Goal: Answer question/provide support: Share knowledge or assist other users

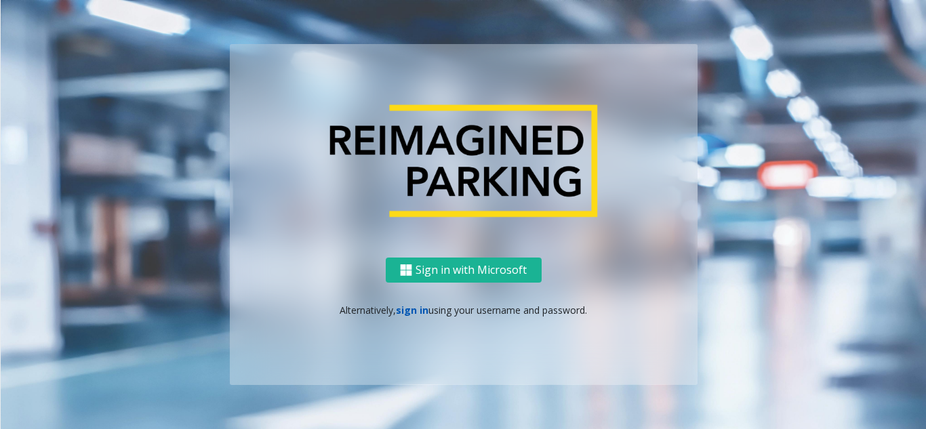
click at [409, 312] on link "sign in" at bounding box center [412, 310] width 33 height 13
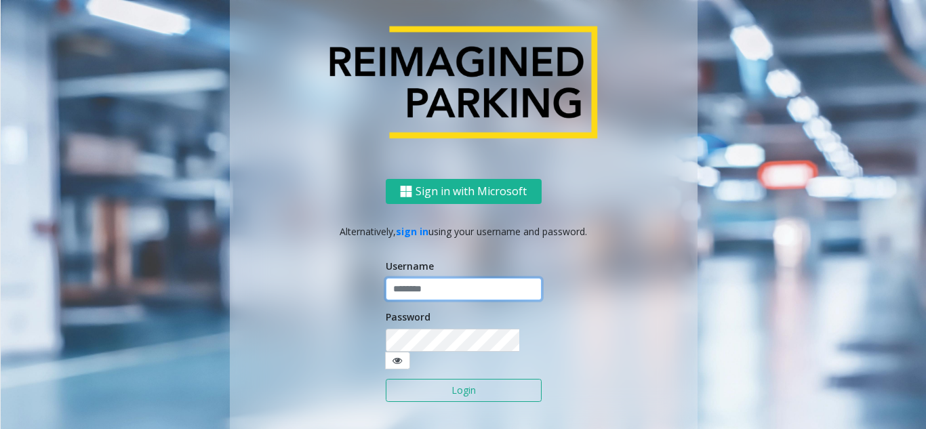
click at [413, 295] on input "text" at bounding box center [464, 289] width 156 height 23
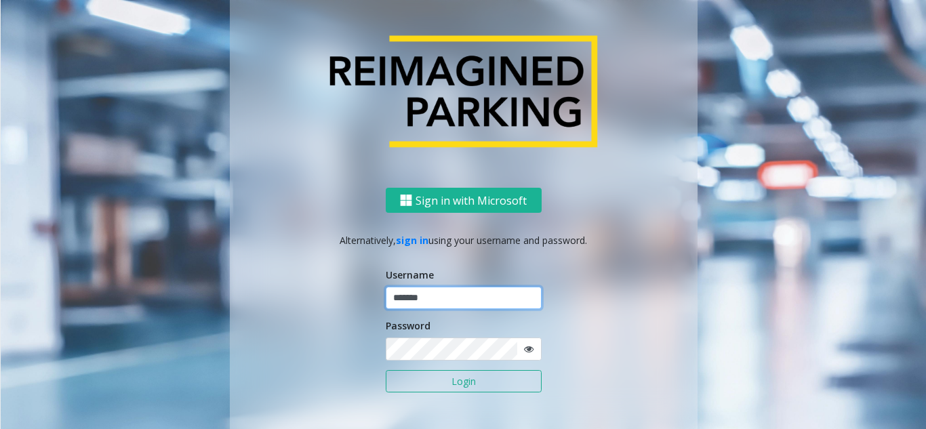
type input "*******"
drag, startPoint x: 925, startPoint y: 157, endPoint x: 925, endPoint y: 149, distance: 8.1
drag, startPoint x: 452, startPoint y: 299, endPoint x: 373, endPoint y: 303, distance: 79.3
click at [373, 303] on div "Sign in with Microsoft Alternatively, sign in using your username and password.…" at bounding box center [464, 321] width 468 height 266
click at [404, 384] on button "Login" at bounding box center [464, 381] width 156 height 23
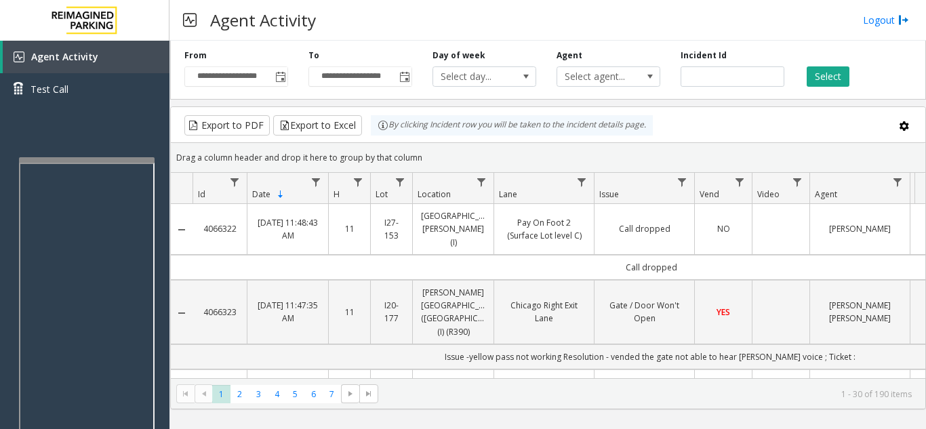
click at [24, 161] on div at bounding box center [87, 159] width 136 height 5
click at [22, 156] on div "Agent Activity Test Call" at bounding box center [84, 255] width 169 height 429
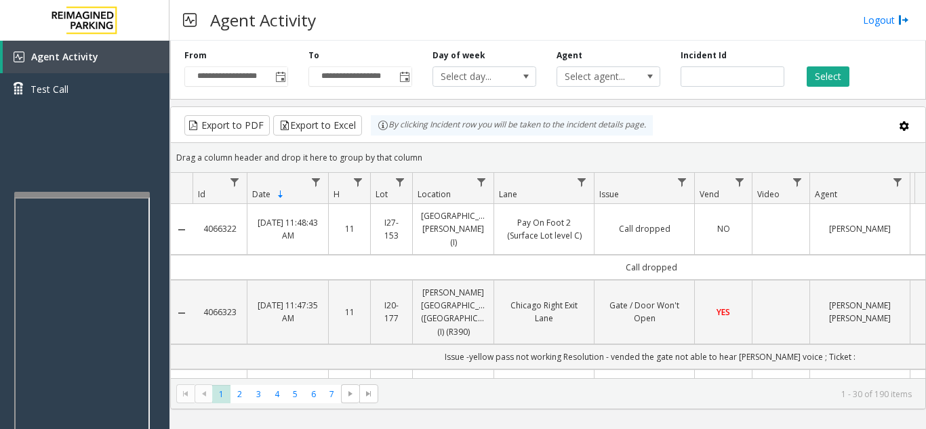
click at [16, 202] on div at bounding box center [82, 351] width 136 height 318
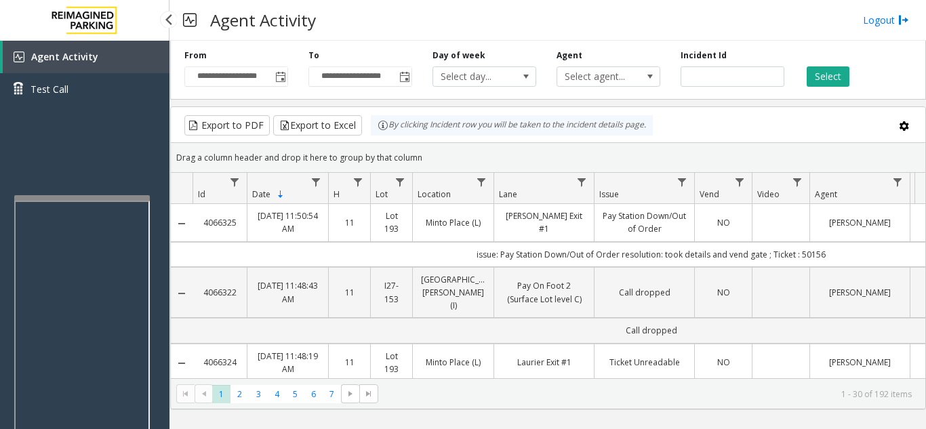
click at [117, 57] on link "Agent Activity" at bounding box center [86, 57] width 167 height 33
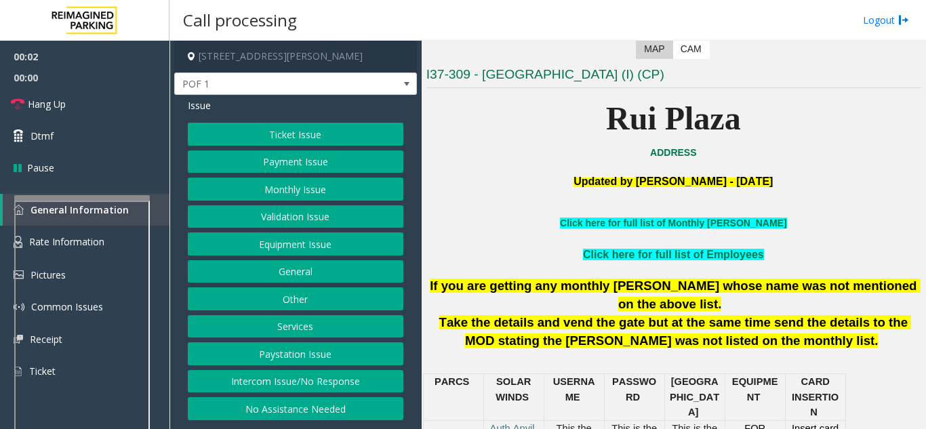
scroll to position [271, 0]
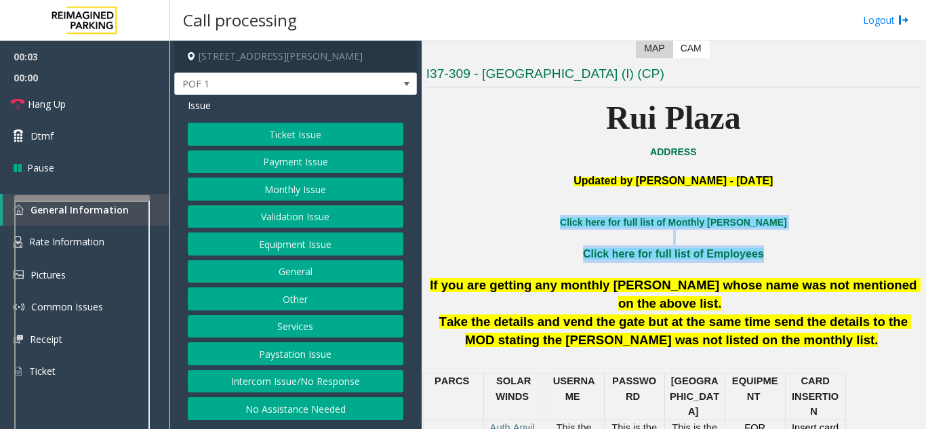
drag, startPoint x: 569, startPoint y: 221, endPoint x: 753, endPoint y: 266, distance: 189.1
click at [545, 252] on p "Click here for full list of Employees" at bounding box center [673, 254] width 494 height 18
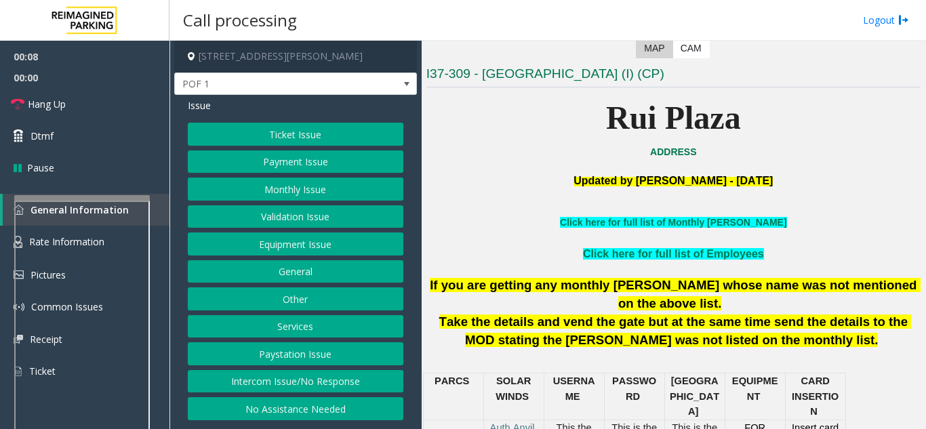
click at [299, 411] on button "No Assistance Needed" at bounding box center [295, 408] width 215 height 23
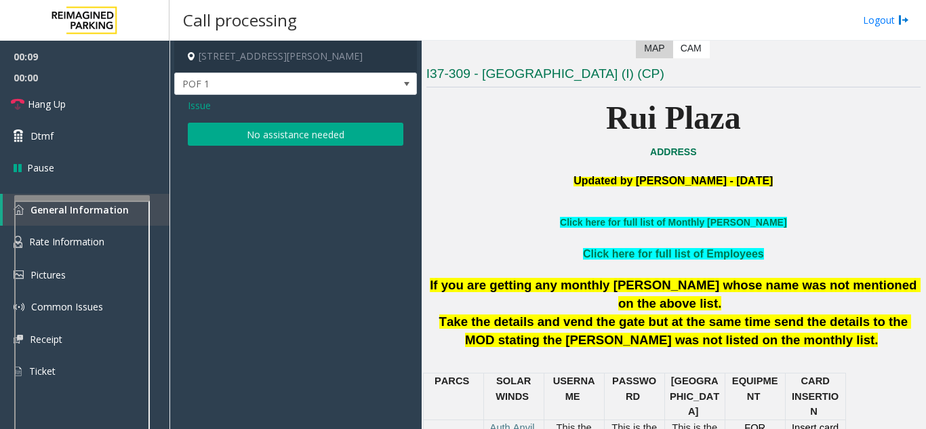
click at [270, 139] on button "No assistance needed" at bounding box center [295, 134] width 215 height 23
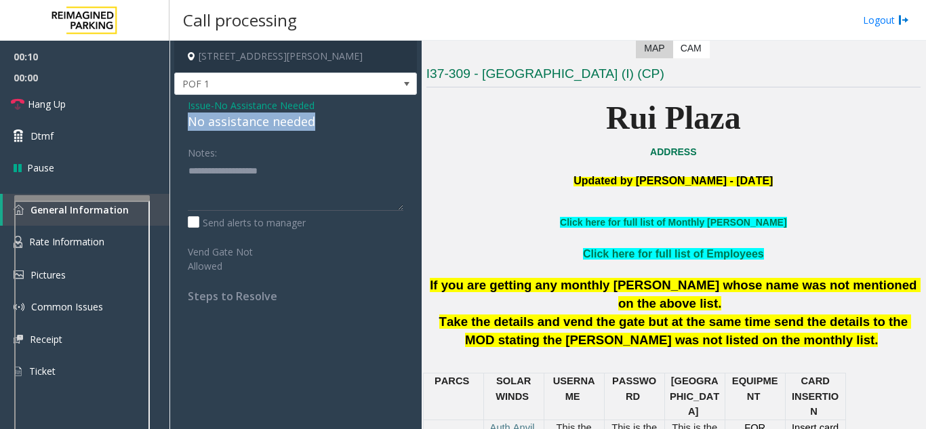
drag, startPoint x: 319, startPoint y: 119, endPoint x: 185, endPoint y: 123, distance: 134.2
click at [185, 123] on div "Issue - No Assistance Needed No assistance needed Notes: Send alerts to manager…" at bounding box center [295, 206] width 243 height 222
click at [291, 167] on textarea at bounding box center [295, 185] width 215 height 51
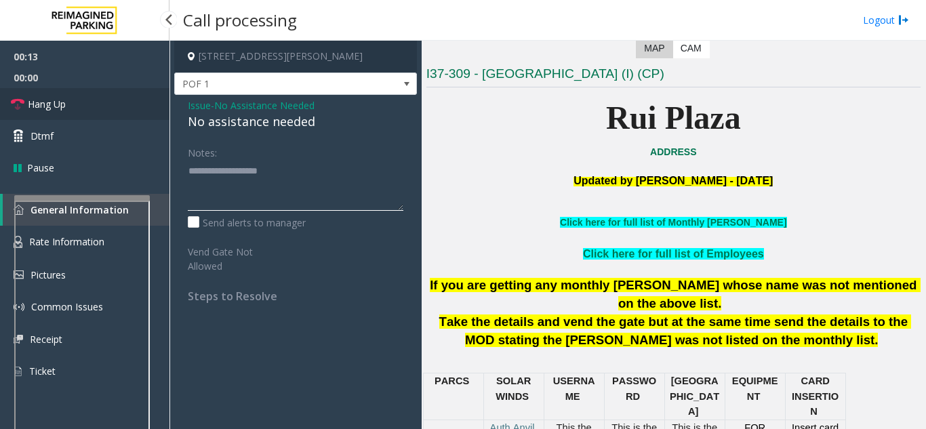
type textarea "**********"
click at [112, 105] on link "Hang Up" at bounding box center [84, 104] width 169 height 32
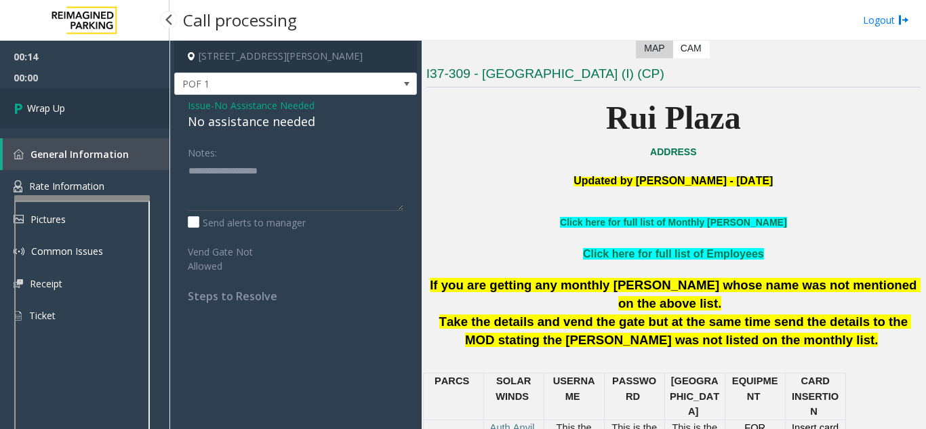
click at [112, 105] on link "Wrap Up" at bounding box center [84, 108] width 169 height 40
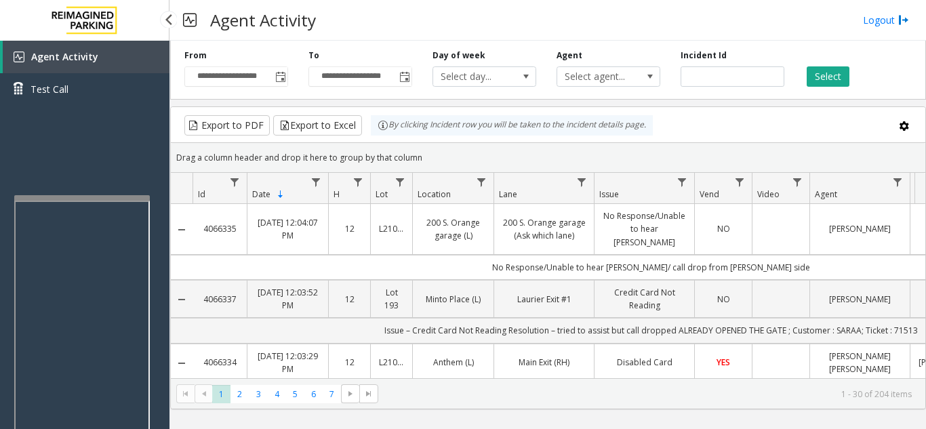
click at [92, 129] on div "Agent Activity Test Call" at bounding box center [84, 255] width 169 height 429
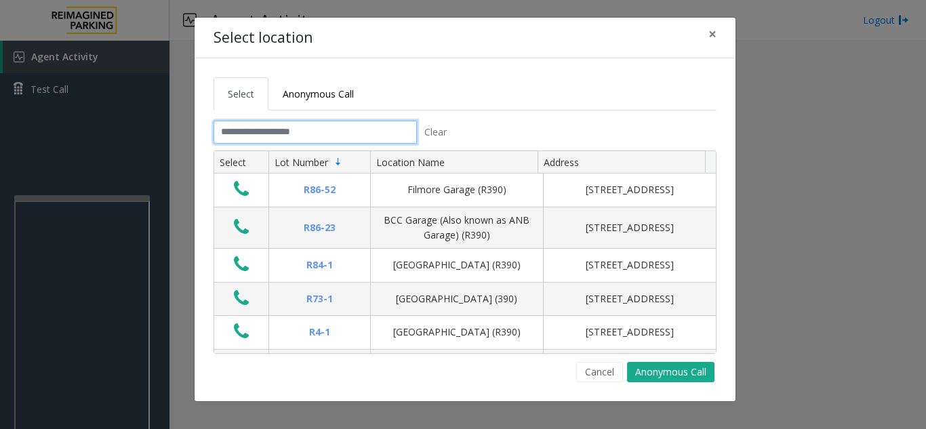
click at [287, 136] on input "text" at bounding box center [314, 132] width 203 height 23
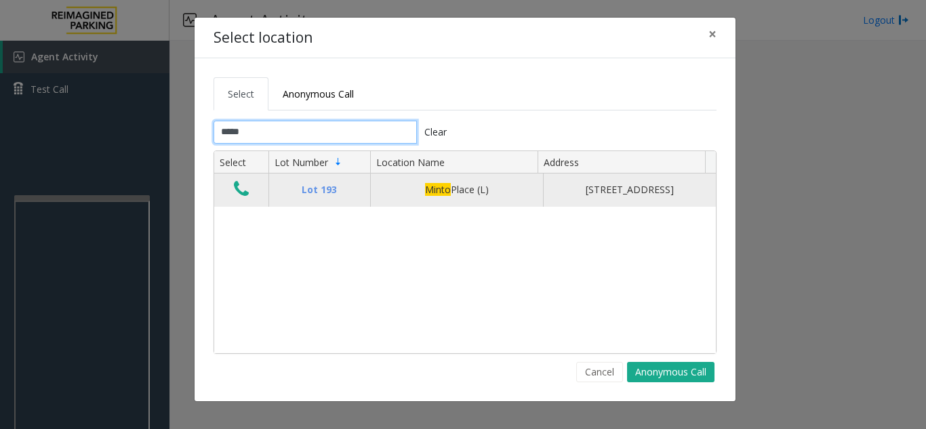
type input "*****"
click at [238, 196] on icon "Data table" at bounding box center [241, 189] width 15 height 19
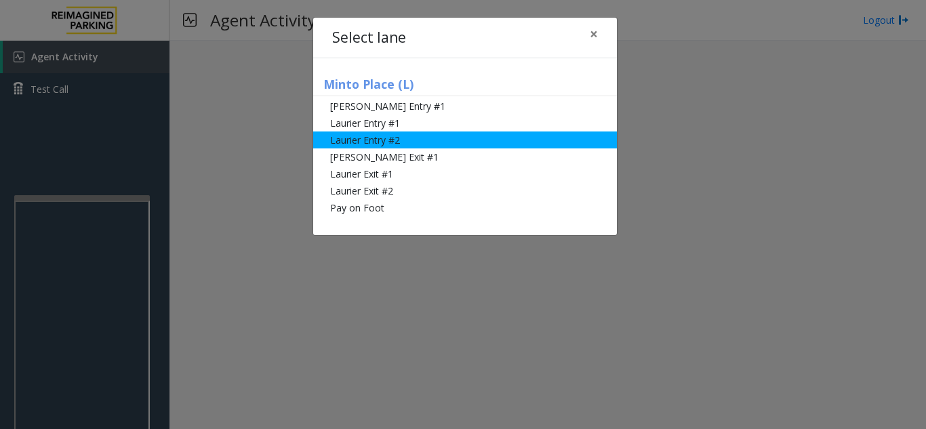
click at [362, 140] on li "Laurier Entry #2" at bounding box center [465, 139] width 304 height 17
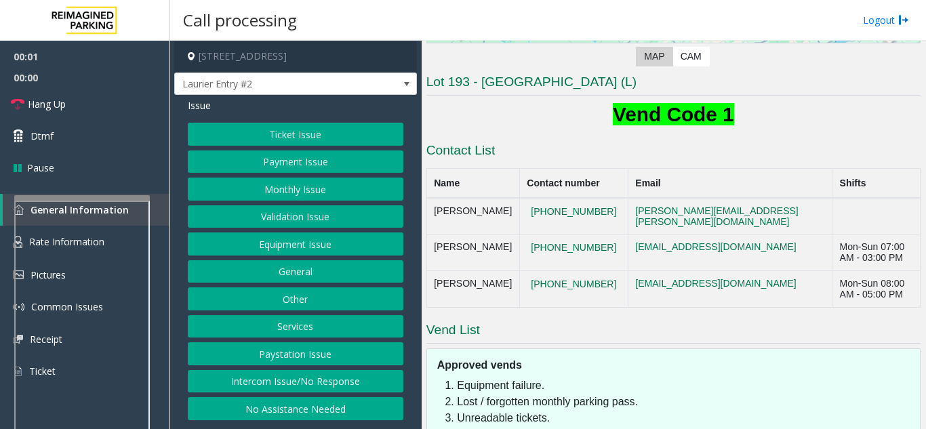
scroll to position [381, 0]
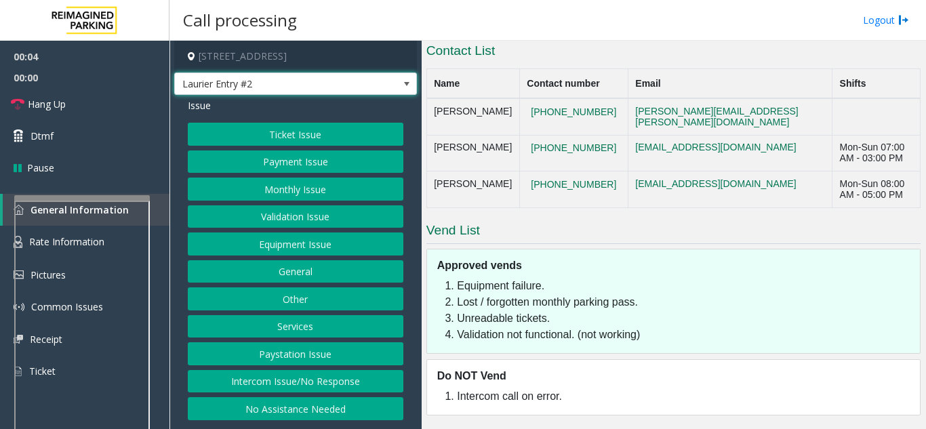
click at [273, 78] on span "Laurier Entry #2" at bounding box center [271, 84] width 193 height 22
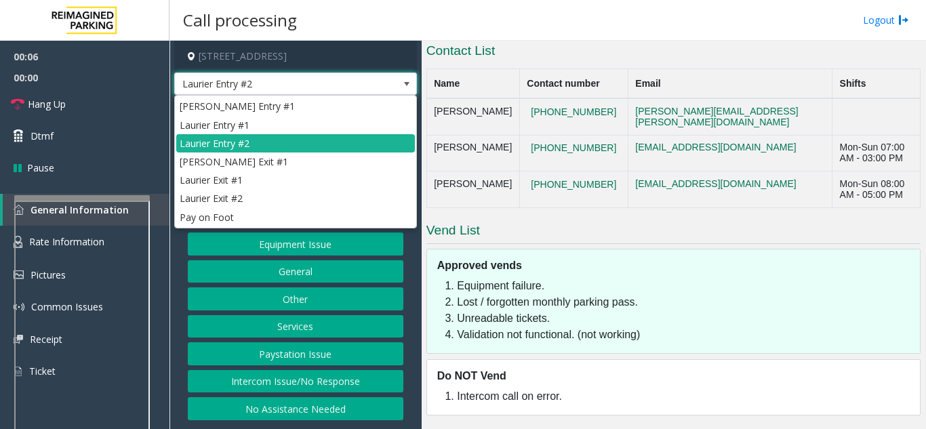
click at [227, 192] on li "Laurier Exit #2" at bounding box center [295, 198] width 238 height 18
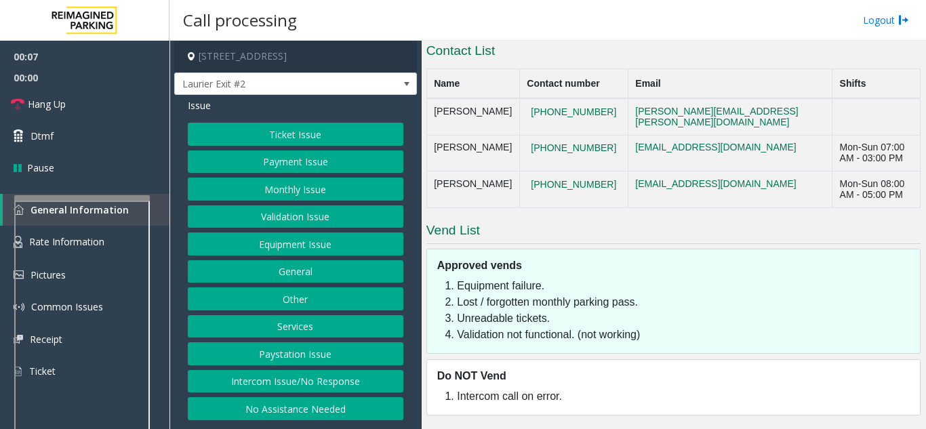
click at [299, 106] on div "Issue" at bounding box center [295, 105] width 215 height 14
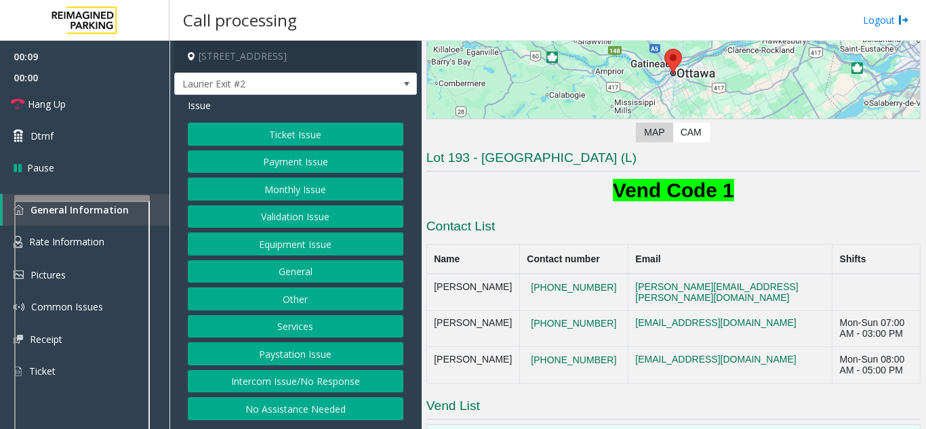
scroll to position [178, 0]
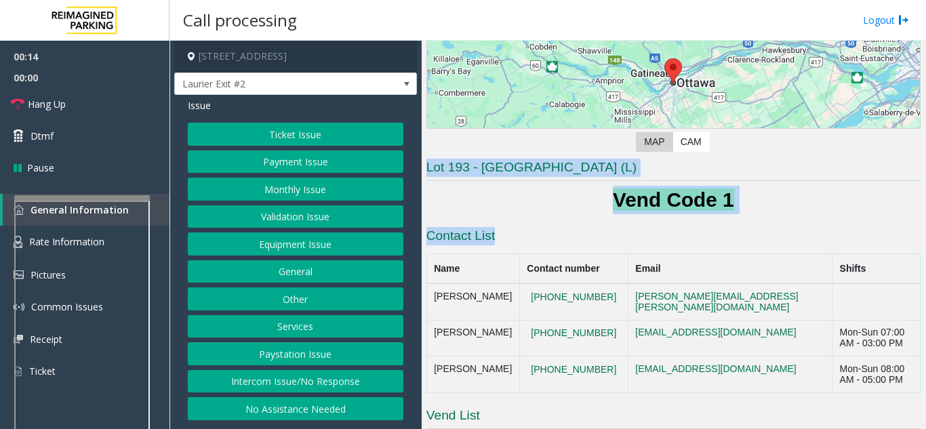
drag, startPoint x: 492, startPoint y: 236, endPoint x: 418, endPoint y: 148, distance: 114.4
click at [418, 148] on div "[STREET_ADDRESS] Laurier Exit #2 Issue Ticket Issue Payment Issue Monthly Issue…" at bounding box center [546, 235] width 755 height 388
click at [478, 201] on h1 "Vend Code 1" at bounding box center [673, 200] width 494 height 28
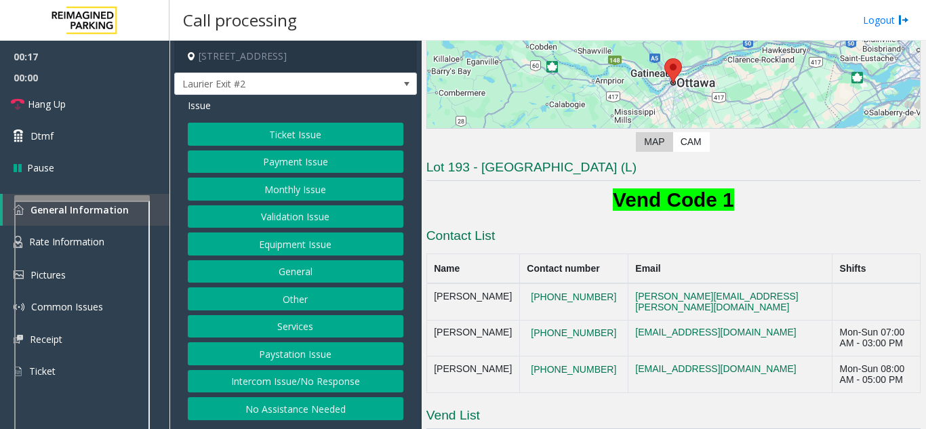
click at [278, 129] on button "Ticket Issue" at bounding box center [295, 134] width 215 height 23
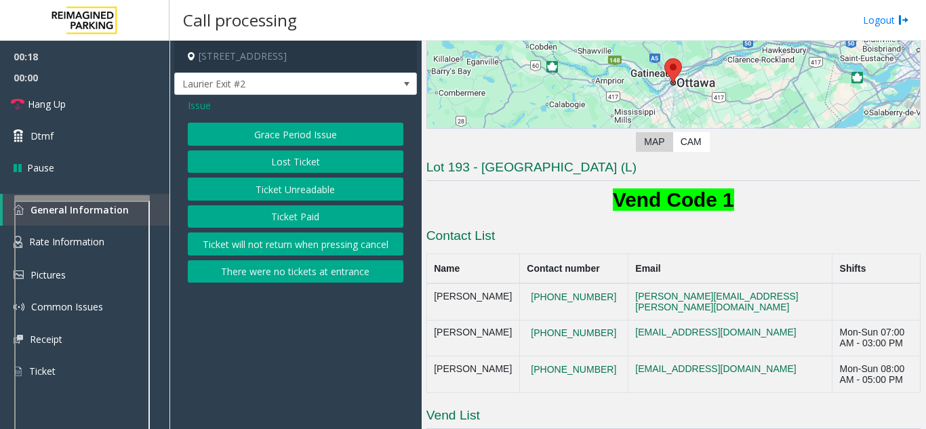
click at [285, 189] on button "Ticket Unreadable" at bounding box center [295, 189] width 215 height 23
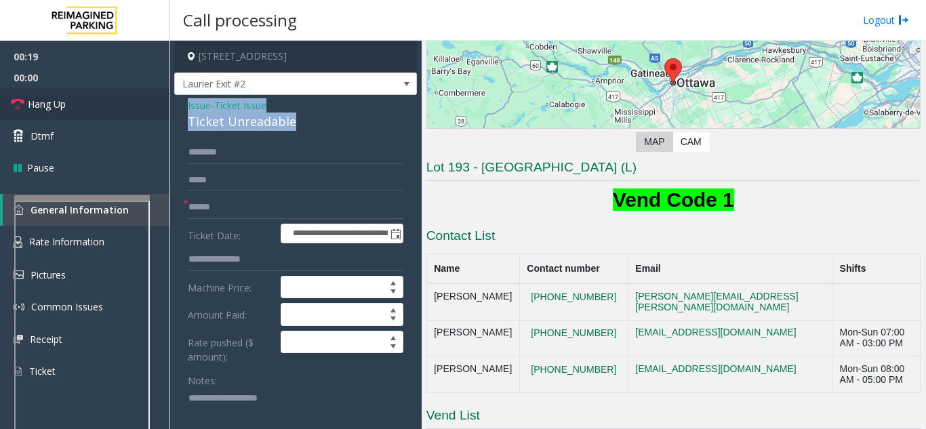
drag, startPoint x: 295, startPoint y: 122, endPoint x: 230, endPoint y: 119, distance: 65.1
click at [168, 104] on app-root "**********" at bounding box center [463, 214] width 926 height 429
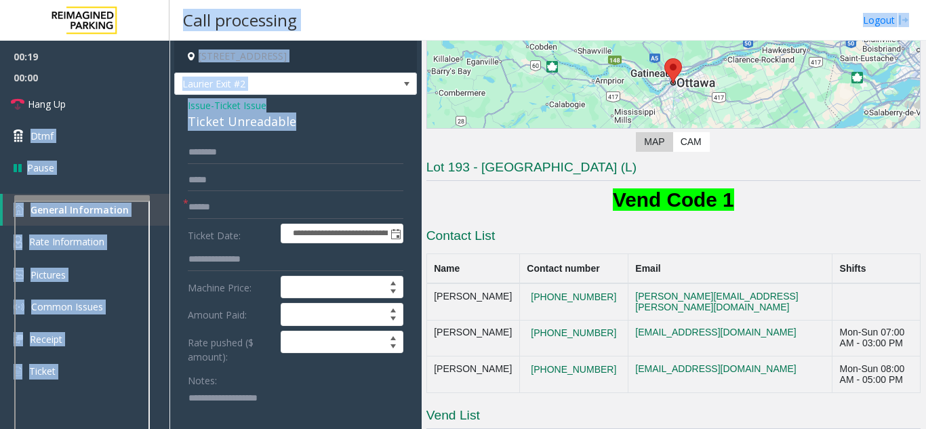
click at [233, 119] on div "Ticket Unreadable" at bounding box center [295, 121] width 215 height 18
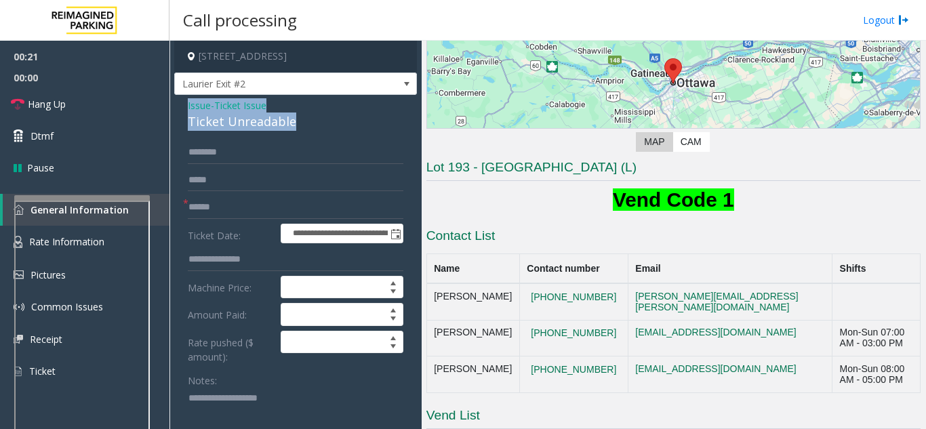
drag, startPoint x: 293, startPoint y: 123, endPoint x: 247, endPoint y: 114, distance: 47.0
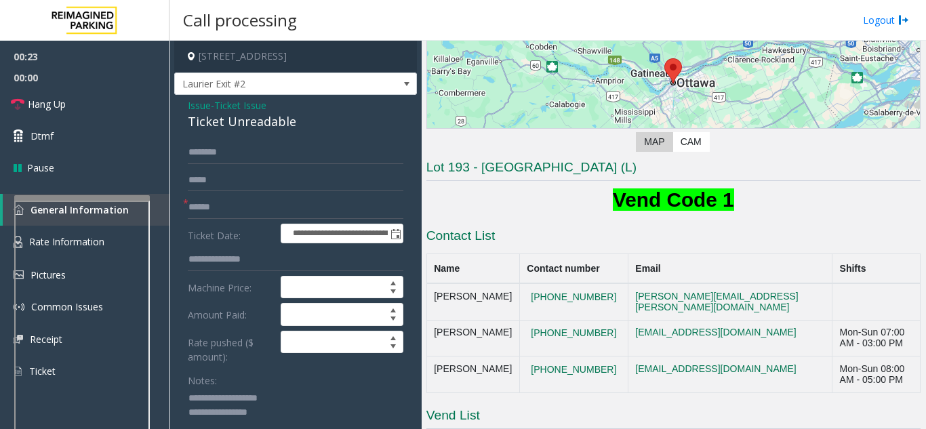
click at [304, 418] on textarea at bounding box center [290, 413] width 205 height 51
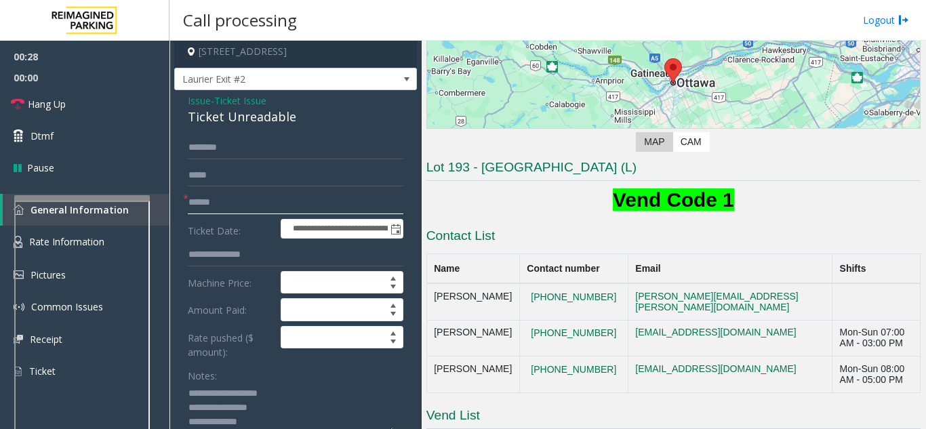
click at [243, 206] on input "text" at bounding box center [295, 202] width 215 height 23
click at [253, 427] on textarea at bounding box center [290, 408] width 205 height 51
paste textarea "**********"
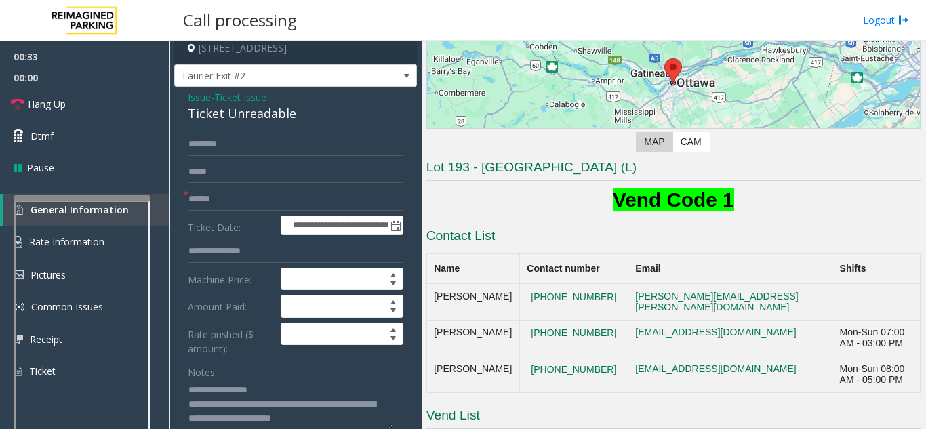
type textarea "**********"
click at [226, 197] on input "text" at bounding box center [295, 199] width 215 height 23
type input "*"
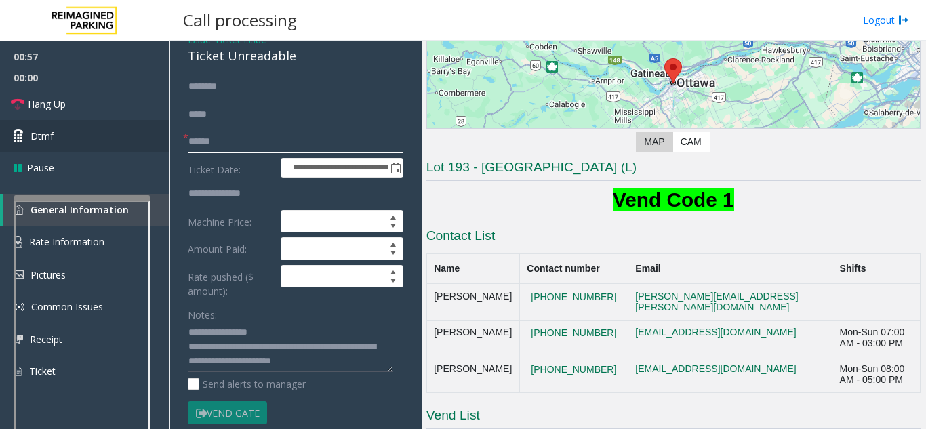
scroll to position [144, 0]
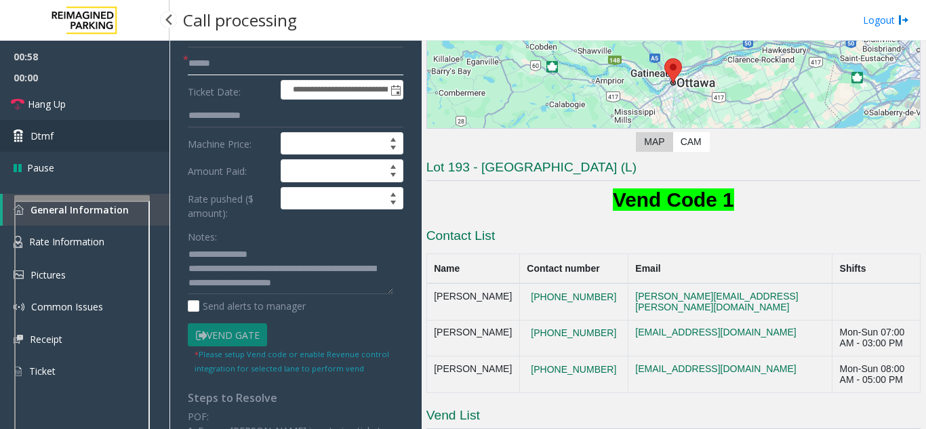
type input "******"
click at [109, 144] on link "Dtmf" at bounding box center [84, 136] width 169 height 32
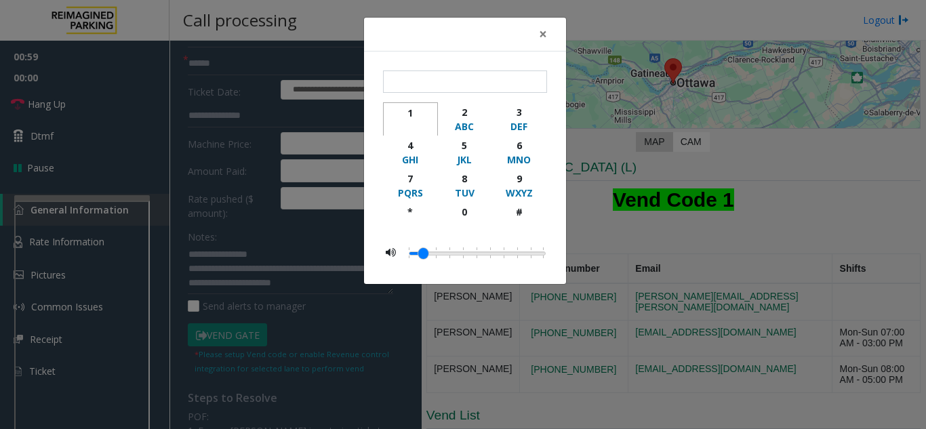
click at [411, 113] on div "1" at bounding box center [410, 113] width 37 height 14
type input "*"
click at [536, 32] on button "×" at bounding box center [542, 34] width 27 height 33
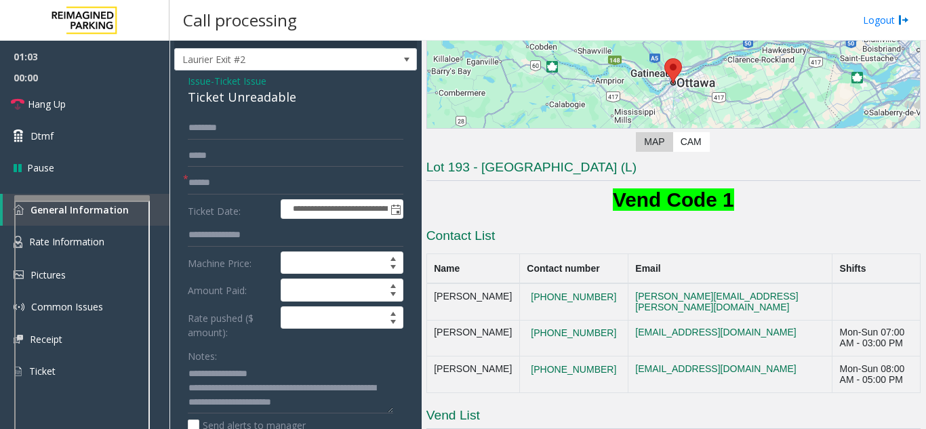
scroll to position [8, 0]
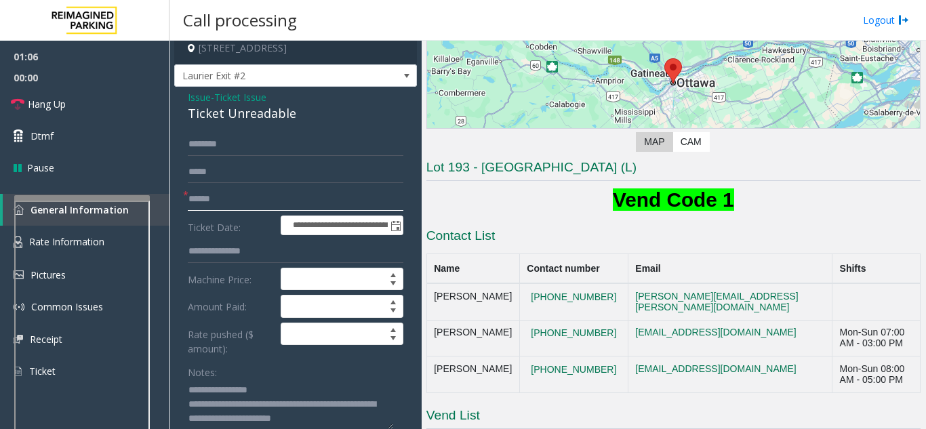
drag, startPoint x: 249, startPoint y: 205, endPoint x: 172, endPoint y: 193, distance: 77.4
click at [172, 193] on app-call-processing-form "**********" at bounding box center [295, 235] width 252 height 388
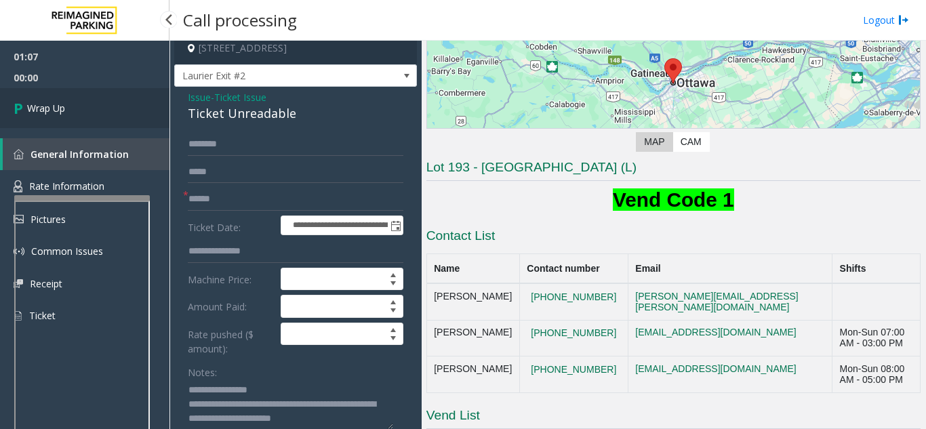
click at [62, 106] on span "Wrap Up" at bounding box center [46, 108] width 38 height 14
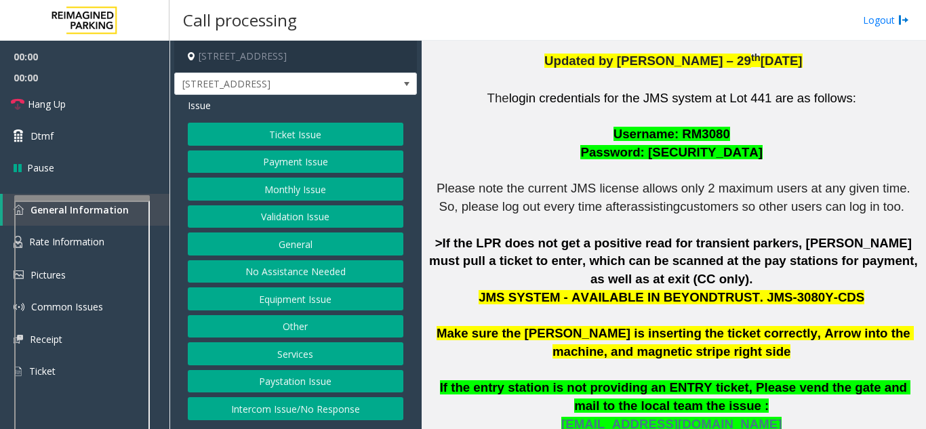
scroll to position [407, 0]
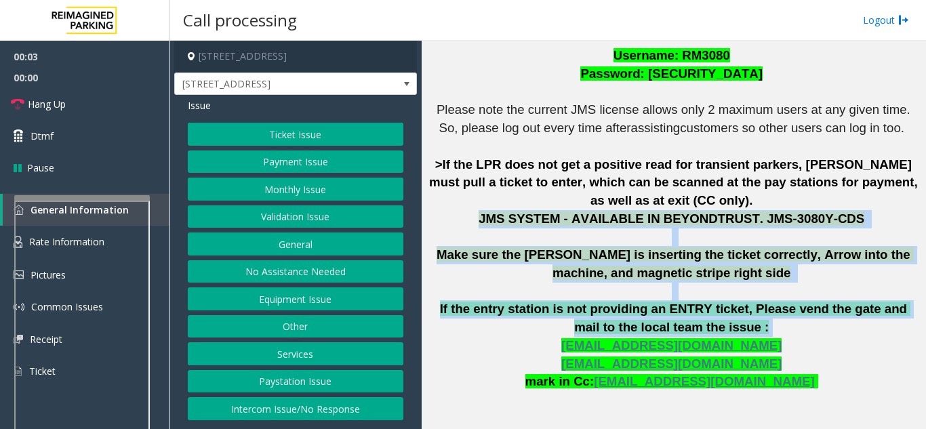
drag, startPoint x: 507, startPoint y: 199, endPoint x: 777, endPoint y: 312, distance: 292.4
click at [777, 312] on p "The login credentials for the JMS system at Lot 441 are as follows: Username: R…" at bounding box center [673, 237] width 494 height 453
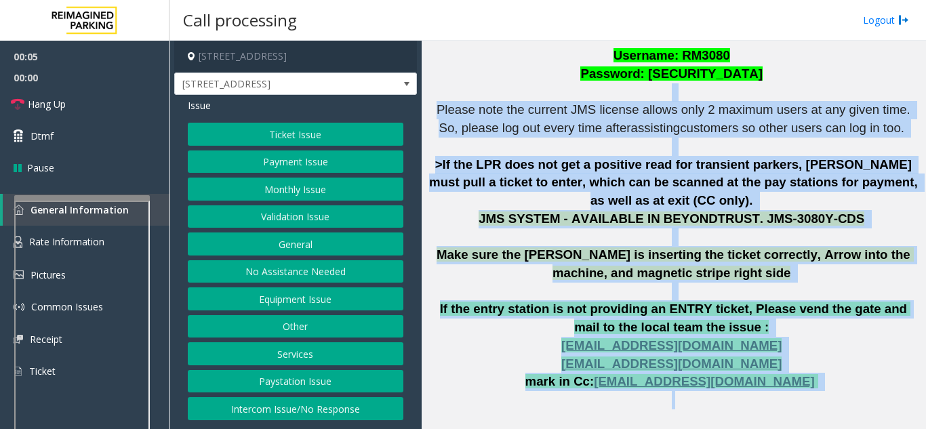
drag, startPoint x: 777, startPoint y: 373, endPoint x: 460, endPoint y: 98, distance: 419.8
click at [460, 98] on p "The login credentials for the JMS system at Lot 441 are as follows: Username: R…" at bounding box center [673, 237] width 494 height 453
click at [459, 98] on p "The login credentials for the JMS system at Lot 441 are as follows: Username: R…" at bounding box center [673, 237] width 494 height 453
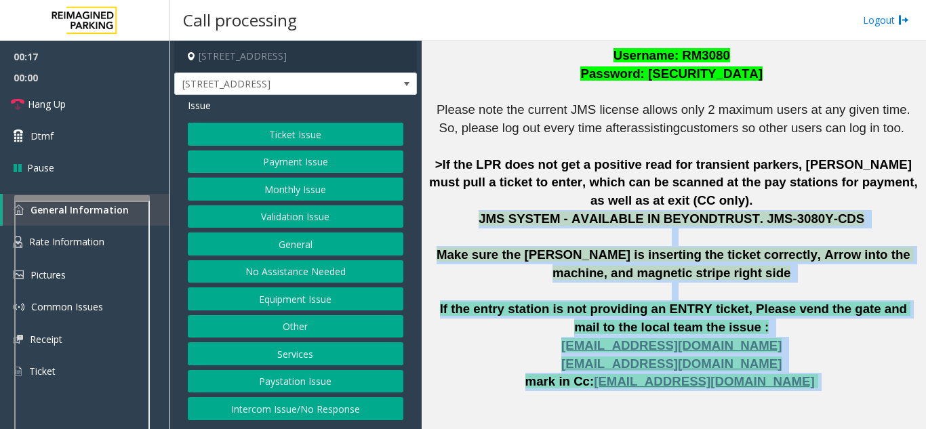
drag, startPoint x: 505, startPoint y: 201, endPoint x: 827, endPoint y: 362, distance: 359.7
click at [827, 362] on p "The login credentials for the JMS system at Lot 441 are as follows: Username: R…" at bounding box center [673, 237] width 494 height 453
click at [793, 364] on p "The login credentials for the JMS system at Lot 441 are as follows: Username: R…" at bounding box center [673, 237] width 494 height 453
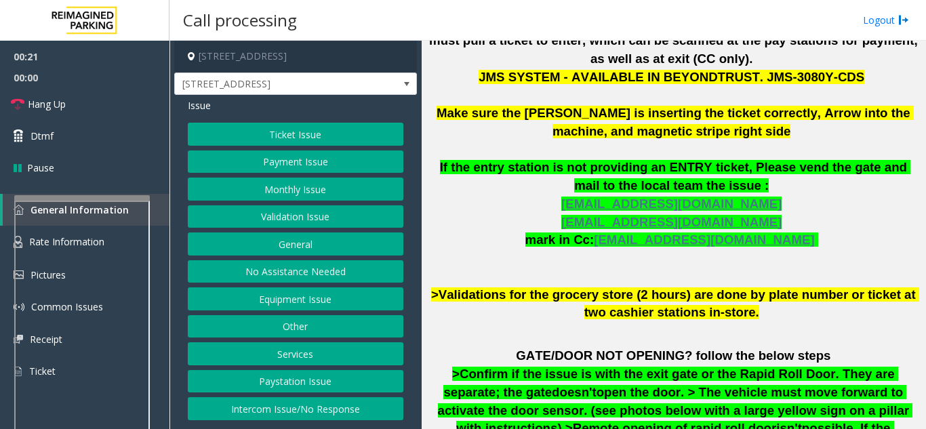
scroll to position [610, 0]
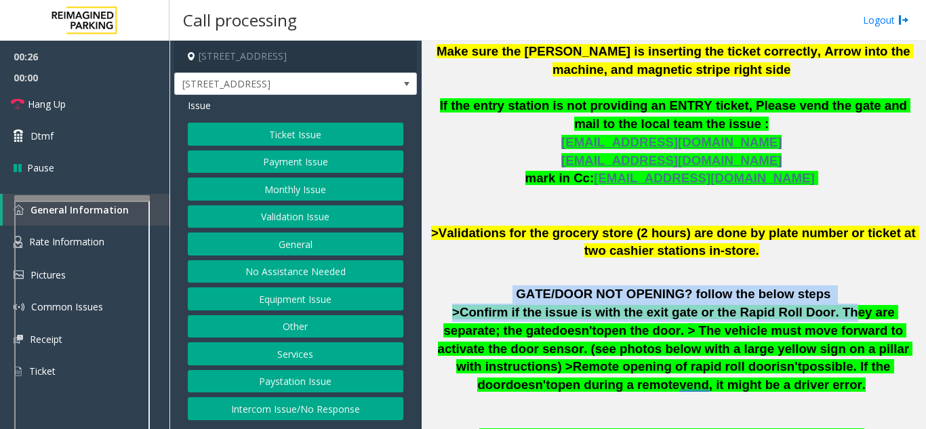
drag, startPoint x: 523, startPoint y: 278, endPoint x: 778, endPoint y: 293, distance: 255.8
click at [778, 293] on p "GATE/DOOR NOT OPENING? follow the below steps >Confirm if the issue is with the…" at bounding box center [673, 339] width 494 height 108
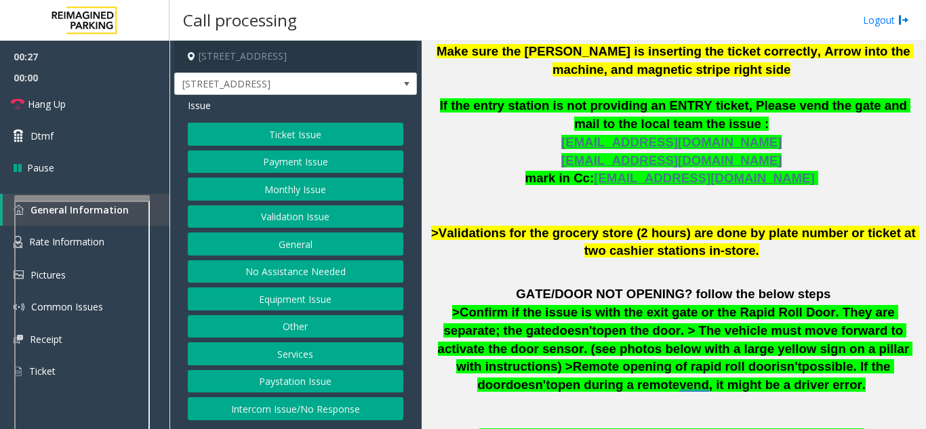
click at [636, 260] on p at bounding box center [673, 269] width 494 height 18
click at [287, 190] on button "Monthly Issue" at bounding box center [295, 189] width 215 height 23
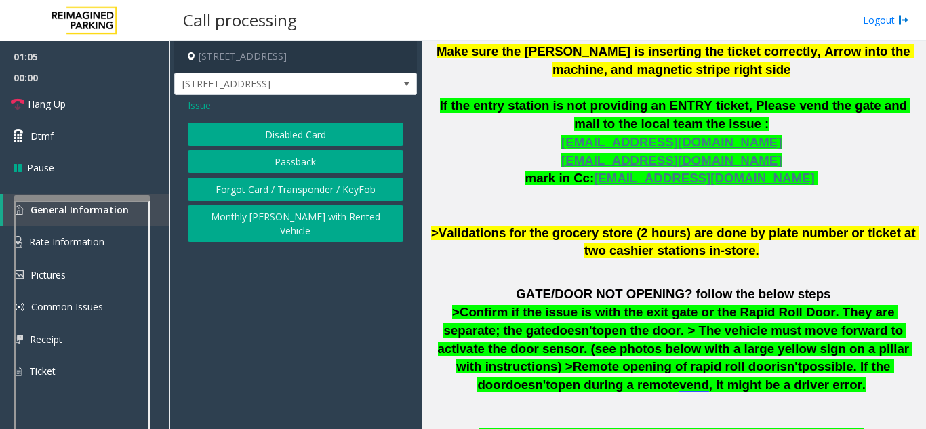
click at [203, 106] on span "Issue" at bounding box center [199, 105] width 23 height 14
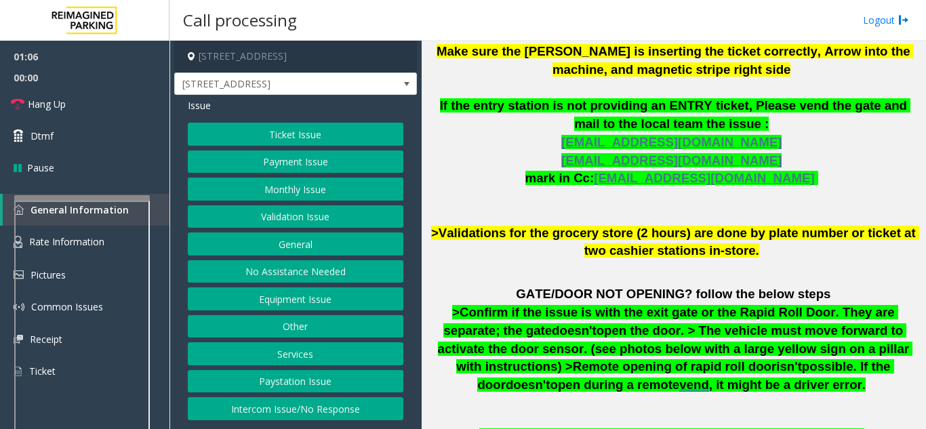
click at [273, 167] on button "Payment Issue" at bounding box center [295, 161] width 215 height 23
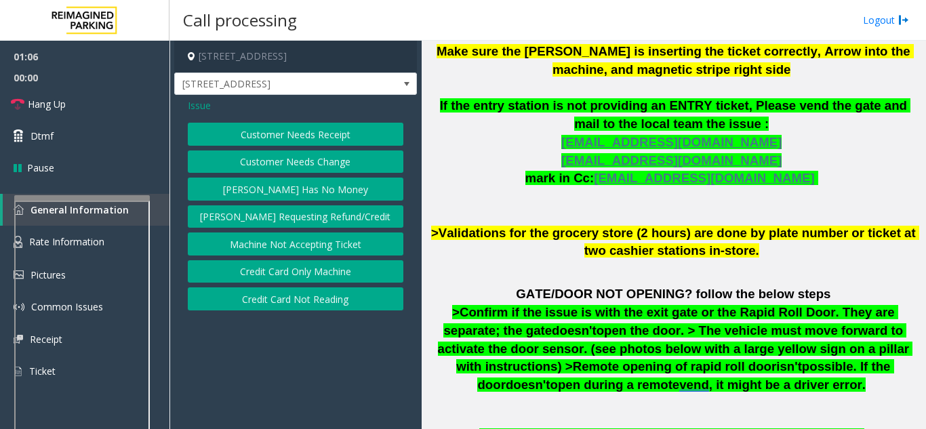
click at [192, 104] on span "Issue" at bounding box center [199, 105] width 23 height 14
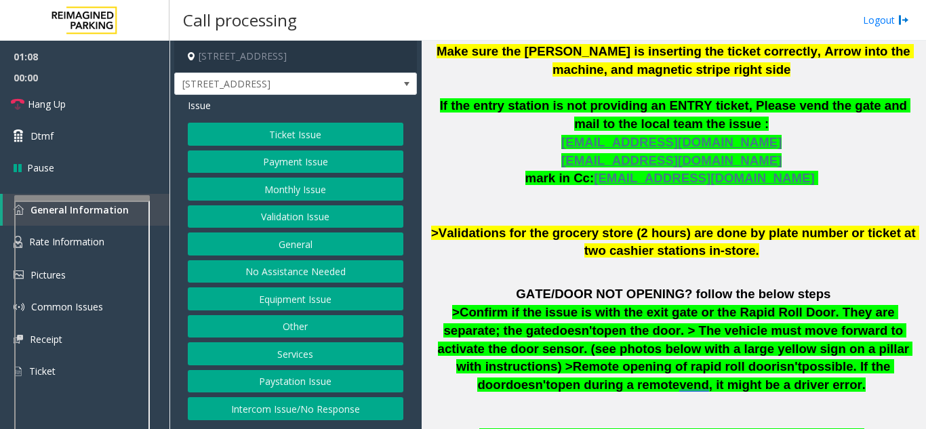
click at [287, 295] on button "Equipment Issue" at bounding box center [295, 298] width 215 height 23
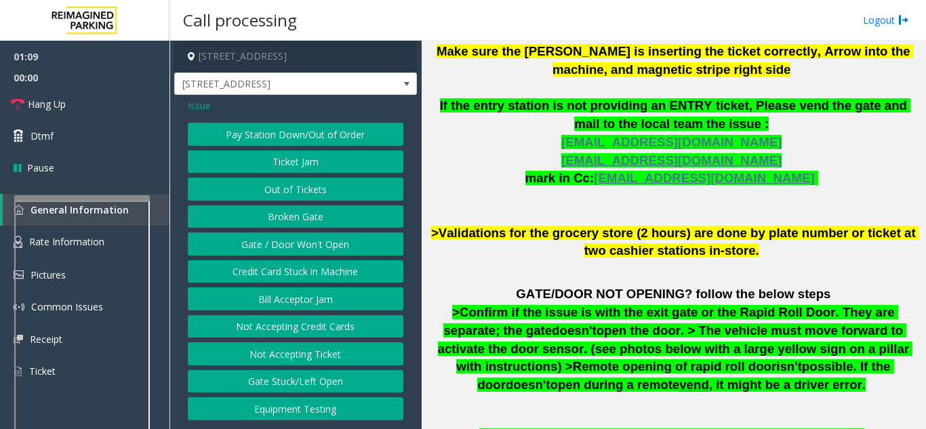
click at [285, 246] on button "Gate / Door Won't Open" at bounding box center [295, 243] width 215 height 23
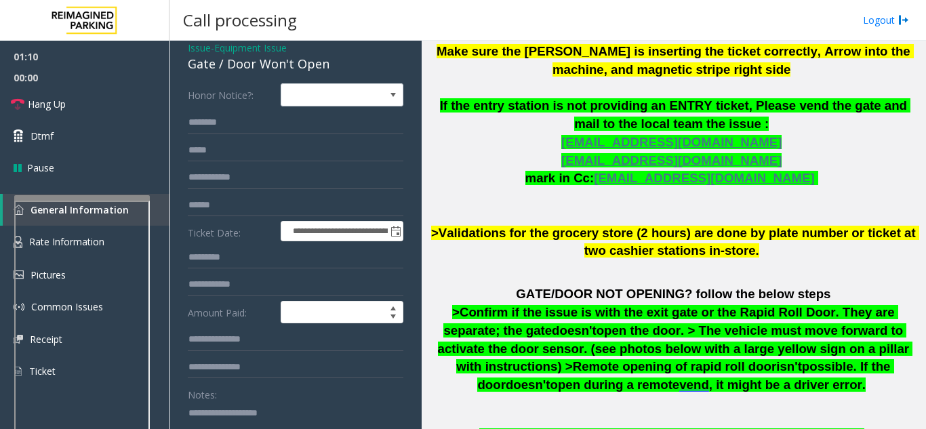
scroll to position [136, 0]
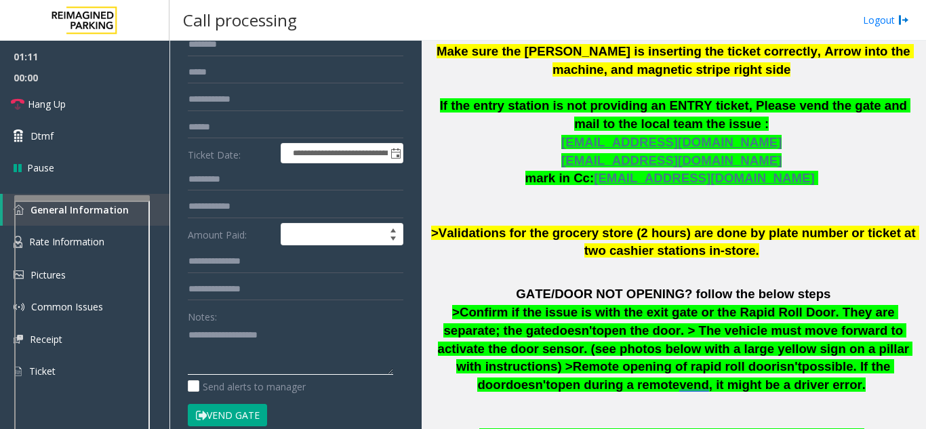
click at [189, 338] on textarea at bounding box center [290, 349] width 205 height 51
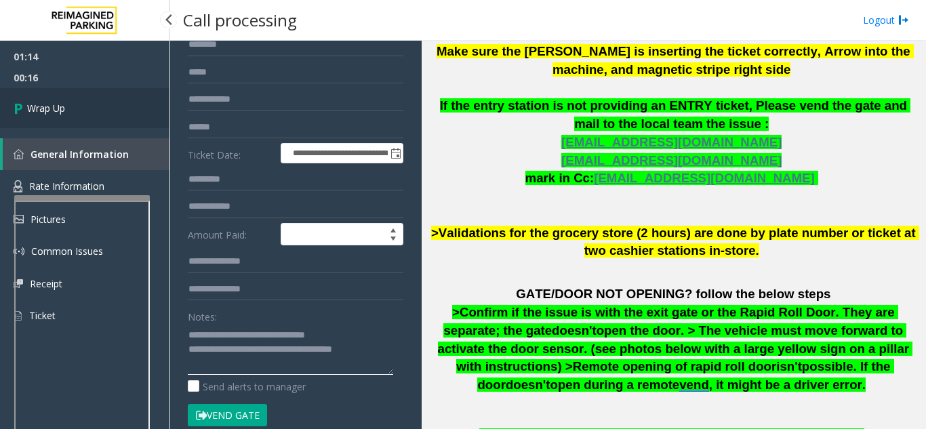
type textarea "**********"
click at [71, 116] on link "Wrap Up" at bounding box center [84, 108] width 169 height 40
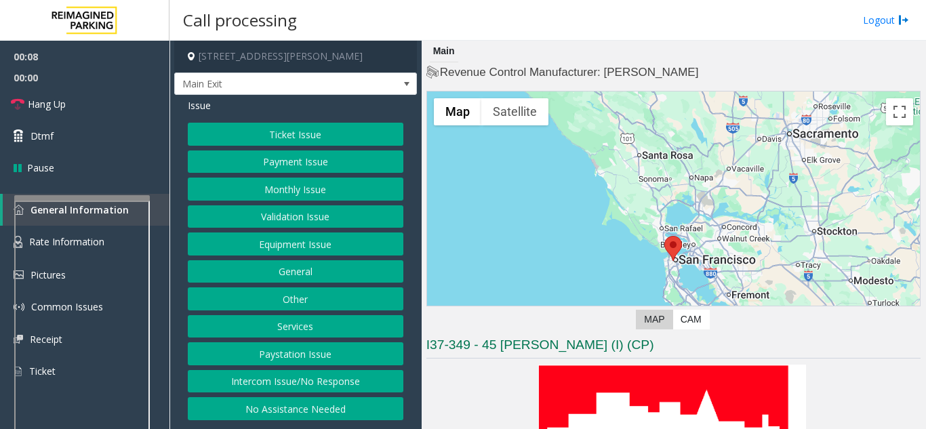
click at [296, 382] on button "Intercom Issue/No Response" at bounding box center [295, 381] width 215 height 23
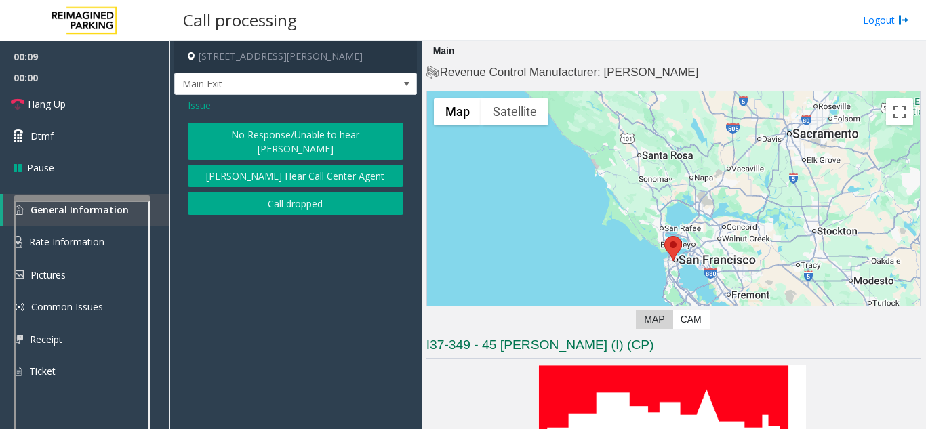
click at [259, 138] on button "No Response/Unable to hear [PERSON_NAME]" at bounding box center [295, 141] width 215 height 37
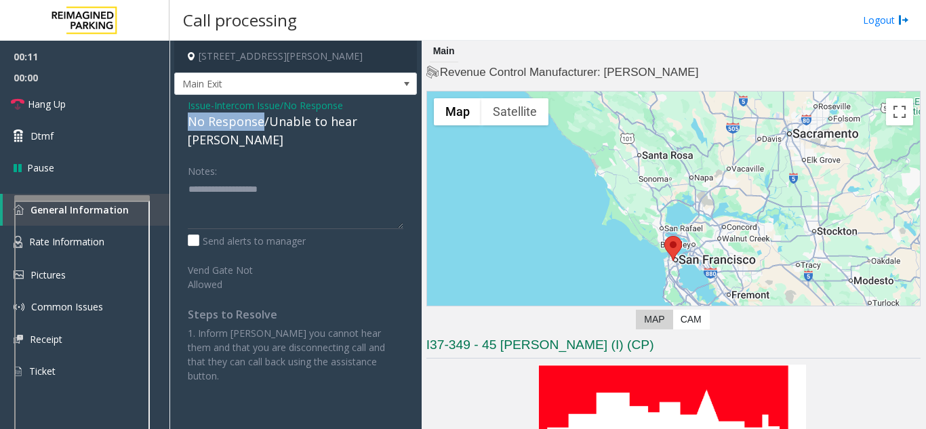
drag, startPoint x: 252, startPoint y: 125, endPoint x: 188, endPoint y: 122, distance: 63.8
click at [188, 122] on div "No Response/Unable to hear [PERSON_NAME]" at bounding box center [295, 130] width 215 height 37
click at [281, 178] on textarea at bounding box center [295, 203] width 215 height 51
click at [278, 178] on textarea at bounding box center [295, 203] width 215 height 51
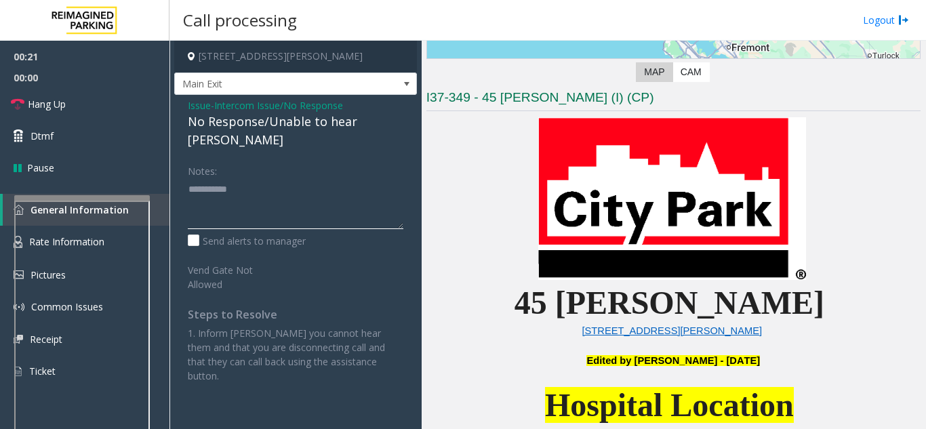
scroll to position [271, 0]
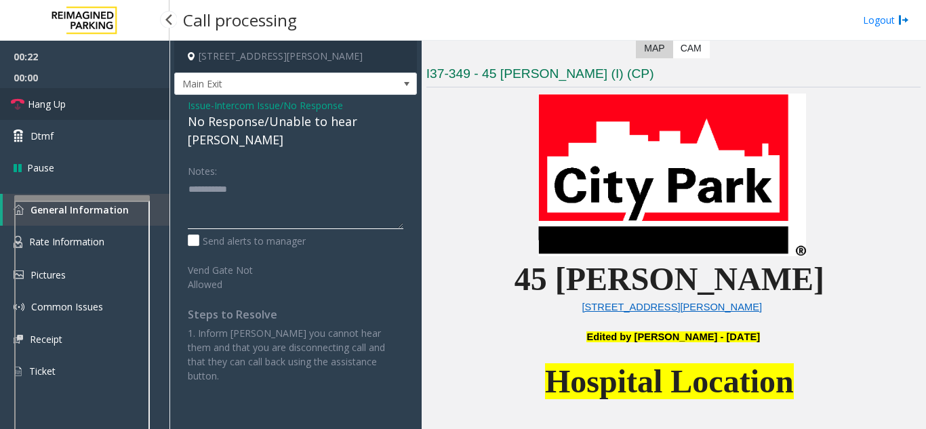
type textarea "**********"
click at [92, 98] on link "Hang Up" at bounding box center [84, 104] width 169 height 32
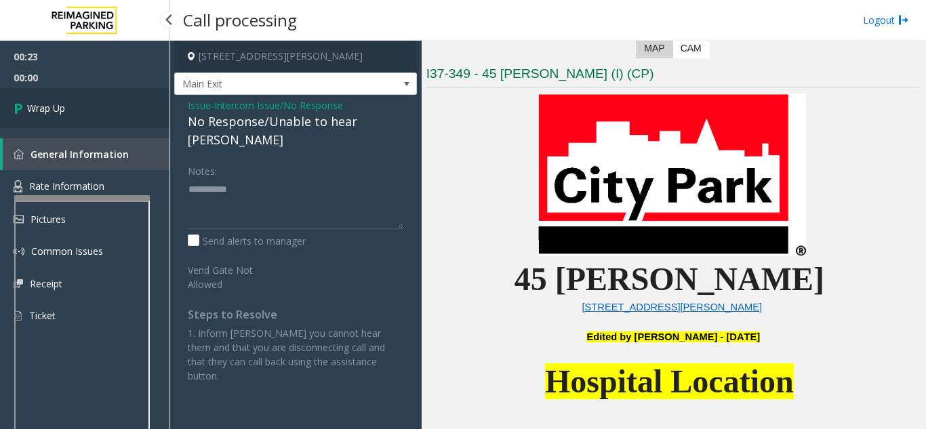
click at [92, 98] on link "Wrap Up" at bounding box center [84, 108] width 169 height 40
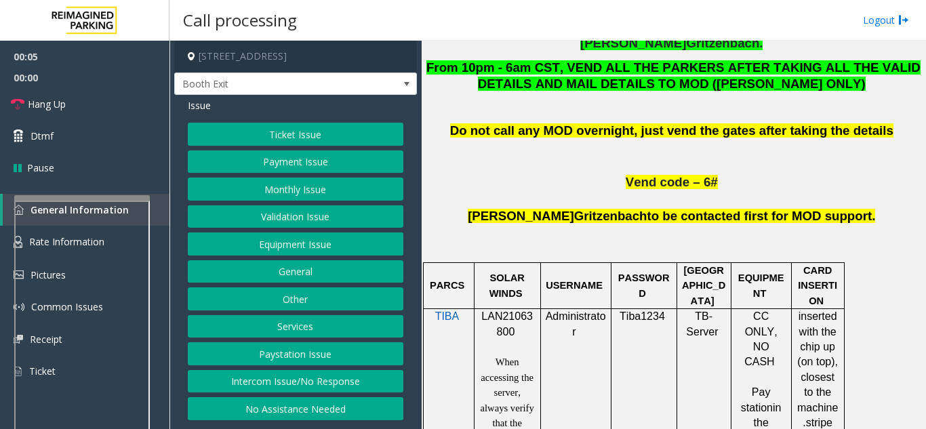
scroll to position [745, 0]
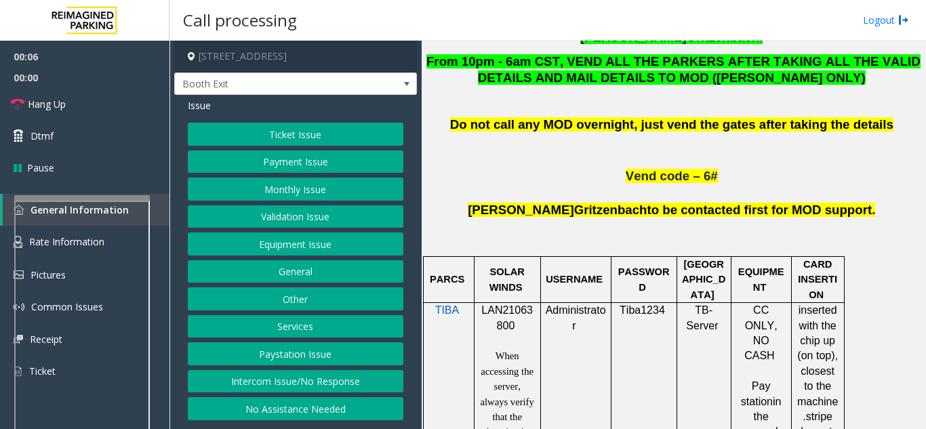
click at [503, 304] on span "LAN21063800" at bounding box center [506, 317] width 51 height 26
copy p "LAN21063800"
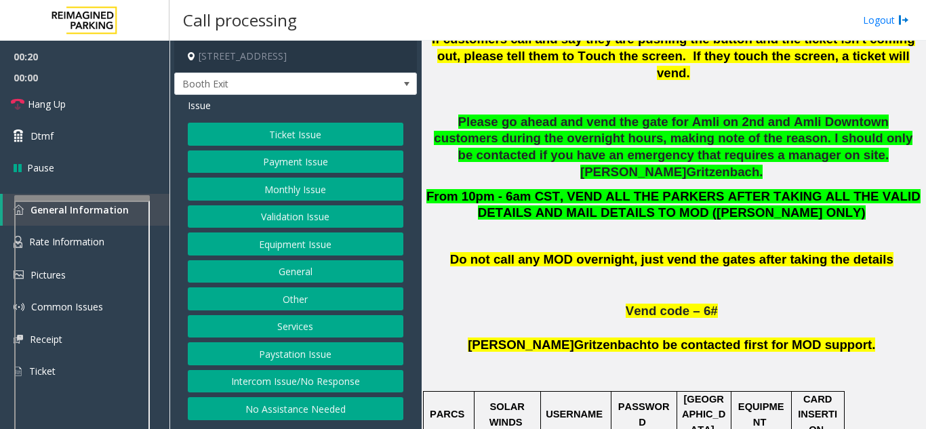
scroll to position [610, 0]
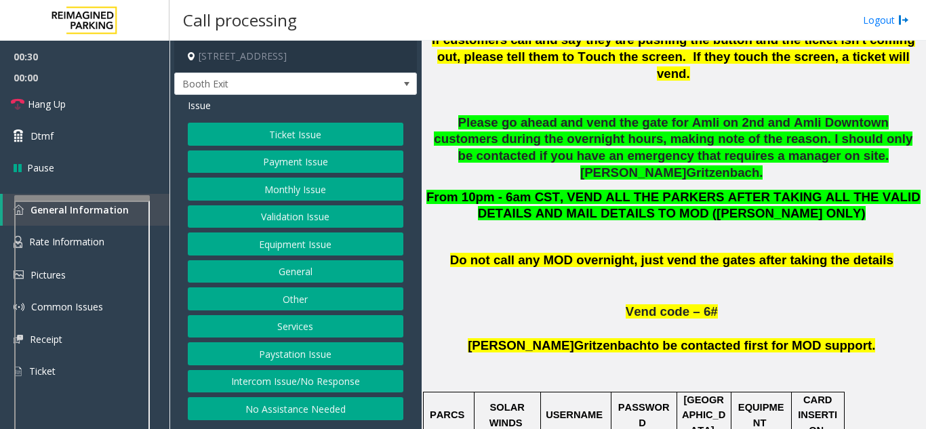
click at [242, 136] on button "Ticket Issue" at bounding box center [295, 134] width 215 height 23
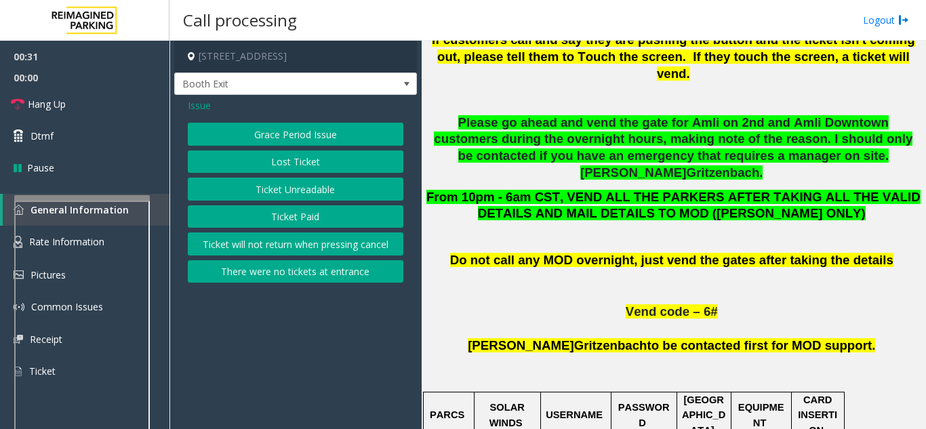
click at [272, 220] on button "Ticket Paid" at bounding box center [295, 216] width 215 height 23
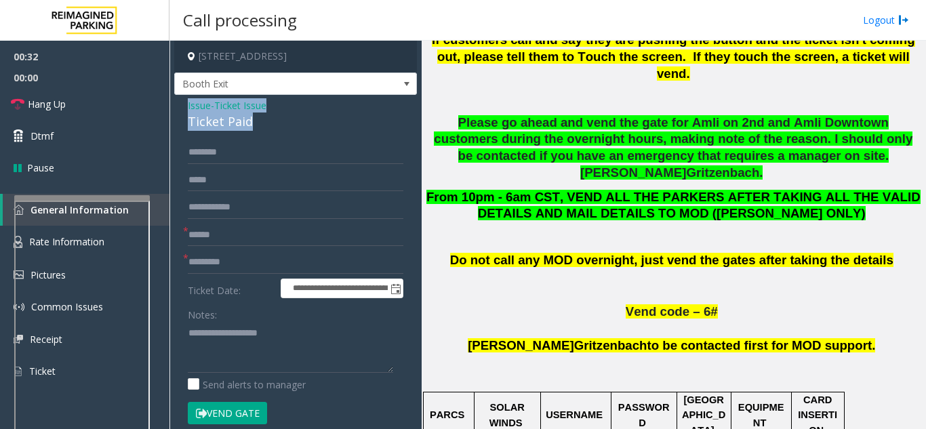
drag, startPoint x: 254, startPoint y: 117, endPoint x: 190, endPoint y: 102, distance: 66.1
click at [186, 102] on div "**********" at bounding box center [295, 369] width 243 height 548
click at [261, 342] on textarea at bounding box center [290, 347] width 205 height 51
click at [245, 355] on textarea at bounding box center [290, 347] width 205 height 51
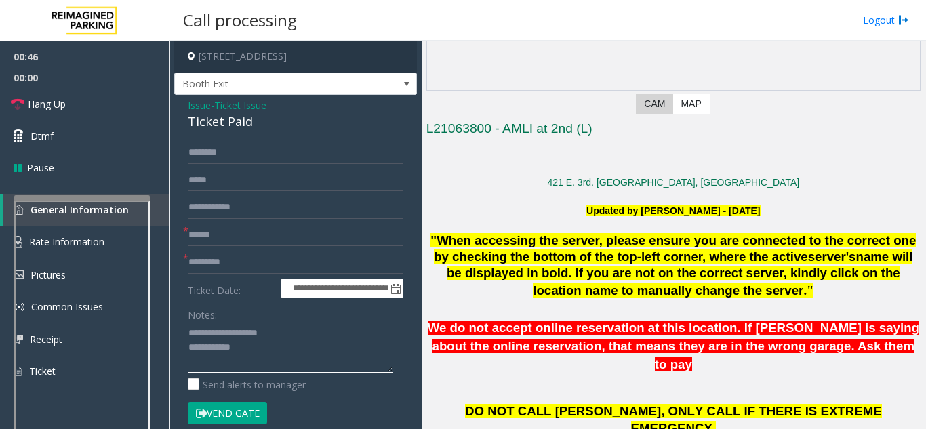
scroll to position [203, 0]
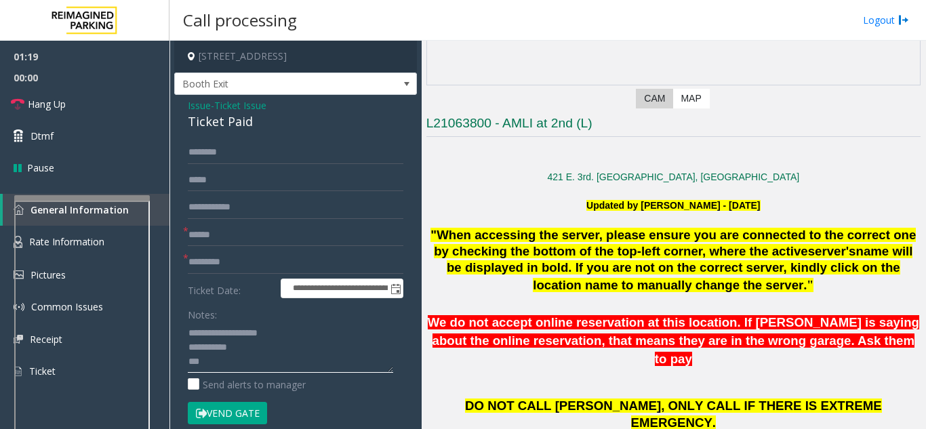
click at [207, 362] on textarea at bounding box center [290, 347] width 205 height 51
click at [266, 177] on input "text" at bounding box center [295, 180] width 215 height 23
click at [218, 361] on textarea at bounding box center [290, 347] width 205 height 51
click at [223, 362] on textarea at bounding box center [290, 347] width 205 height 51
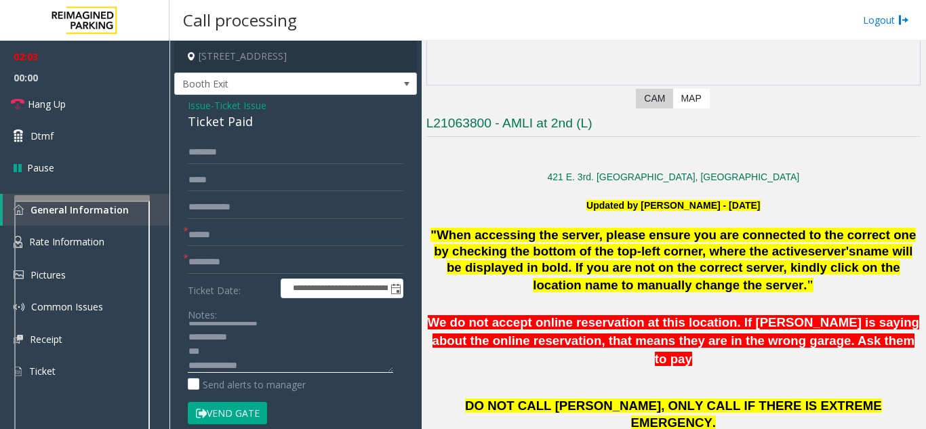
type textarea "**********"
click at [217, 243] on input "text" at bounding box center [295, 235] width 215 height 23
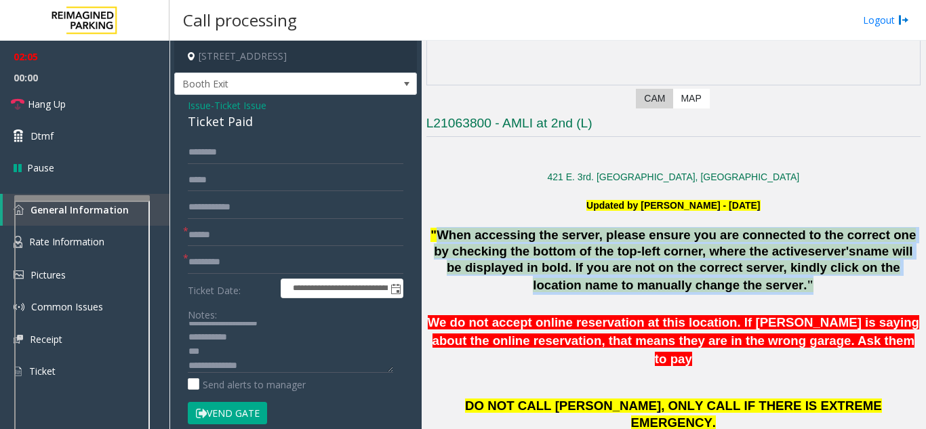
drag, startPoint x: 442, startPoint y: 231, endPoint x: 736, endPoint y: 311, distance: 304.7
click at [736, 311] on div at bounding box center [673, 304] width 494 height 19
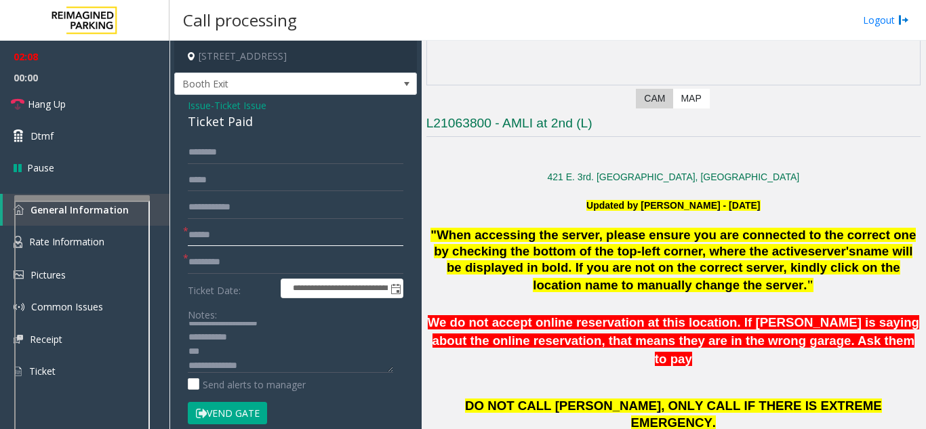
click at [215, 241] on input "text" at bounding box center [295, 235] width 215 height 23
click at [228, 158] on input "text" at bounding box center [295, 152] width 215 height 23
type input "*******"
click at [217, 232] on input "text" at bounding box center [295, 235] width 215 height 23
type input "**"
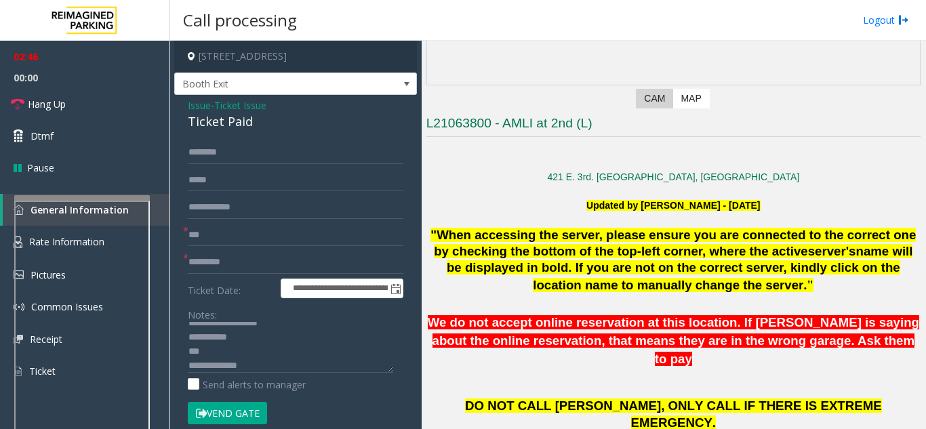
click at [207, 278] on label "Ticket Date:" at bounding box center [230, 288] width 93 height 20
click at [214, 349] on textarea at bounding box center [290, 347] width 205 height 51
type textarea "**********"
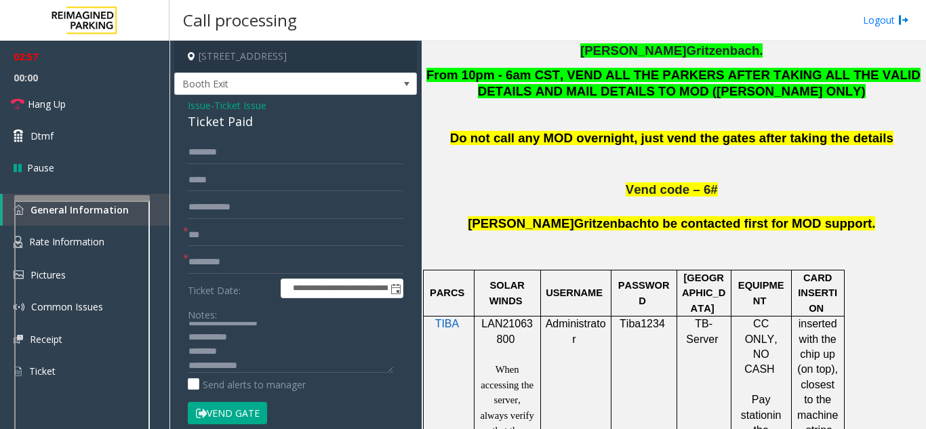
scroll to position [745, 0]
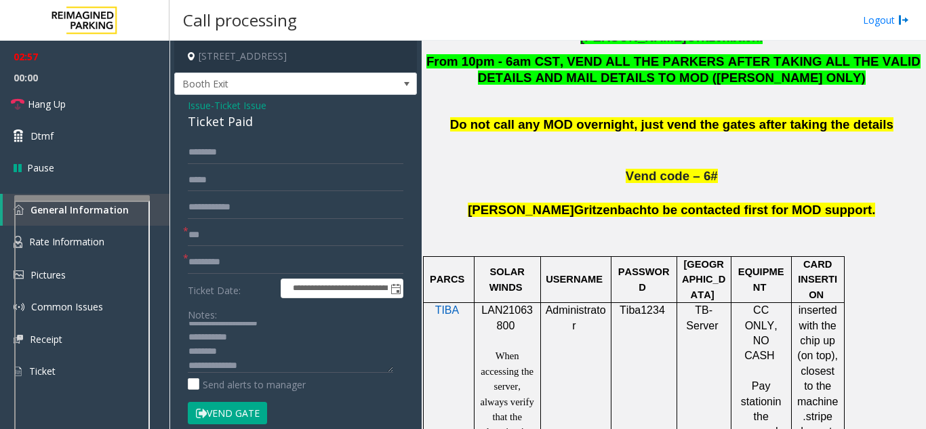
click at [503, 303] on p "LAN21063800" at bounding box center [507, 318] width 56 height 30
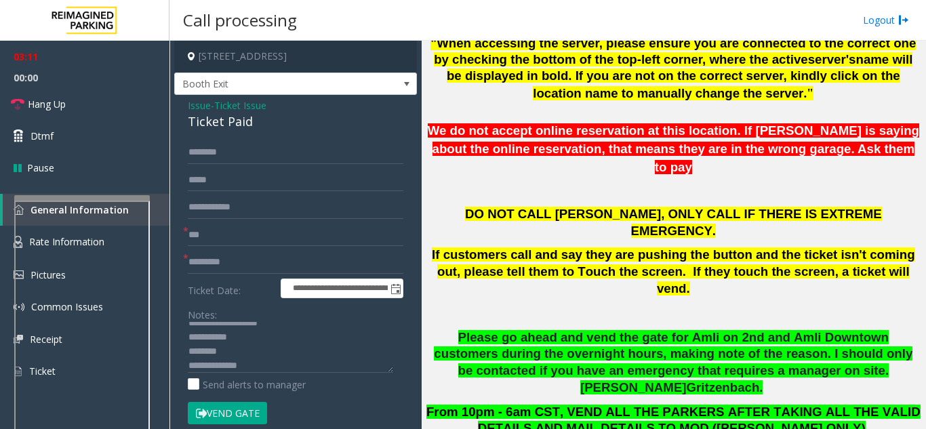
scroll to position [203, 0]
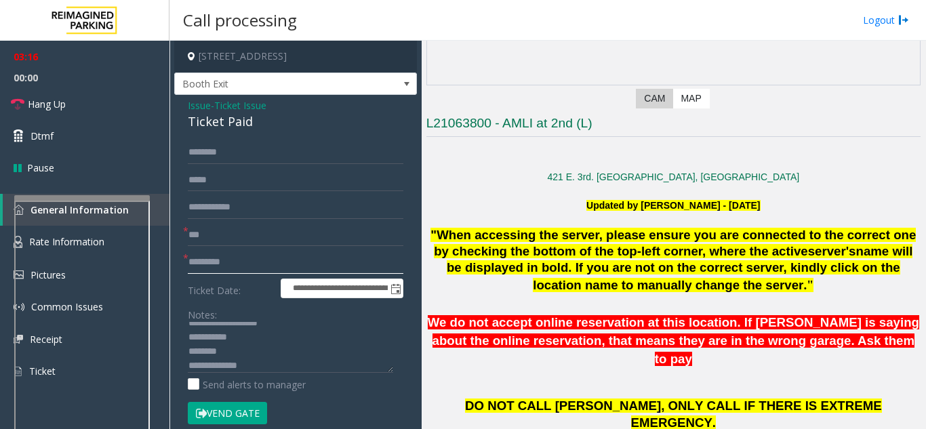
click at [225, 261] on input "text" at bounding box center [295, 262] width 215 height 23
type input "**"
click at [230, 295] on label "Ticket Date:" at bounding box center [230, 288] width 93 height 20
drag, startPoint x: 232, startPoint y: 352, endPoint x: 186, endPoint y: 353, distance: 45.4
click at [186, 353] on div "**********" at bounding box center [296, 385] width 236 height 489
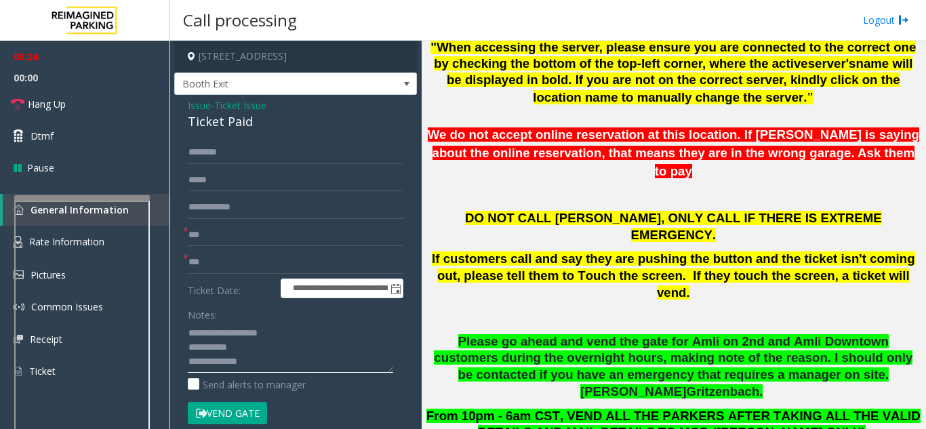
scroll to position [407, 0]
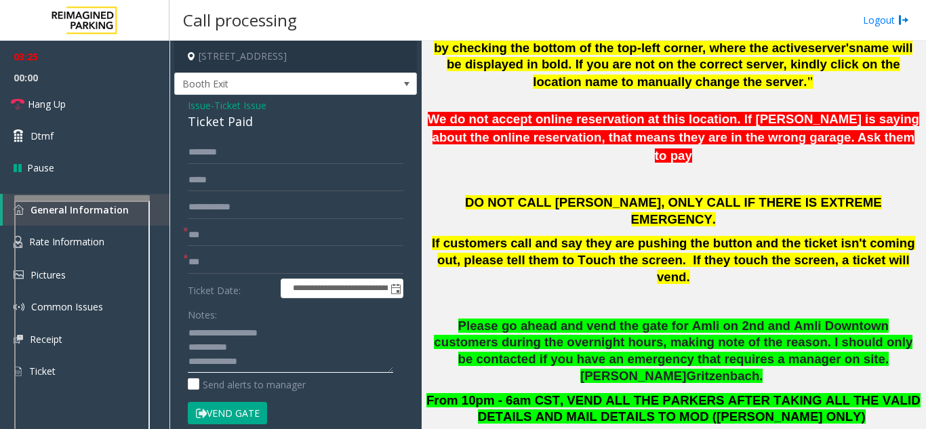
type textarea "**********"
click at [214, 184] on input "text" at bounding box center [295, 180] width 215 height 23
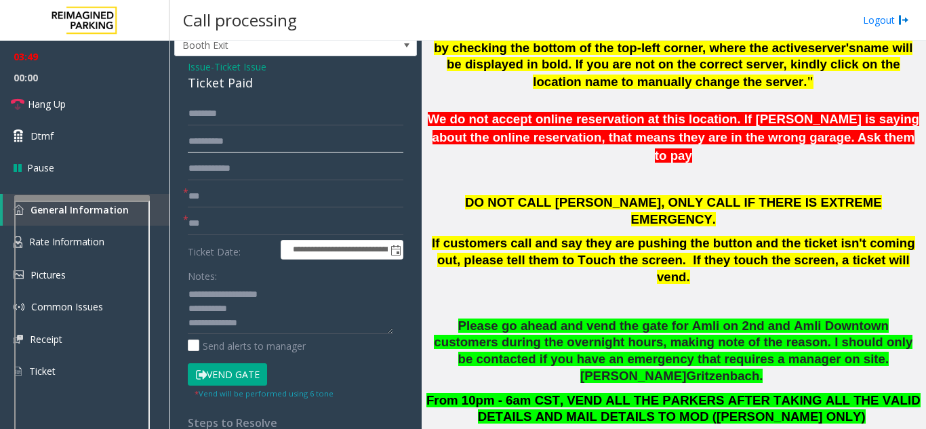
scroll to position [136, 0]
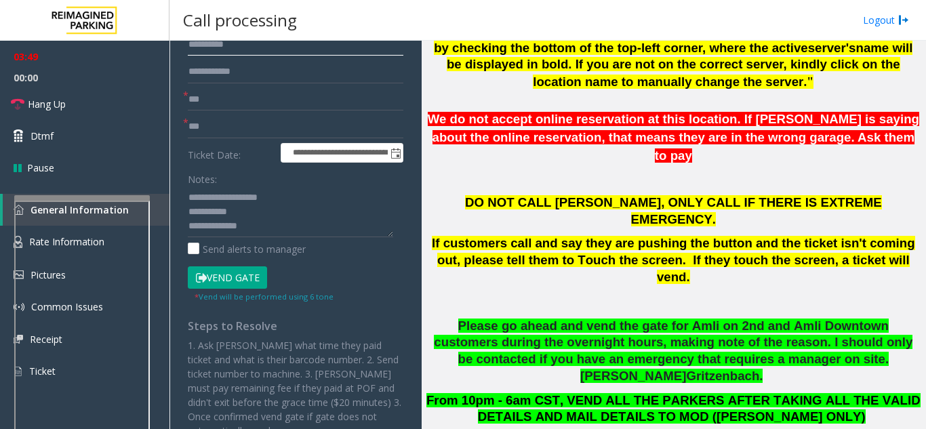
type input "**********"
click at [224, 278] on button "Vend Gate" at bounding box center [227, 277] width 79 height 23
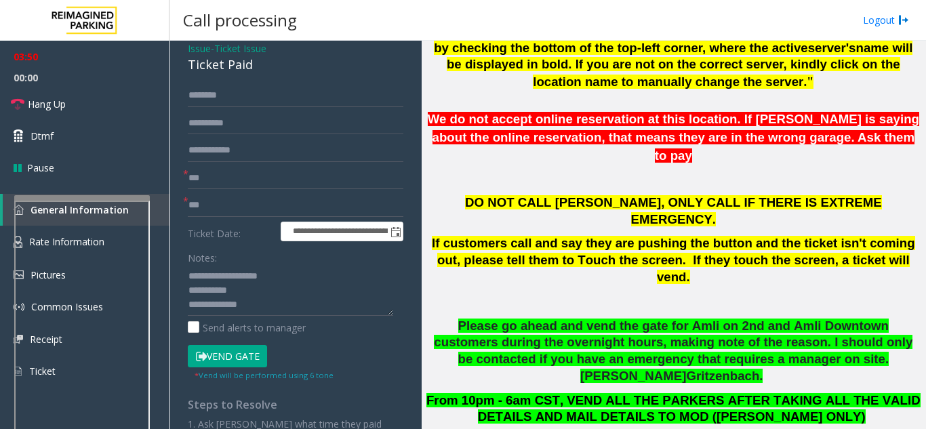
scroll to position [0, 0]
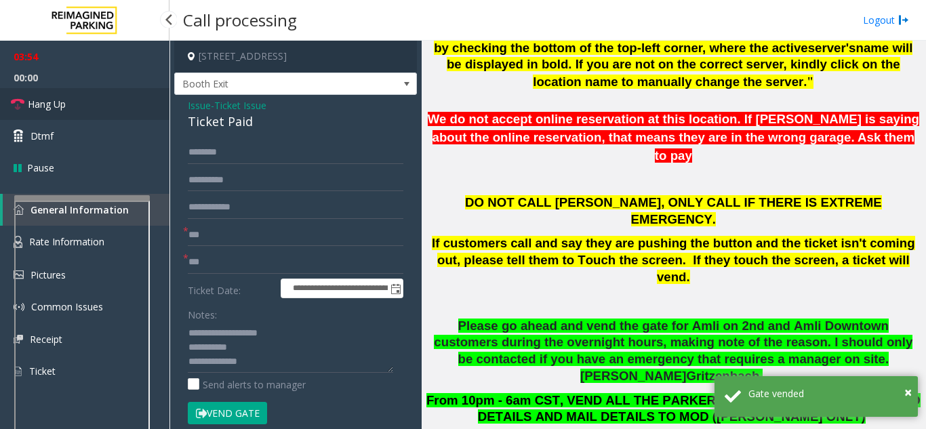
click at [105, 110] on link "Hang Up" at bounding box center [84, 104] width 169 height 32
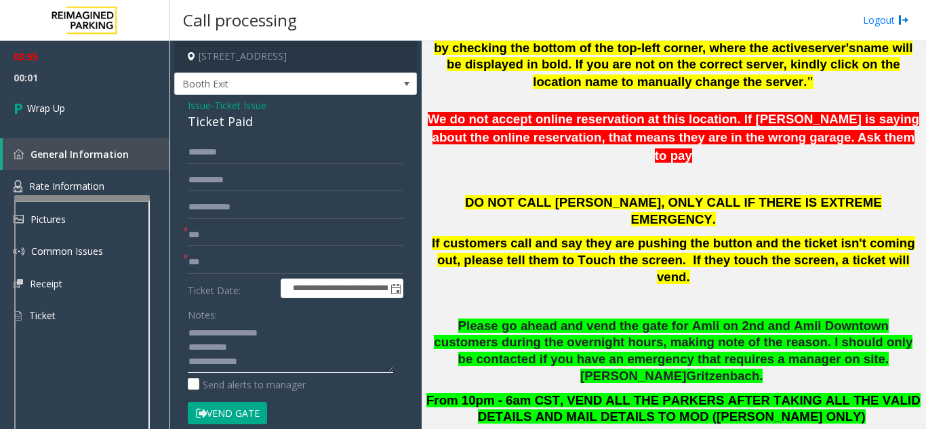
click at [259, 371] on textarea at bounding box center [290, 347] width 205 height 51
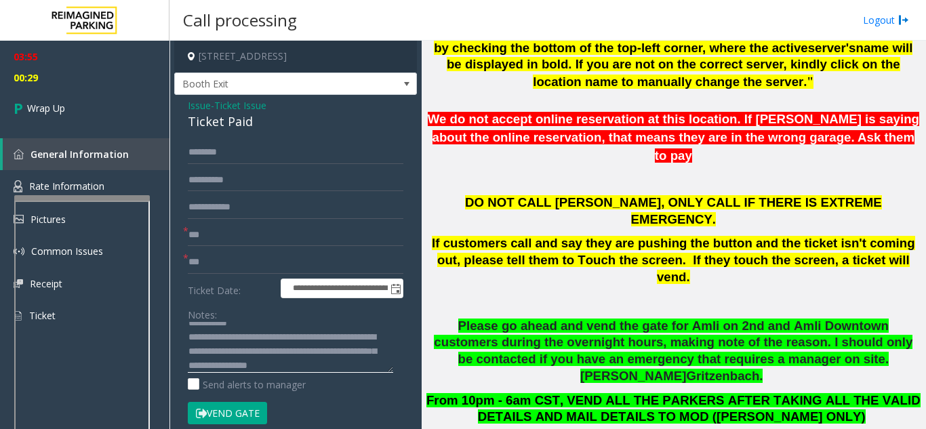
scroll to position [39, 0]
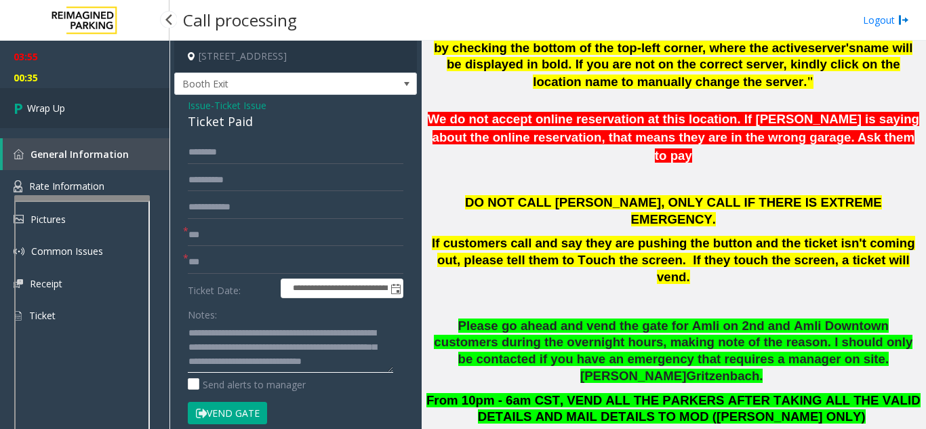
type textarea "**********"
click at [83, 108] on link "Wrap Up" at bounding box center [84, 108] width 169 height 40
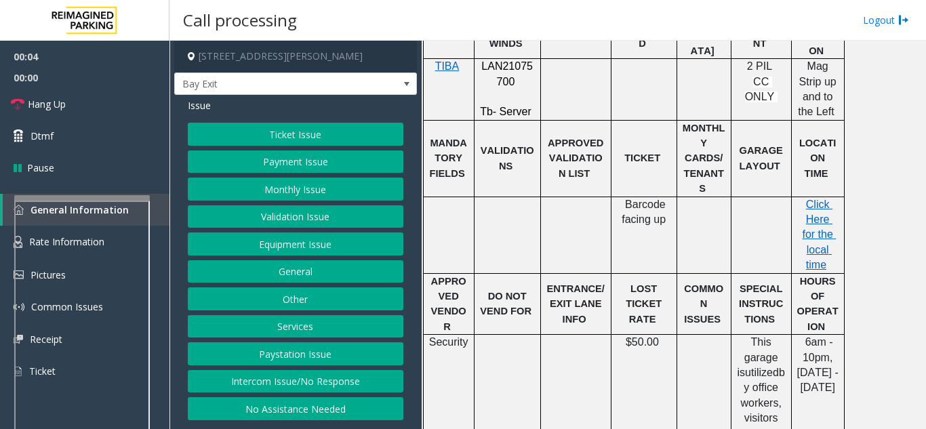
scroll to position [474, 0]
drag, startPoint x: 672, startPoint y: 190, endPoint x: 620, endPoint y: 184, distance: 52.6
click at [621, 196] on div "Barcode facing up" at bounding box center [643, 211] width 65 height 30
click at [620, 214] on td "Barcode facing up" at bounding box center [643, 234] width 66 height 77
click at [501, 69] on span "LAN21075700" at bounding box center [506, 73] width 51 height 26
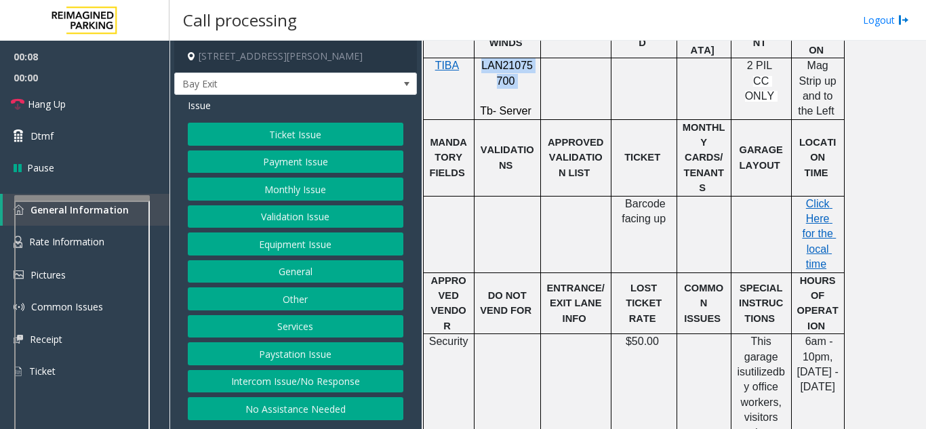
click at [501, 69] on span "LAN21075700" at bounding box center [506, 73] width 51 height 26
copy p "LAN21075700"
click at [552, 214] on td at bounding box center [575, 234] width 70 height 77
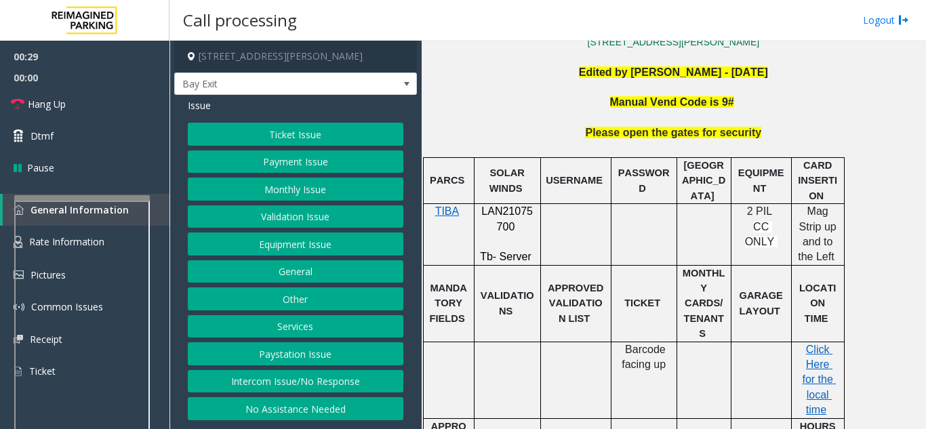
scroll to position [271, 0]
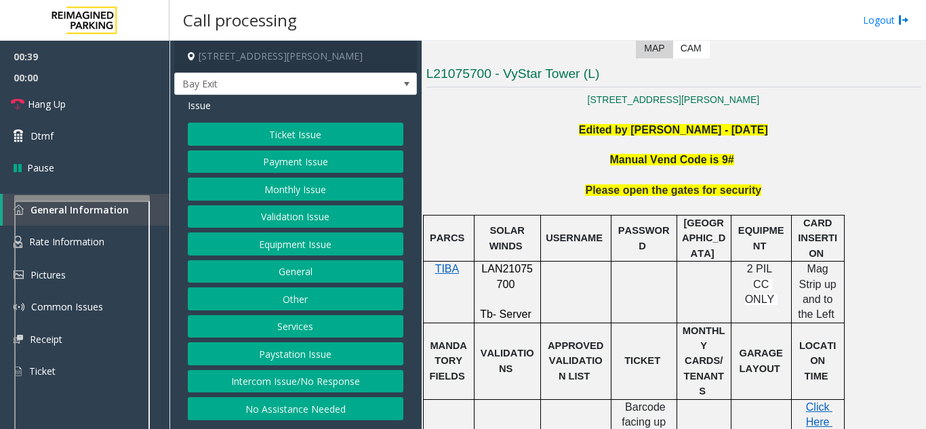
click at [271, 247] on button "Equipment Issue" at bounding box center [295, 243] width 215 height 23
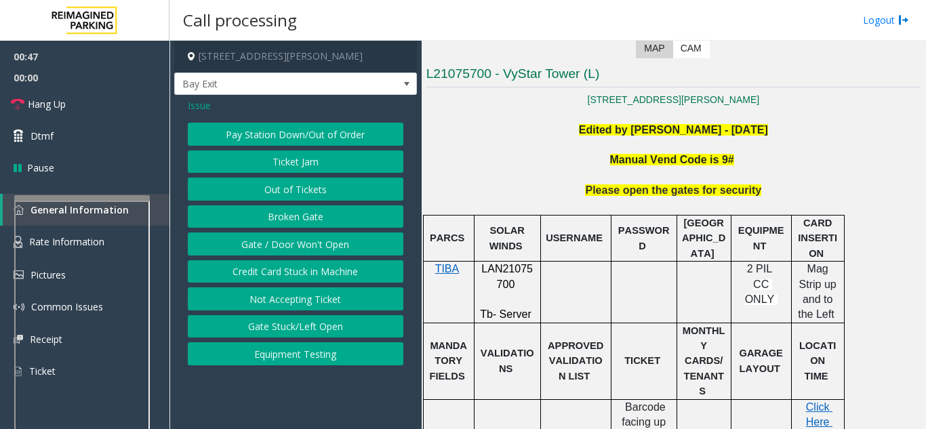
click at [271, 247] on button "Gate / Door Won't Open" at bounding box center [295, 243] width 215 height 23
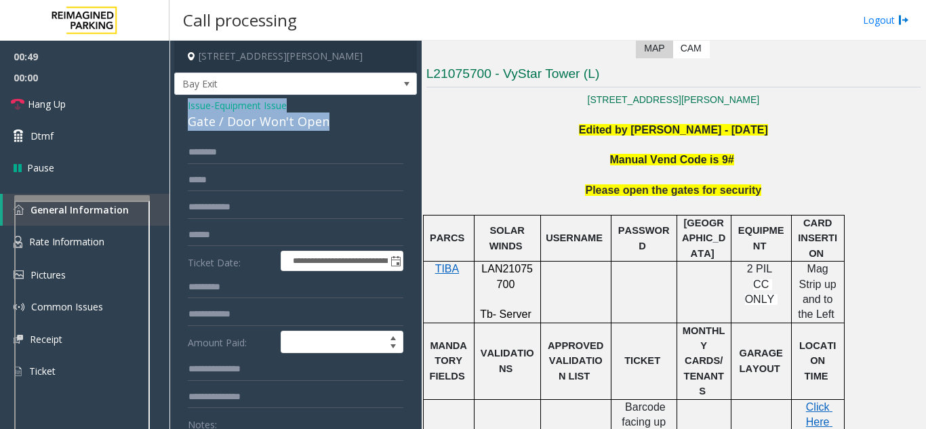
drag, startPoint x: 369, startPoint y: 117, endPoint x: 179, endPoint y: 105, distance: 190.1
click at [179, 105] on div "**********" at bounding box center [295, 431] width 243 height 672
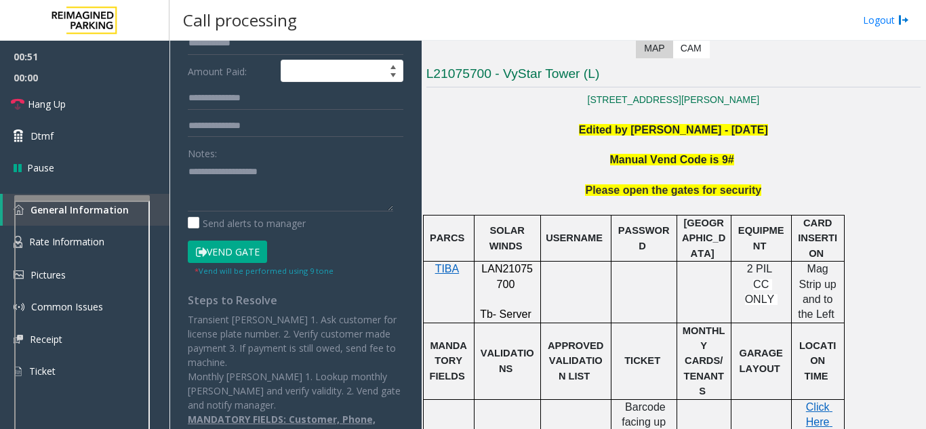
scroll to position [325, 0]
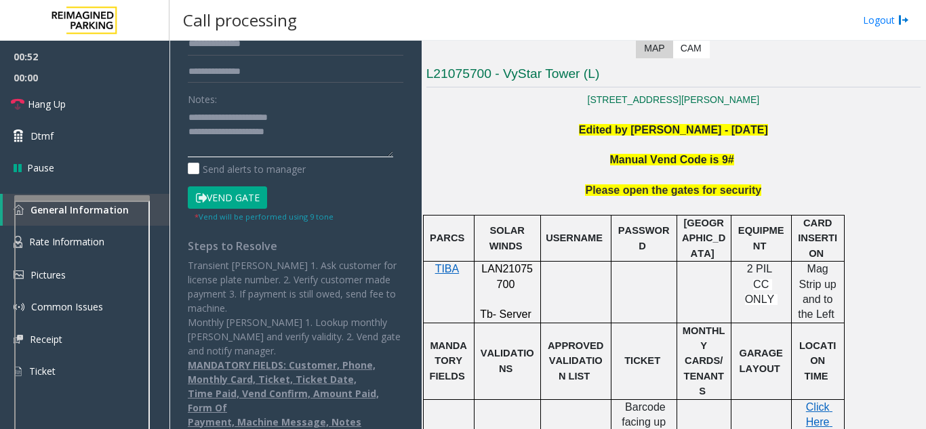
click at [332, 148] on textarea at bounding box center [290, 131] width 205 height 51
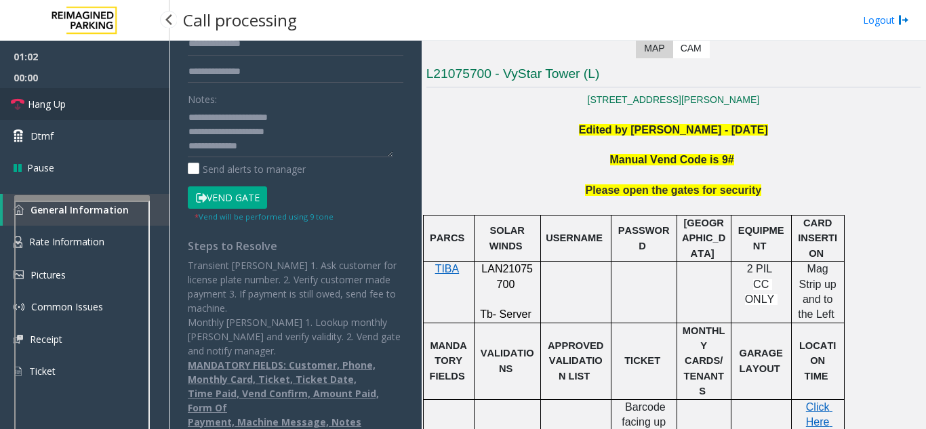
click at [141, 112] on link "Hang Up" at bounding box center [84, 104] width 169 height 32
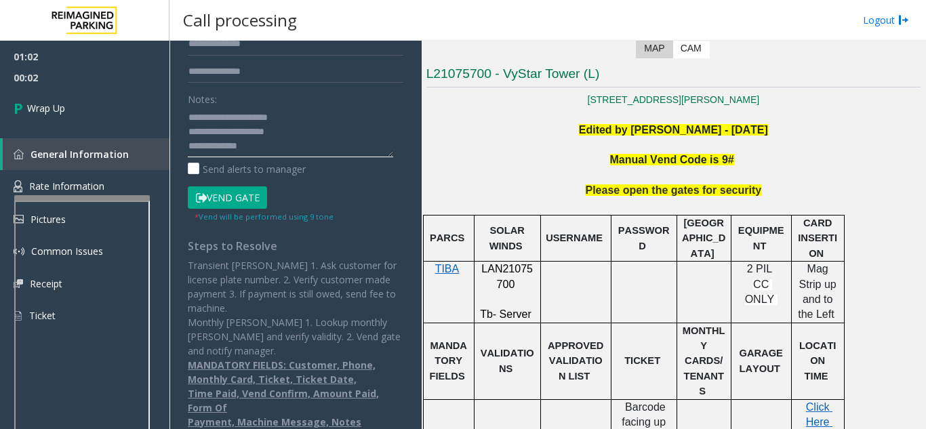
click at [269, 148] on textarea at bounding box center [290, 131] width 205 height 51
paste textarea "**********"
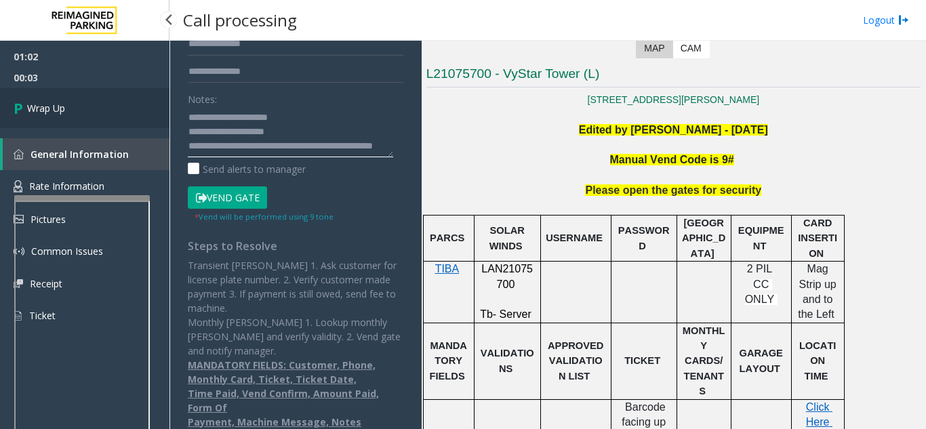
type textarea "**********"
click at [50, 113] on span "Wrap Up" at bounding box center [46, 108] width 38 height 14
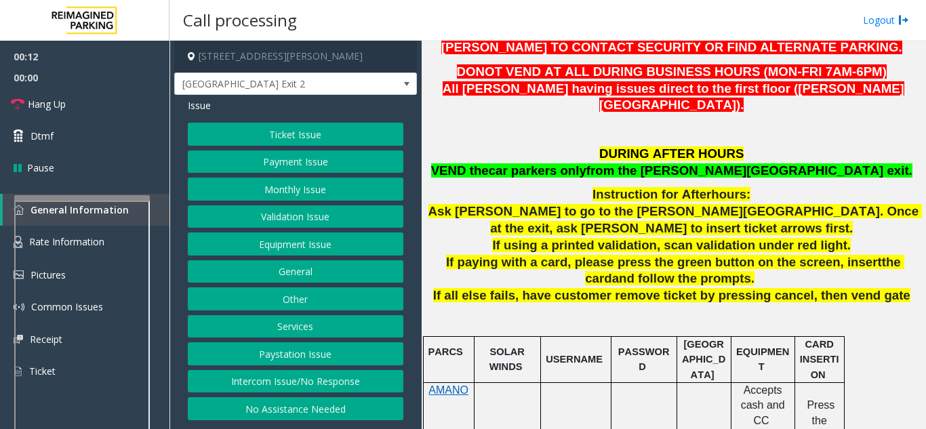
scroll to position [407, 0]
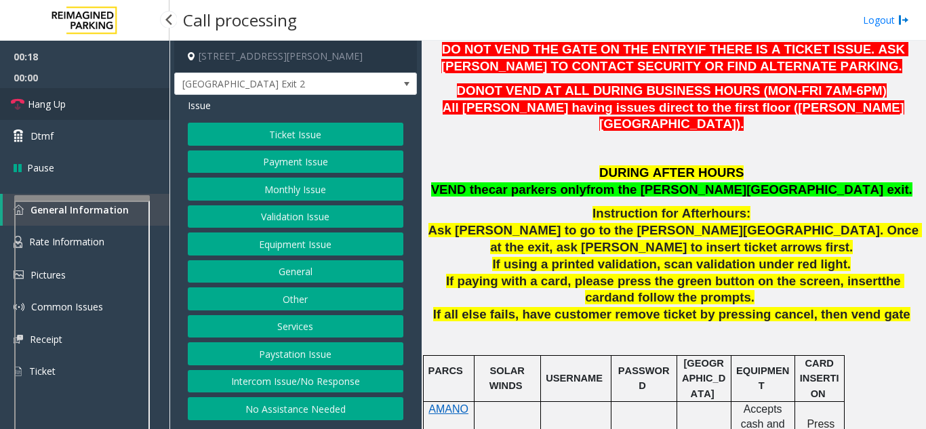
click at [81, 110] on link "Hang Up" at bounding box center [84, 104] width 169 height 32
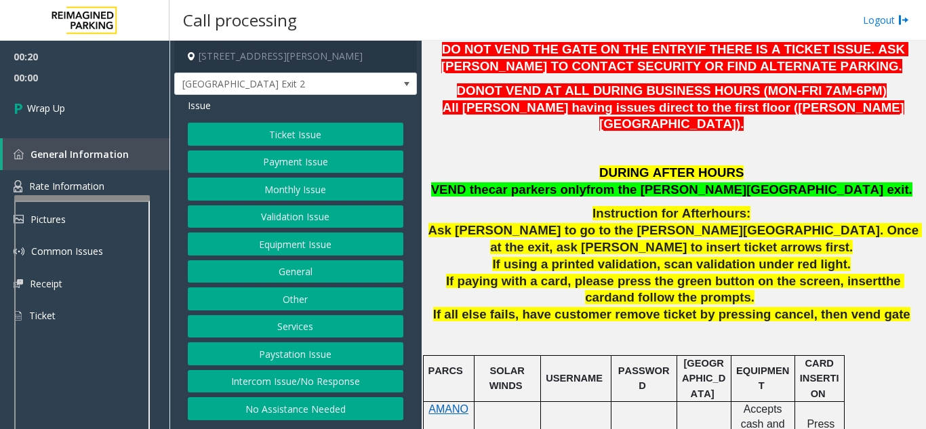
click at [255, 413] on button "No Assistance Needed" at bounding box center [295, 408] width 215 height 23
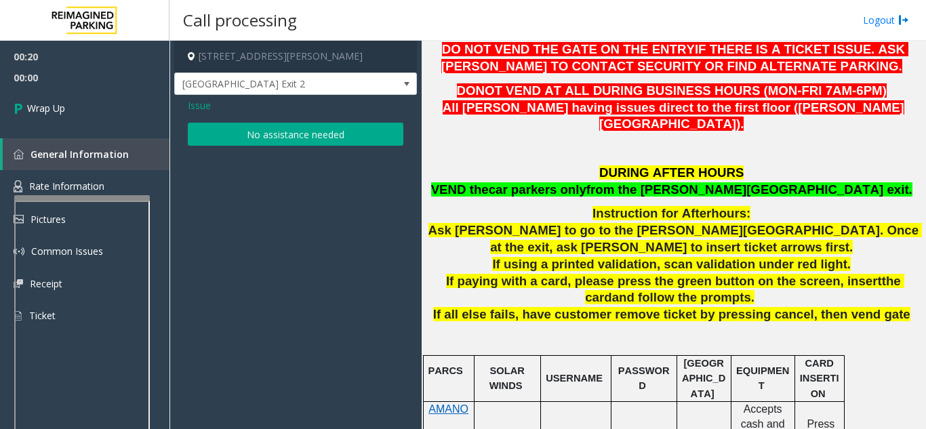
click at [252, 136] on button "No assistance needed" at bounding box center [295, 134] width 215 height 23
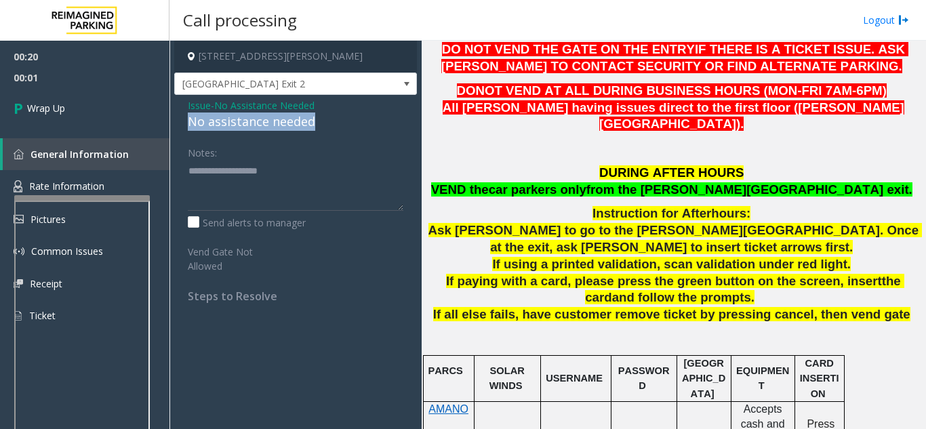
drag, startPoint x: 320, startPoint y: 125, endPoint x: 179, endPoint y: 119, distance: 141.7
click at [179, 119] on div "Issue - No Assistance Needed No assistance needed Notes: Send alerts to manager…" at bounding box center [295, 206] width 243 height 222
drag, startPoint x: 214, startPoint y: 110, endPoint x: 216, endPoint y: 176, distance: 65.8
click at [216, 176] on div "Issue - No Assistance Needed No assistance needed Notes: Send alerts to manager…" at bounding box center [295, 206] width 243 height 222
drag, startPoint x: 286, startPoint y: 140, endPoint x: 317, endPoint y: 124, distance: 34.8
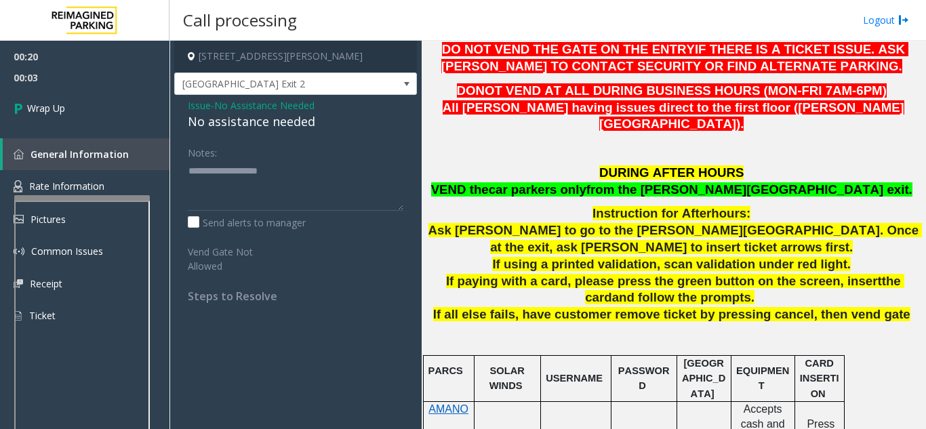
click at [287, 140] on div "Issue - No Assistance Needed No assistance needed Notes: Send alerts to manager…" at bounding box center [295, 206] width 243 height 222
drag, startPoint x: 328, startPoint y: 117, endPoint x: 203, endPoint y: 130, distance: 125.4
click at [180, 127] on div "Issue - No Assistance Needed No assistance needed Notes: Send alerts to manager…" at bounding box center [295, 206] width 243 height 222
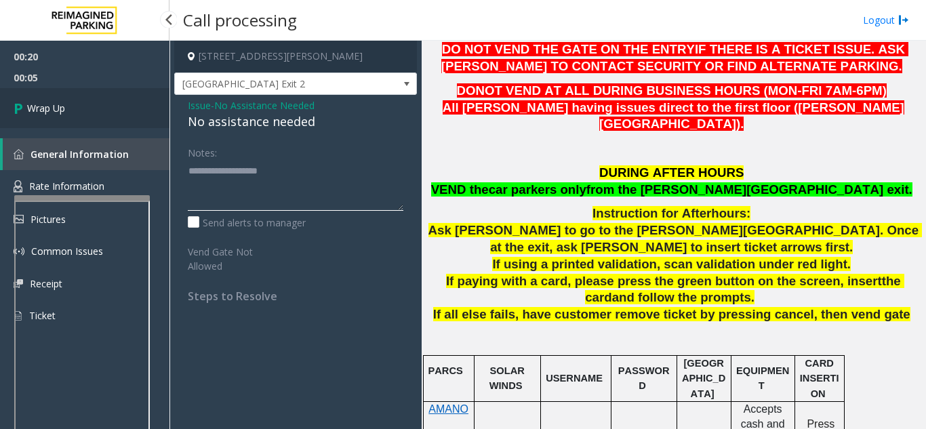
type textarea "**********"
click at [133, 113] on link "Wrap Up" at bounding box center [84, 108] width 169 height 40
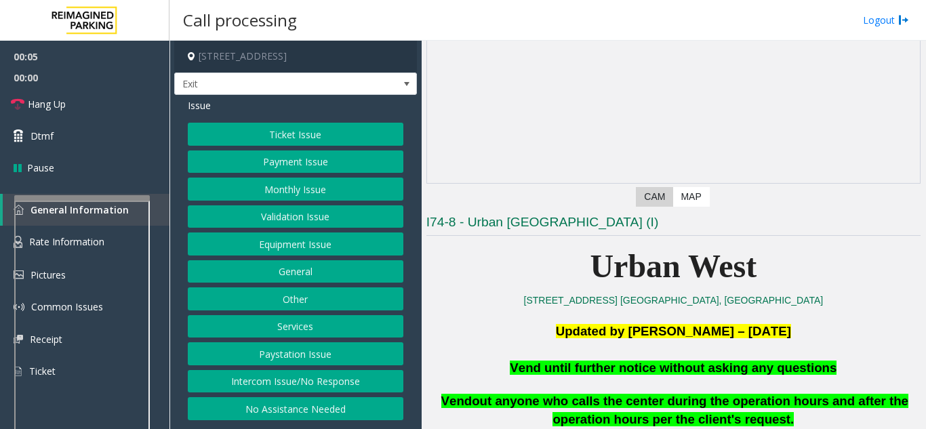
scroll to position [136, 0]
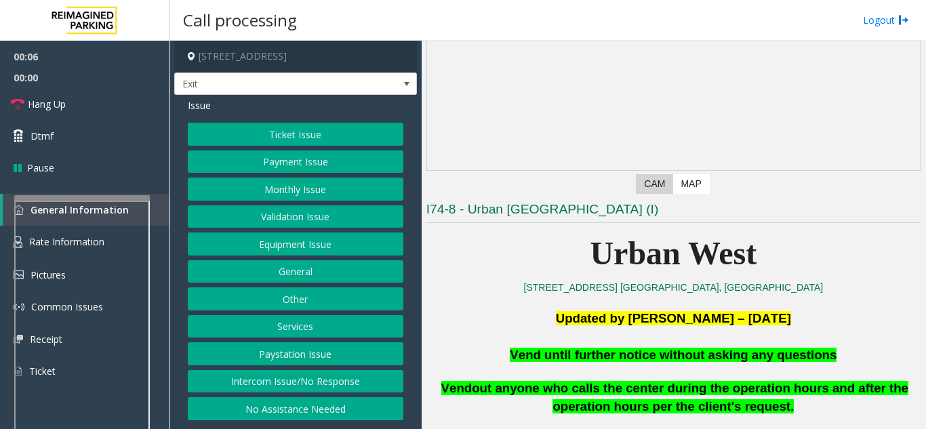
click at [264, 223] on button "Validation Issue" at bounding box center [295, 216] width 215 height 23
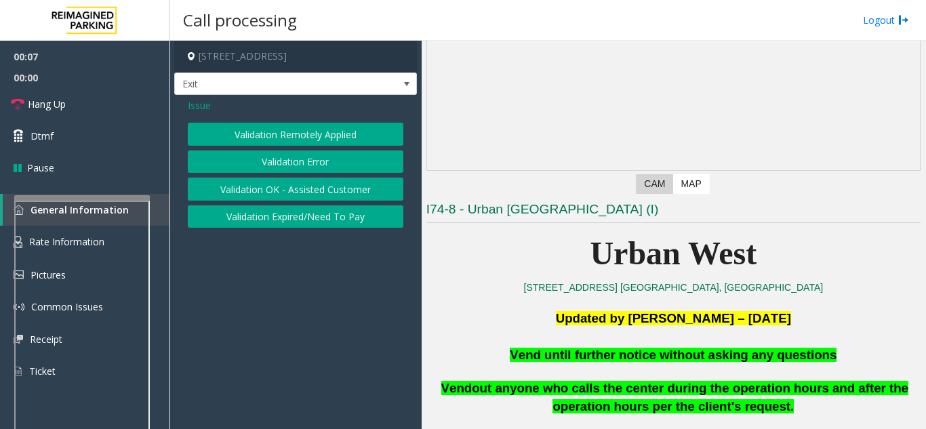
click at [283, 163] on button "Validation Error" at bounding box center [295, 161] width 215 height 23
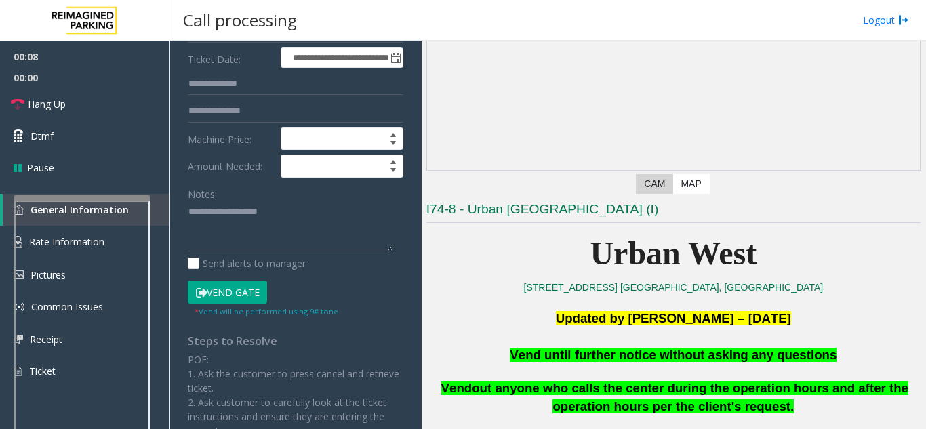
click at [220, 293] on button "Vend Gate" at bounding box center [227, 292] width 79 height 23
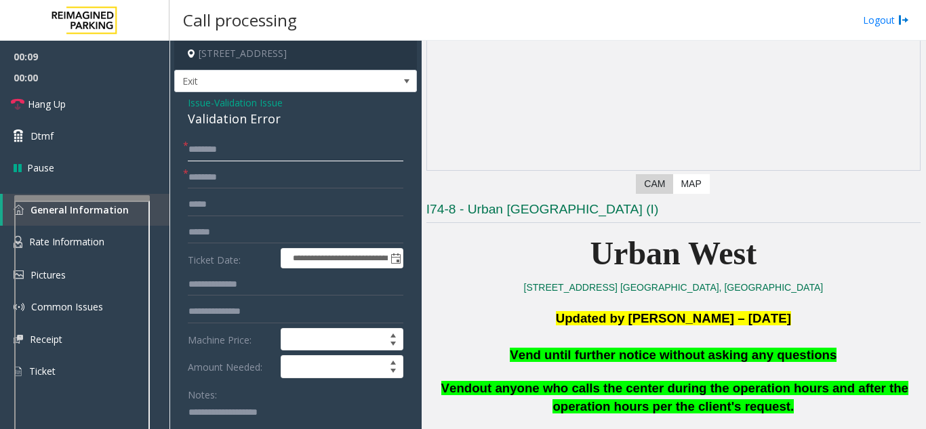
scroll to position [0, 0]
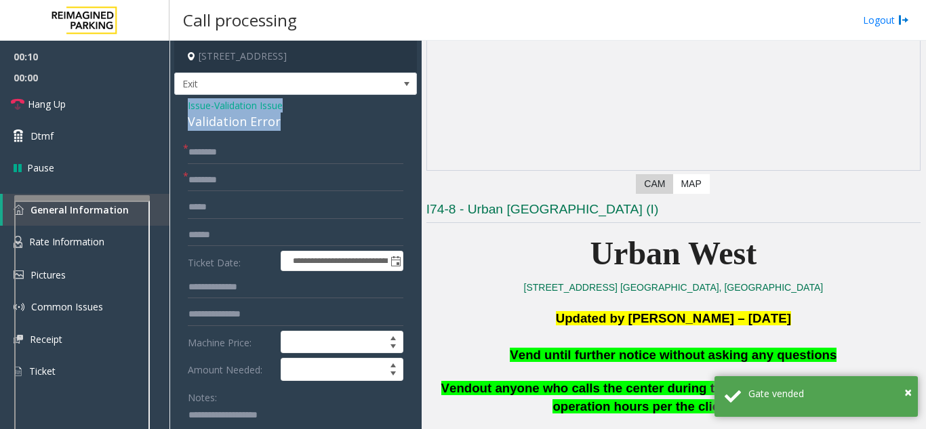
drag, startPoint x: 281, startPoint y: 123, endPoint x: 180, endPoint y: 104, distance: 102.6
copy div "Issue - Validation Issue Validation Error"
click at [209, 423] on textarea at bounding box center [290, 429] width 205 height 51
paste textarea "**********"
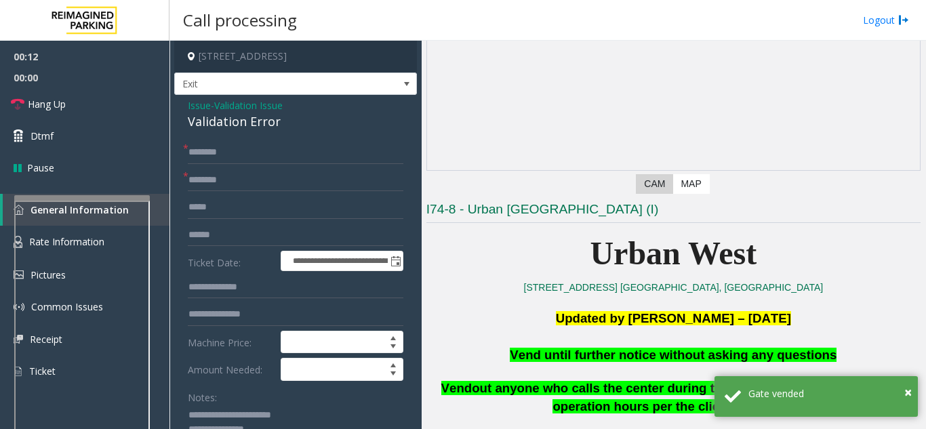
scroll to position [7, 0]
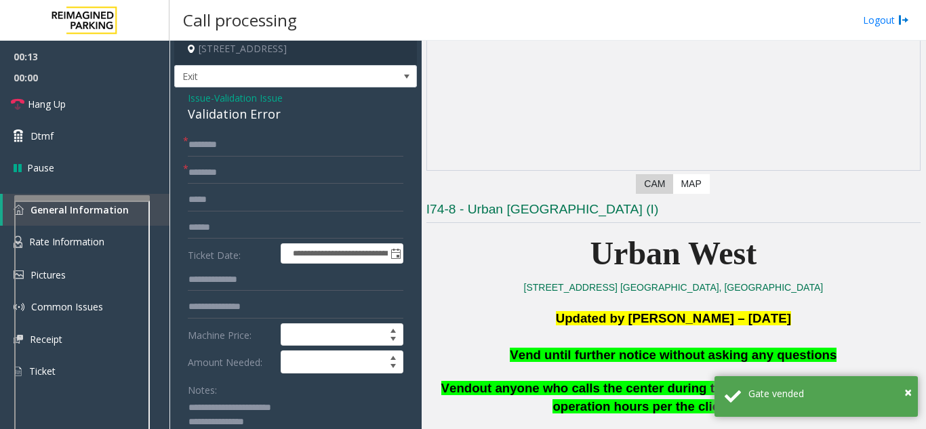
type textarea "**********"
click at [236, 149] on input "text" at bounding box center [295, 144] width 215 height 23
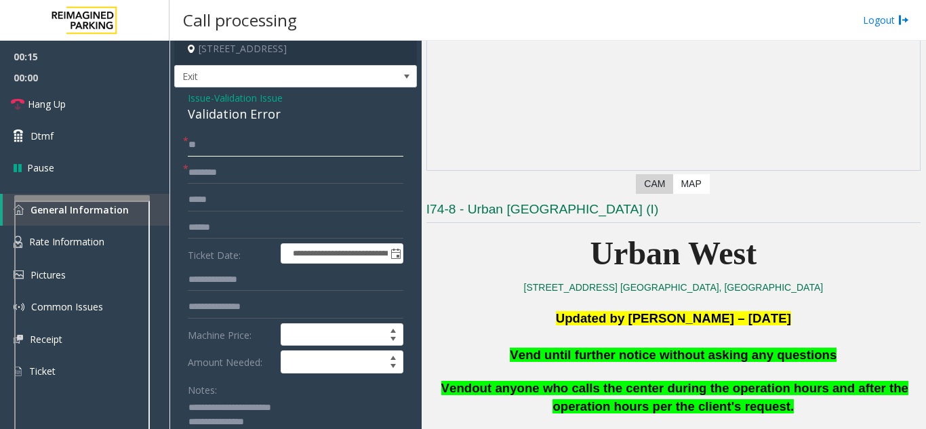
type input "**"
click at [241, 181] on input "text" at bounding box center [295, 172] width 215 height 23
type input "**"
click at [112, 107] on link "Hang Up" at bounding box center [84, 104] width 169 height 32
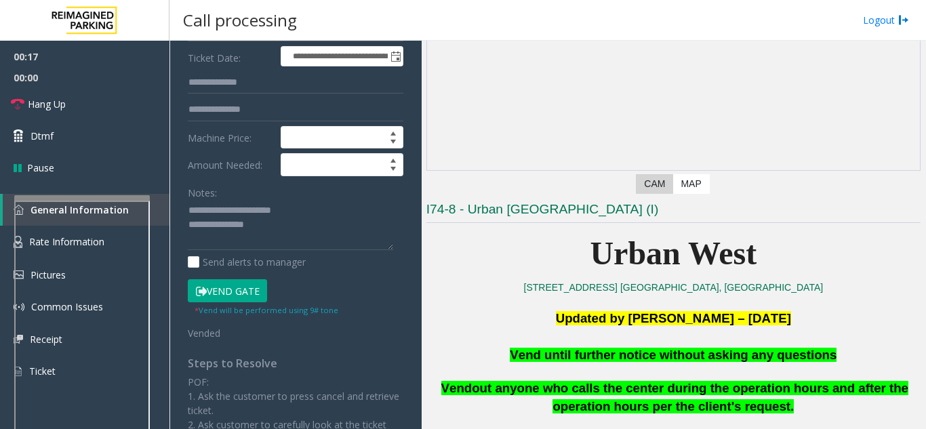
scroll to position [211, 0]
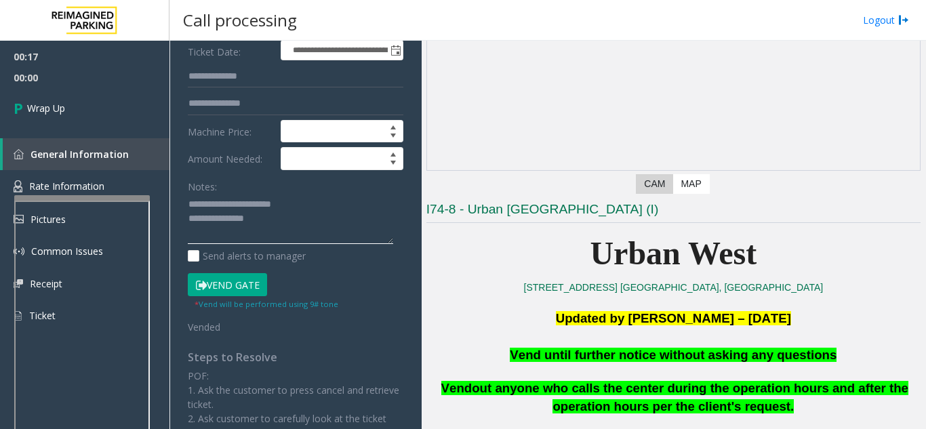
click at [300, 219] on textarea at bounding box center [290, 219] width 205 height 51
click at [253, 230] on textarea at bounding box center [290, 219] width 205 height 51
paste textarea "**********"
type textarea "**********"
click at [87, 72] on span "00:12" at bounding box center [84, 77] width 169 height 21
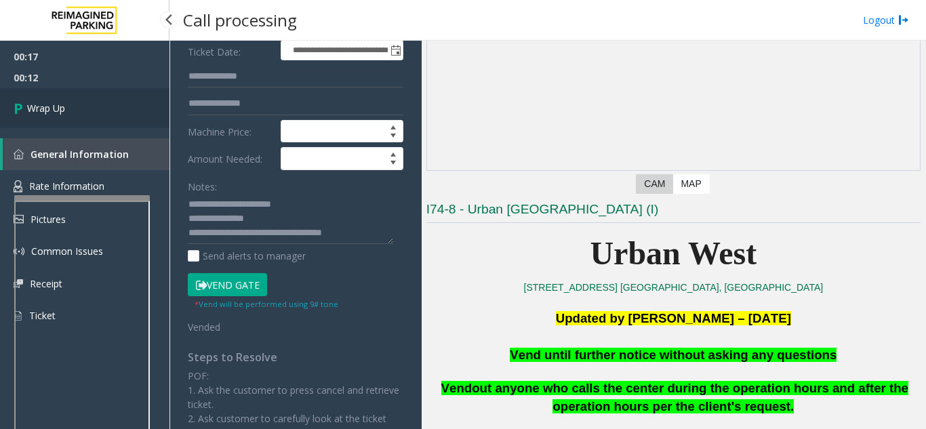
click at [81, 117] on link "Wrap Up" at bounding box center [84, 108] width 169 height 40
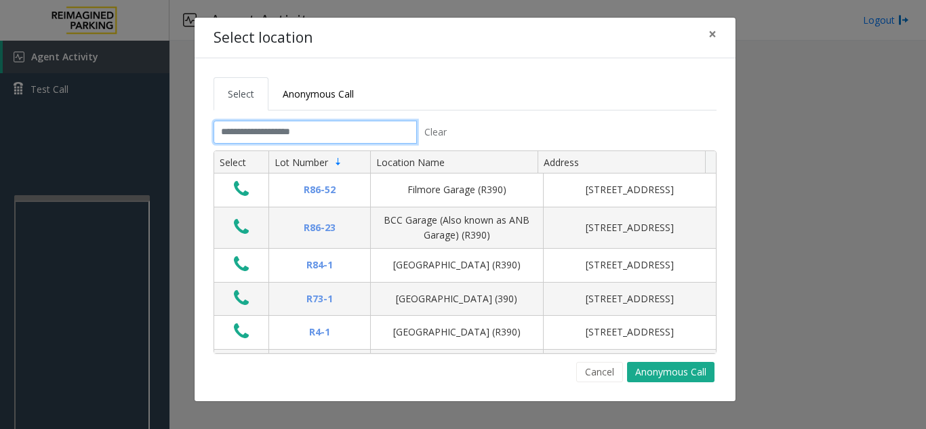
click at [274, 129] on input "text" at bounding box center [314, 132] width 203 height 23
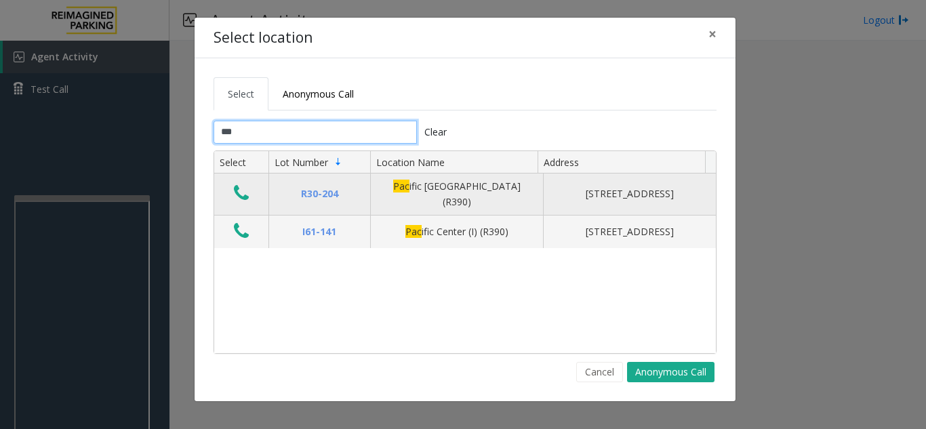
type input "***"
click at [236, 194] on icon "Data table" at bounding box center [241, 193] width 15 height 19
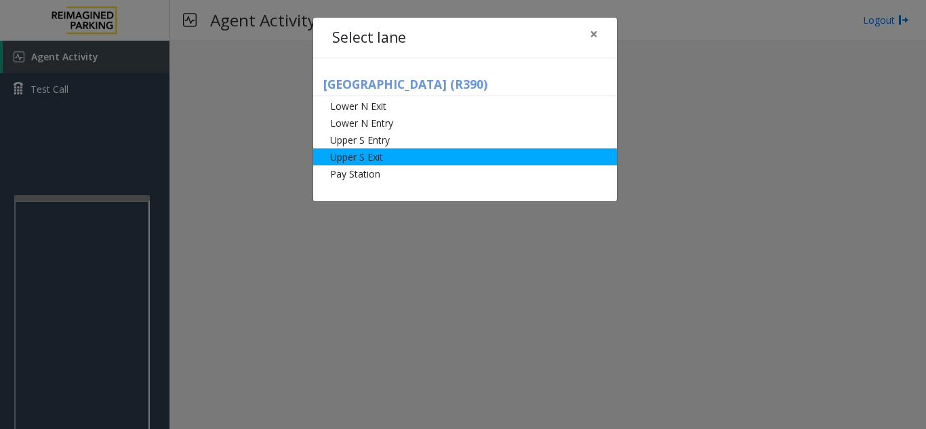
click at [367, 154] on li "Upper S Exit" at bounding box center [465, 156] width 304 height 17
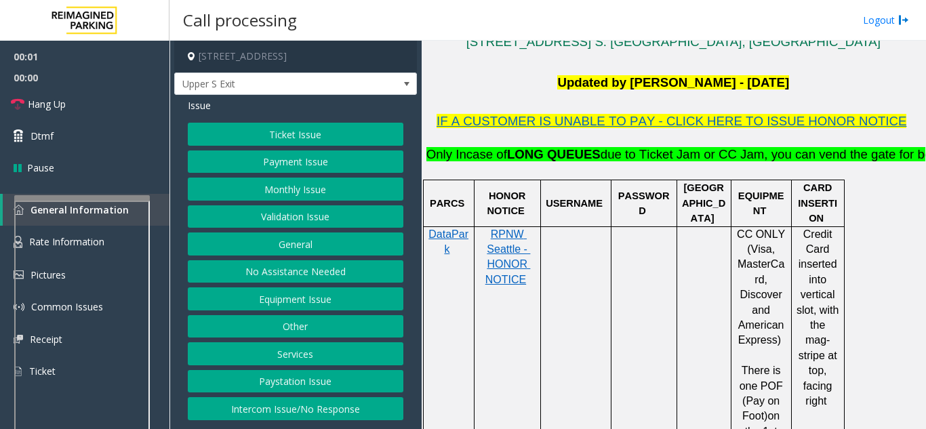
scroll to position [339, 0]
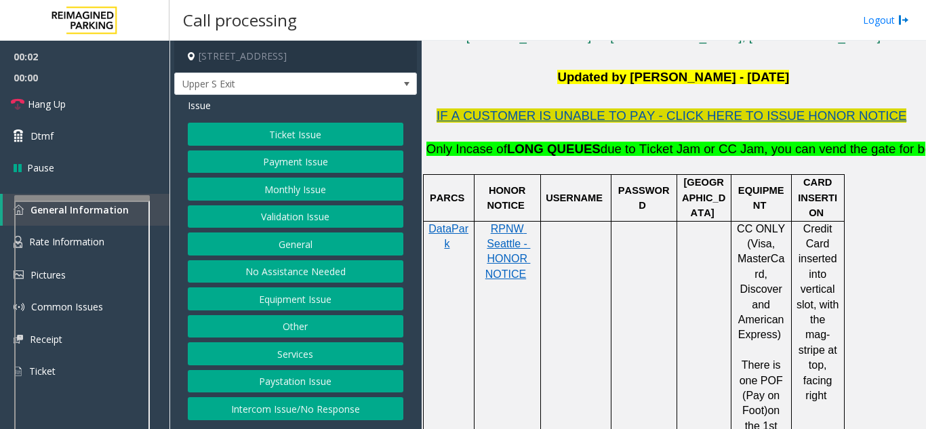
click at [626, 117] on span "IF A CUSTOMER IS UNABLE TO PAY - CLICK HERE TO ISSUE HONOR NOTICE" at bounding box center [671, 115] width 470 height 14
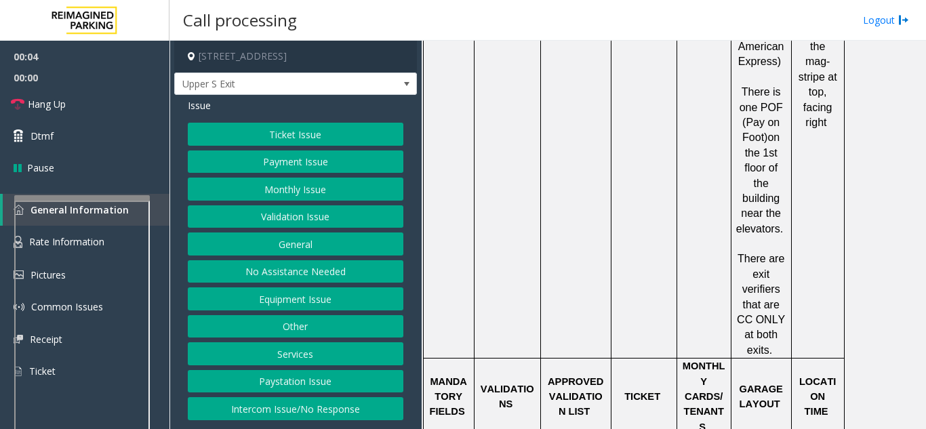
scroll to position [678, 0]
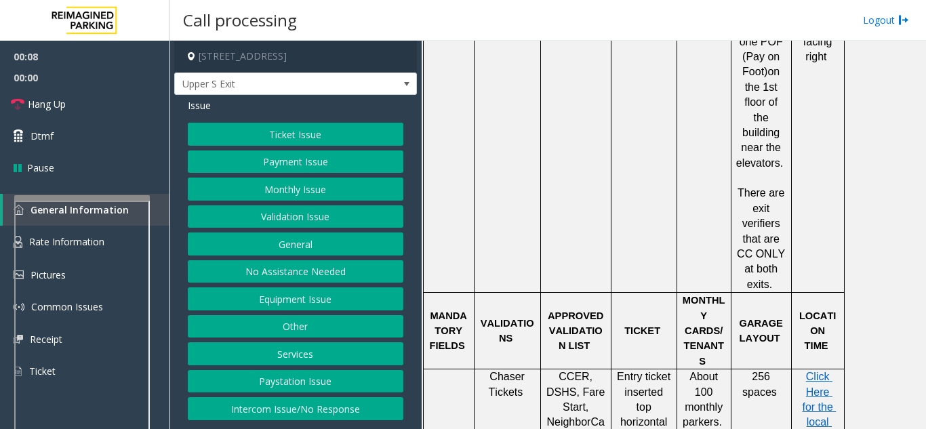
click at [270, 131] on button "Ticket Issue" at bounding box center [295, 134] width 215 height 23
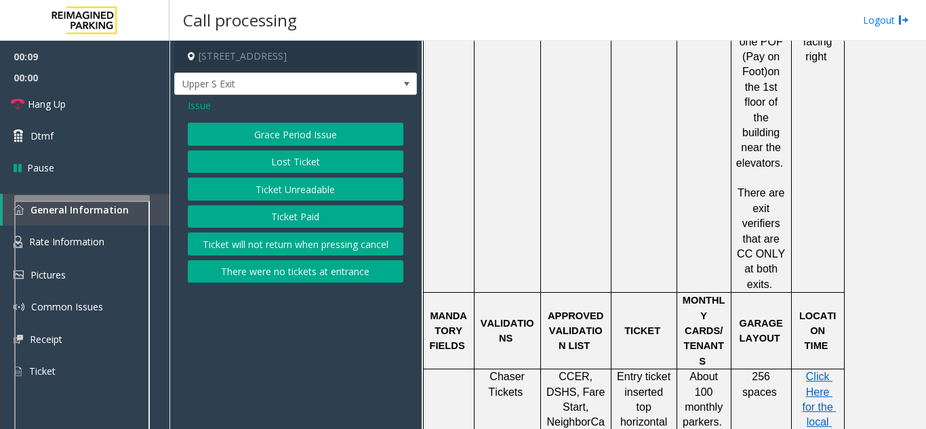
click at [274, 191] on button "Ticket Unreadable" at bounding box center [295, 189] width 215 height 23
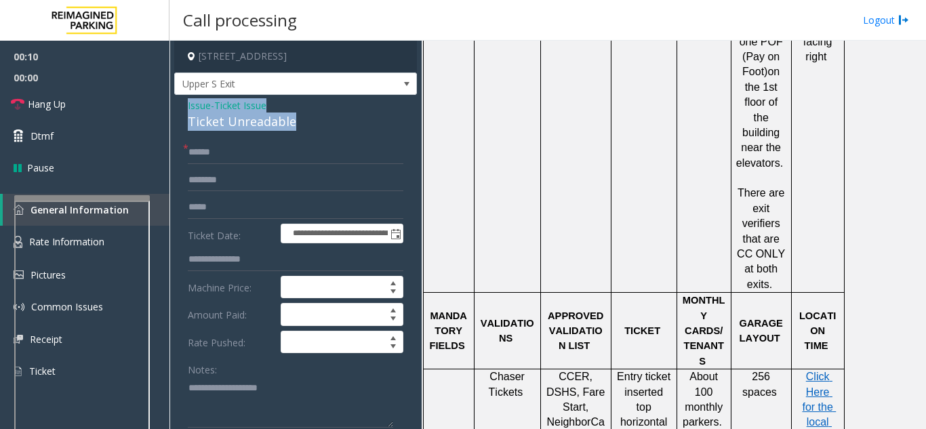
drag, startPoint x: 302, startPoint y: 118, endPoint x: 185, endPoint y: 104, distance: 117.4
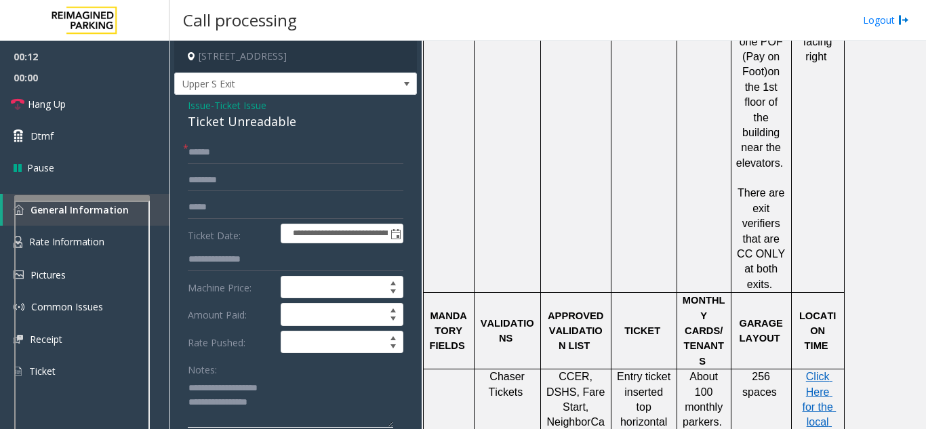
click at [306, 400] on textarea at bounding box center [290, 402] width 205 height 51
type textarea "**********"
click at [816, 371] on span "Click Here for the local time" at bounding box center [819, 407] width 34 height 72
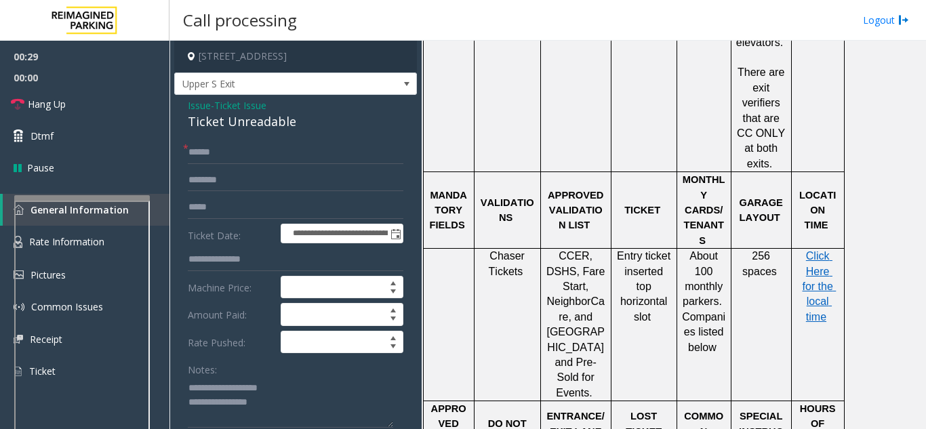
scroll to position [813, 0]
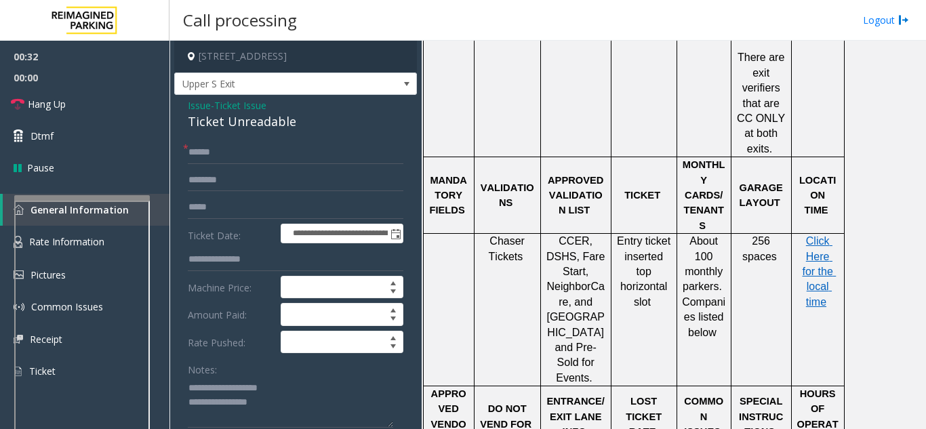
click at [201, 106] on span "Issue" at bounding box center [199, 105] width 23 height 14
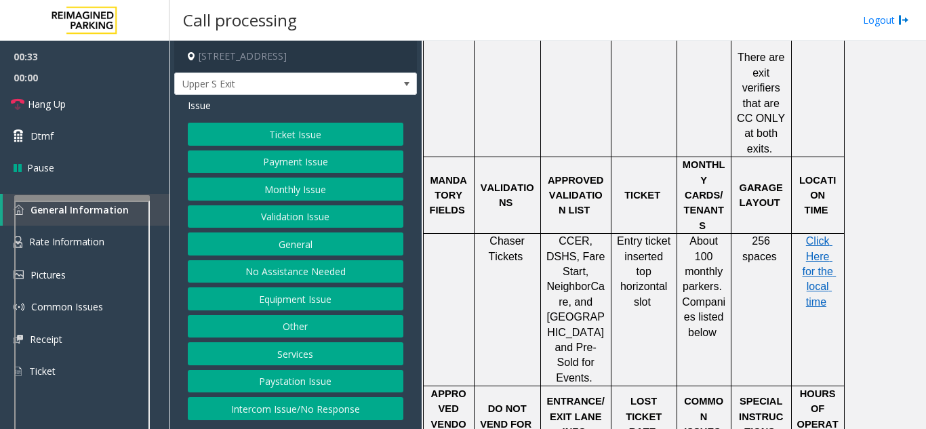
click at [280, 218] on button "Validation Issue" at bounding box center [295, 216] width 215 height 23
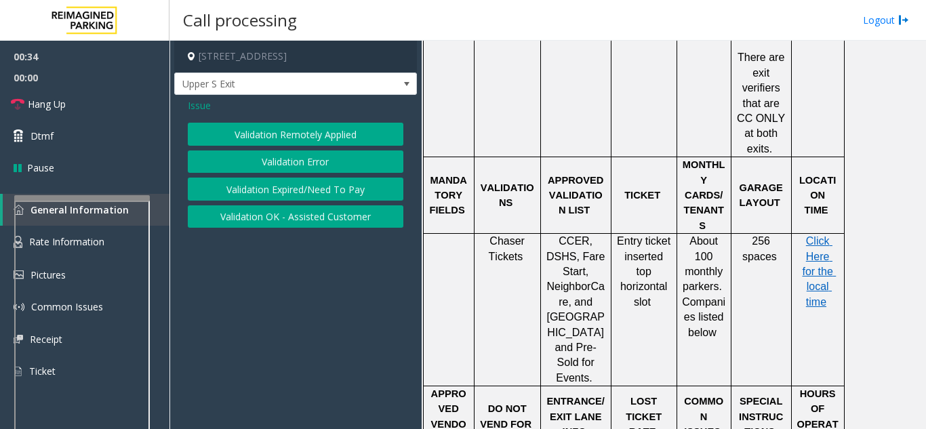
click at [285, 159] on button "Validation Error" at bounding box center [295, 161] width 215 height 23
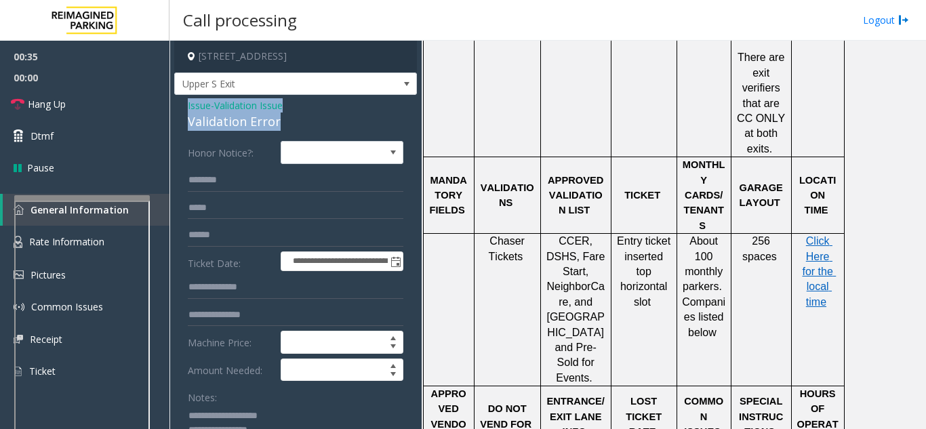
drag, startPoint x: 286, startPoint y: 118, endPoint x: 182, endPoint y: 102, distance: 105.6
copy div "Issue - Validation Issue Validation Error"
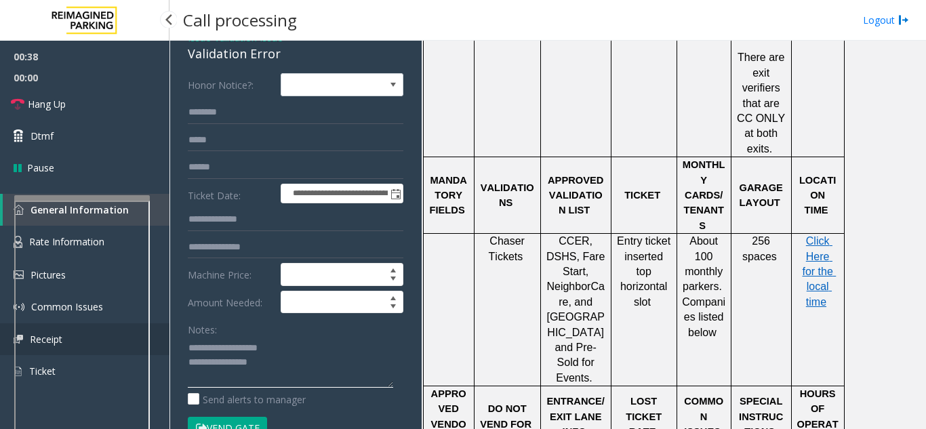
drag, startPoint x: 266, startPoint y: 362, endPoint x: 168, endPoint y: 341, distance: 99.8
click at [167, 340] on app-root "**********" at bounding box center [463, 214] width 926 height 429
paste textarea "****"
type textarea "**********"
click at [196, 104] on input "text" at bounding box center [295, 112] width 215 height 23
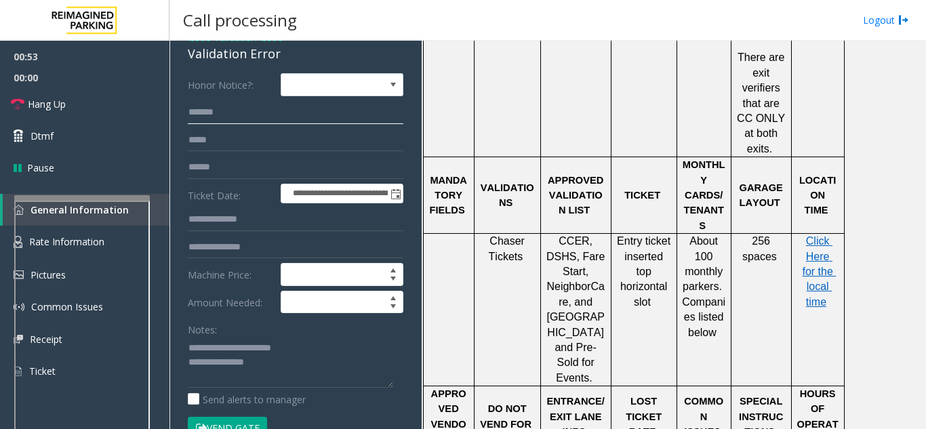
type input "*******"
drag, startPoint x: 205, startPoint y: 110, endPoint x: 196, endPoint y: 119, distance: 12.0
click at [196, 119] on input "*******" at bounding box center [295, 112] width 215 height 23
drag, startPoint x: 229, startPoint y: 114, endPoint x: 187, endPoint y: 112, distance: 42.1
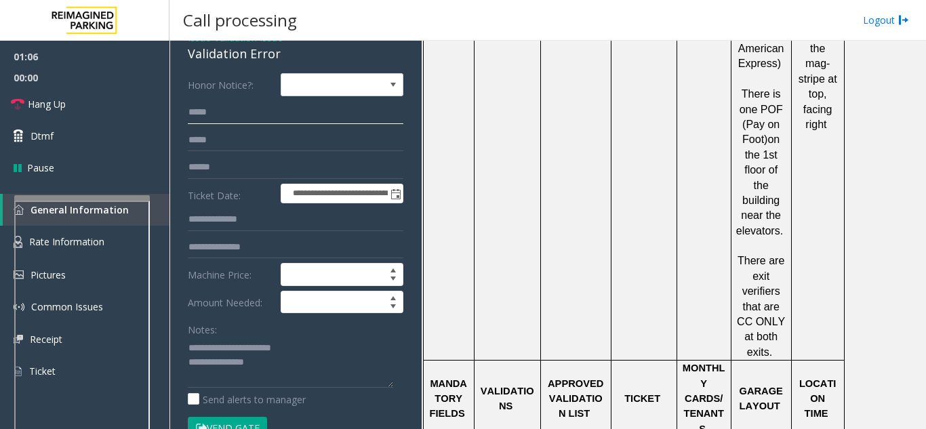
scroll to position [881, 0]
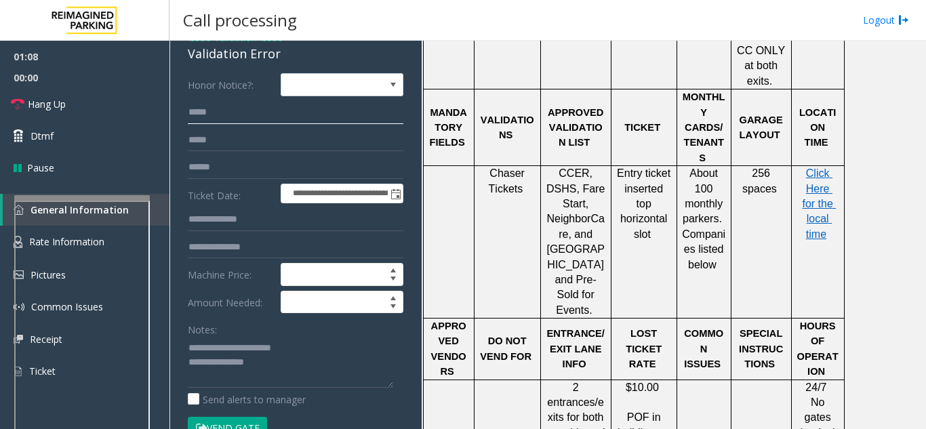
type input "****"
drag, startPoint x: 549, startPoint y: 159, endPoint x: 545, endPoint y: 144, distance: 16.1
click at [545, 166] on p "CCER, DSHS, Fare Start, NeighborCare , and [GEOGRAPHIC_DATA] and Pre-Sold for E…" at bounding box center [575, 242] width 60 height 152
copy span "NeighborCare"
click at [252, 171] on input "text" at bounding box center [295, 167] width 215 height 23
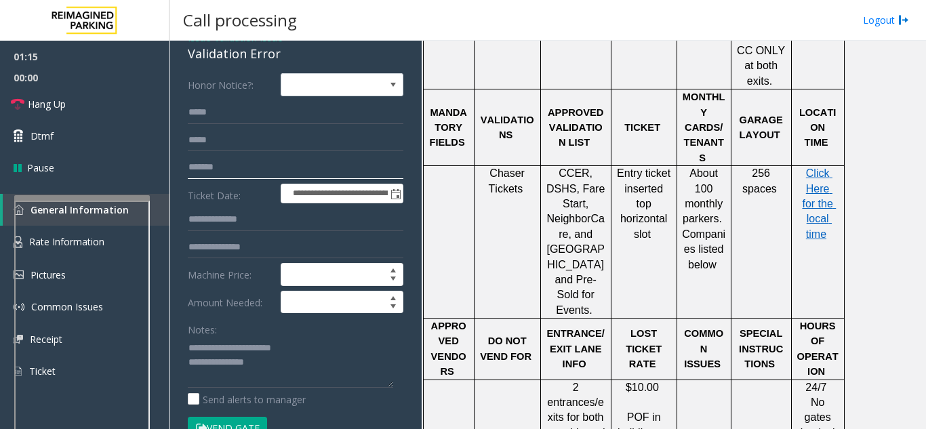
type input "*******"
click at [289, 370] on textarea at bounding box center [290, 362] width 205 height 51
paste textarea "**********"
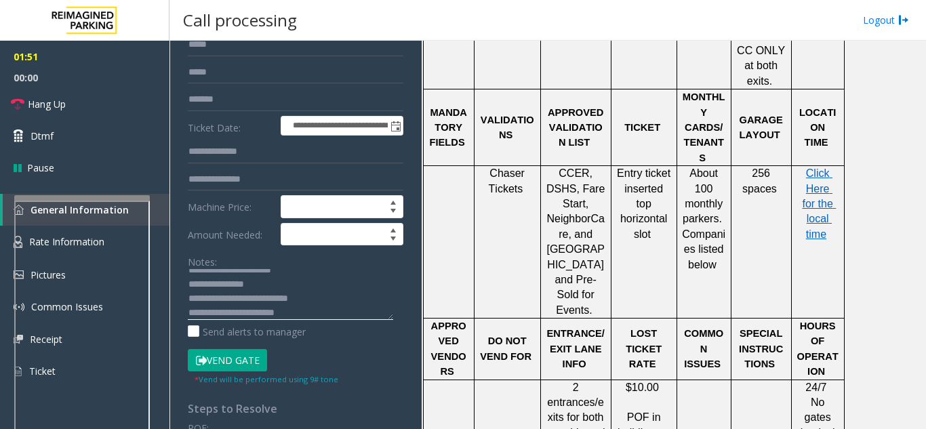
scroll to position [14, 0]
click at [227, 366] on button "Vend Gate" at bounding box center [227, 360] width 79 height 23
click at [315, 314] on textarea at bounding box center [290, 294] width 205 height 51
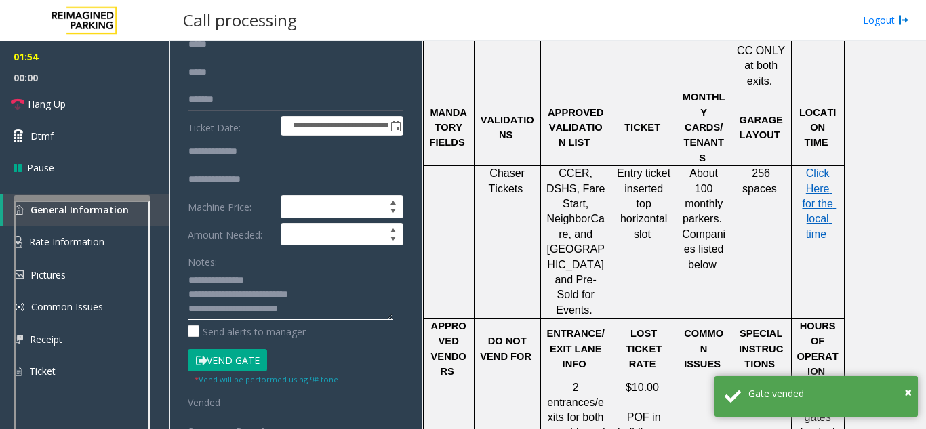
scroll to position [24, 0]
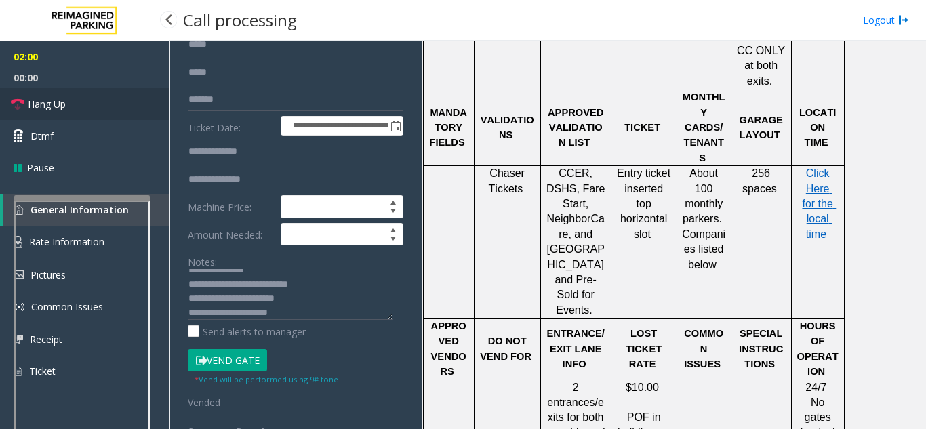
click at [87, 115] on link "Hang Up" at bounding box center [84, 104] width 169 height 32
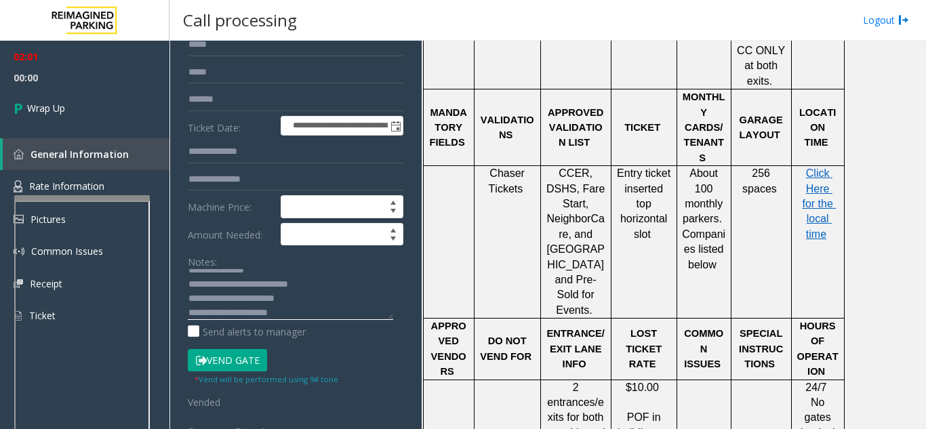
click at [310, 313] on textarea at bounding box center [290, 294] width 205 height 51
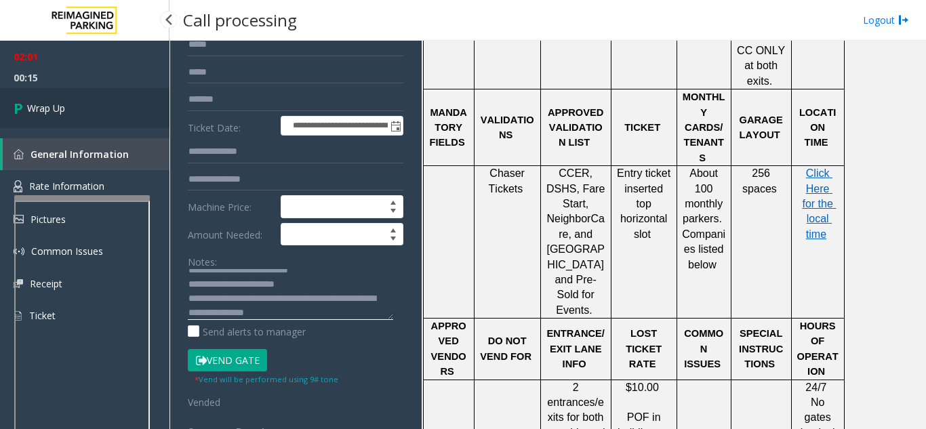
type textarea "**********"
click at [68, 88] on link "Wrap Up" at bounding box center [84, 108] width 169 height 40
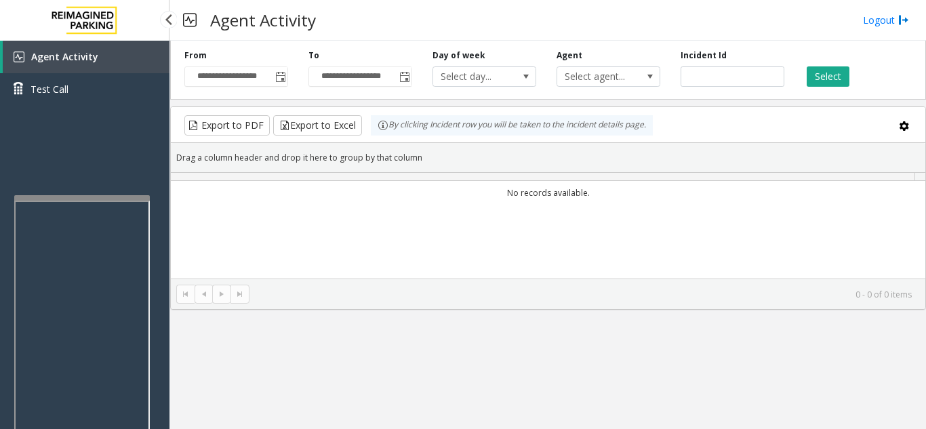
click at [76, 112] on div "Agent Activity Test Call" at bounding box center [84, 78] width 169 height 75
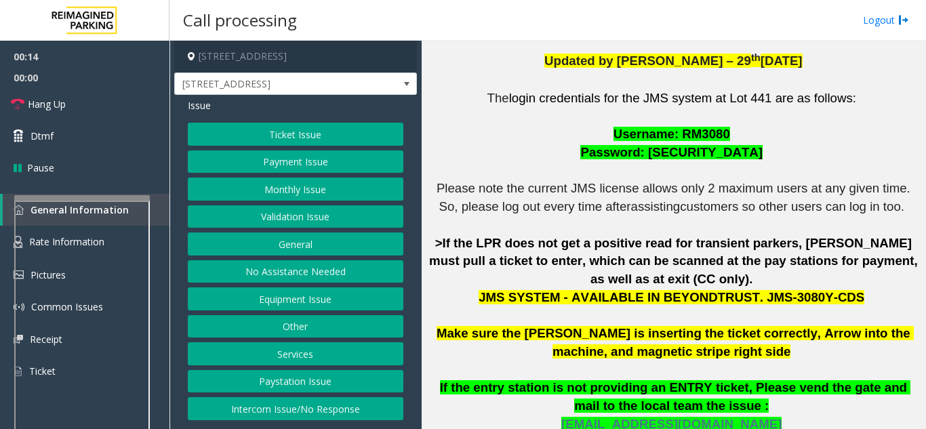
scroll to position [339, 0]
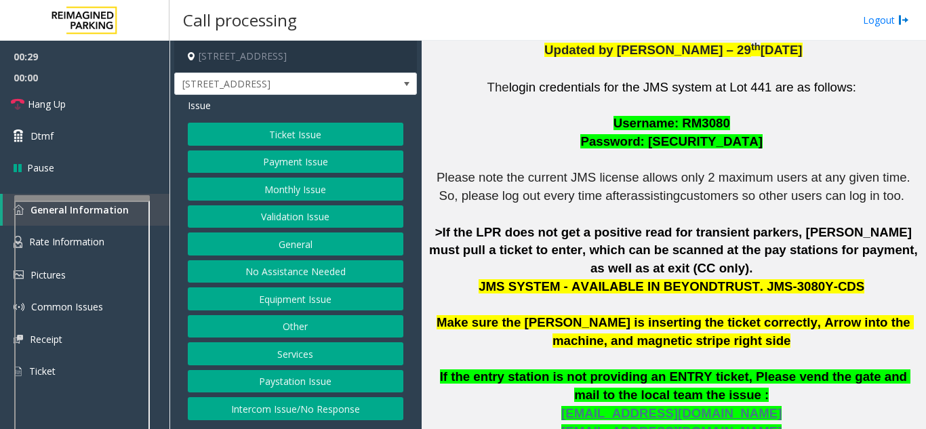
click at [285, 136] on button "Ticket Issue" at bounding box center [295, 134] width 215 height 23
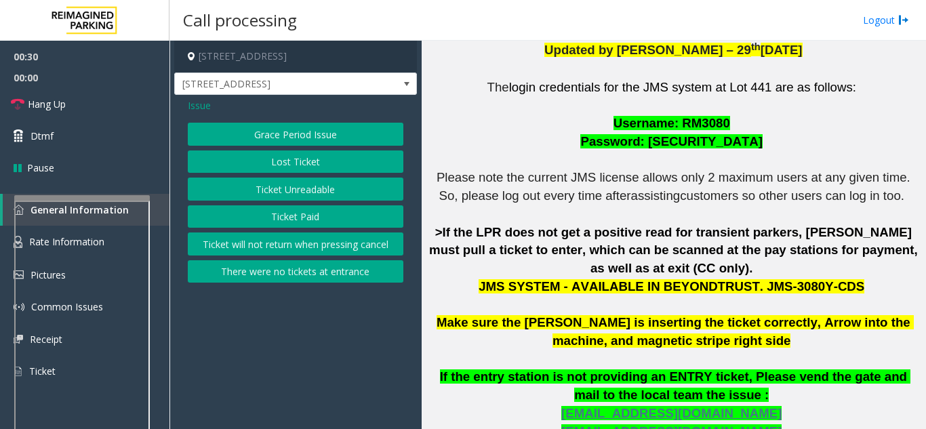
click at [294, 196] on button "Ticket Unreadable" at bounding box center [295, 189] width 215 height 23
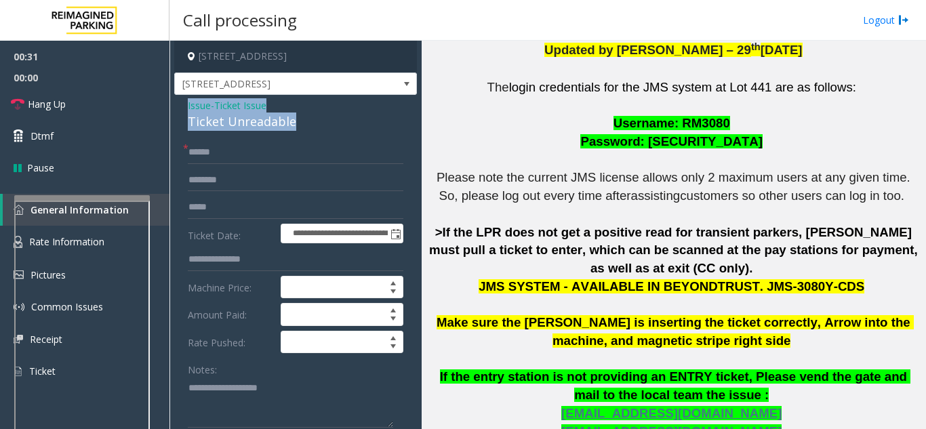
drag, startPoint x: 320, startPoint y: 117, endPoint x: 178, endPoint y: 112, distance: 141.7
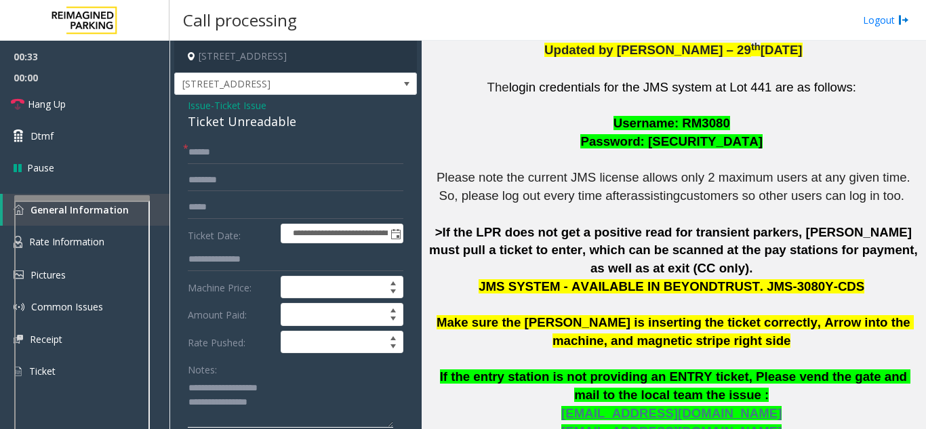
click at [291, 403] on textarea at bounding box center [290, 402] width 205 height 51
click at [303, 409] on textarea at bounding box center [290, 402] width 205 height 51
click at [270, 425] on textarea at bounding box center [290, 402] width 205 height 51
paste textarea "**********"
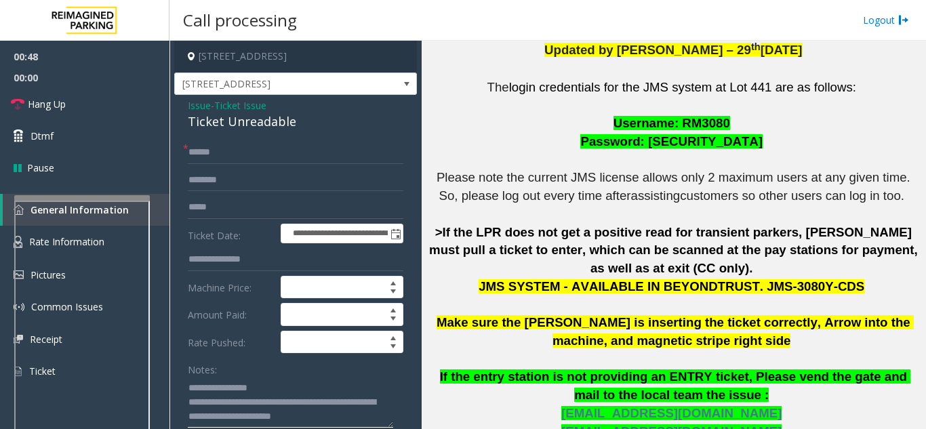
type textarea "**********"
click at [209, 150] on input "text" at bounding box center [295, 152] width 215 height 23
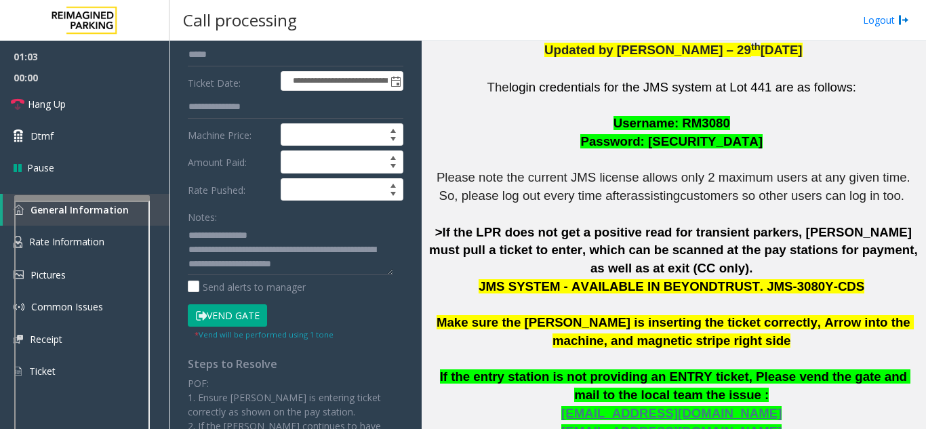
scroll to position [203, 0]
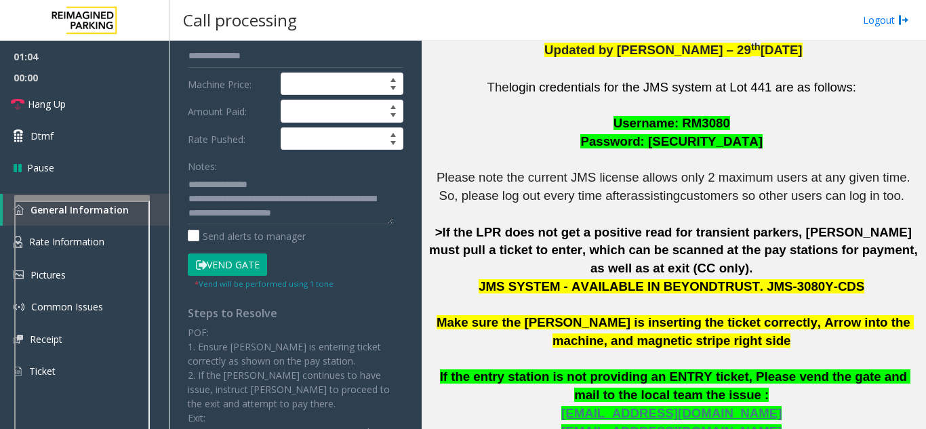
type input "******"
click at [230, 266] on button "Vend Gate" at bounding box center [227, 264] width 79 height 23
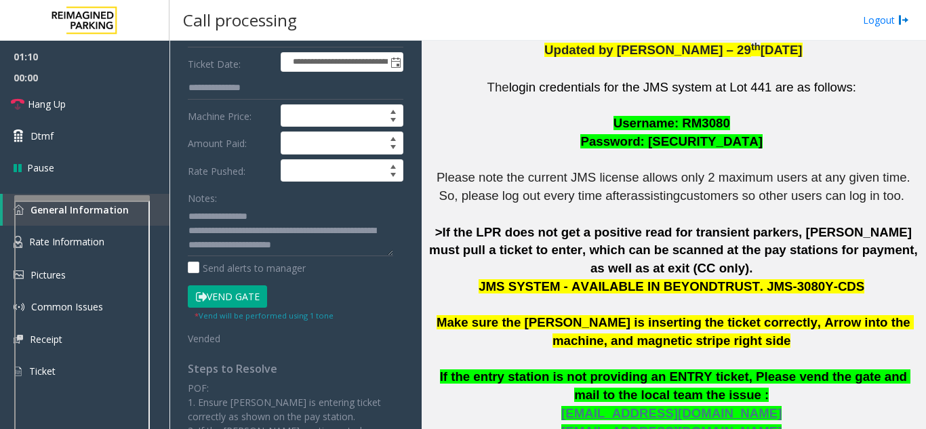
scroll to position [136, 0]
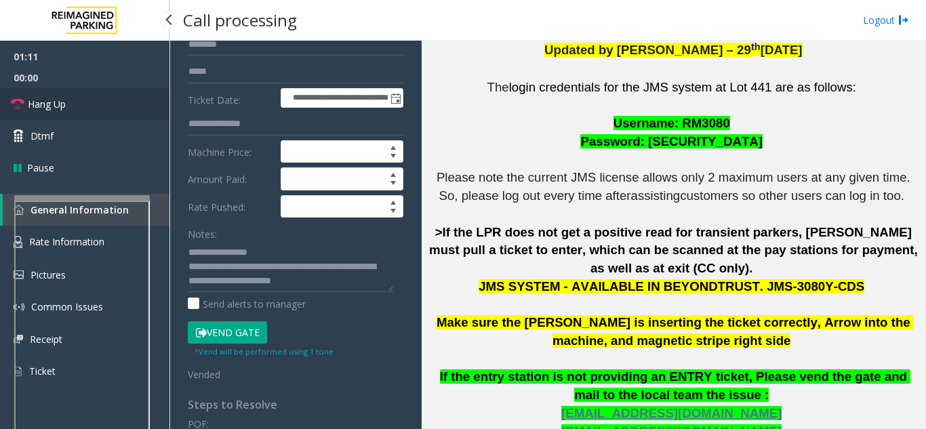
click at [85, 106] on link "Hang Up" at bounding box center [84, 104] width 169 height 32
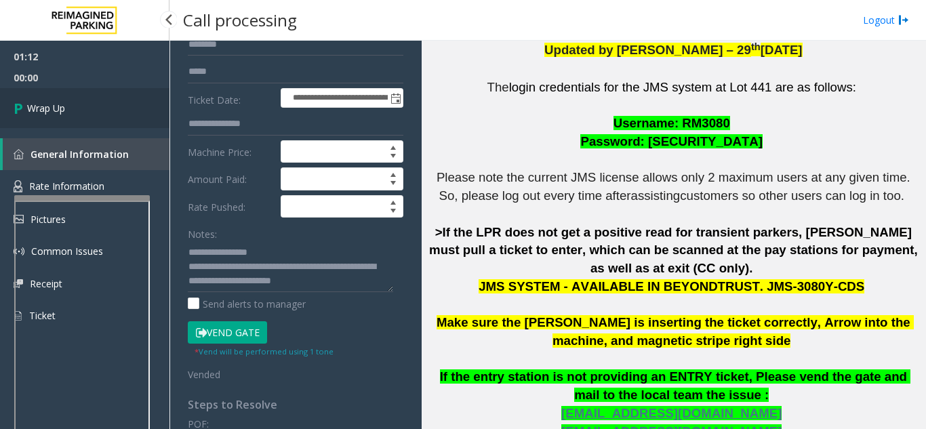
click at [85, 106] on link "Wrap Up" at bounding box center [84, 108] width 169 height 40
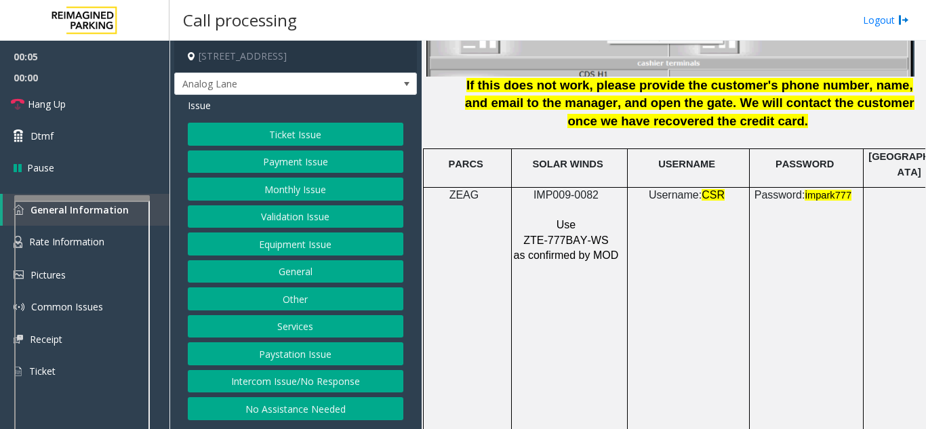
scroll to position [1829, 0]
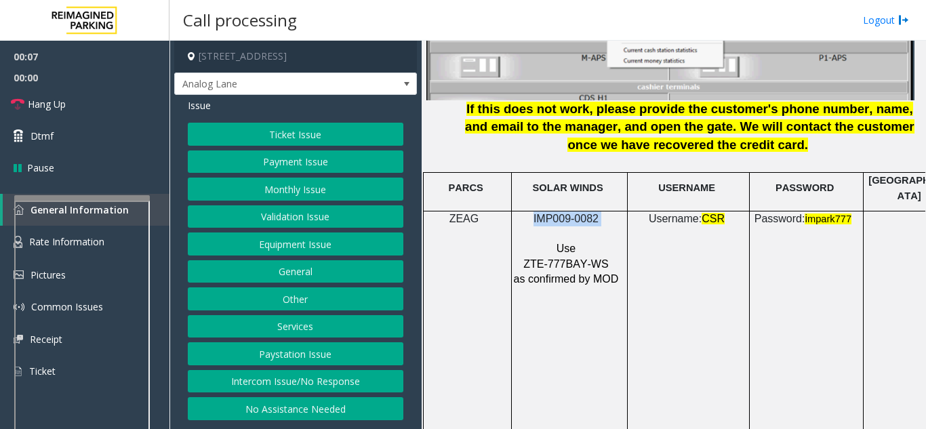
drag, startPoint x: 596, startPoint y: 207, endPoint x: 534, endPoint y: 207, distance: 61.7
click at [534, 211] on p "IMP009-0082" at bounding box center [567, 218] width 109 height 15
copy p "IMP009-0082"
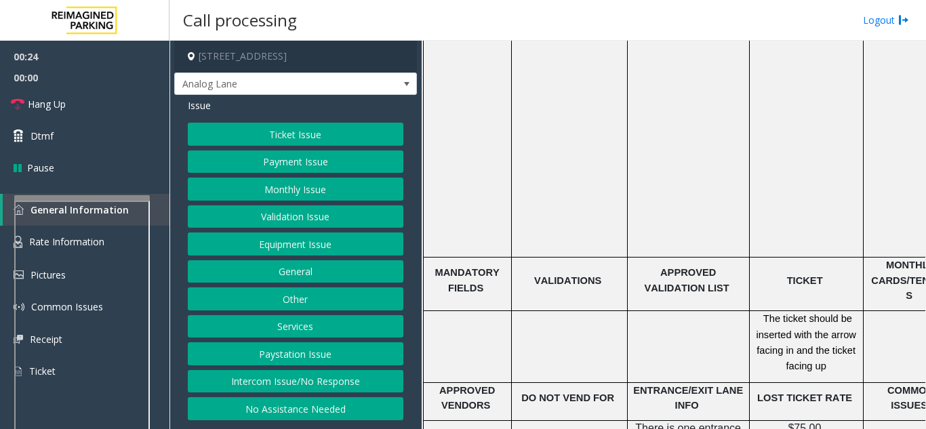
scroll to position [2168, 0]
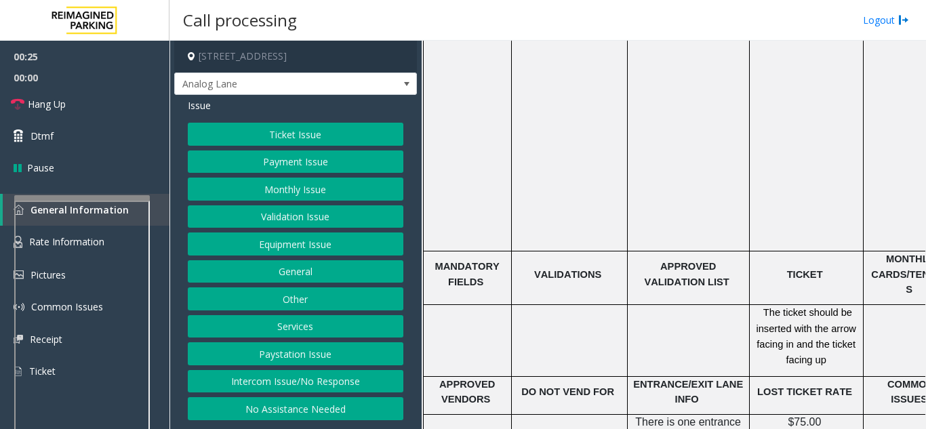
click at [262, 217] on button "Validation Issue" at bounding box center [295, 216] width 215 height 23
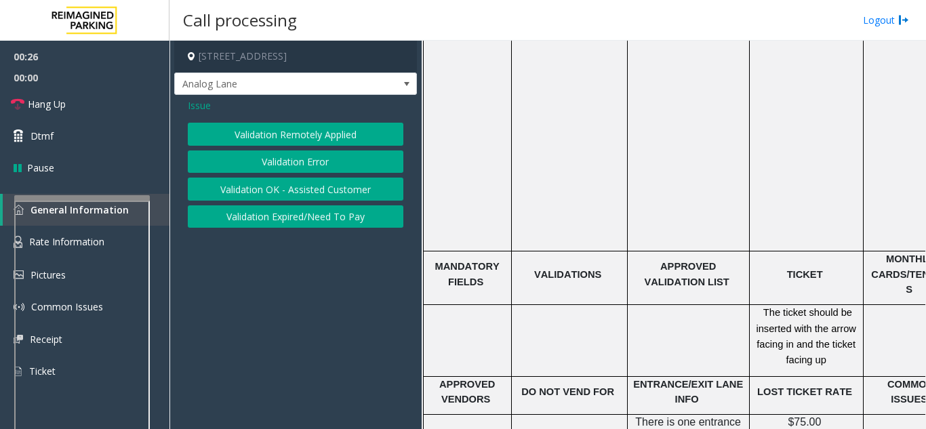
click at [268, 159] on button "Validation Error" at bounding box center [295, 161] width 215 height 23
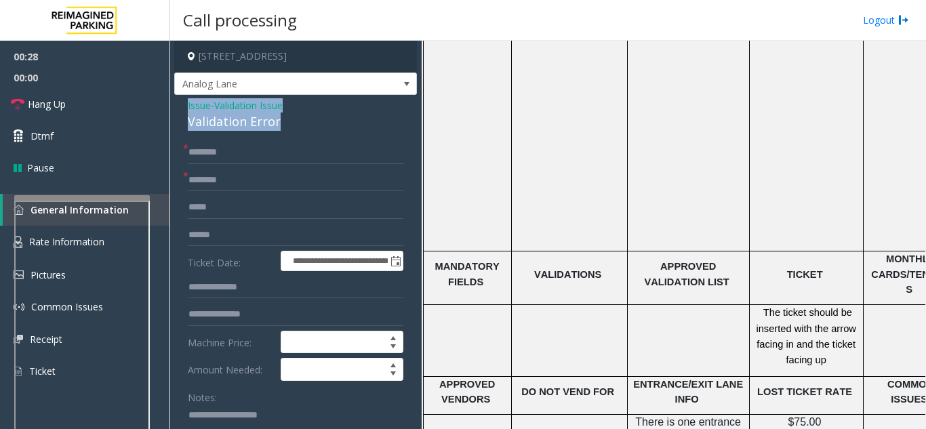
drag, startPoint x: 295, startPoint y: 128, endPoint x: 207, endPoint y: 106, distance: 91.5
click at [285, 418] on textarea at bounding box center [290, 429] width 205 height 51
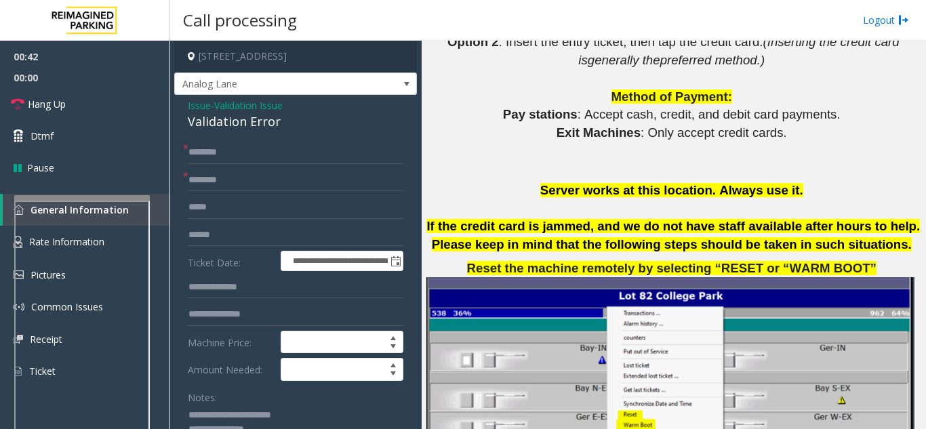
scroll to position [1423, 0]
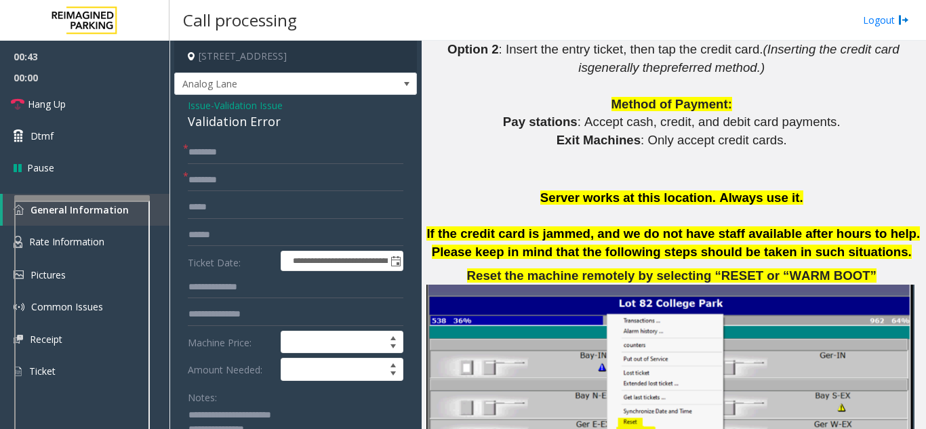
type textarea "**********"
click at [214, 184] on input "text" at bounding box center [295, 180] width 215 height 23
type input "**********"
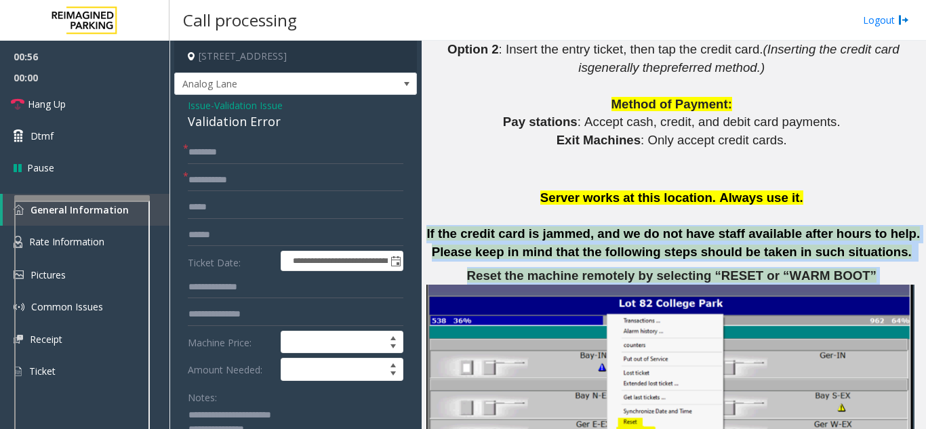
drag, startPoint x: 427, startPoint y: 214, endPoint x: 848, endPoint y: 253, distance: 422.5
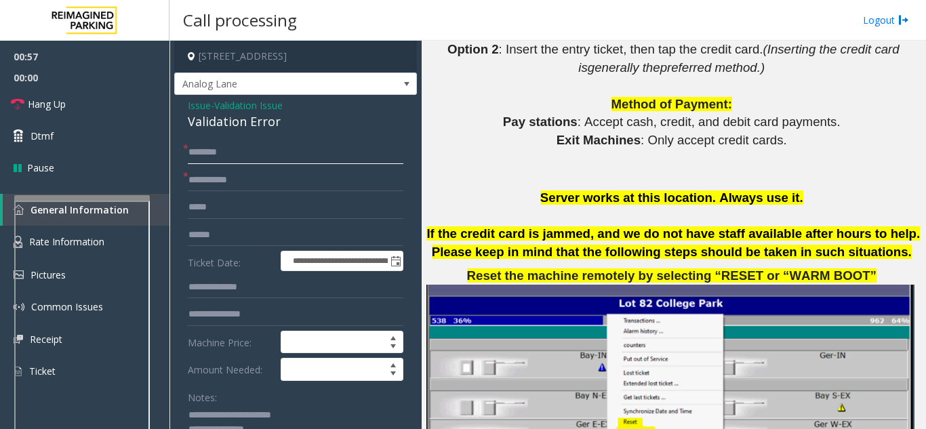
click at [241, 148] on input "text" at bounding box center [295, 152] width 215 height 23
drag, startPoint x: 196, startPoint y: 146, endPoint x: 187, endPoint y: 178, distance: 33.0
click at [187, 178] on span "*" at bounding box center [185, 176] width 5 height 14
click at [206, 155] on input "*****" at bounding box center [295, 152] width 215 height 23
click at [213, 157] on input "*****" at bounding box center [295, 152] width 215 height 23
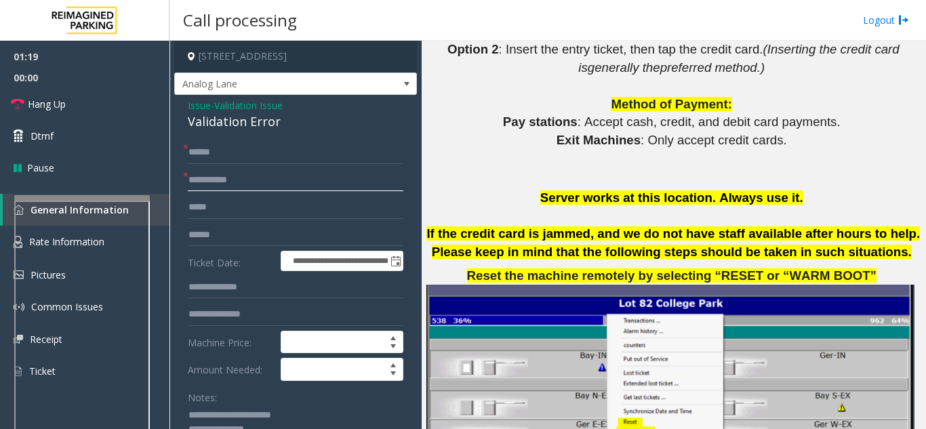
click at [221, 171] on input "**********" at bounding box center [295, 180] width 215 height 23
click at [218, 153] on input "*****" at bounding box center [295, 152] width 215 height 23
drag, startPoint x: 213, startPoint y: 155, endPoint x: 188, endPoint y: 164, distance: 25.9
click at [188, 164] on form "**********" at bounding box center [295, 331] width 215 height 380
type input "*****"
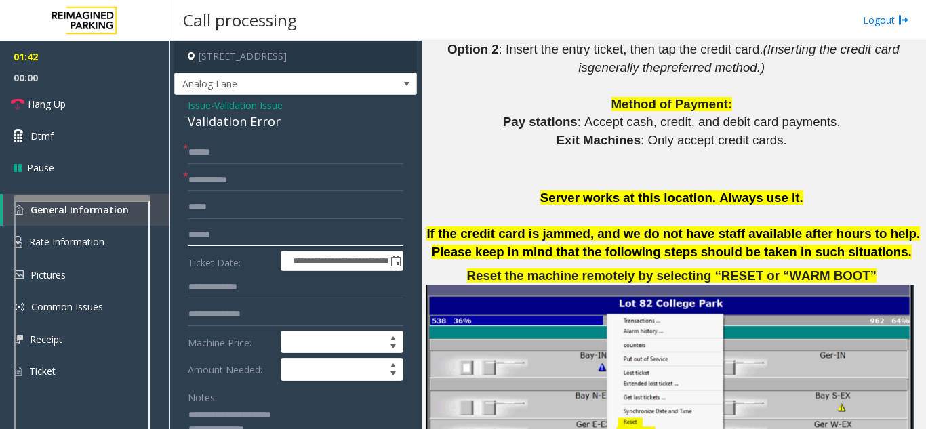
click at [222, 224] on input "text" at bounding box center [295, 235] width 215 height 23
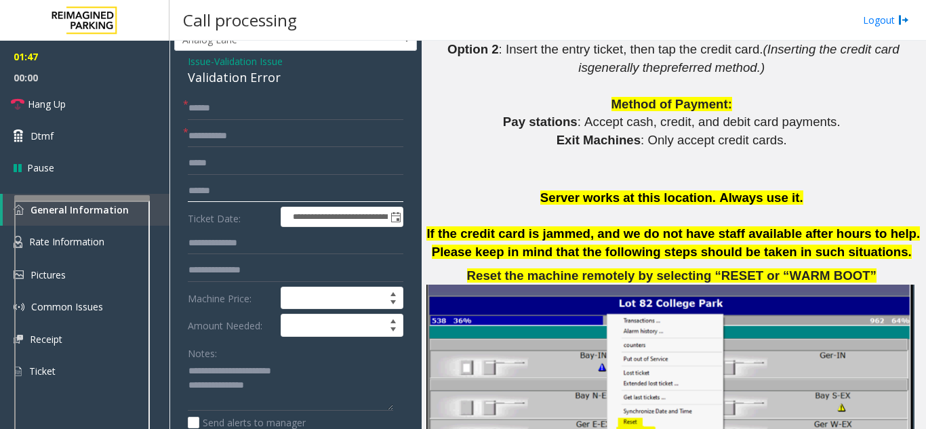
scroll to position [68, 0]
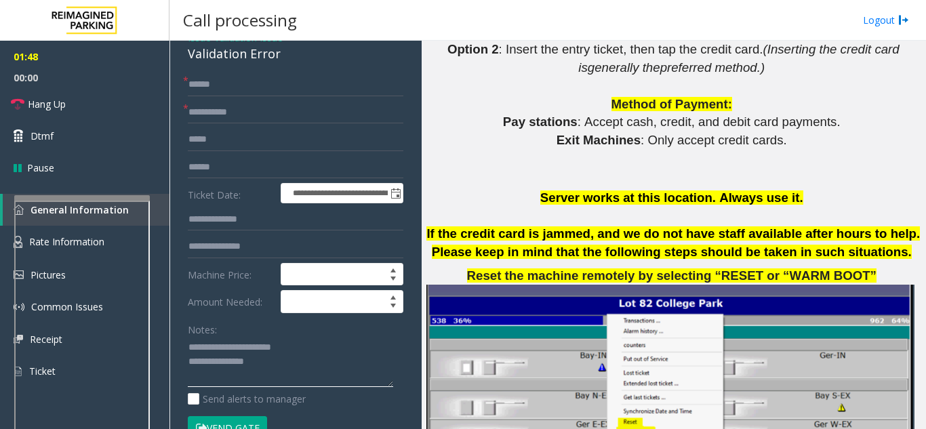
click at [289, 376] on textarea at bounding box center [290, 362] width 205 height 51
click at [209, 164] on input "text" at bounding box center [295, 167] width 215 height 23
click at [134, 142] on link "Dtmf" at bounding box center [84, 136] width 169 height 32
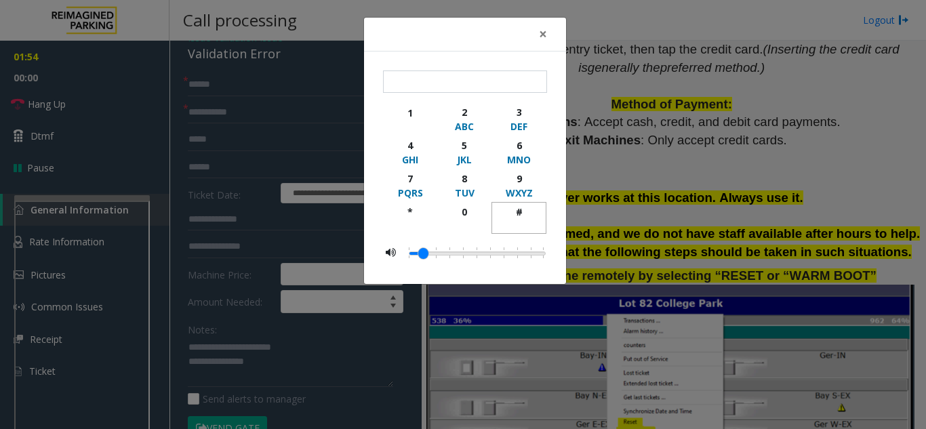
click at [513, 215] on div "#" at bounding box center [518, 212] width 37 height 14
type input "**"
click at [541, 35] on span "×" at bounding box center [543, 33] width 8 height 19
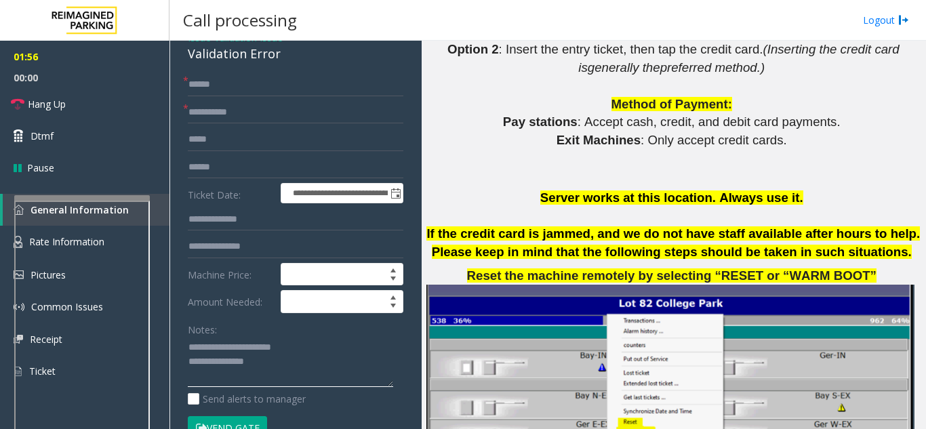
click at [276, 375] on textarea at bounding box center [290, 362] width 205 height 51
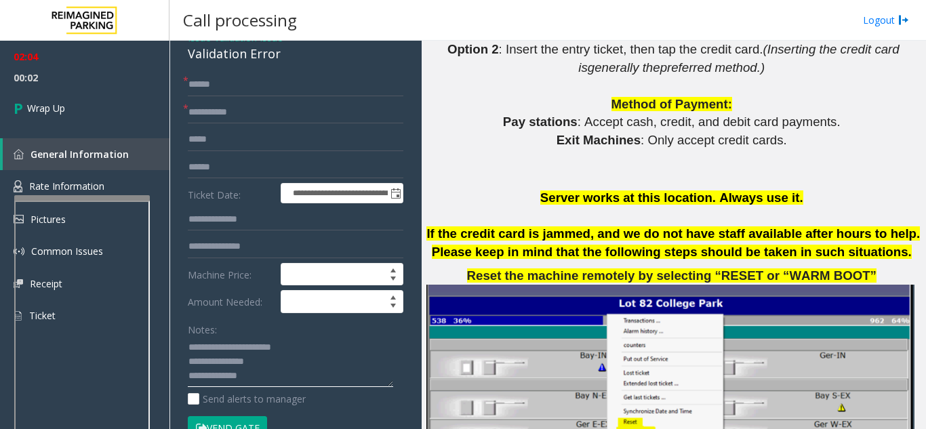
click at [271, 374] on textarea at bounding box center [290, 362] width 205 height 51
paste textarea "**********"
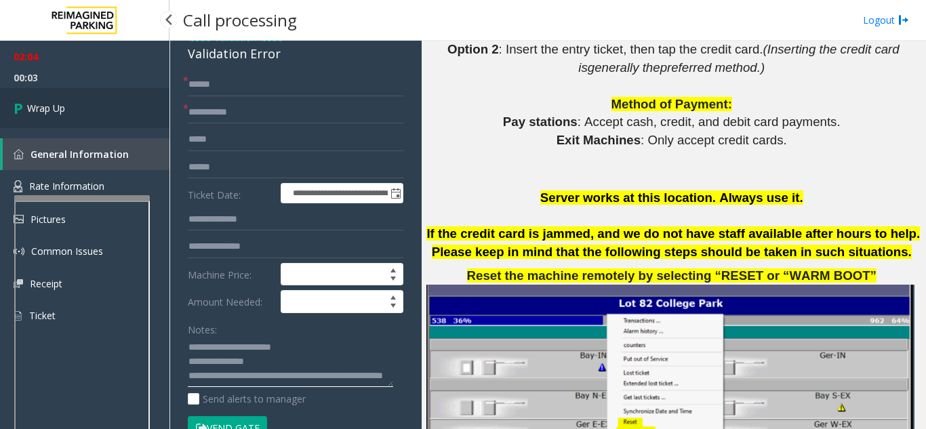
type textarea "**********"
click at [105, 105] on link "Wrap Up" at bounding box center [84, 108] width 169 height 40
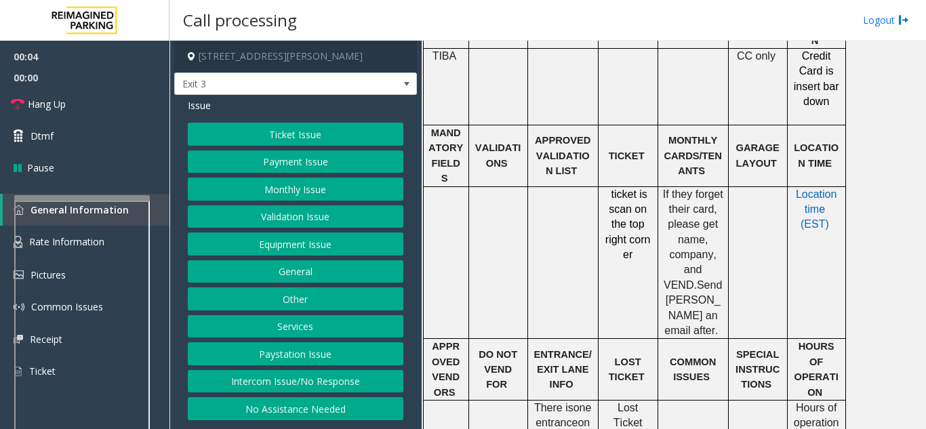
scroll to position [474, 0]
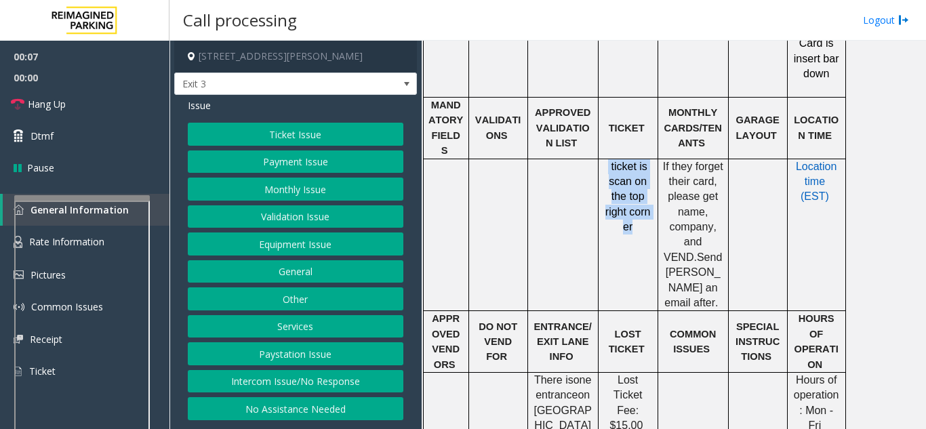
drag, startPoint x: 609, startPoint y: 134, endPoint x: 649, endPoint y: 208, distance: 84.0
click at [649, 208] on td "ticket is scan on the top right corner" at bounding box center [628, 235] width 60 height 152
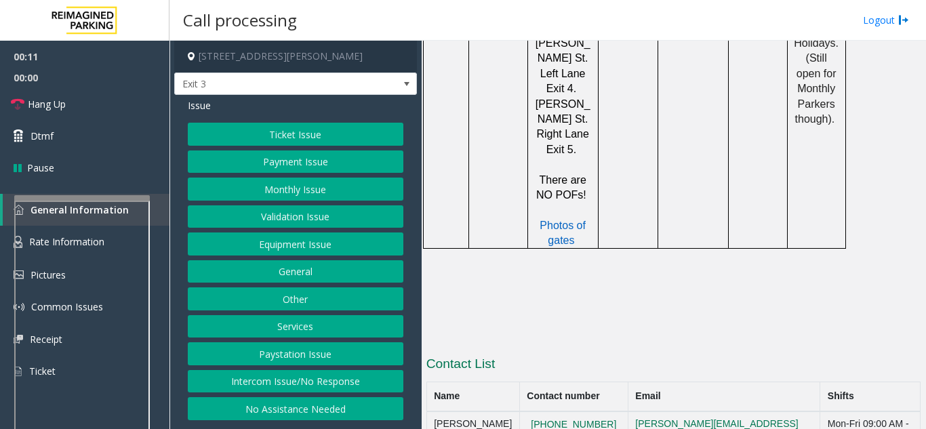
scroll to position [1243, 0]
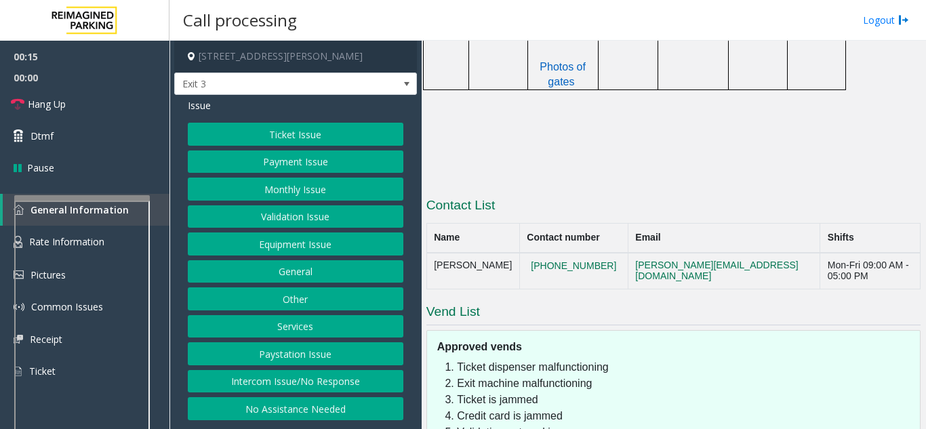
click at [295, 165] on button "Payment Issue" at bounding box center [295, 161] width 215 height 23
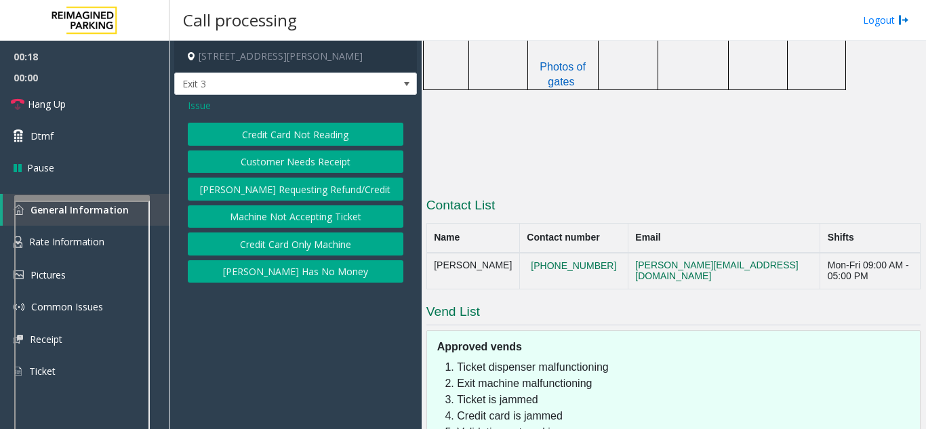
click at [309, 167] on button "Customer Needs Receipt" at bounding box center [295, 161] width 215 height 23
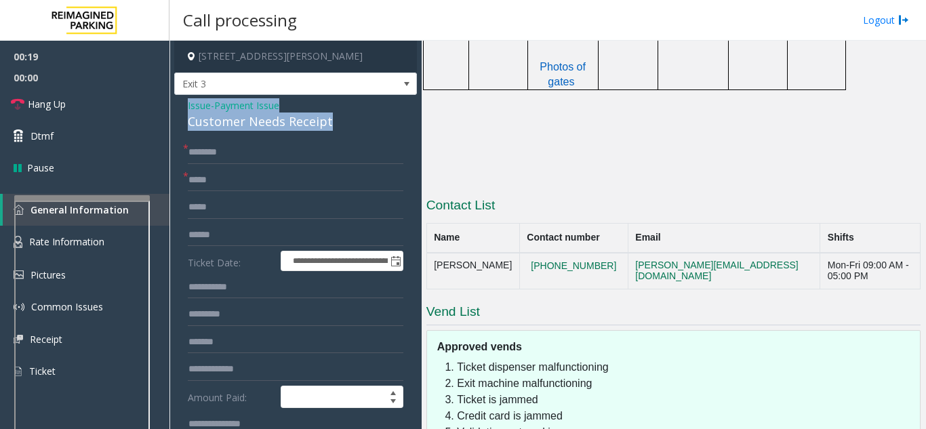
drag, startPoint x: 346, startPoint y: 120, endPoint x: 185, endPoint y: 98, distance: 162.7
click at [185, 98] on div "**********" at bounding box center [295, 414] width 243 height 639
copy div "Issue - Payment Issue Customer Needs Receipt"
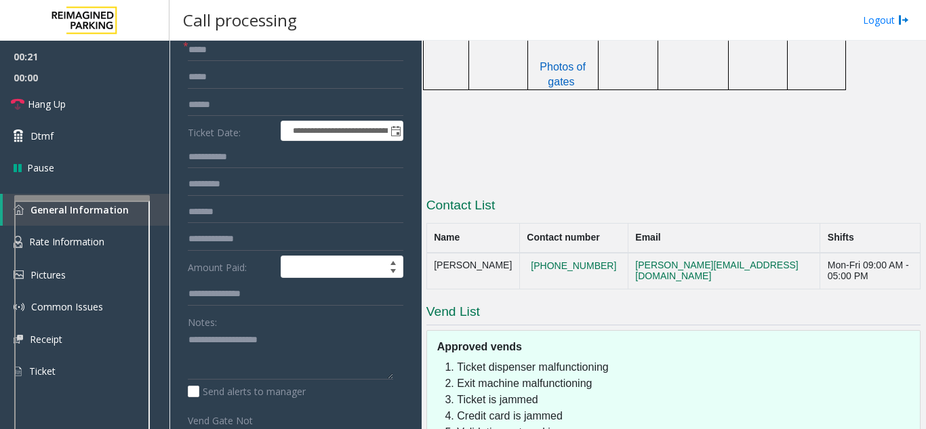
scroll to position [136, 0]
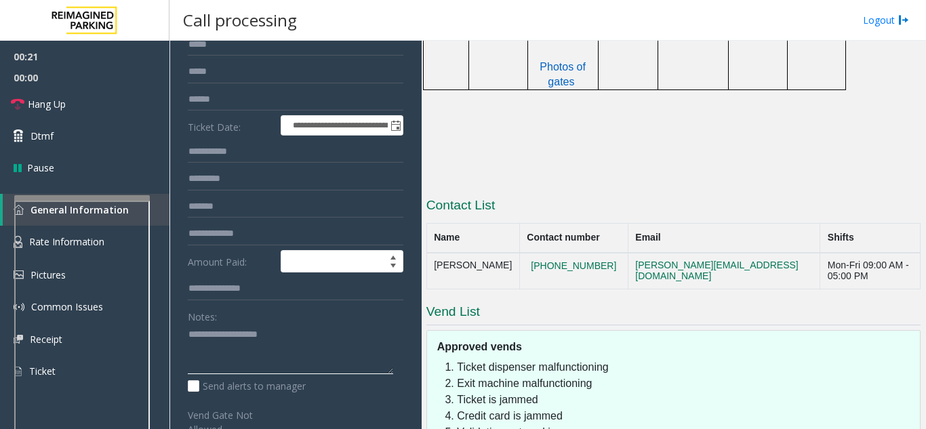
click at [201, 349] on textarea at bounding box center [290, 349] width 205 height 51
paste textarea "**********"
type textarea "**********"
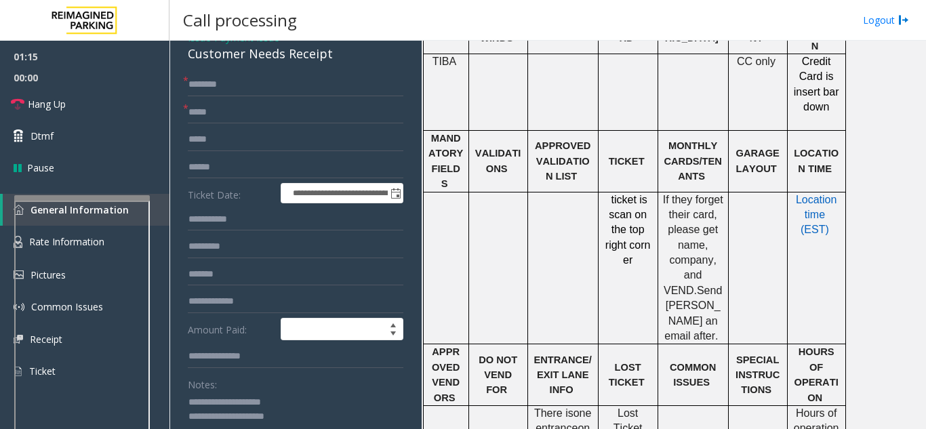
scroll to position [430, 0]
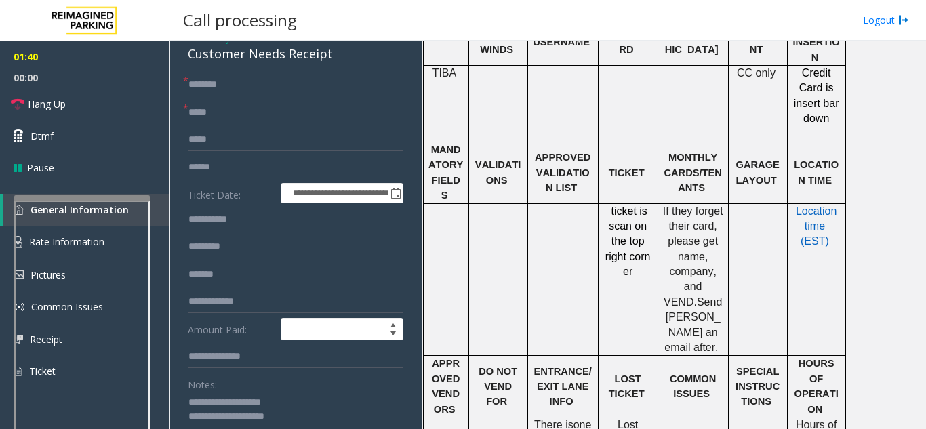
click at [201, 86] on input "text" at bounding box center [295, 84] width 215 height 23
paste input "****"
type input "****"
click at [235, 119] on input "text" at bounding box center [295, 112] width 215 height 23
paste input "**********"
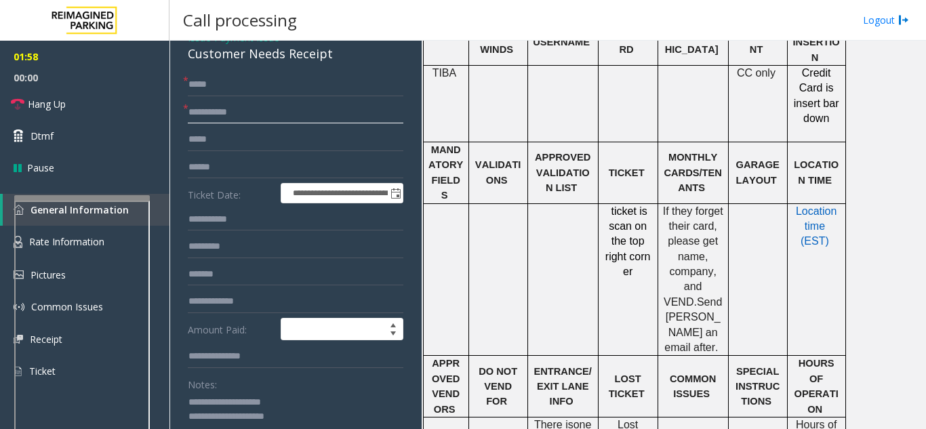
type input "**********"
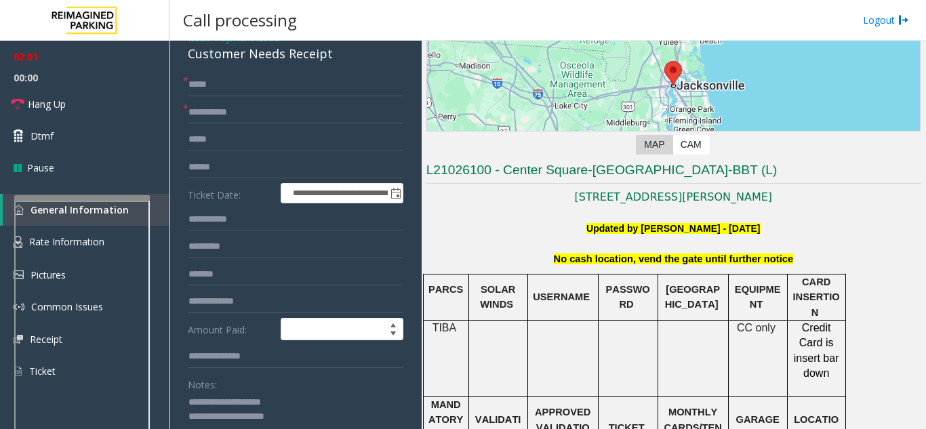
scroll to position [91, 0]
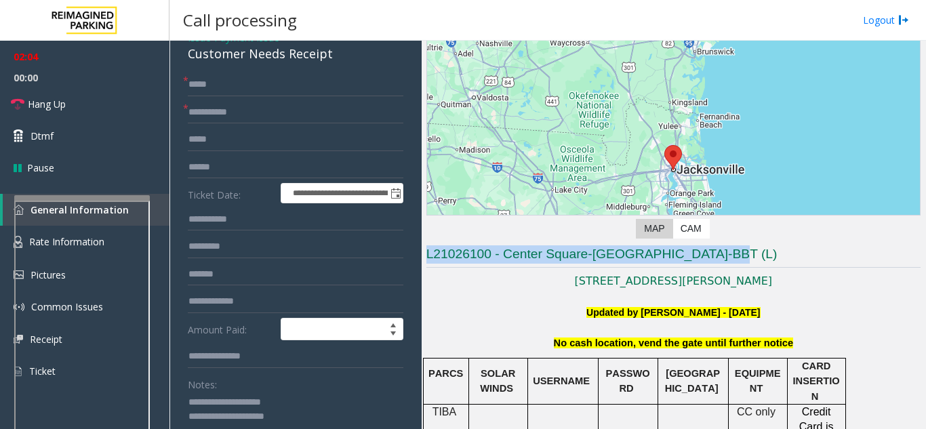
drag, startPoint x: 718, startPoint y: 251, endPoint x: 421, endPoint y: 258, distance: 297.5
click at [421, 258] on div "Main Revenue Control Manufacturer: TIBA ← Move left → Move right ↑ Move up ↓ Mo…" at bounding box center [672, 235] width 503 height 388
copy h3 "L21026100 - Center Square-[GEOGRAPHIC_DATA]-BBT (L)"
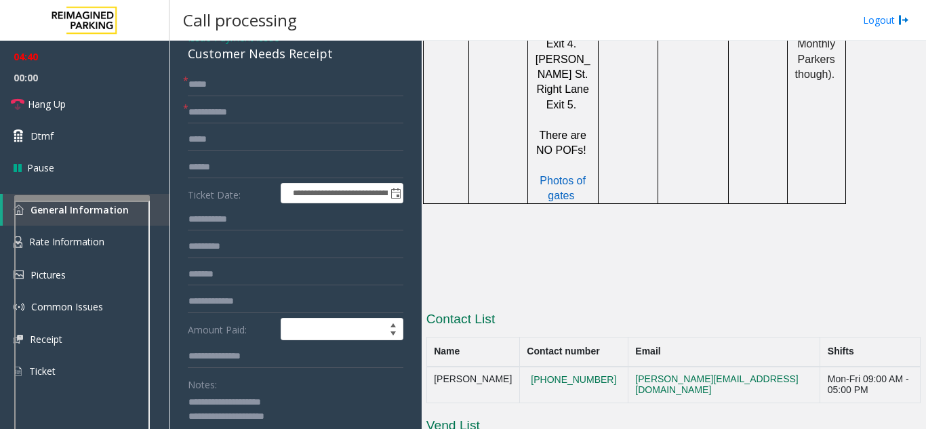
scroll to position [1243, 0]
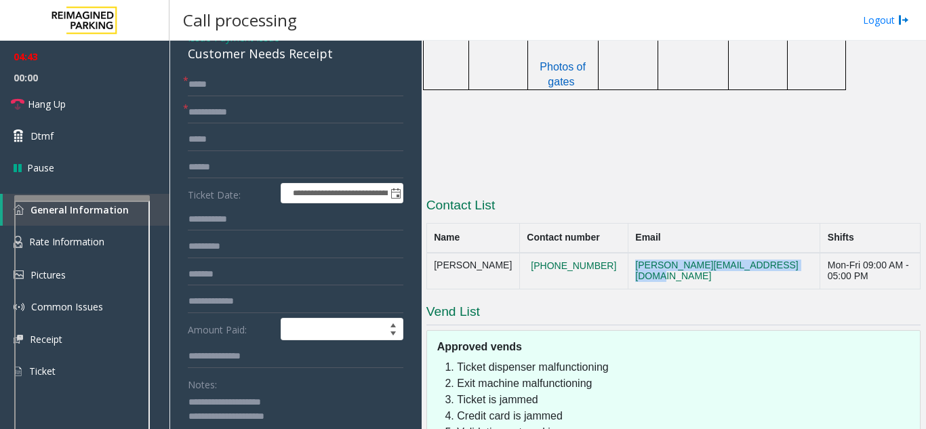
drag, startPoint x: 583, startPoint y: 140, endPoint x: 757, endPoint y: 149, distance: 173.7
click at [757, 253] on tr "[PERSON_NAME] [PHONE_NUMBER] [PERSON_NAME][EMAIL_ADDRESS][DOMAIN_NAME] Mon-Fri …" at bounding box center [672, 271] width 493 height 37
copy tr "[PERSON_NAME][EMAIL_ADDRESS][DOMAIN_NAME]"
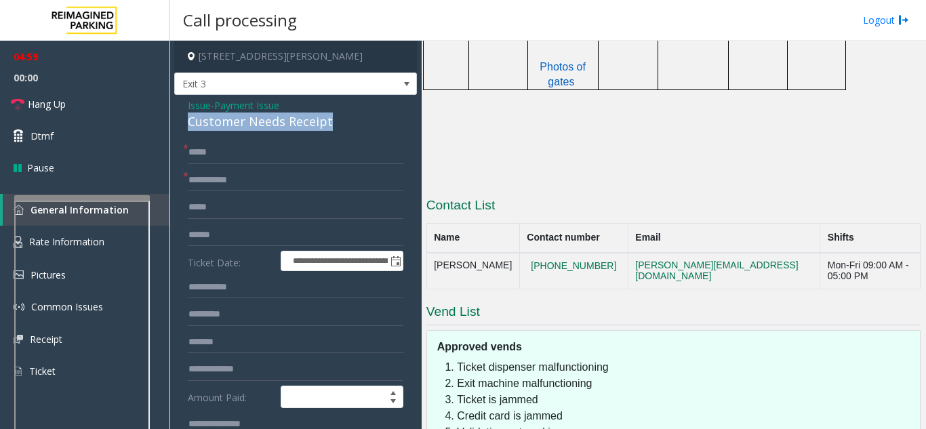
drag, startPoint x: 338, startPoint y: 119, endPoint x: 182, endPoint y: 115, distance: 155.9
click at [182, 115] on div "**********" at bounding box center [295, 414] width 243 height 639
copy div "Customer Needs Receipt"
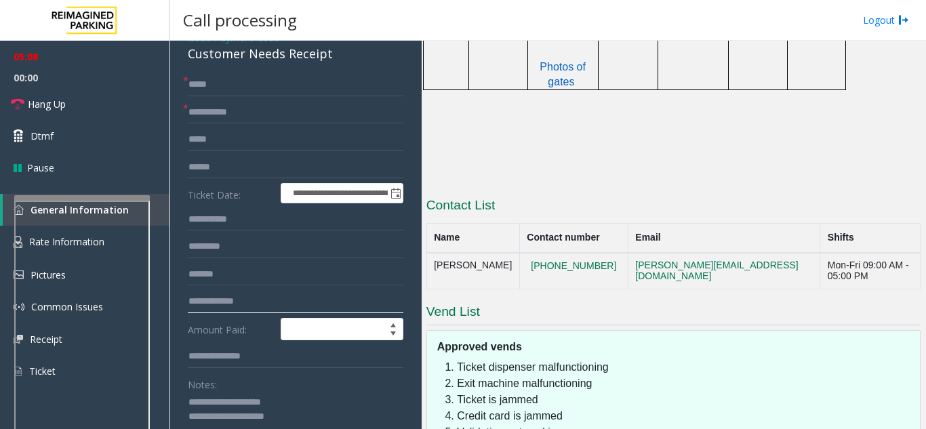
click at [211, 301] on input "text" at bounding box center [295, 301] width 215 height 23
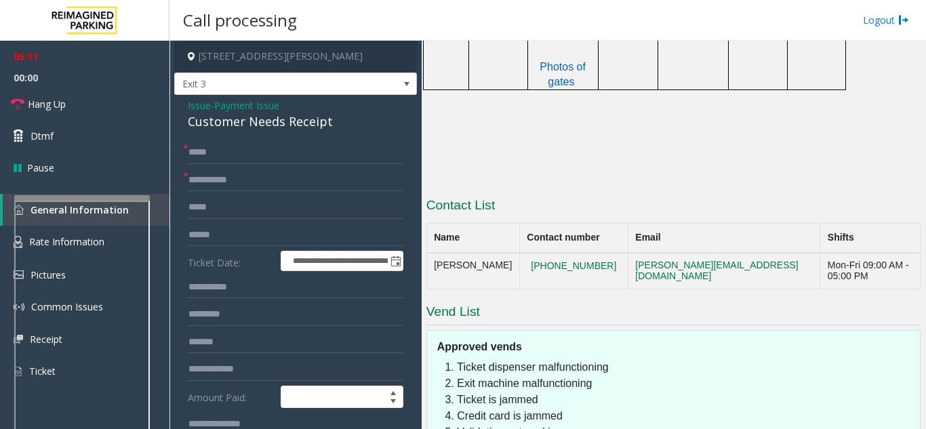
click at [200, 106] on span "Issue" at bounding box center [199, 105] width 23 height 14
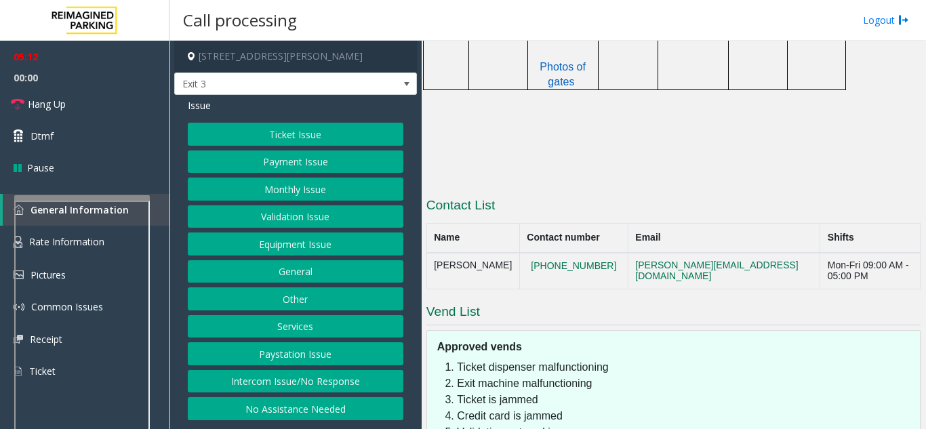
click at [289, 162] on button "Payment Issue" at bounding box center [295, 161] width 215 height 23
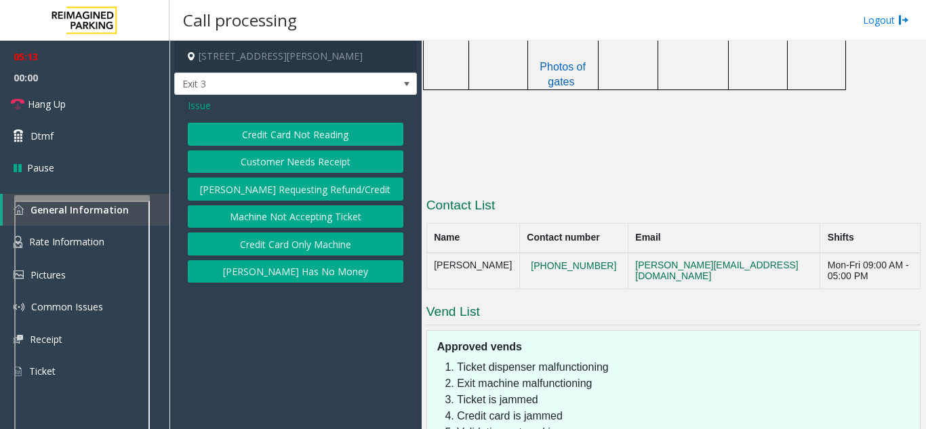
click at [298, 162] on button "Customer Needs Receipt" at bounding box center [295, 161] width 215 height 23
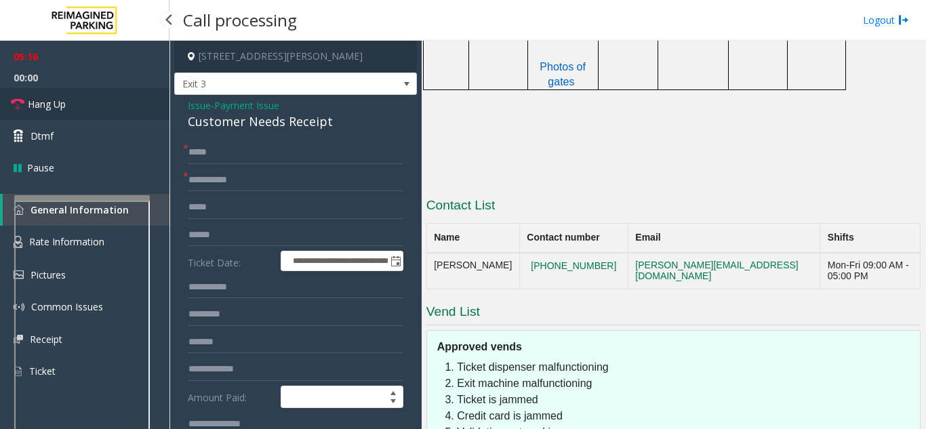
click at [137, 109] on link "Hang Up" at bounding box center [84, 104] width 169 height 32
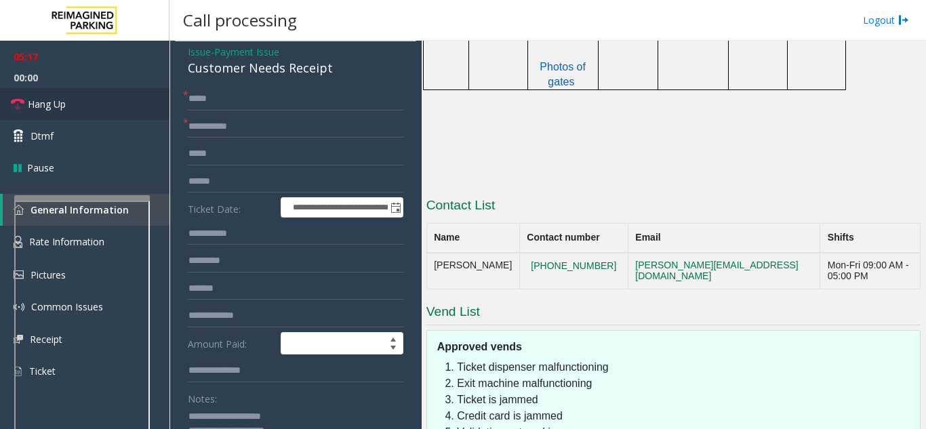
scroll to position [136, 0]
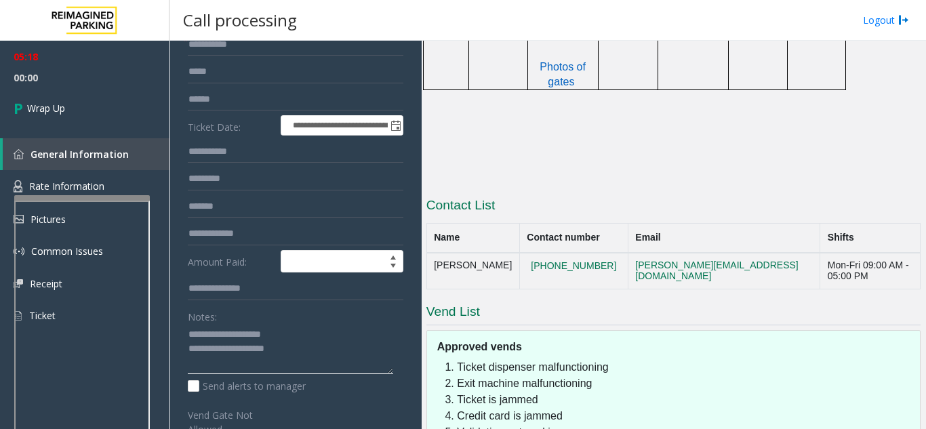
click at [316, 354] on textarea at bounding box center [290, 349] width 205 height 51
drag, startPoint x: 285, startPoint y: 367, endPoint x: 191, endPoint y: 367, distance: 94.2
click at [191, 367] on textarea at bounding box center [290, 349] width 205 height 51
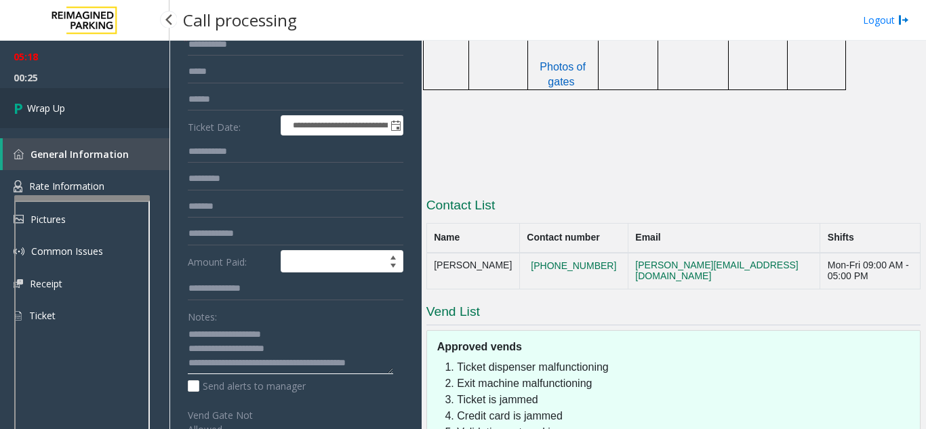
type textarea "**********"
click at [60, 100] on link "Wrap Up" at bounding box center [84, 108] width 169 height 40
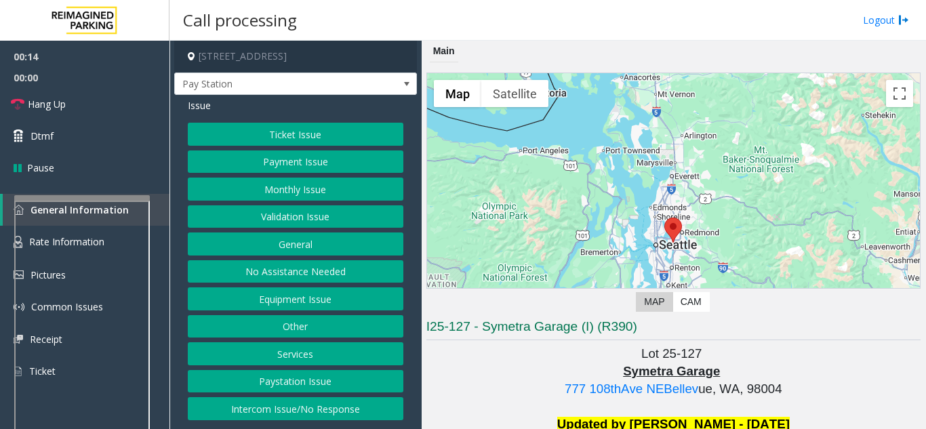
click at [252, 410] on button "Intercom Issue/No Response" at bounding box center [295, 408] width 215 height 23
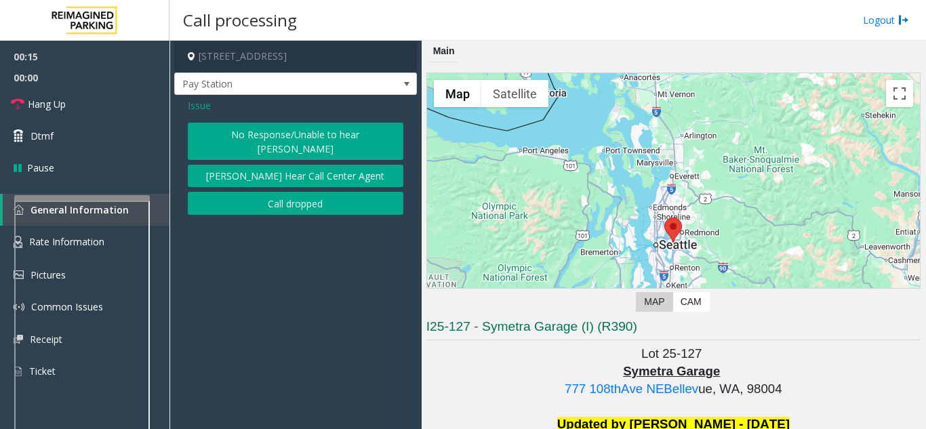
click at [232, 128] on button "No Response/Unable to hear [PERSON_NAME]" at bounding box center [295, 141] width 215 height 37
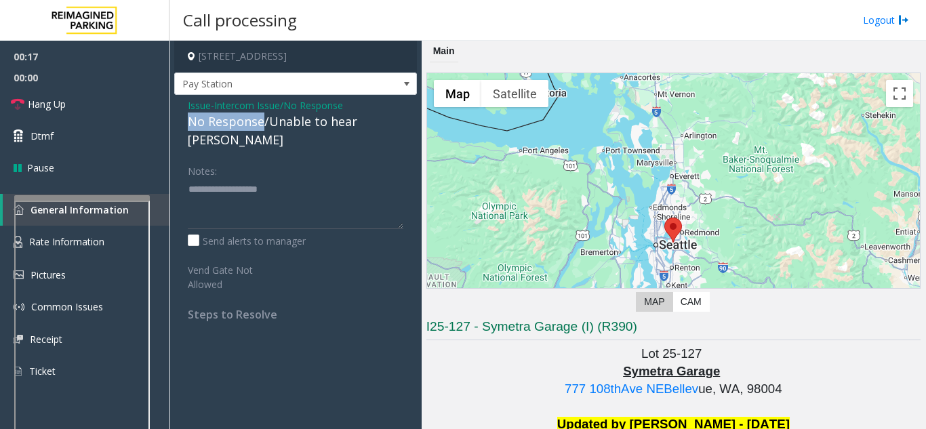
drag, startPoint x: 262, startPoint y: 122, endPoint x: 184, endPoint y: 122, distance: 77.2
click at [184, 122] on div "Issue - Intercom Issue/No Response No Response/Unable to hear [PERSON_NAME] Not…" at bounding box center [295, 215] width 243 height 240
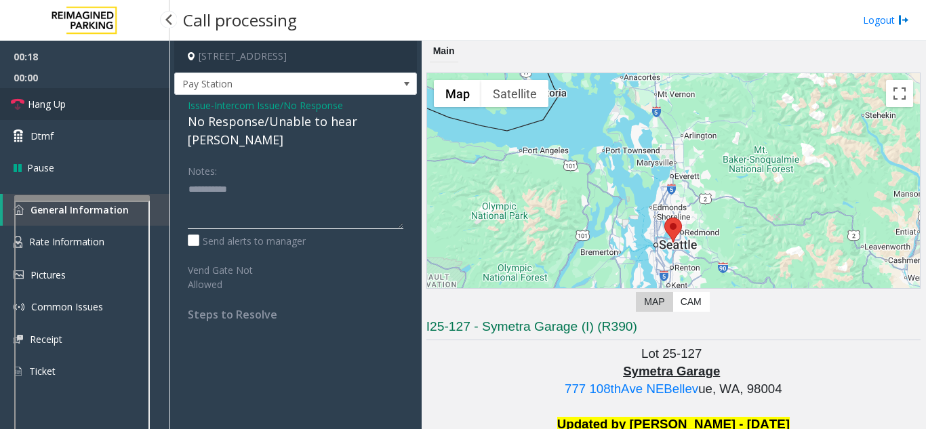
type textarea "**********"
click at [94, 111] on link "Hang Up" at bounding box center [84, 104] width 169 height 32
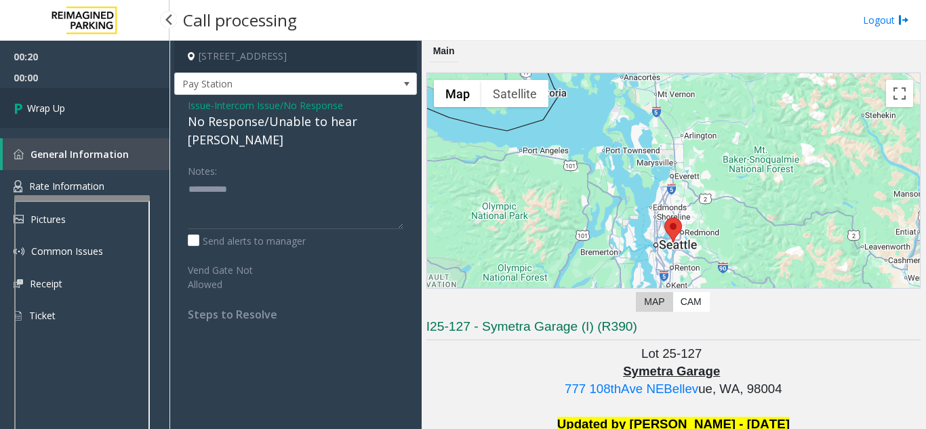
click at [72, 108] on link "Wrap Up" at bounding box center [84, 108] width 169 height 40
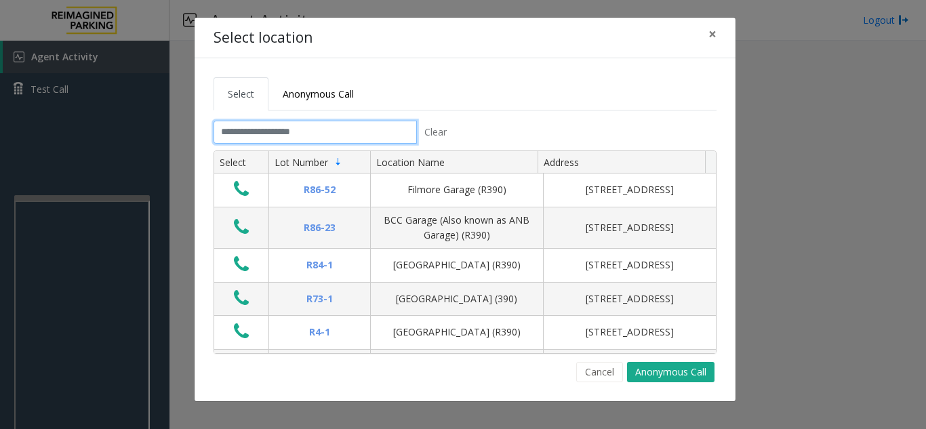
click at [305, 132] on input "text" at bounding box center [314, 132] width 203 height 23
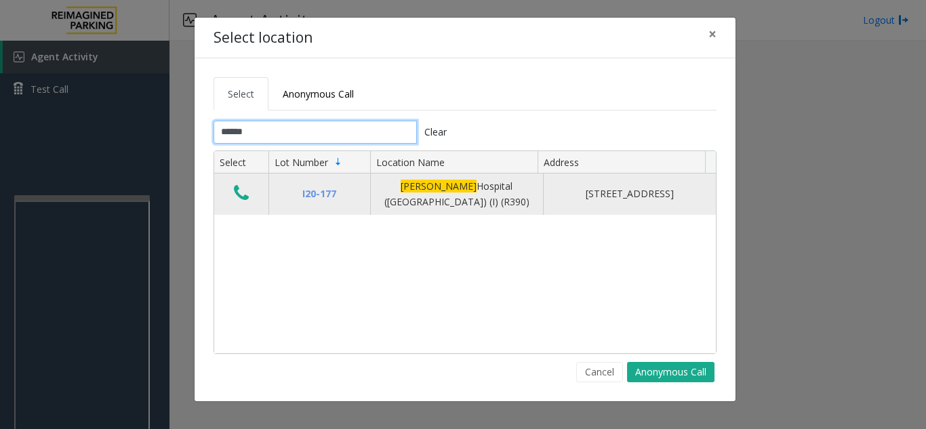
type input "******"
click at [238, 189] on icon "Data table" at bounding box center [241, 193] width 15 height 19
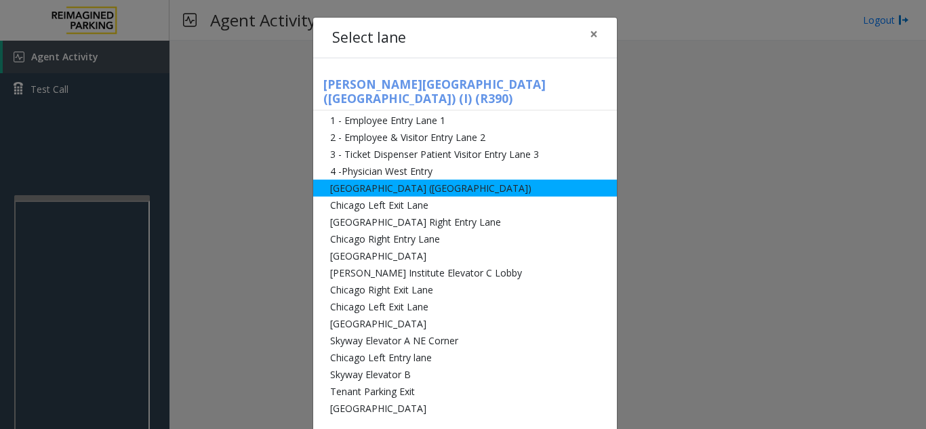
click at [388, 180] on li "[GEOGRAPHIC_DATA] ([GEOGRAPHIC_DATA])" at bounding box center [465, 188] width 304 height 17
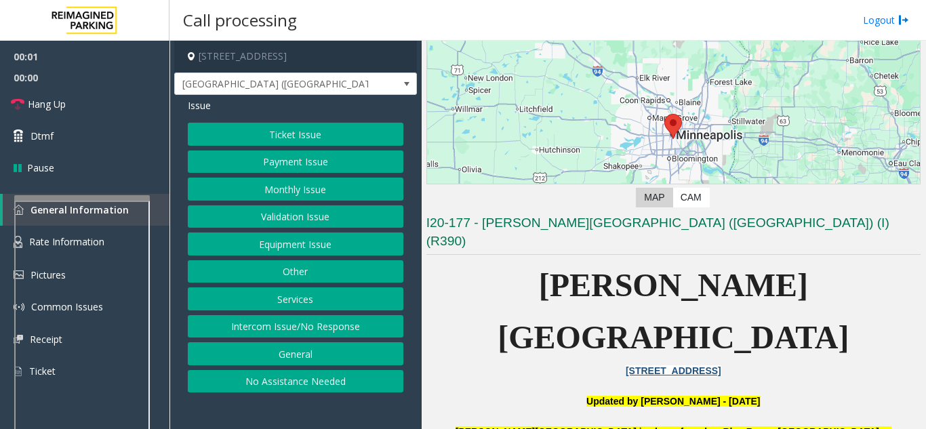
scroll to position [136, 0]
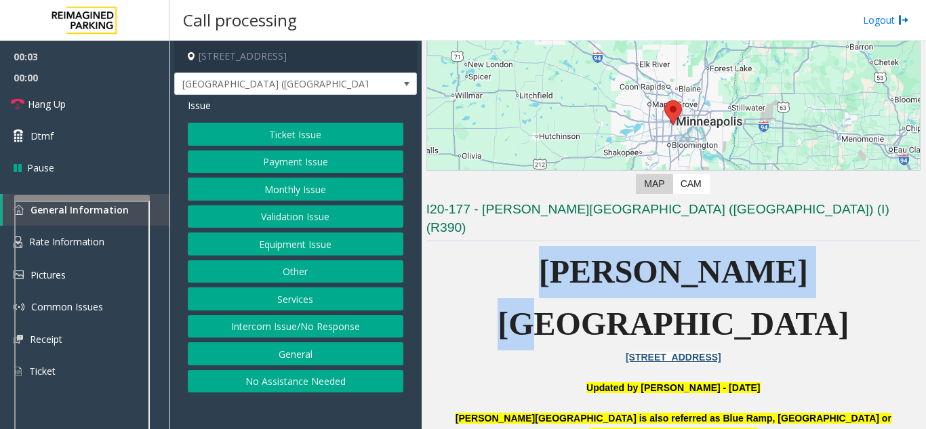
drag, startPoint x: 752, startPoint y: 261, endPoint x: 457, endPoint y: 226, distance: 297.4
click at [503, 252] on p "[PERSON_NAME][GEOGRAPHIC_DATA]" at bounding box center [673, 298] width 494 height 104
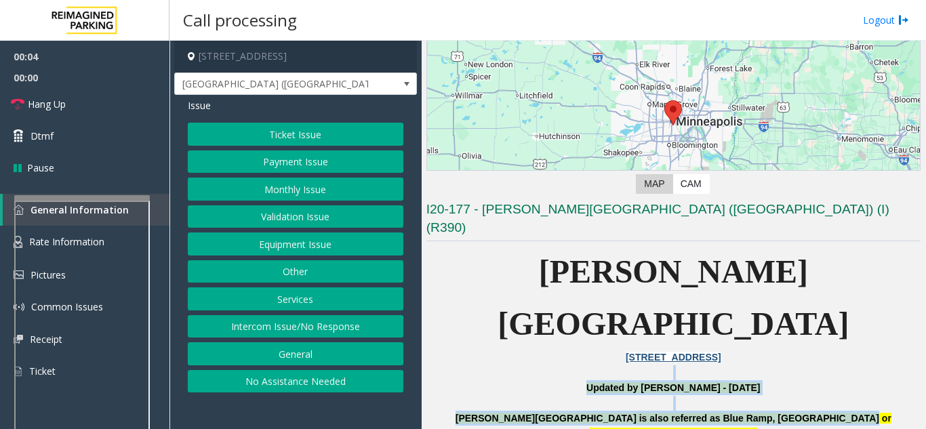
drag, startPoint x: 518, startPoint y: 300, endPoint x: 800, endPoint y: 350, distance: 286.8
click at [270, 135] on button "Ticket Issue" at bounding box center [295, 134] width 215 height 23
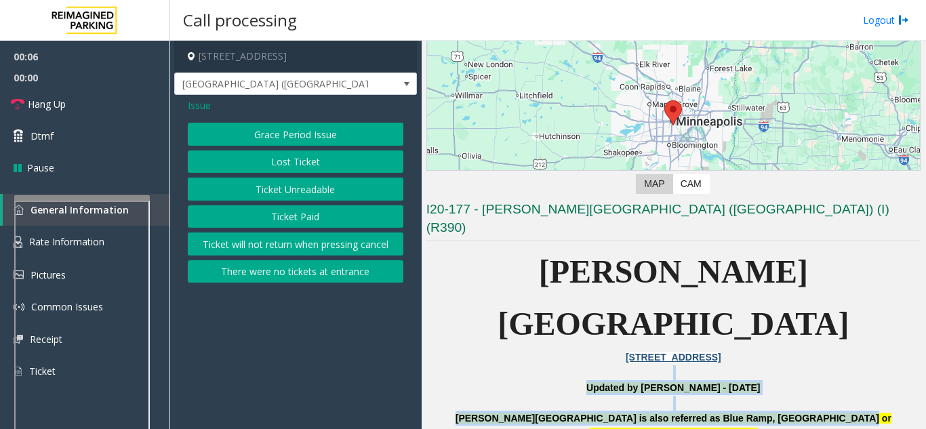
click at [286, 188] on button "Ticket Unreadable" at bounding box center [295, 189] width 215 height 23
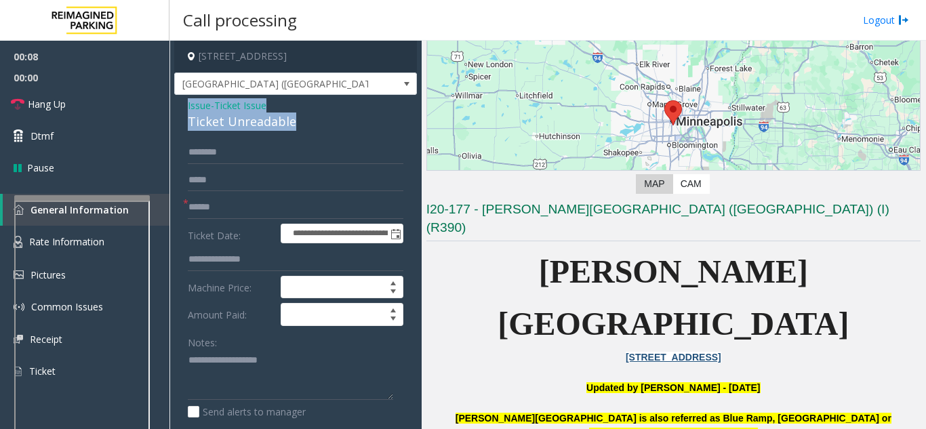
drag, startPoint x: 282, startPoint y: 117, endPoint x: 184, endPoint y: 107, distance: 98.7
click at [184, 107] on div "**********" at bounding box center [295, 425] width 243 height 661
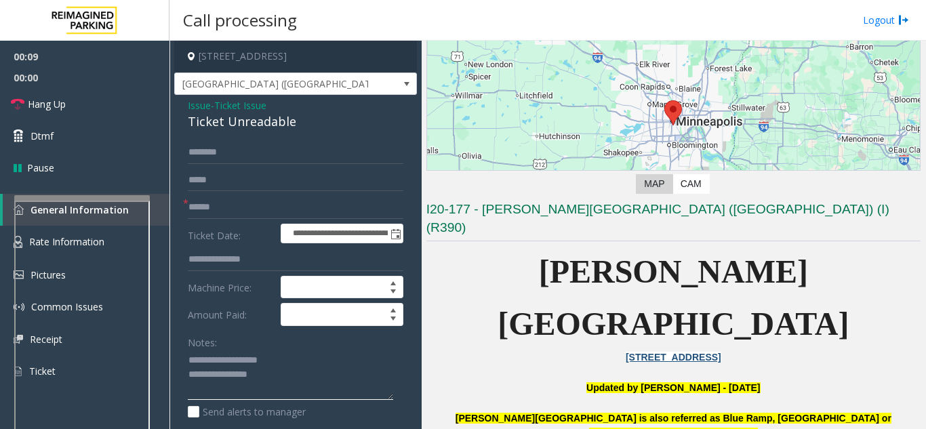
click at [297, 374] on textarea at bounding box center [290, 375] width 205 height 51
type textarea "**********"
click at [224, 204] on input "text" at bounding box center [295, 207] width 215 height 23
type input "*********"
click at [297, 377] on textarea at bounding box center [290, 375] width 205 height 51
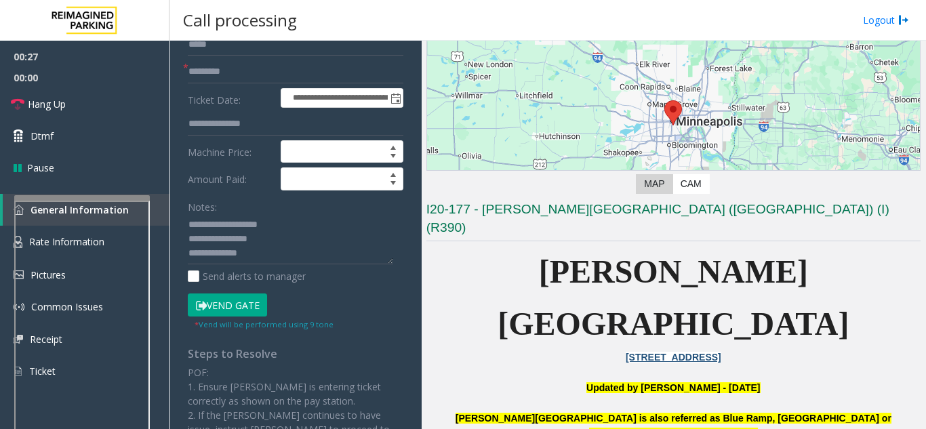
click at [226, 303] on button "Vend Gate" at bounding box center [227, 304] width 79 height 23
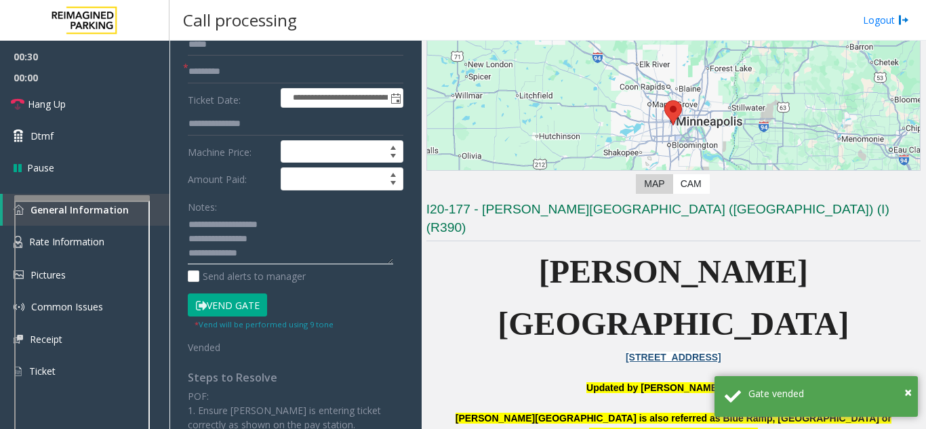
paste textarea "**********"
click at [243, 257] on textarea at bounding box center [290, 239] width 205 height 51
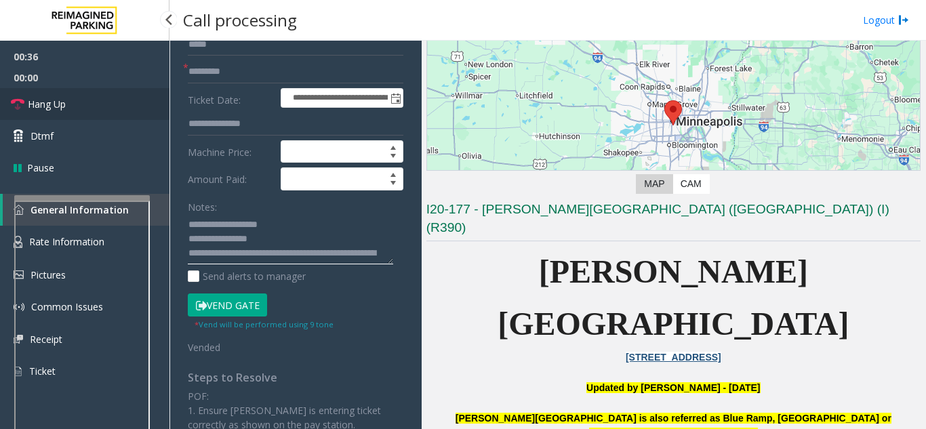
type textarea "**********"
click at [94, 100] on link "Hang Up" at bounding box center [84, 104] width 169 height 32
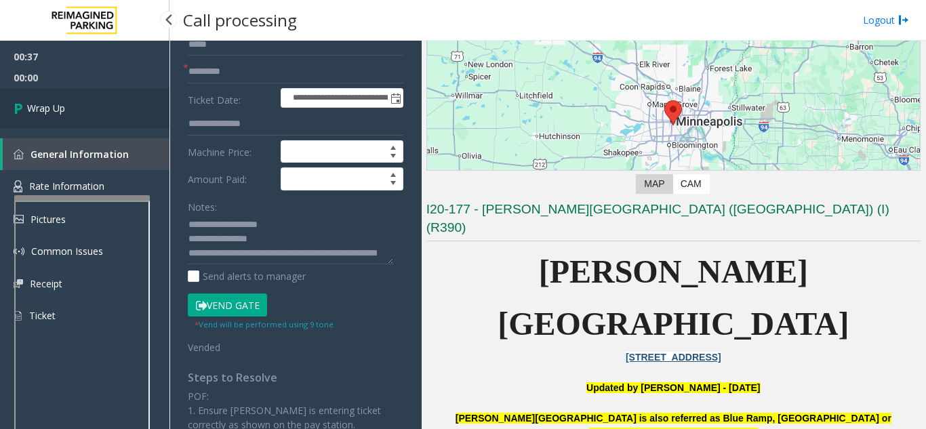
click at [87, 117] on link "Wrap Up" at bounding box center [84, 108] width 169 height 40
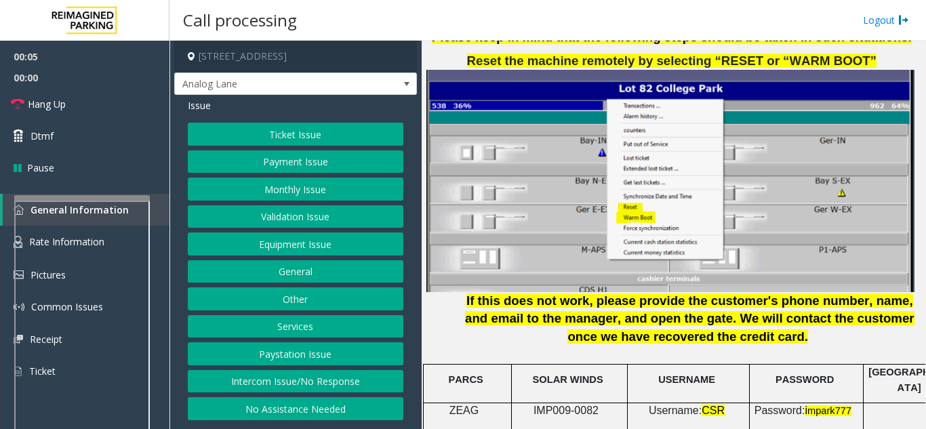
scroll to position [1694, 0]
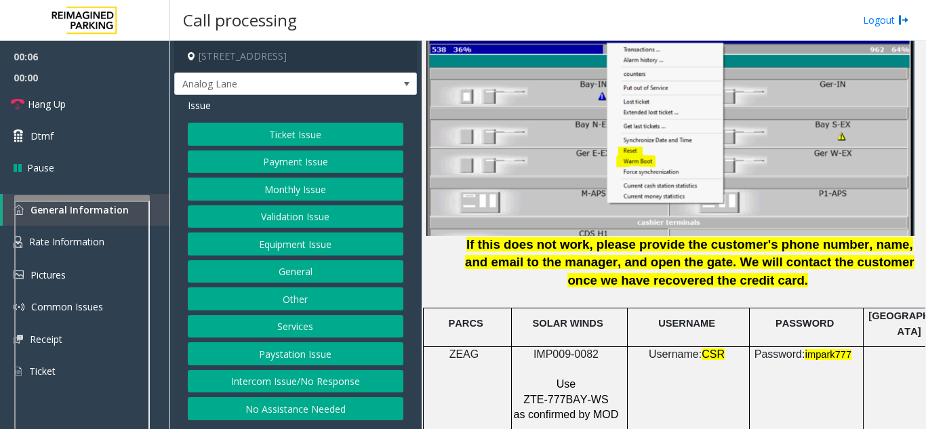
click at [551, 348] on span "IMP009-0082" at bounding box center [565, 354] width 65 height 12
click at [276, 380] on button "Intercom Issue/No Response" at bounding box center [295, 381] width 215 height 23
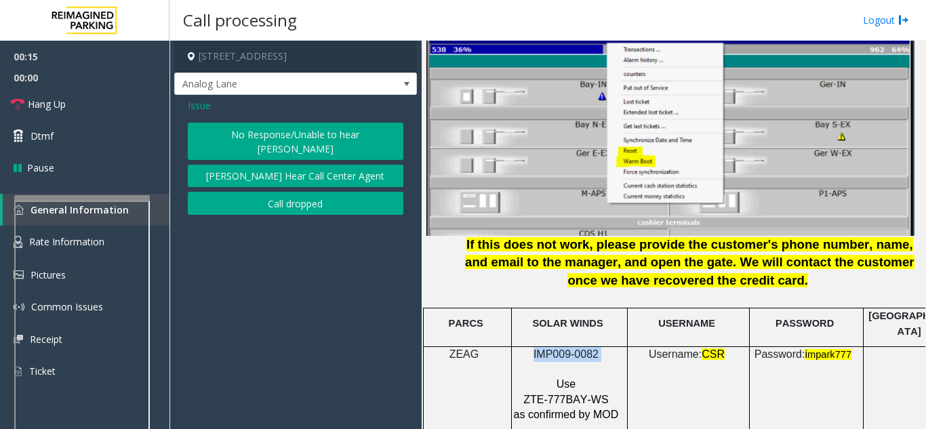
click at [266, 131] on button "No Response/Unable to hear [PERSON_NAME]" at bounding box center [295, 141] width 215 height 37
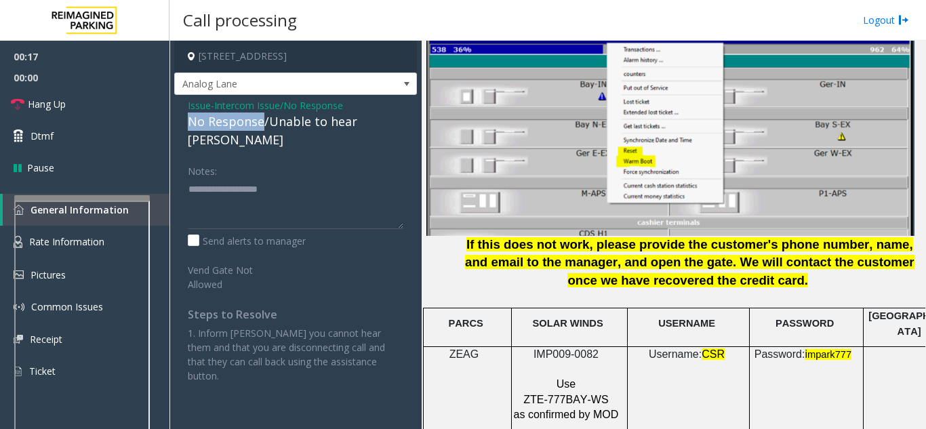
drag, startPoint x: 263, startPoint y: 122, endPoint x: 185, endPoint y: 115, distance: 78.2
click at [185, 115] on div "Issue - Intercom Issue/No Response No Response/Unable to hear [PERSON_NAME] Not…" at bounding box center [295, 246] width 243 height 302
click at [268, 178] on textarea at bounding box center [295, 203] width 215 height 51
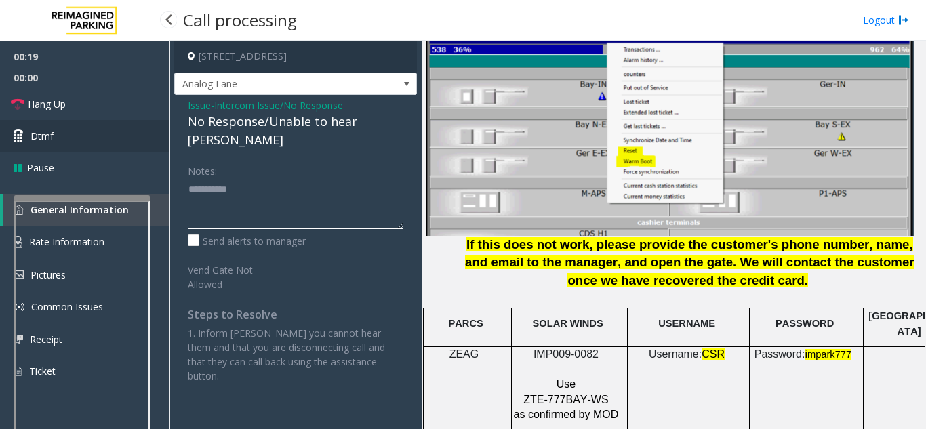
type textarea "**********"
click at [117, 139] on link "Dtmf" at bounding box center [84, 136] width 169 height 32
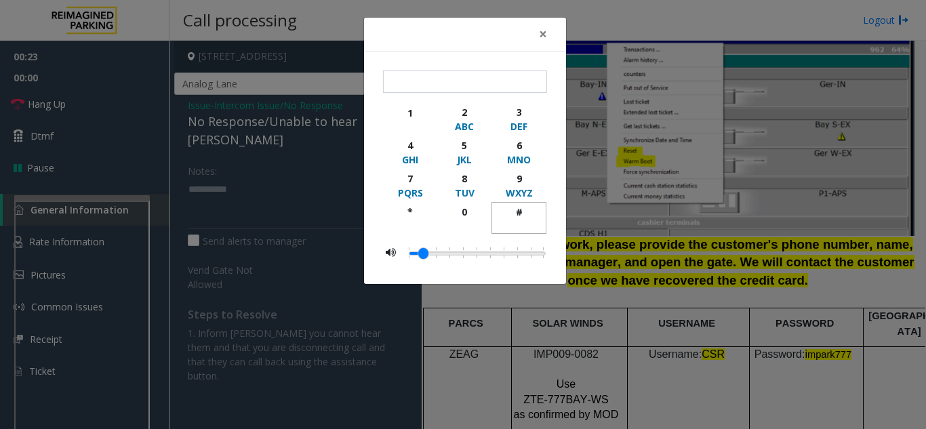
click at [519, 210] on div "#" at bounding box center [518, 212] width 37 height 14
type input "**"
click at [542, 33] on span "×" at bounding box center [543, 33] width 8 height 19
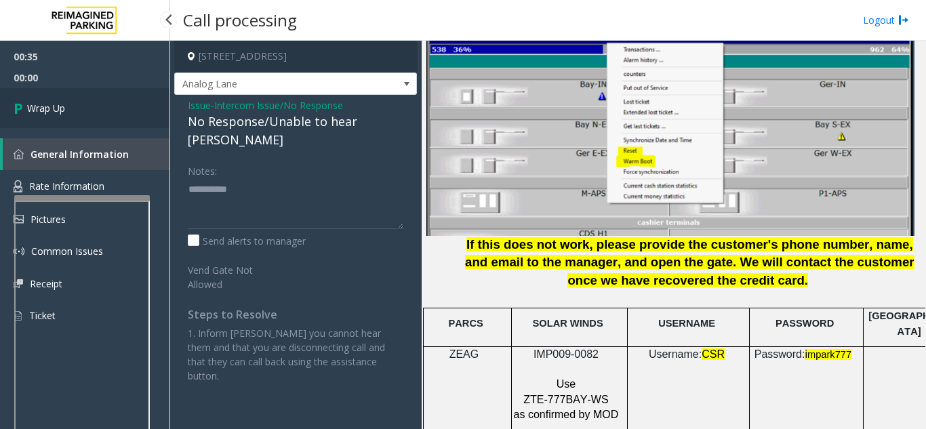
click at [93, 106] on link "Wrap Up" at bounding box center [84, 108] width 169 height 40
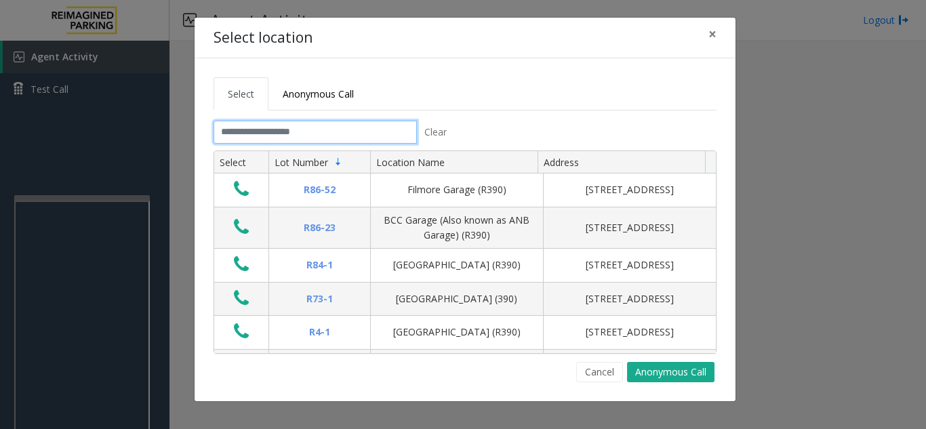
click at [243, 133] on input "text" at bounding box center [314, 132] width 203 height 23
click at [589, 374] on button "Cancel" at bounding box center [599, 372] width 47 height 20
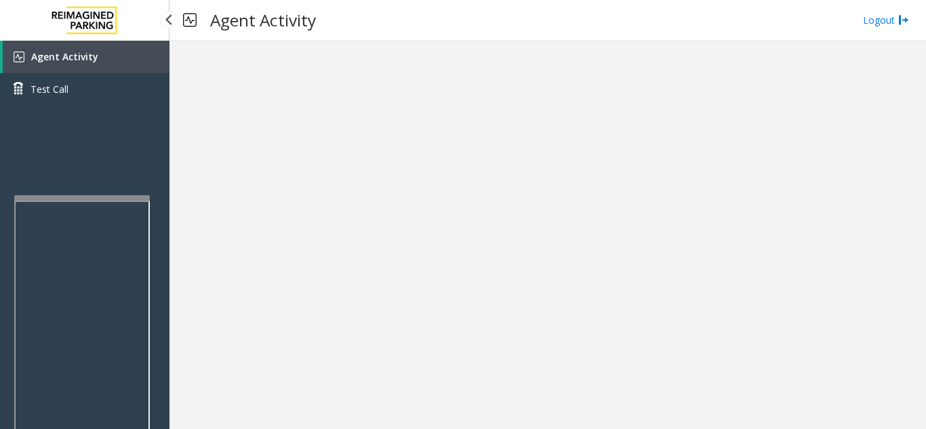
click at [96, 53] on link "Agent Activity" at bounding box center [86, 57] width 167 height 33
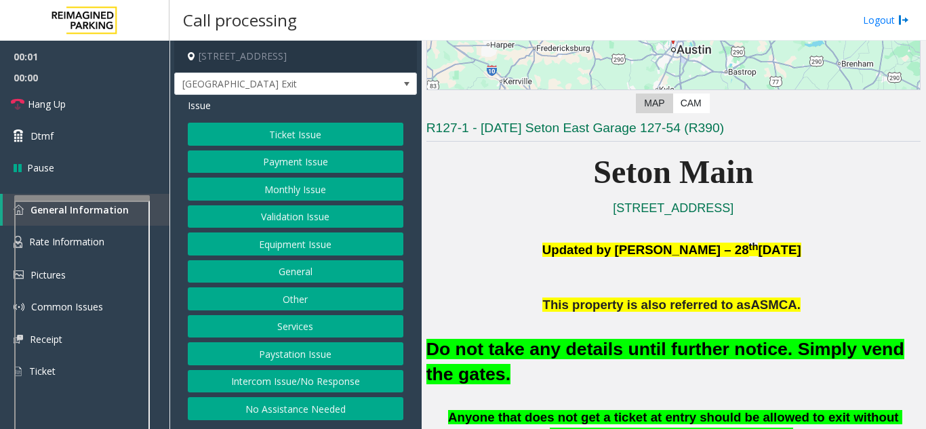
scroll to position [203, 0]
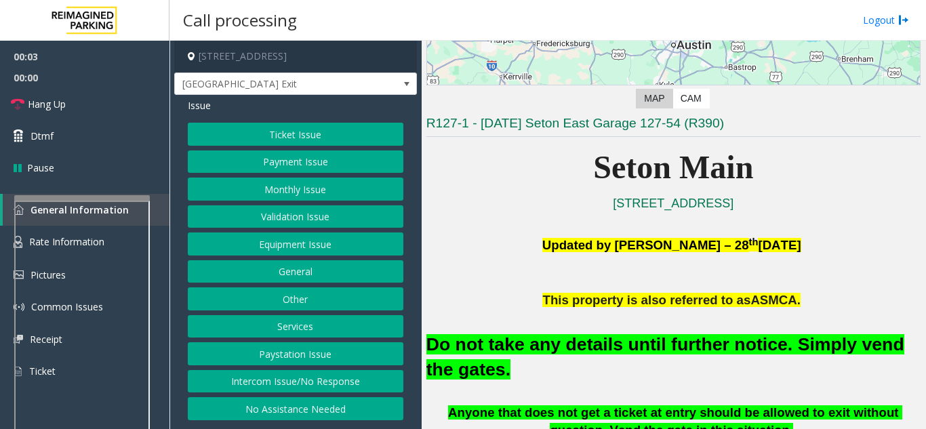
click at [306, 246] on button "Equipment Issue" at bounding box center [295, 243] width 215 height 23
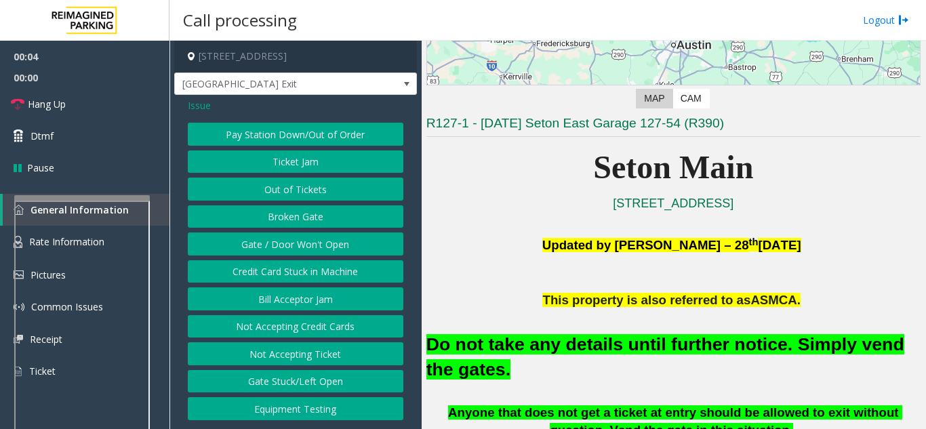
click at [306, 246] on button "Gate / Door Won't Open" at bounding box center [295, 243] width 215 height 23
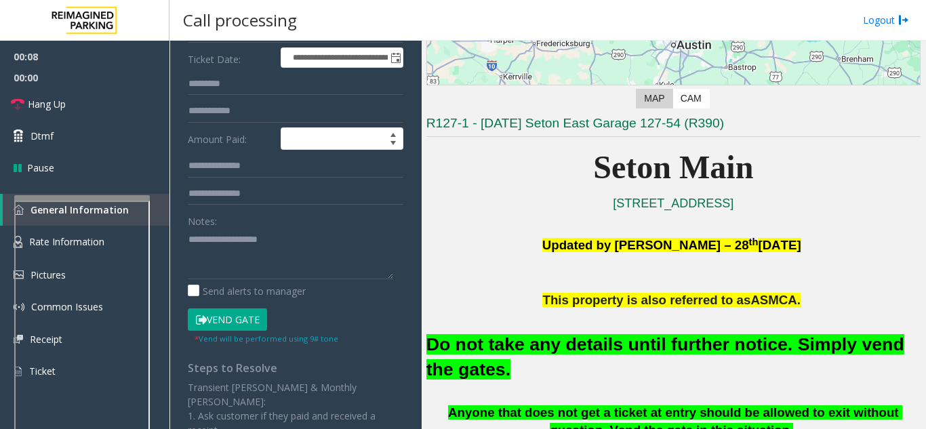
click at [235, 320] on button "Vend Gate" at bounding box center [227, 319] width 79 height 23
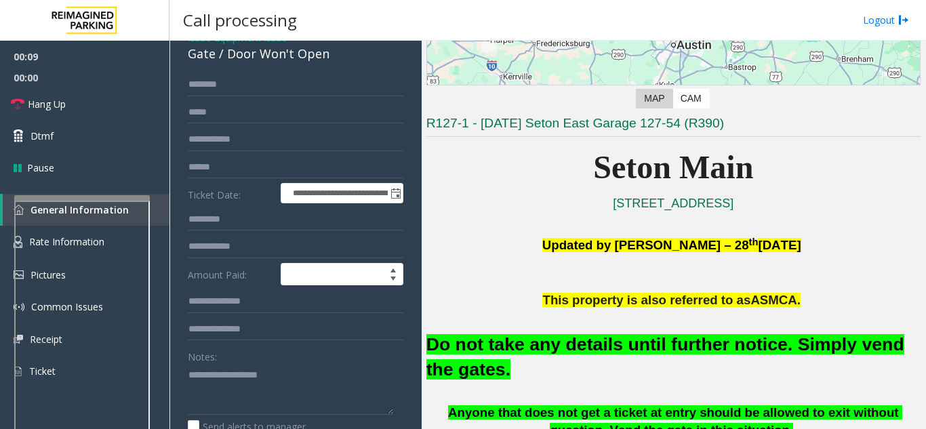
scroll to position [0, 0]
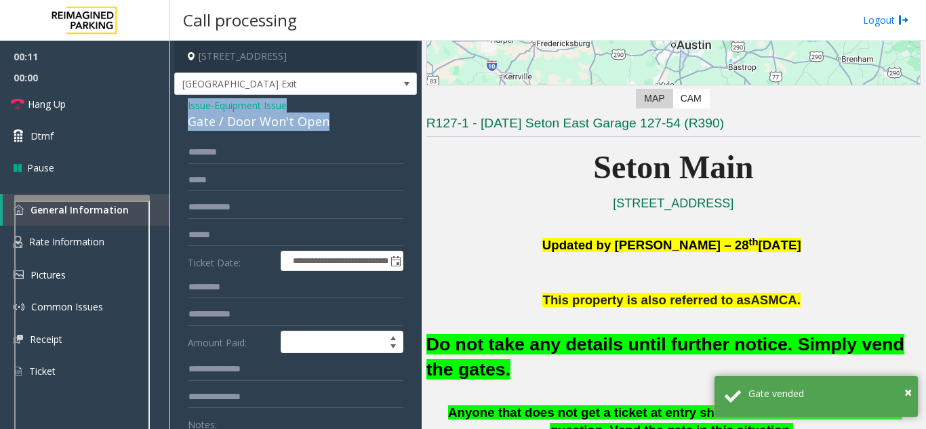
drag, startPoint x: 330, startPoint y: 124, endPoint x: 171, endPoint y: 111, distance: 159.1
click at [171, 111] on app-call-processing-form "**********" at bounding box center [295, 235] width 252 height 388
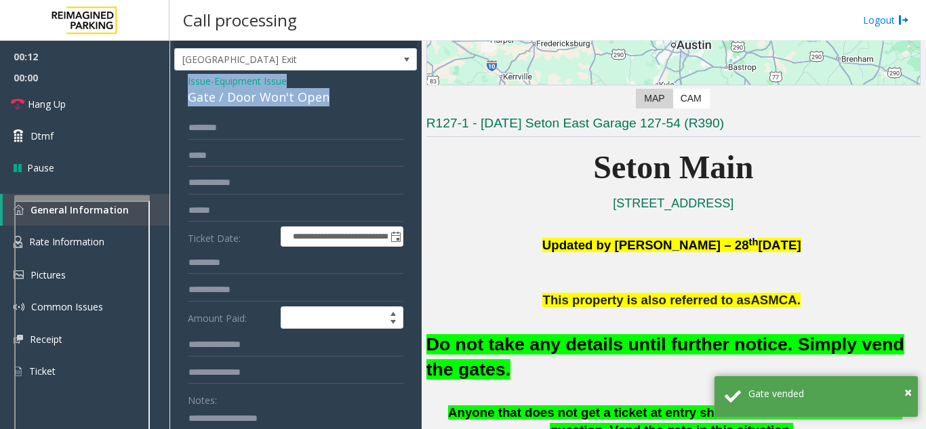
scroll to position [68, 0]
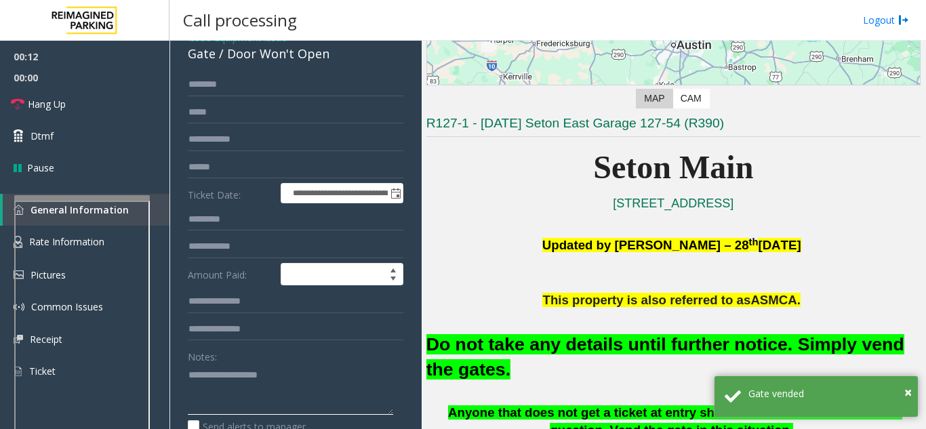
click at [226, 377] on textarea at bounding box center [290, 389] width 205 height 51
paste textarea "**********"
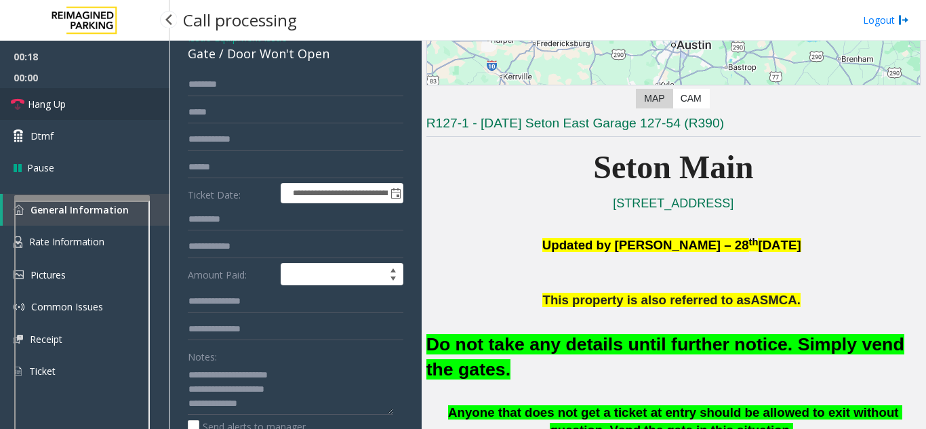
click at [83, 99] on link "Hang Up" at bounding box center [84, 104] width 169 height 32
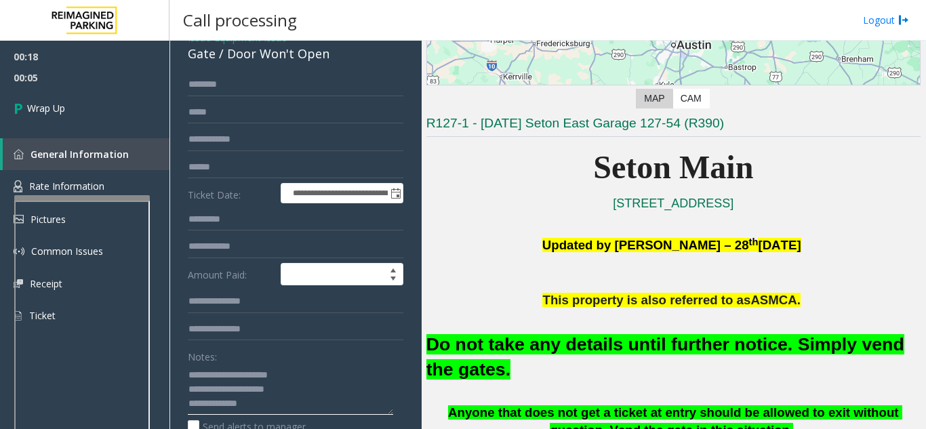
click at [297, 408] on textarea at bounding box center [290, 389] width 205 height 51
paste textarea "**********"
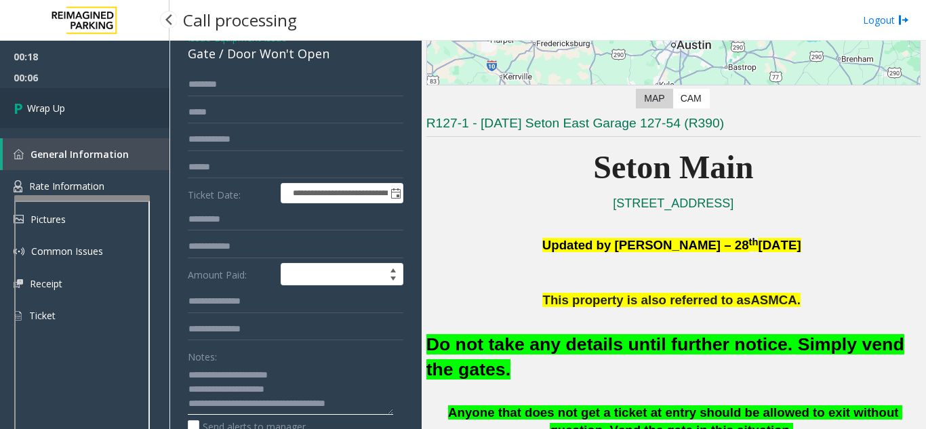
type textarea "**********"
click at [96, 115] on link "Wrap Up" at bounding box center [84, 108] width 169 height 40
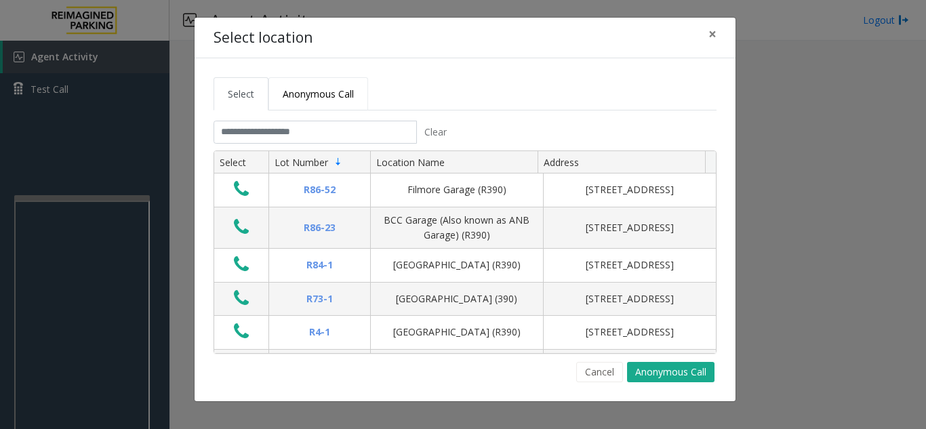
click at [327, 92] on span "Anonymous Call" at bounding box center [318, 93] width 71 height 13
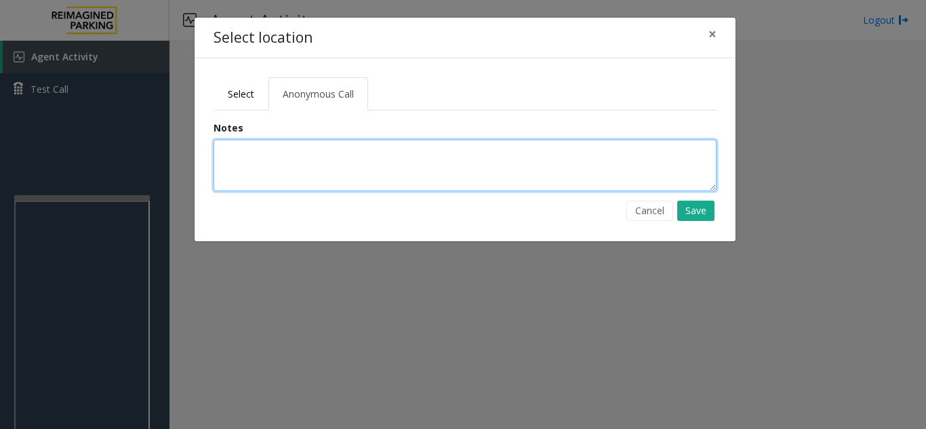
click at [280, 159] on textarea at bounding box center [464, 165] width 503 height 51
type textarea "**********"
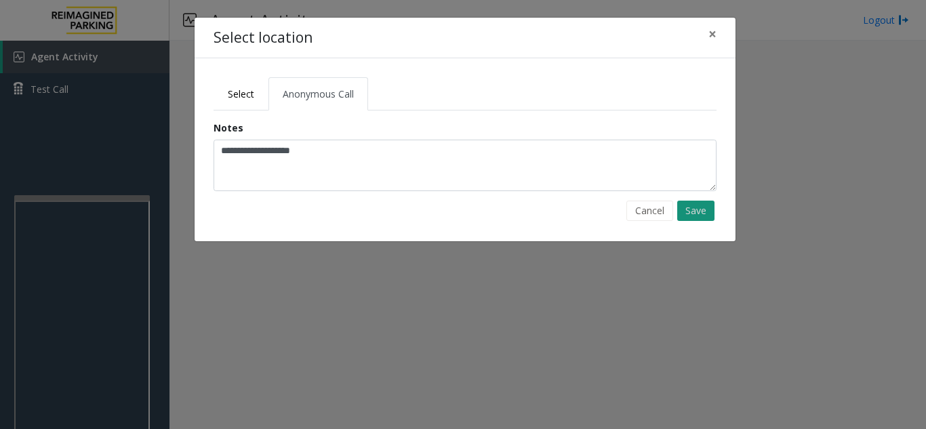
click at [711, 215] on button "Save" at bounding box center [695, 211] width 37 height 20
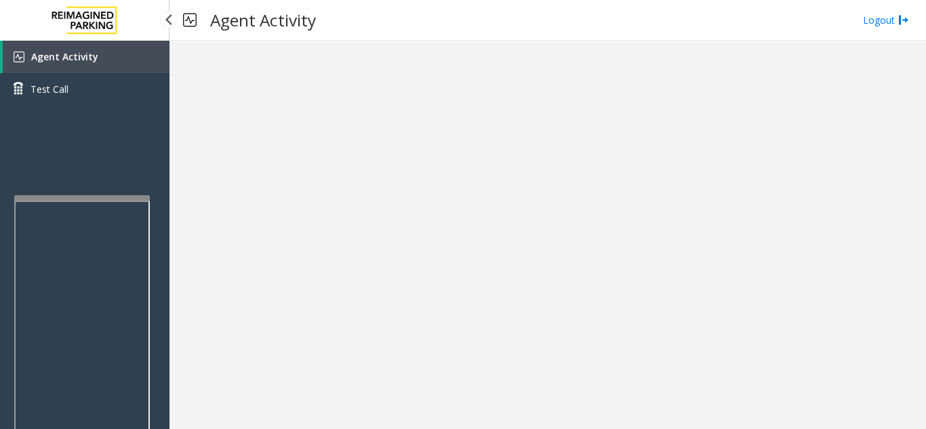
click at [113, 60] on link "Agent Activity" at bounding box center [86, 57] width 167 height 33
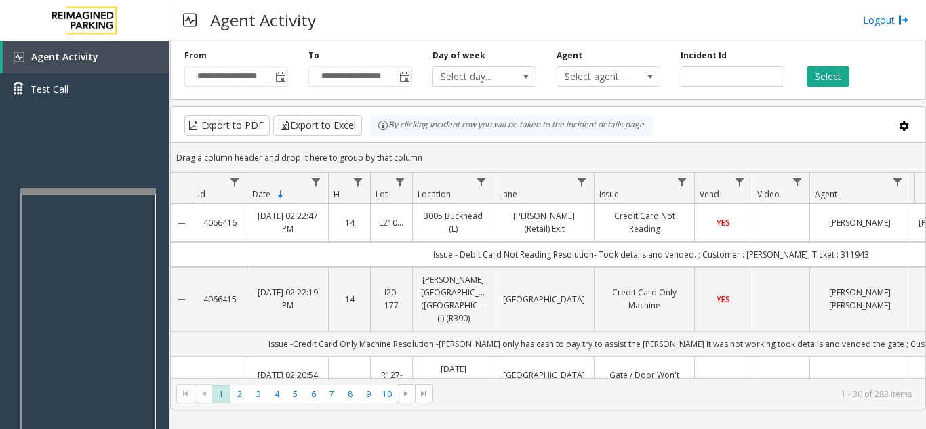
click at [26, 191] on div at bounding box center [88, 190] width 136 height 5
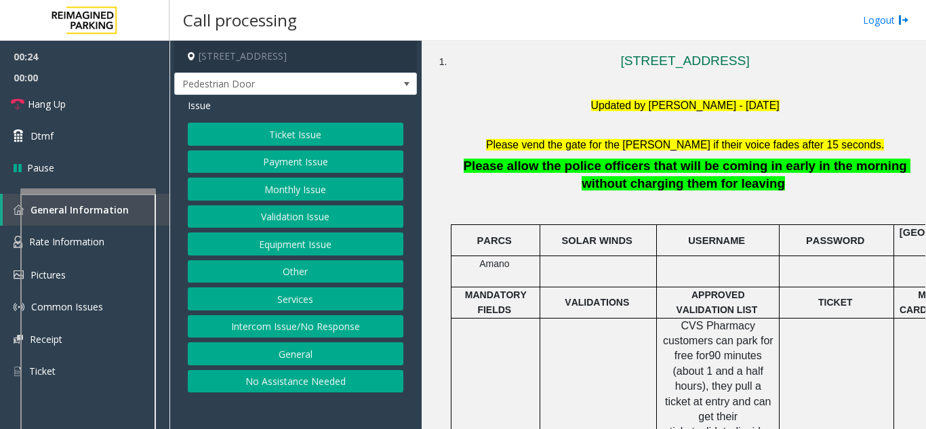
scroll to position [271, 0]
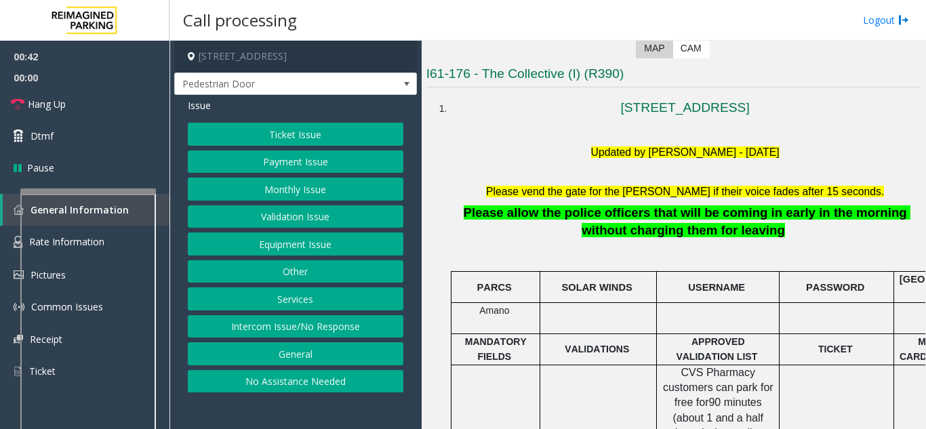
click at [329, 252] on button "Equipment Issue" at bounding box center [295, 243] width 215 height 23
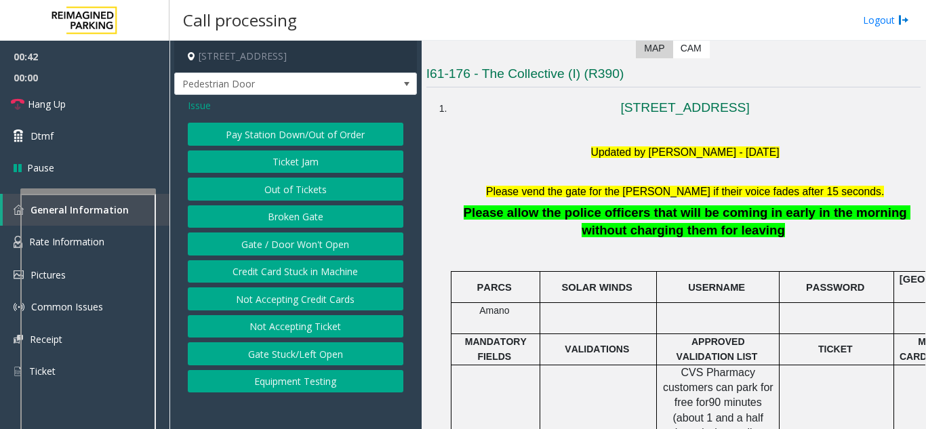
click at [329, 252] on button "Gate / Door Won't Open" at bounding box center [295, 243] width 215 height 23
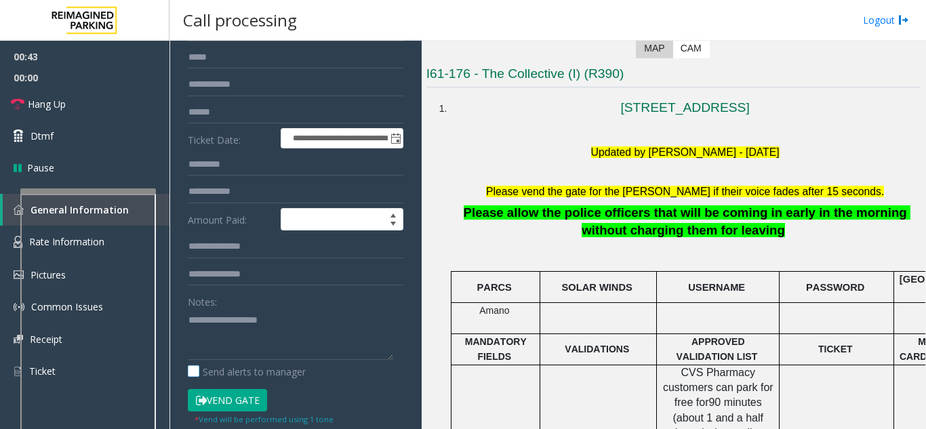
scroll to position [203, 0]
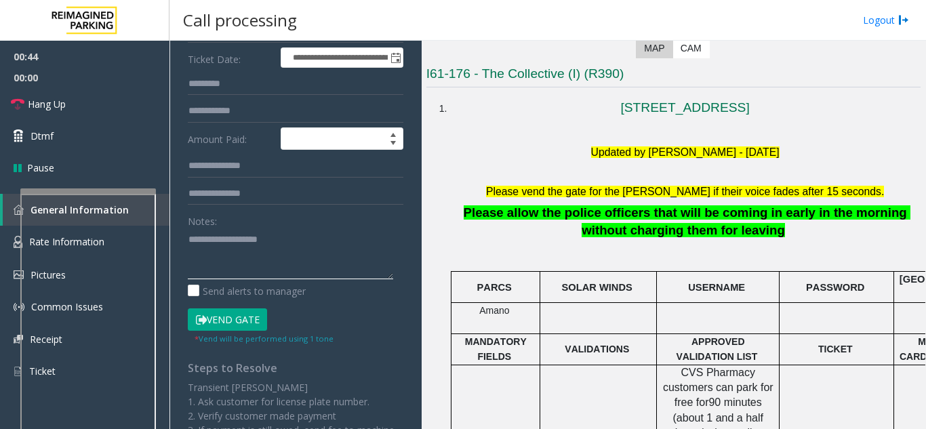
click at [249, 264] on textarea at bounding box center [290, 253] width 205 height 51
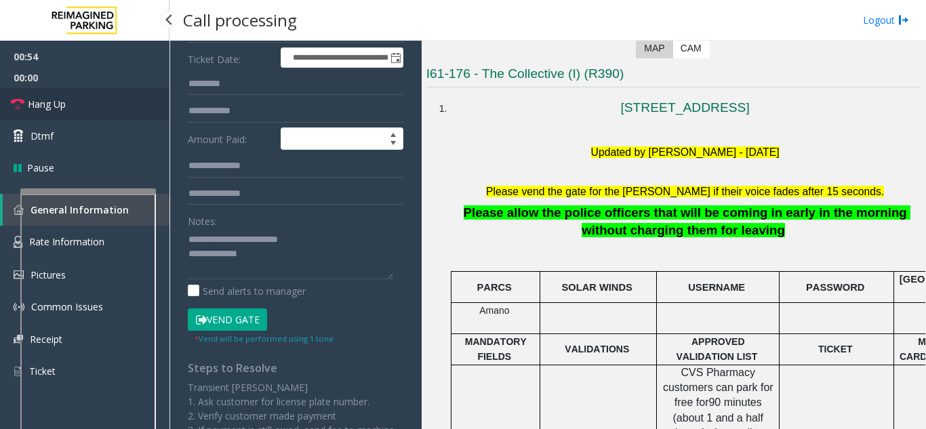
click at [42, 110] on span "Hang Up" at bounding box center [47, 104] width 38 height 14
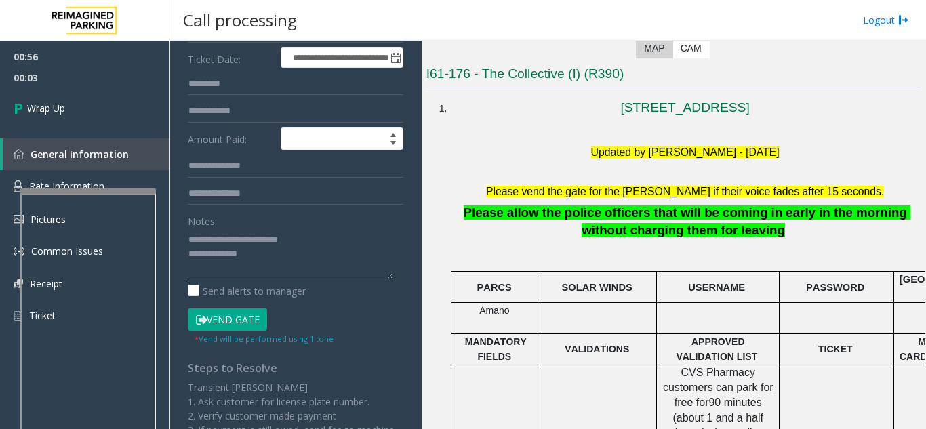
click at [252, 249] on textarea at bounding box center [290, 253] width 205 height 51
paste textarea "**********"
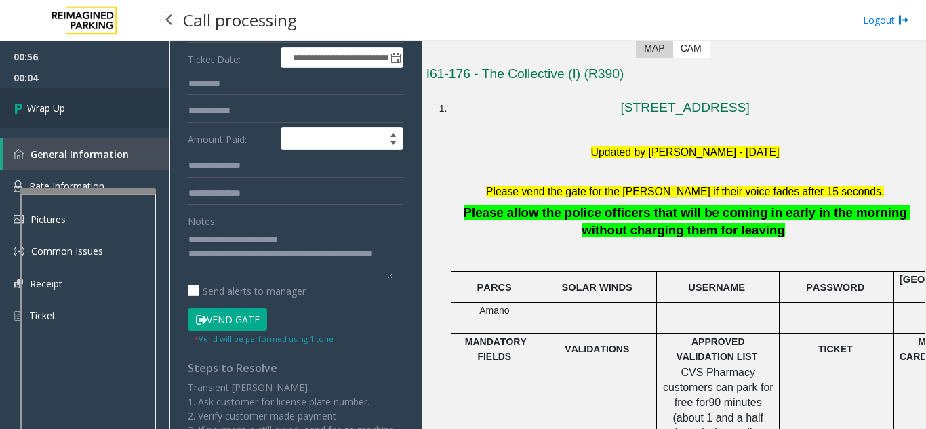
type textarea "**********"
click at [62, 102] on span "Wrap Up" at bounding box center [46, 108] width 38 height 14
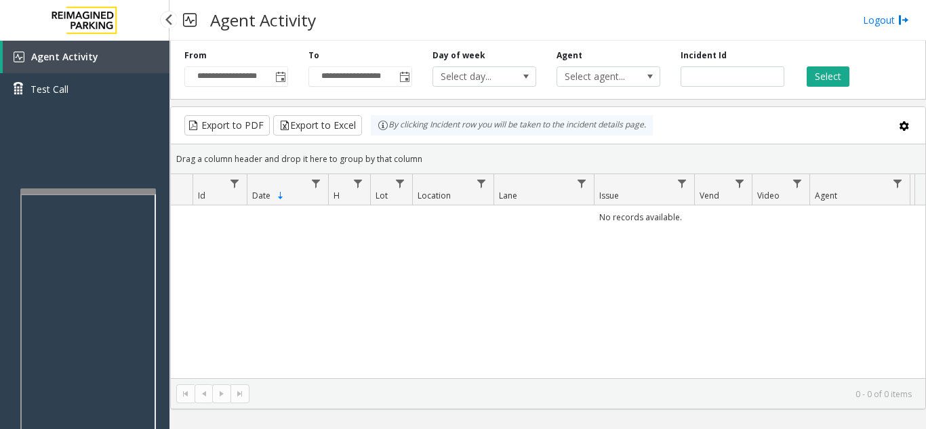
click at [108, 128] on div "Agent Activity Test Call" at bounding box center [84, 255] width 169 height 429
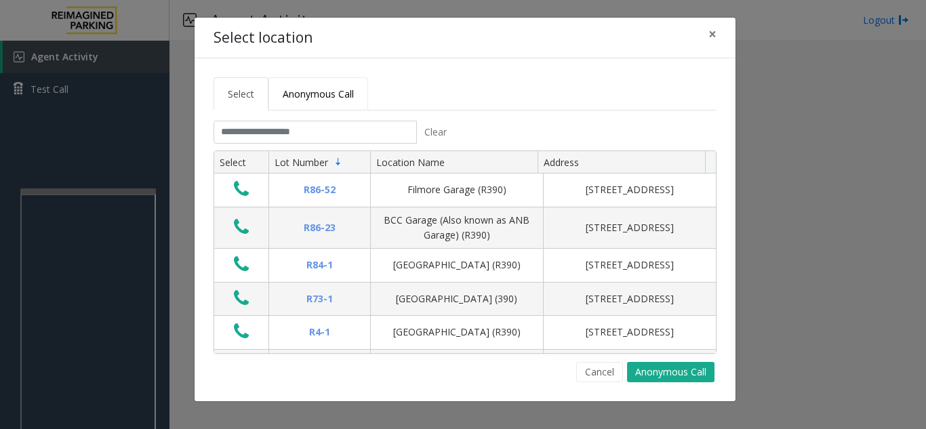
click at [302, 104] on link "Anonymous Call" at bounding box center [318, 93] width 100 height 33
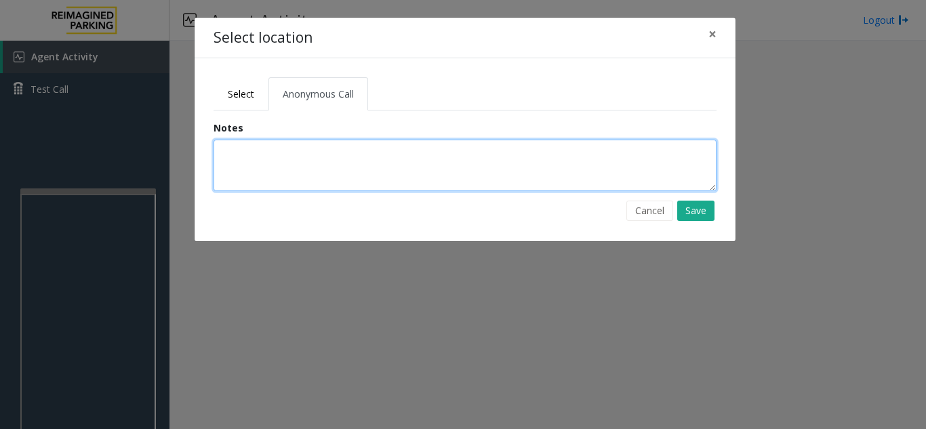
click at [255, 158] on textarea at bounding box center [464, 165] width 503 height 51
type textarea "**********"
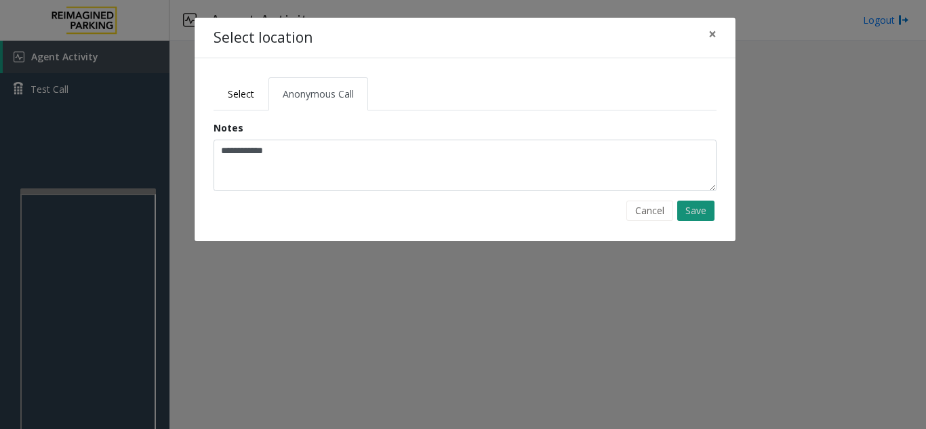
click at [704, 207] on button "Save" at bounding box center [695, 211] width 37 height 20
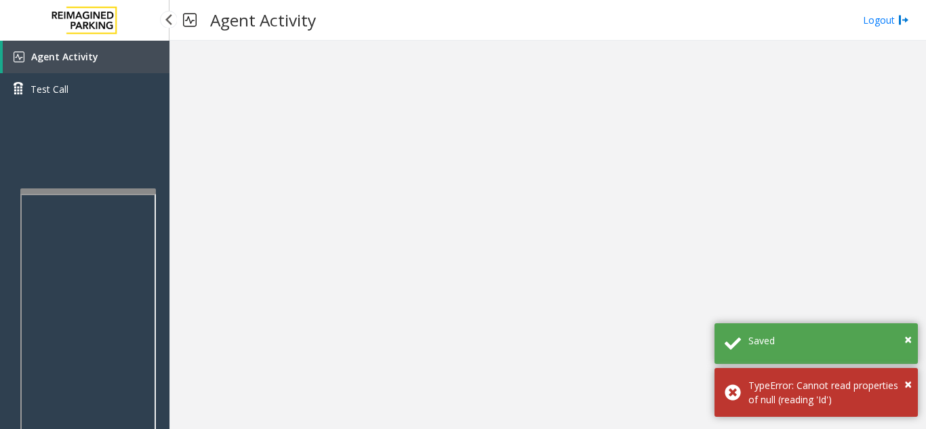
click at [58, 57] on span "Agent Activity" at bounding box center [64, 56] width 67 height 13
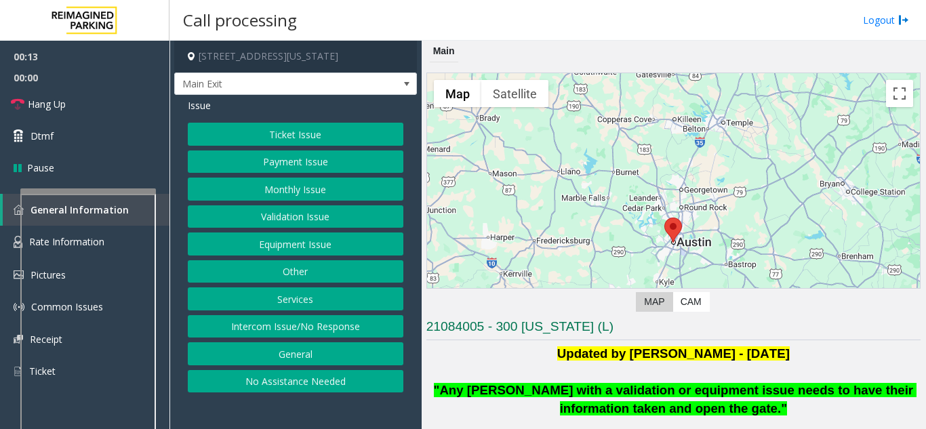
click at [262, 192] on button "Monthly Issue" at bounding box center [295, 189] width 215 height 23
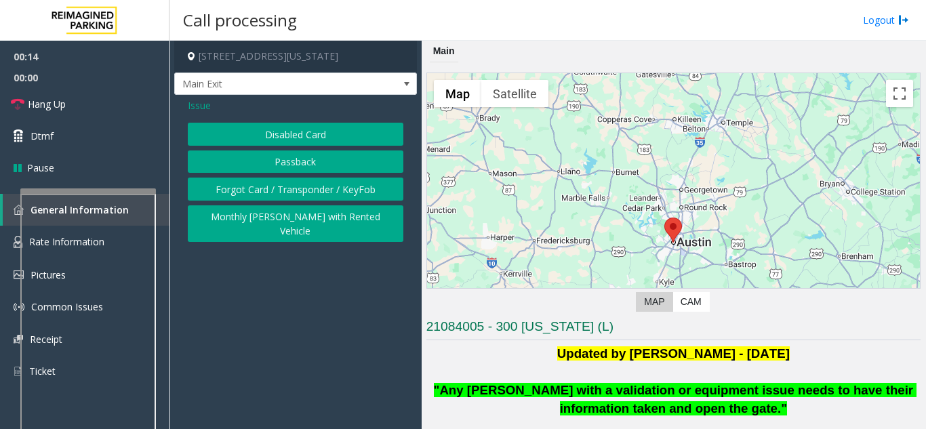
click at [272, 132] on button "Disabled Card" at bounding box center [295, 134] width 215 height 23
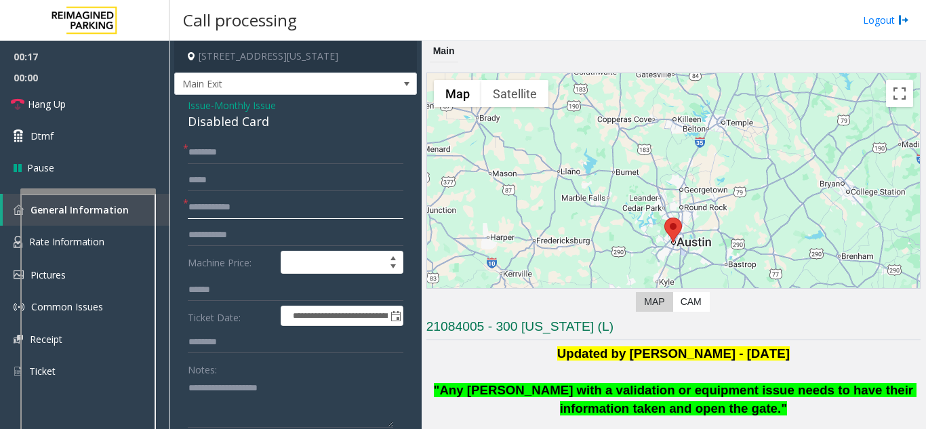
click at [234, 213] on input "text" at bounding box center [295, 207] width 215 height 23
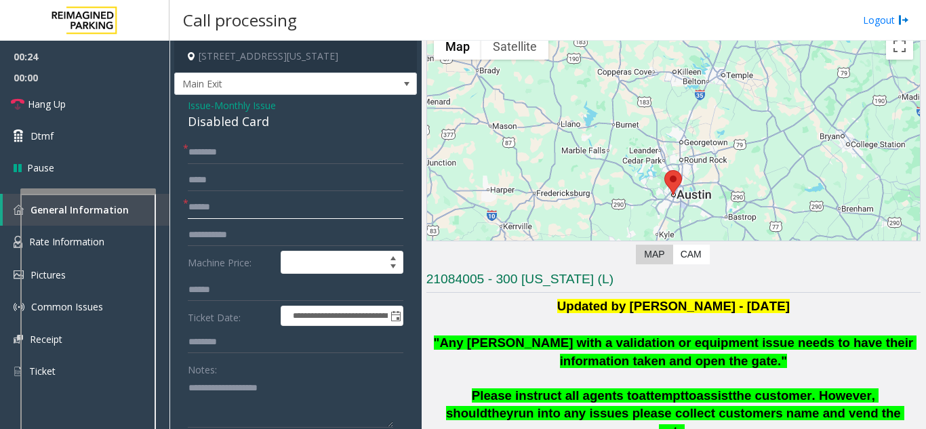
scroll to position [68, 0]
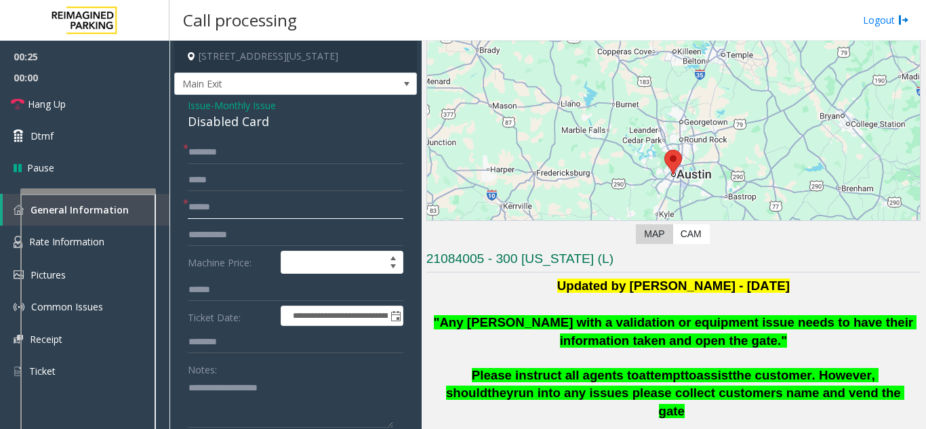
type input "******"
click at [237, 404] on textarea at bounding box center [290, 402] width 205 height 51
type textarea "**********"
click at [232, 154] on input "text" at bounding box center [295, 152] width 215 height 23
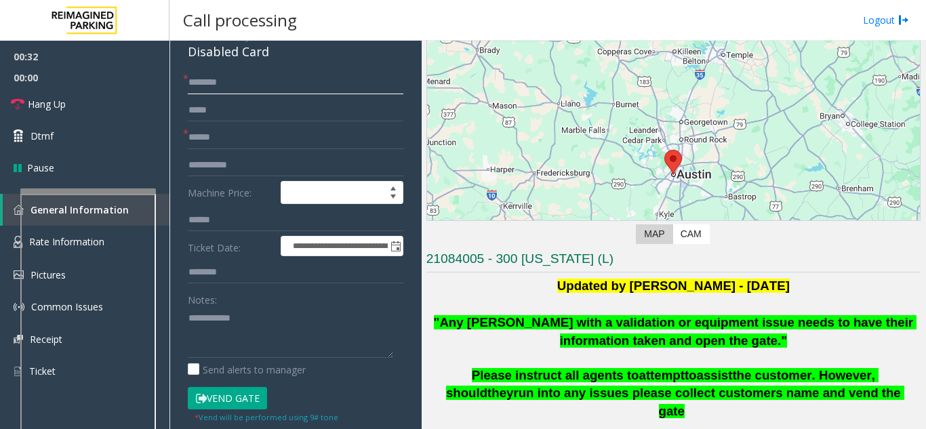
scroll to position [156, 0]
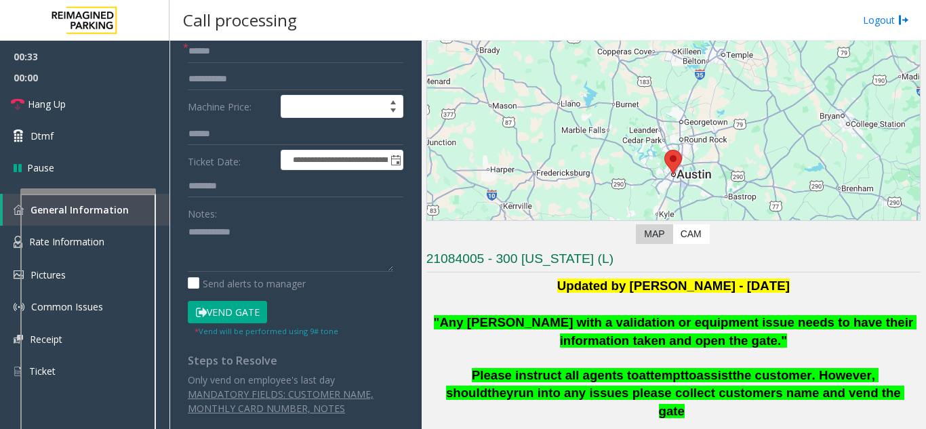
type input "*******"
click at [238, 310] on button "Vend Gate" at bounding box center [227, 312] width 79 height 23
click at [266, 238] on textarea at bounding box center [290, 246] width 205 height 51
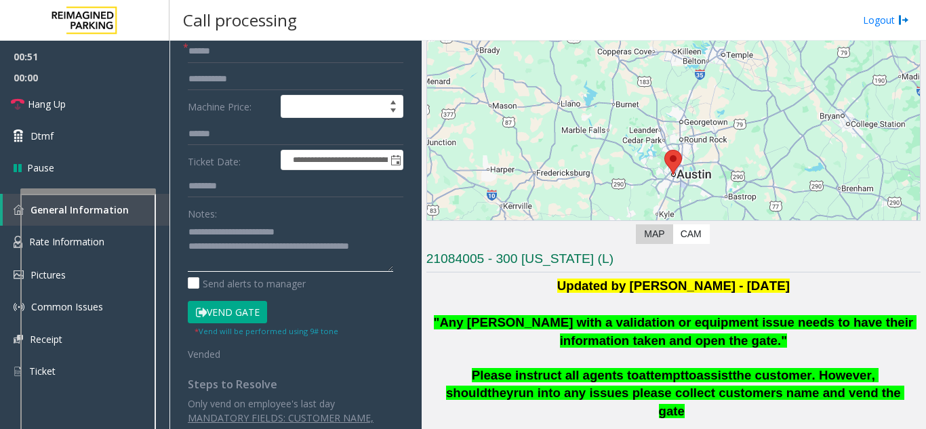
scroll to position [88, 0]
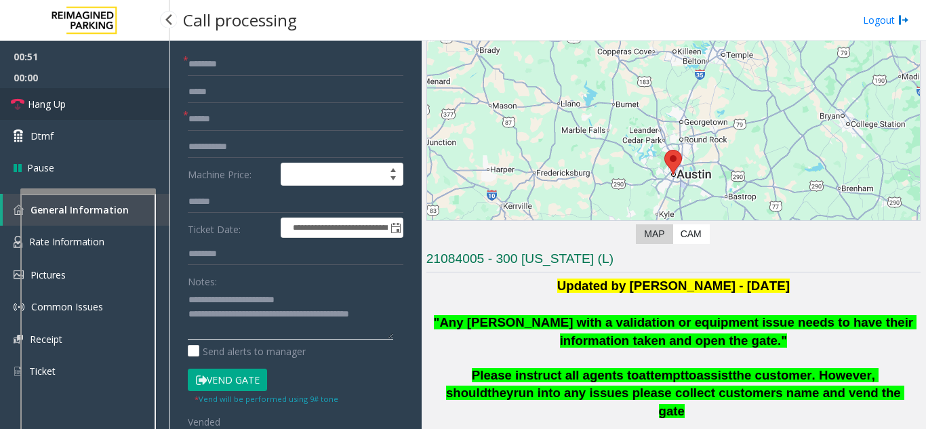
type textarea "**********"
click at [70, 93] on link "Hang Up" at bounding box center [84, 104] width 169 height 32
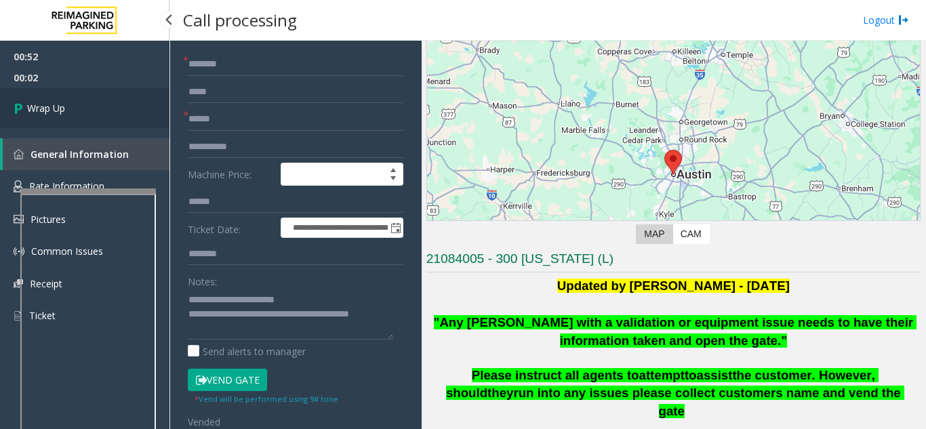
click at [85, 121] on link "Wrap Up" at bounding box center [84, 108] width 169 height 40
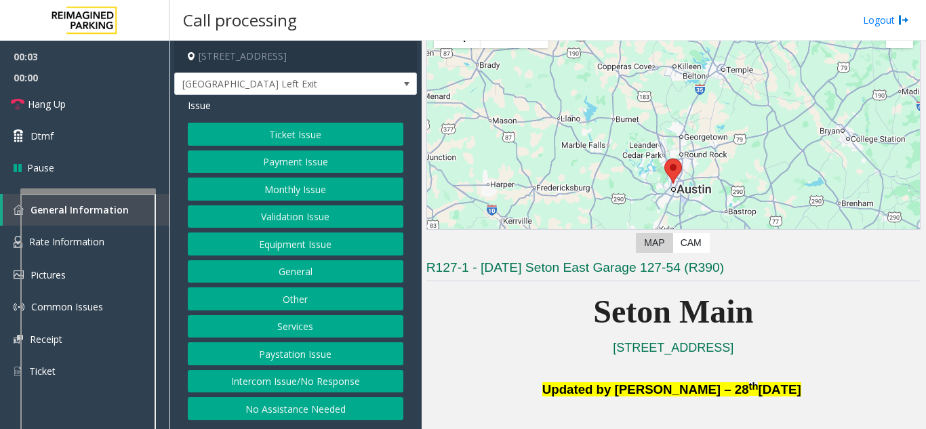
scroll to position [136, 0]
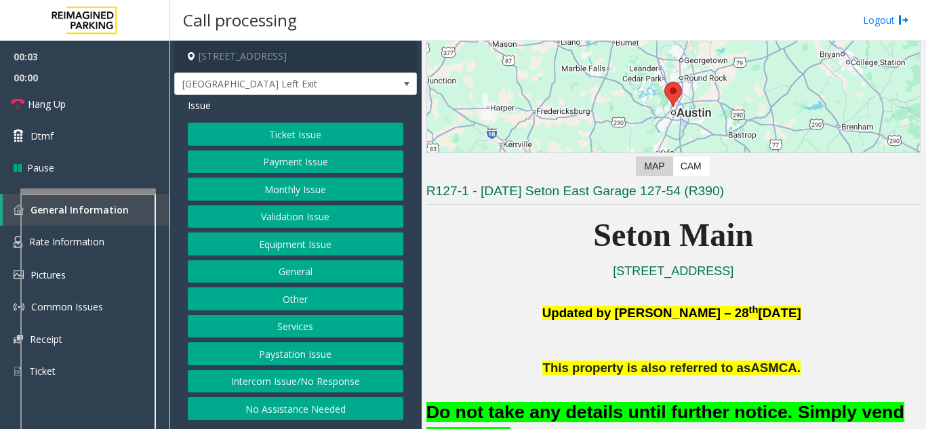
click at [302, 241] on button "Equipment Issue" at bounding box center [295, 243] width 215 height 23
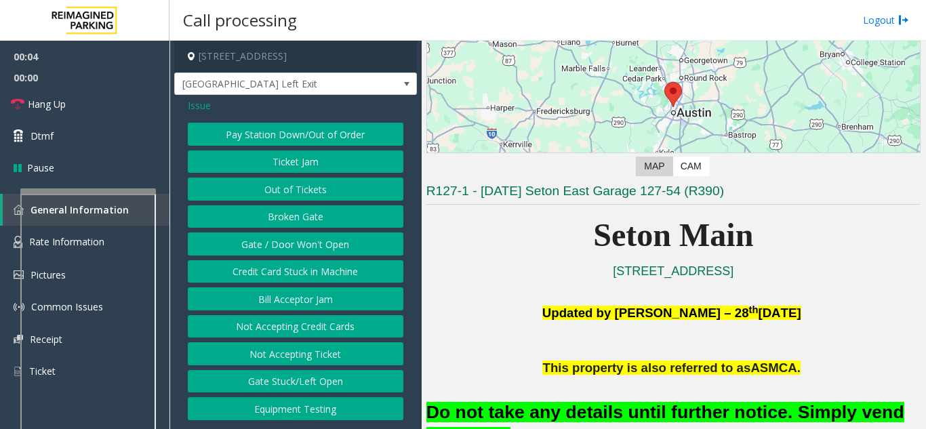
click at [302, 243] on button "Gate / Door Won't Open" at bounding box center [295, 243] width 215 height 23
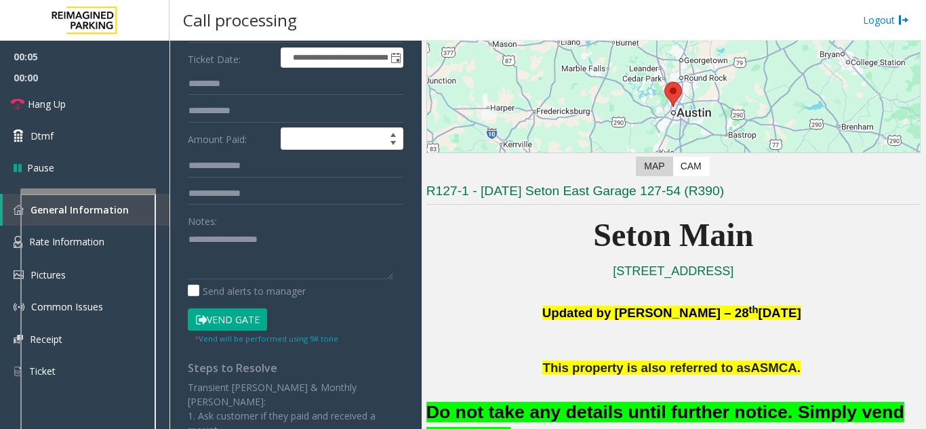
click at [247, 316] on button "Vend Gate" at bounding box center [227, 319] width 79 height 23
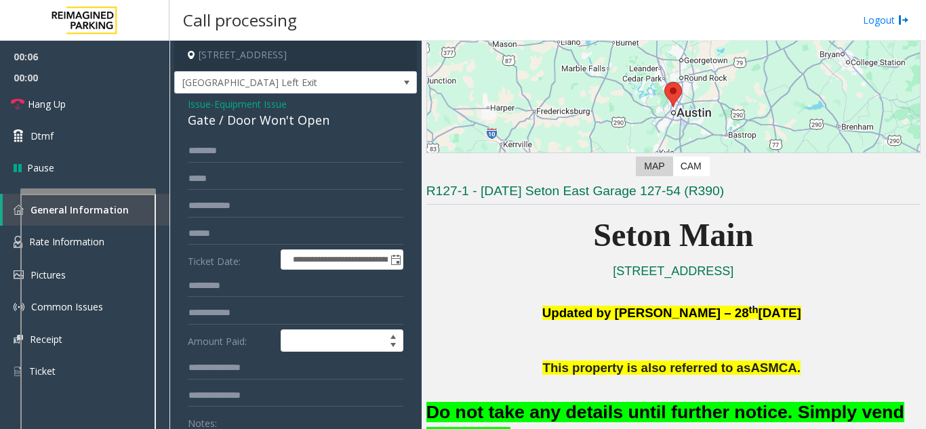
scroll to position [0, 0]
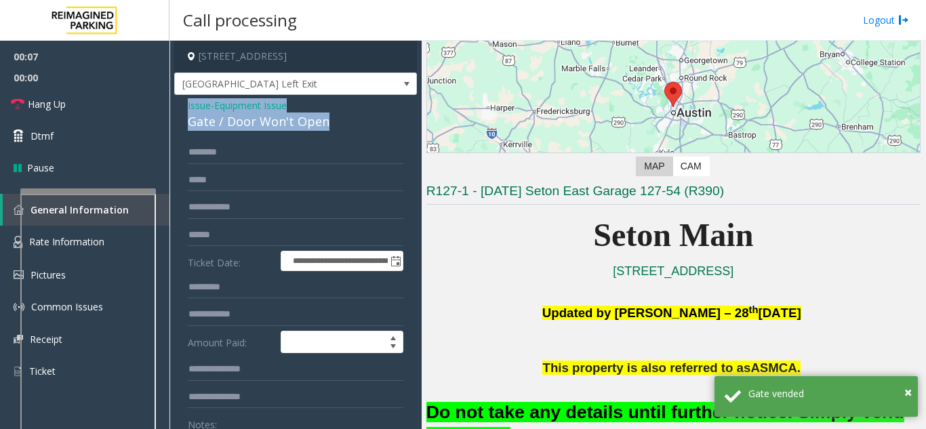
drag, startPoint x: 329, startPoint y: 121, endPoint x: 186, endPoint y: 108, distance: 144.2
copy div "Issue - Equipment Issue Gate / Door Won't Open"
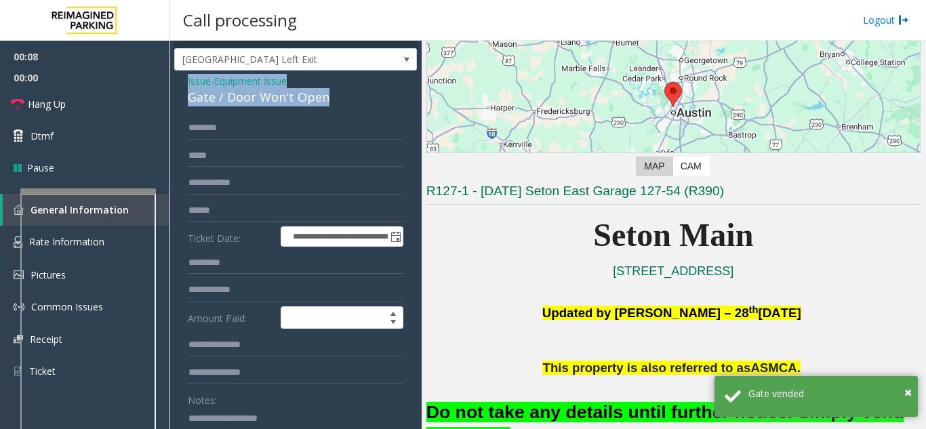
scroll to position [68, 0]
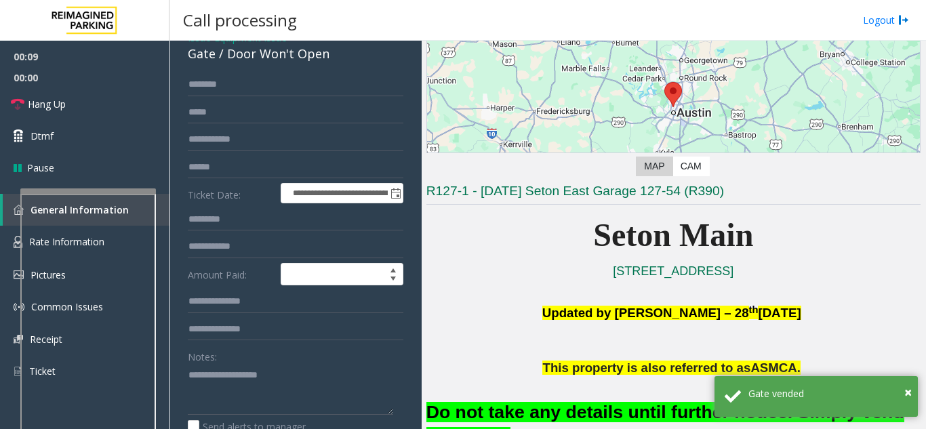
drag, startPoint x: 181, startPoint y: 388, endPoint x: 190, endPoint y: 388, distance: 9.5
click at [180, 390] on div "**********" at bounding box center [296, 412] width 236 height 679
click at [211, 377] on textarea at bounding box center [290, 389] width 205 height 51
paste textarea "**********"
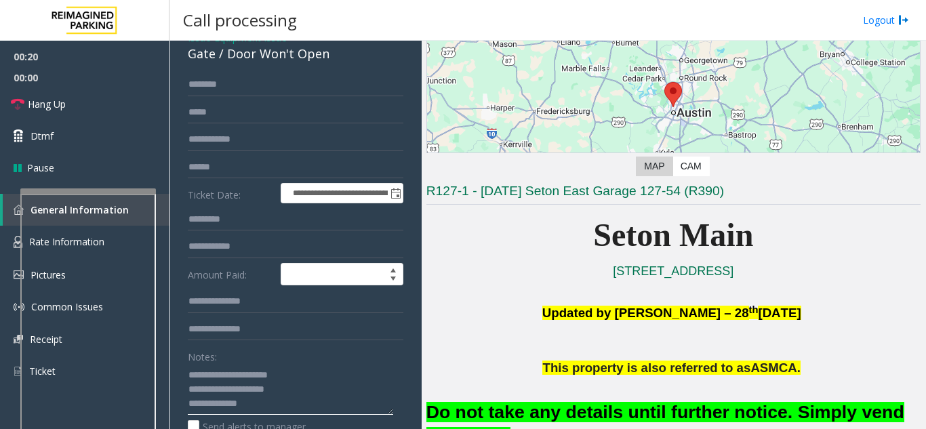
click at [249, 404] on textarea at bounding box center [290, 389] width 205 height 51
paste textarea "**********"
type textarea "**********"
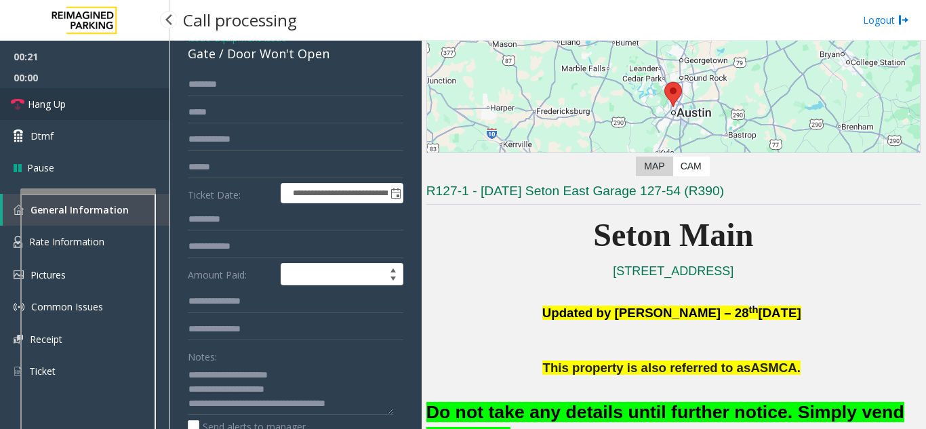
click at [66, 112] on link "Hang Up" at bounding box center [84, 104] width 169 height 32
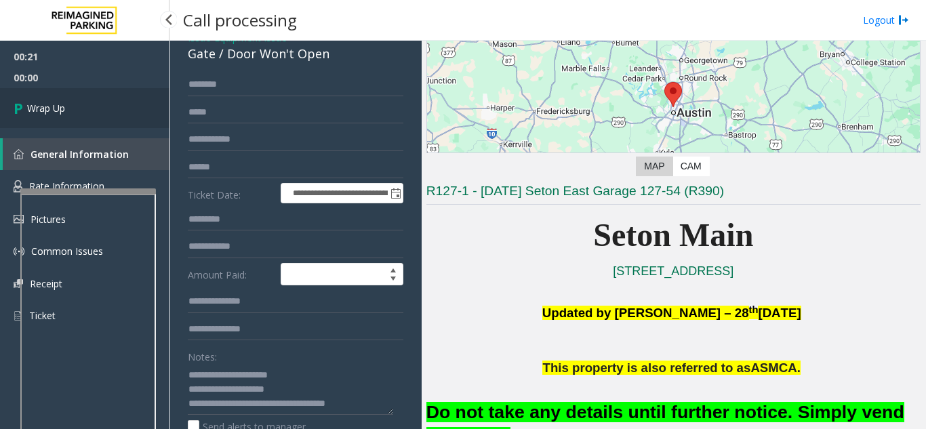
click at [65, 112] on span "Wrap Up" at bounding box center [46, 108] width 38 height 14
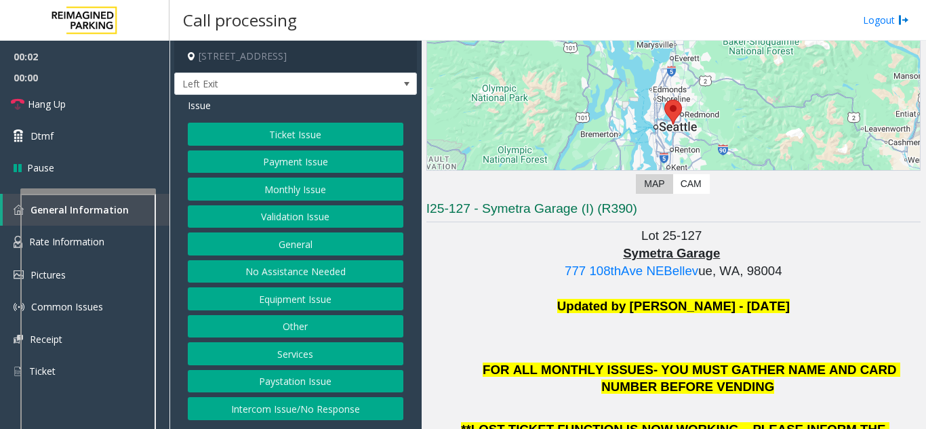
scroll to position [136, 0]
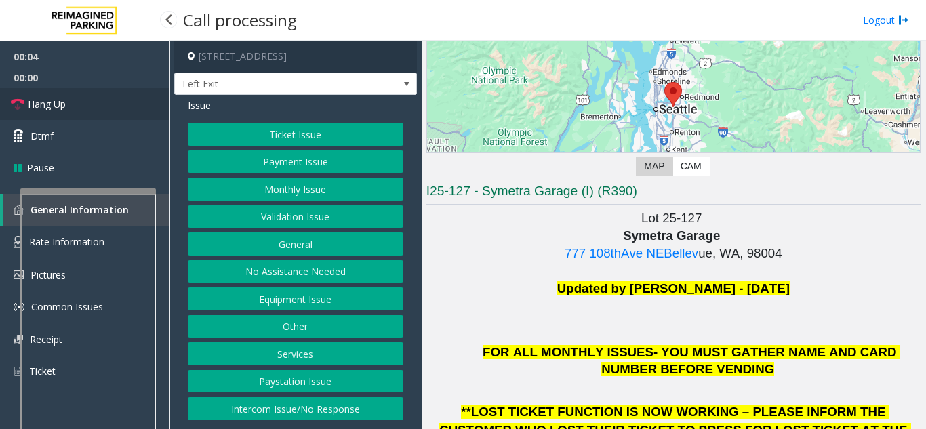
click at [144, 104] on link "Hang Up" at bounding box center [84, 104] width 169 height 32
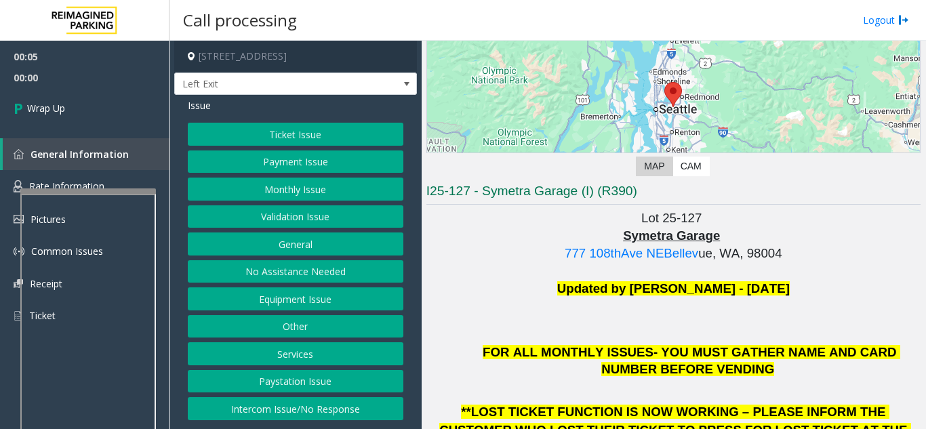
click at [273, 266] on button "No Assistance Needed" at bounding box center [295, 271] width 215 height 23
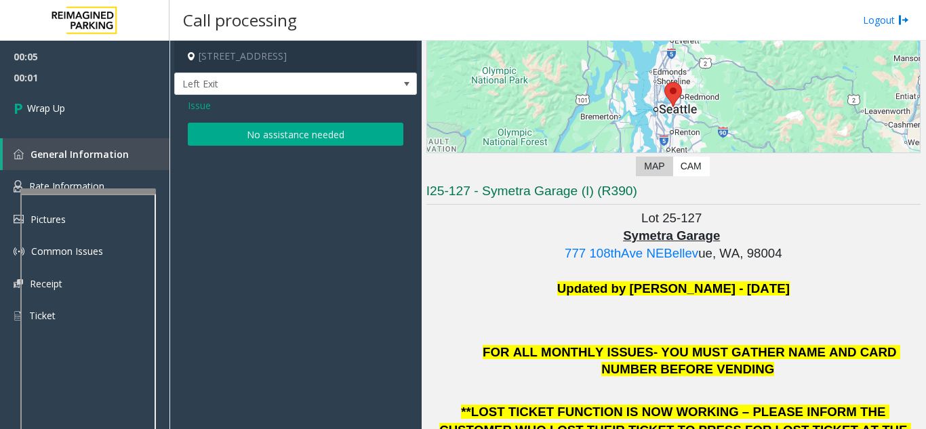
click at [270, 138] on button "No assistance needed" at bounding box center [295, 134] width 215 height 23
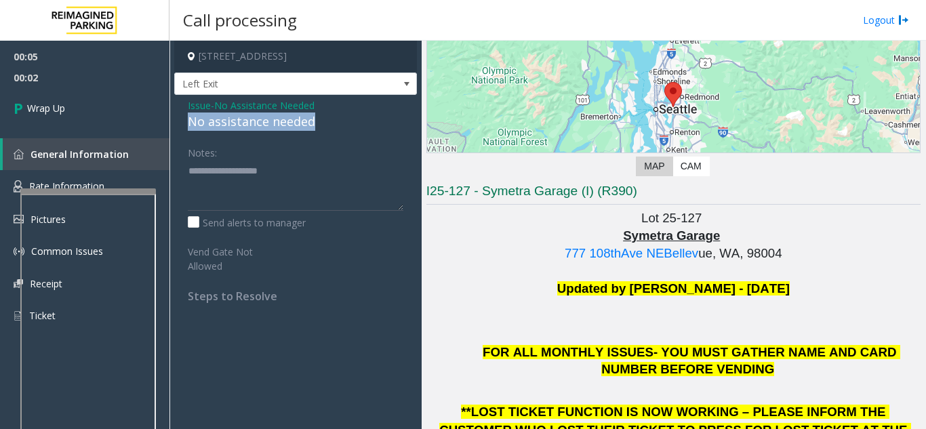
drag, startPoint x: 321, startPoint y: 119, endPoint x: 201, endPoint y: 123, distance: 120.7
click at [188, 119] on div "No assistance needed" at bounding box center [295, 121] width 215 height 18
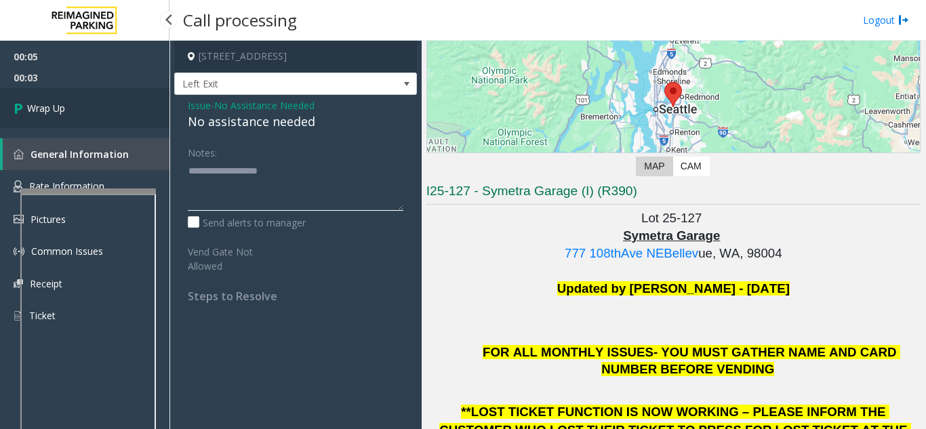
type textarea "**********"
click at [98, 115] on link "Wrap Up" at bounding box center [84, 108] width 169 height 40
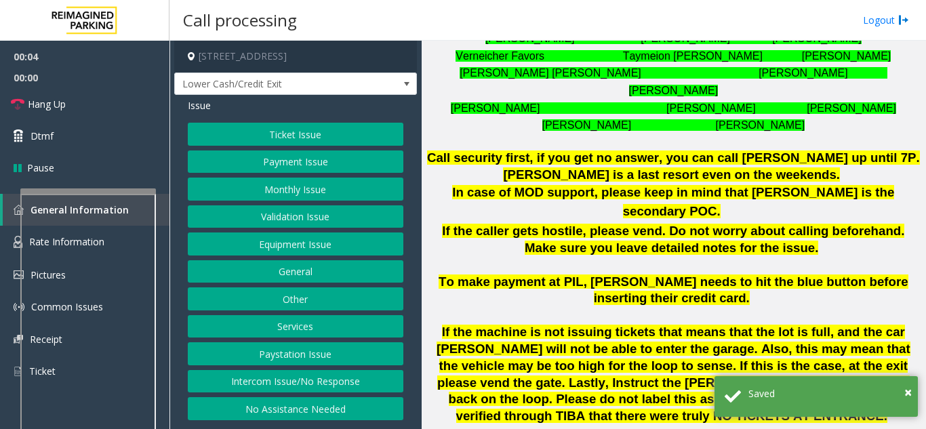
scroll to position [610, 0]
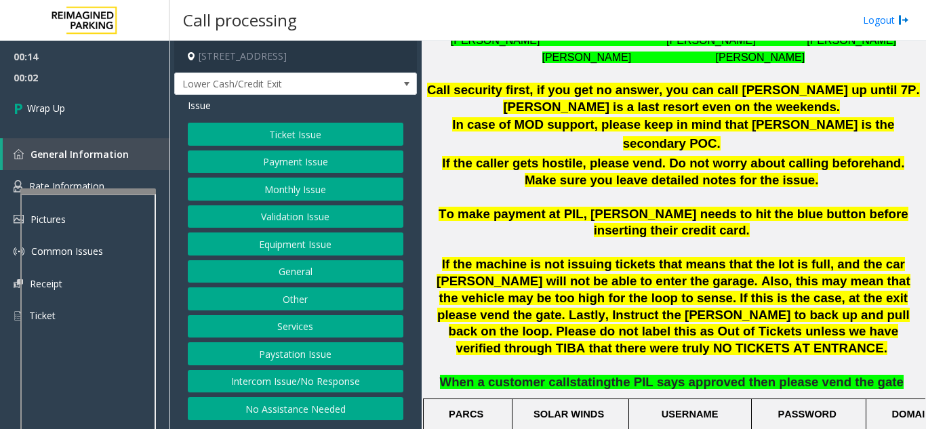
click at [269, 386] on button "Intercom Issue/No Response" at bounding box center [295, 381] width 215 height 23
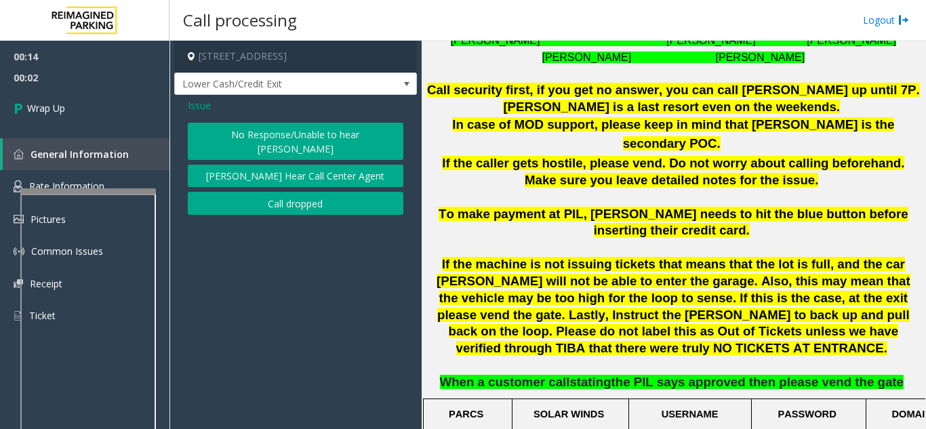
click at [287, 133] on button "No Response/Unable to hear [PERSON_NAME]" at bounding box center [295, 141] width 215 height 37
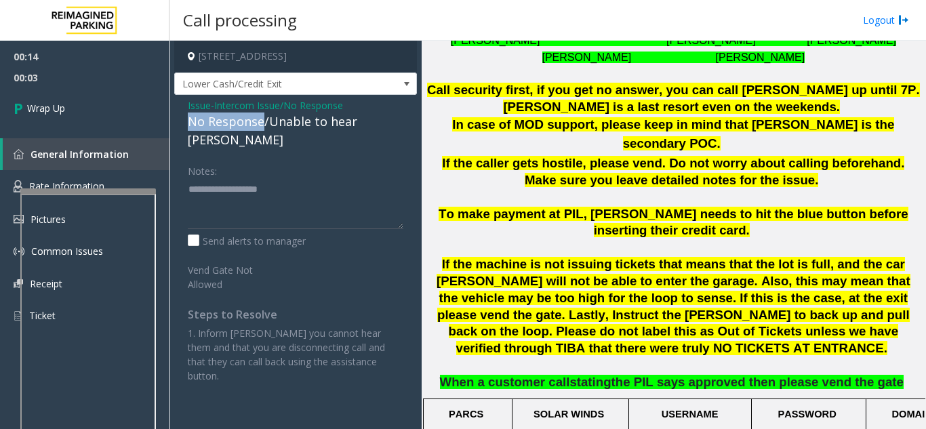
drag, startPoint x: 262, startPoint y: 123, endPoint x: 180, endPoint y: 115, distance: 81.6
click at [180, 115] on div "Issue - Intercom Issue/No Response No Response/Unable to hear [PERSON_NAME] Not…" at bounding box center [295, 246] width 243 height 302
click at [270, 182] on textarea at bounding box center [295, 203] width 215 height 51
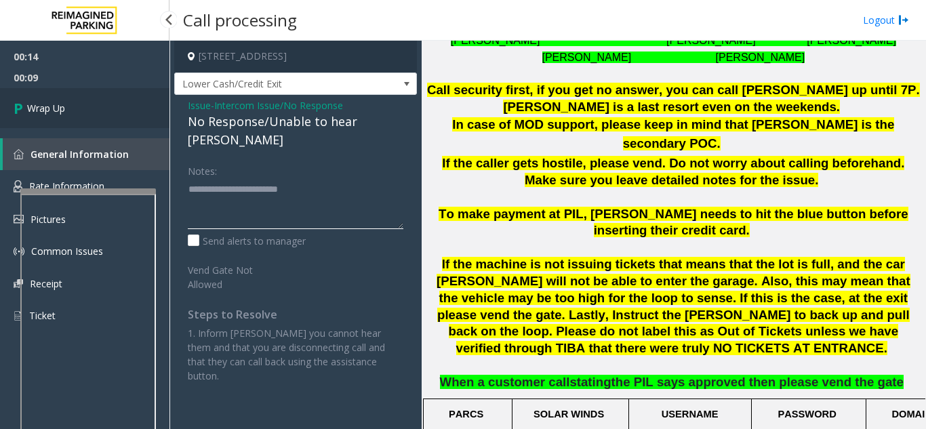
type textarea "**********"
click at [67, 95] on link "Wrap Up" at bounding box center [84, 108] width 169 height 40
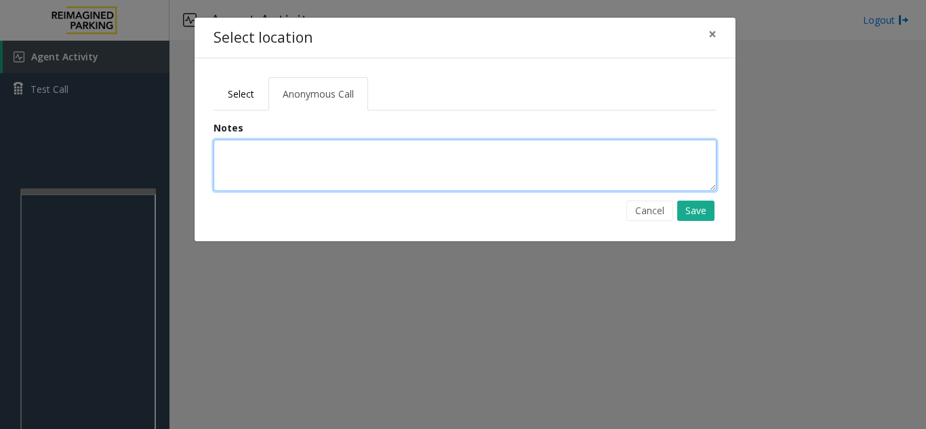
click at [236, 150] on textarea at bounding box center [464, 165] width 503 height 51
type textarea "**********"
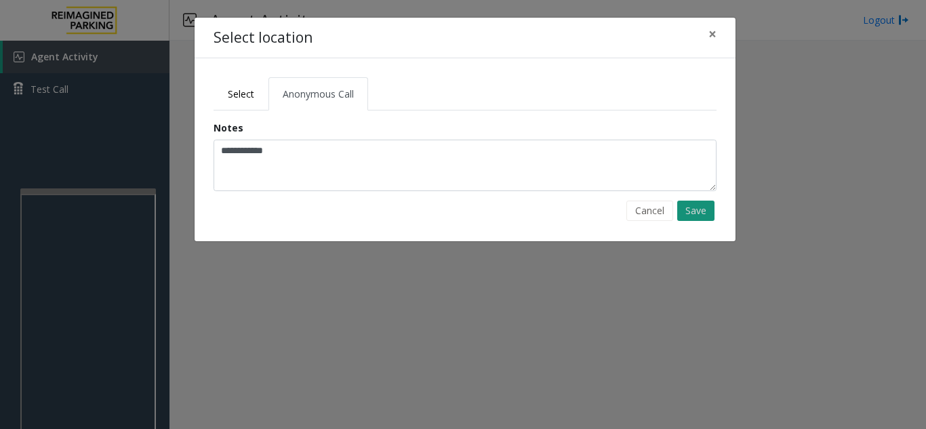
click at [683, 207] on button "Save" at bounding box center [695, 211] width 37 height 20
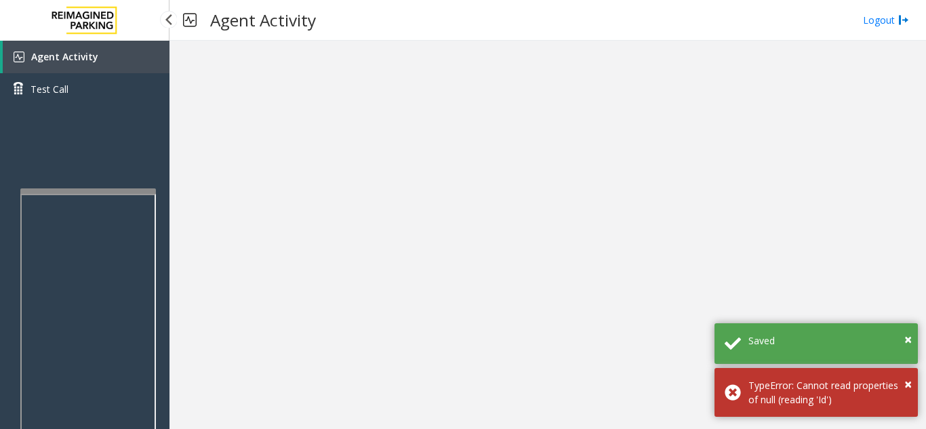
click at [97, 54] on link "Agent Activity" at bounding box center [86, 57] width 167 height 33
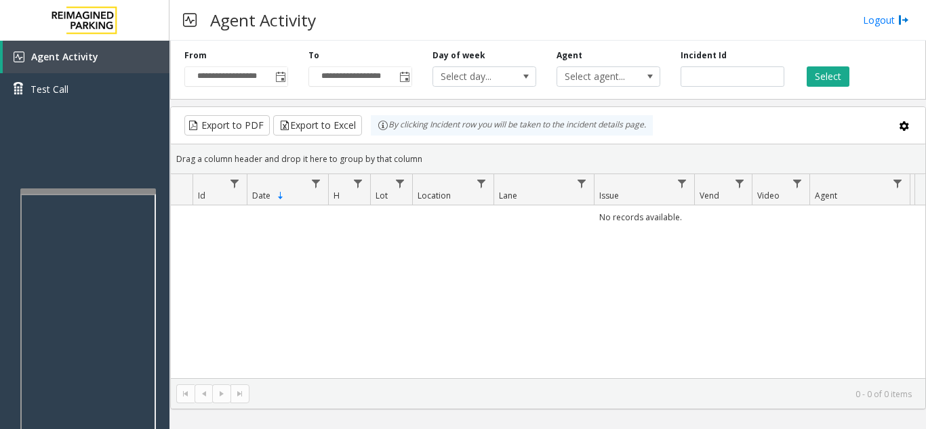
click at [363, 289] on div "No records available." at bounding box center [548, 291] width 754 height 173
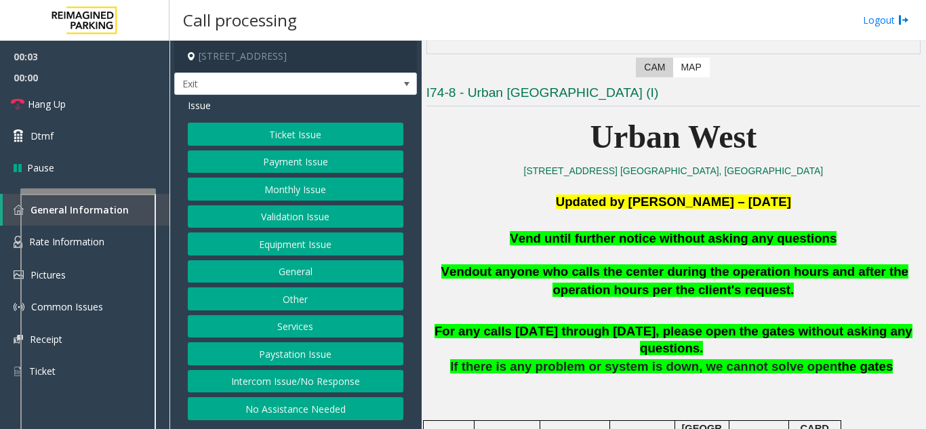
scroll to position [271, 0]
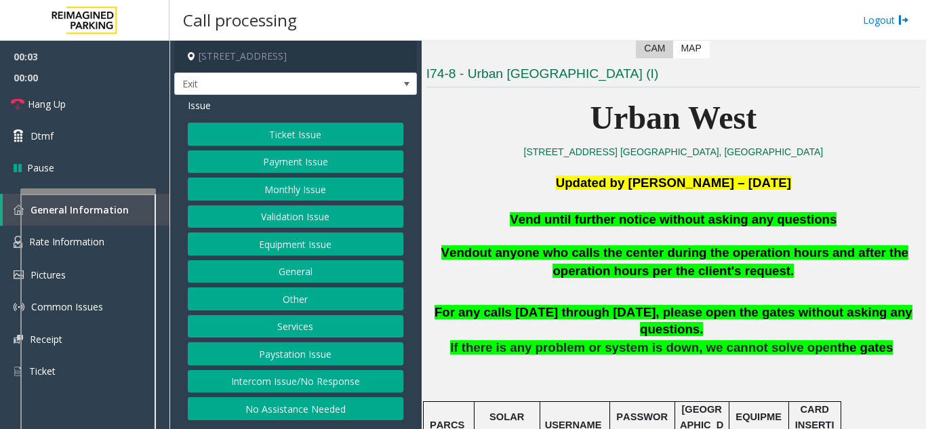
click at [313, 243] on button "Equipment Issue" at bounding box center [295, 243] width 215 height 23
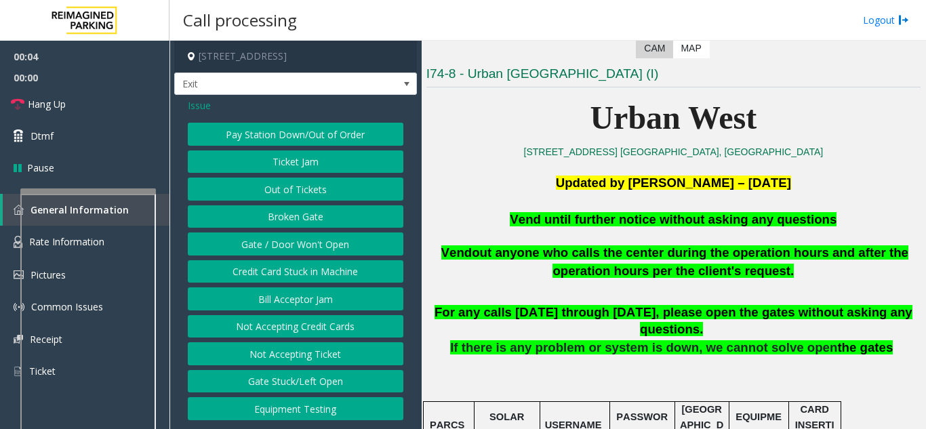
click at [313, 243] on button "Gate / Door Won't Open" at bounding box center [295, 243] width 215 height 23
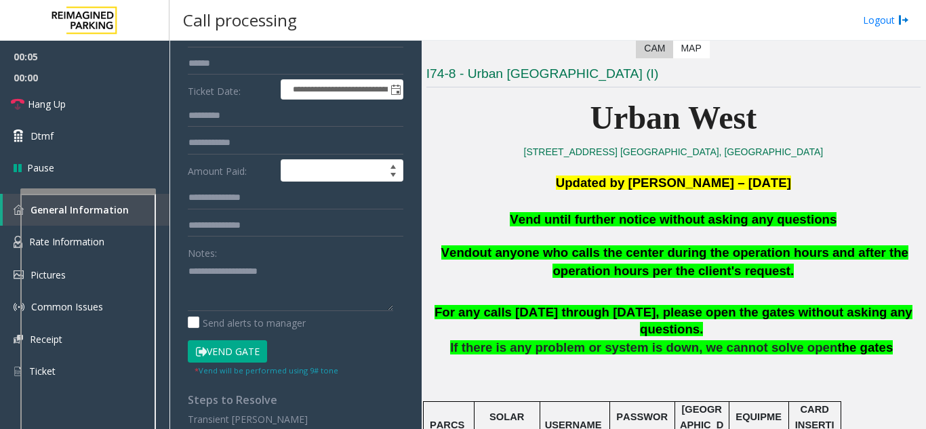
scroll to position [203, 0]
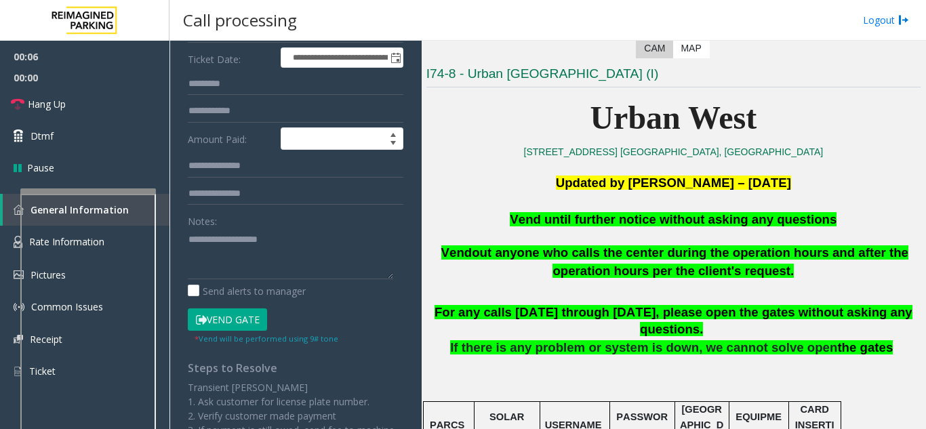
click at [247, 319] on button "Vend Gate" at bounding box center [227, 319] width 79 height 23
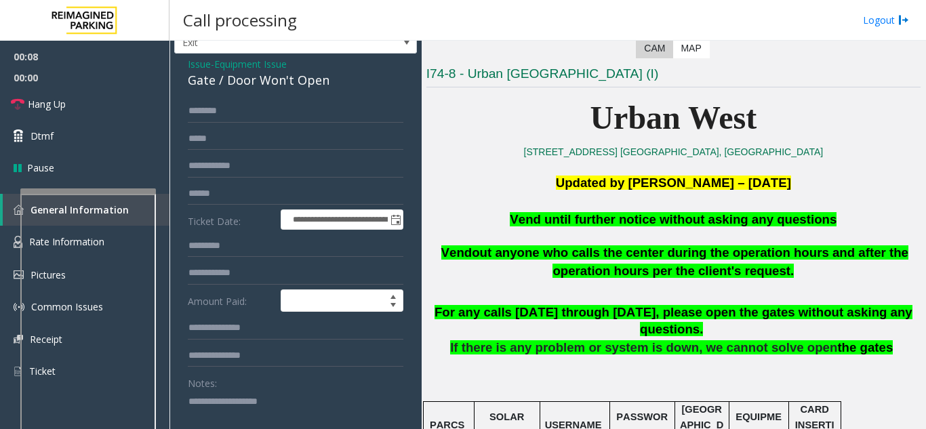
scroll to position [0, 0]
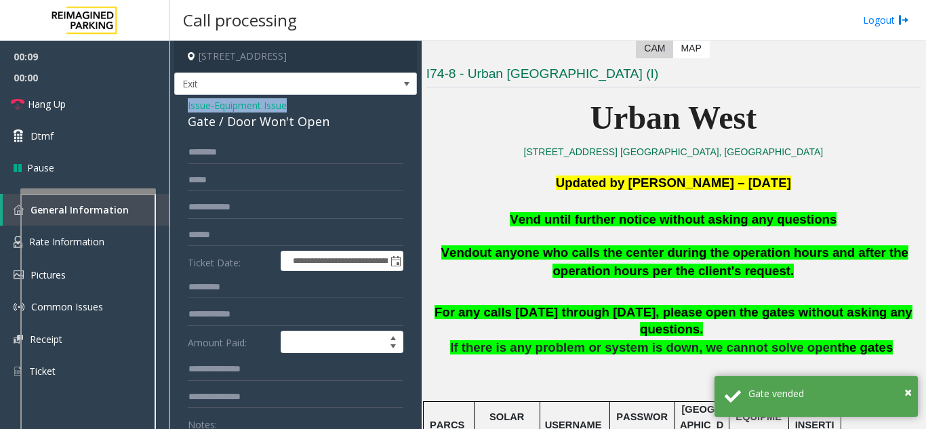
drag, startPoint x: 339, startPoint y: 110, endPoint x: 218, endPoint y: 127, distance: 121.8
click at [241, 142] on input "text" at bounding box center [295, 152] width 215 height 23
drag, startPoint x: 339, startPoint y: 122, endPoint x: 178, endPoint y: 114, distance: 161.5
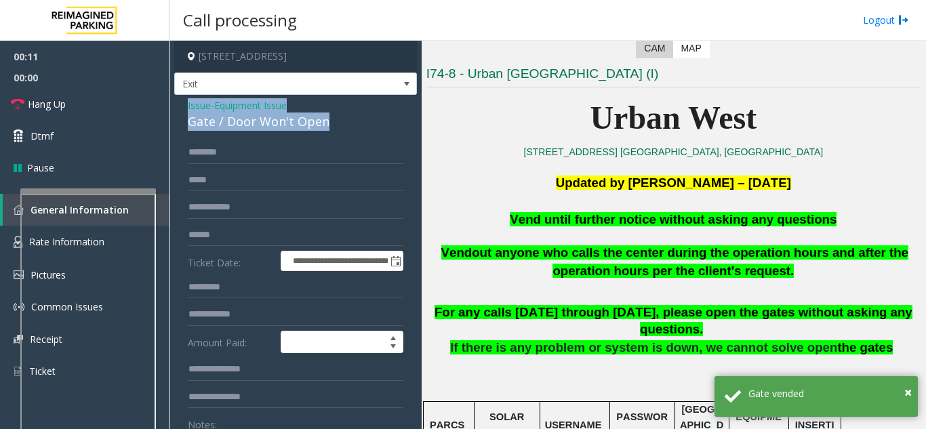
copy div "Issue - Equipment Issue Gate / Door Won't Open"
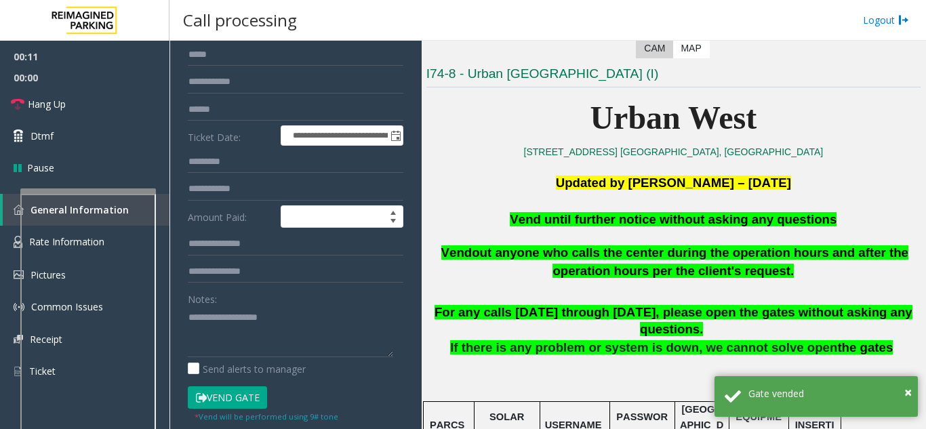
scroll to position [136, 0]
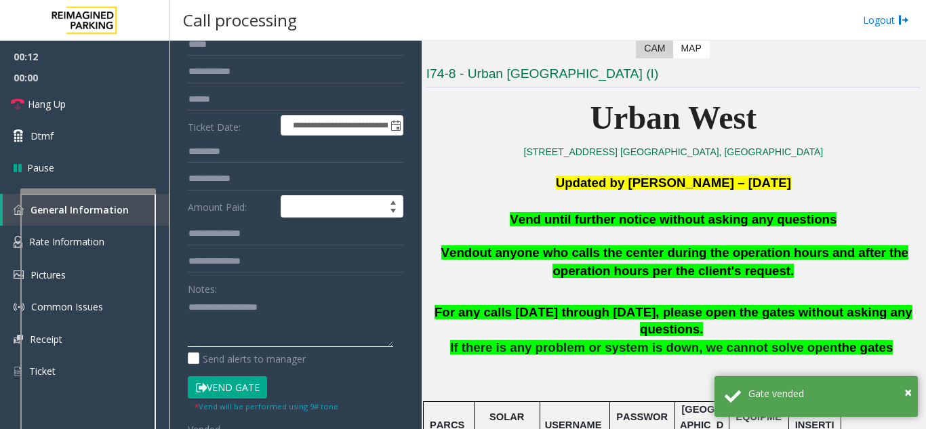
click at [232, 306] on textarea at bounding box center [290, 321] width 205 height 51
paste textarea "**********"
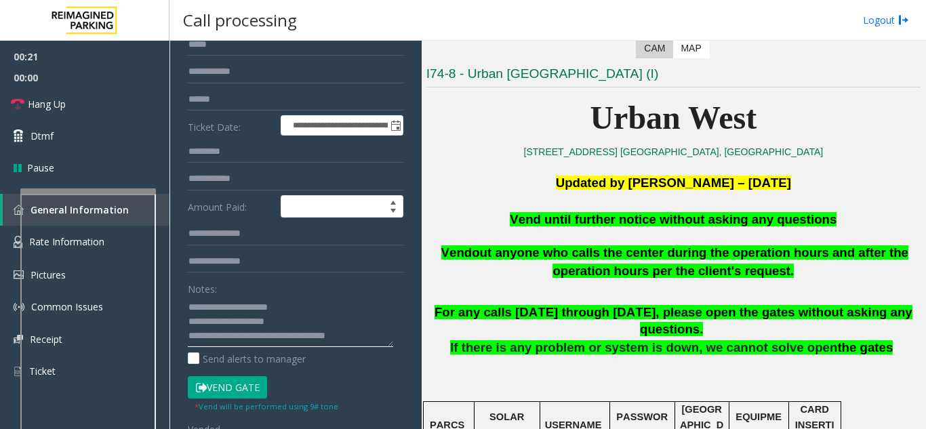
click at [310, 334] on textarea at bounding box center [290, 321] width 205 height 51
type textarea "**********"
click at [67, 117] on link "Hang Up" at bounding box center [84, 104] width 169 height 32
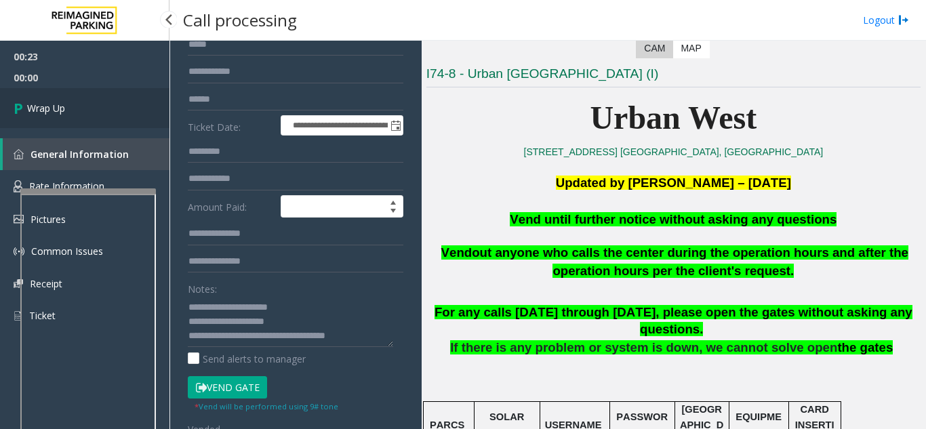
click at [67, 119] on link "Wrap Up" at bounding box center [84, 108] width 169 height 40
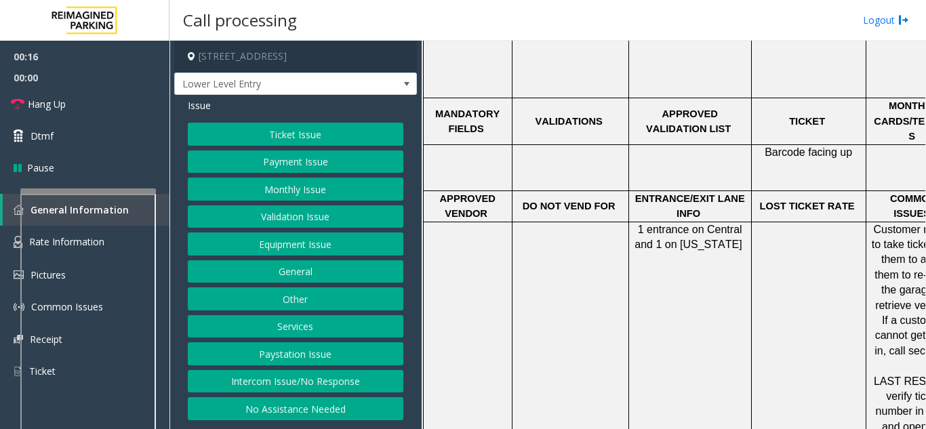
scroll to position [1084, 0]
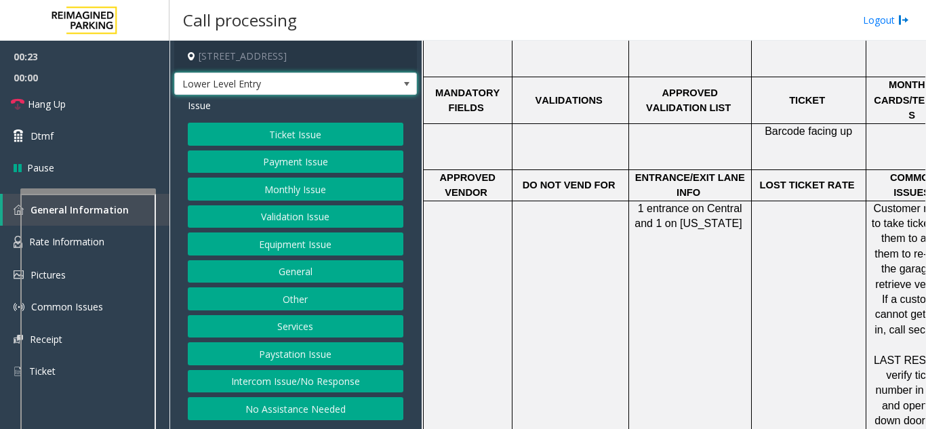
click at [306, 87] on span "Lower Level Entry" at bounding box center [271, 84] width 193 height 22
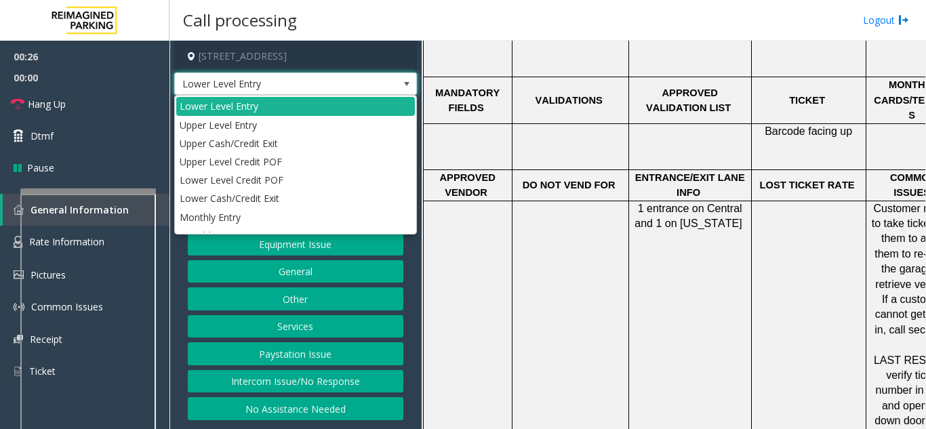
click at [539, 228] on td at bounding box center [570, 322] width 117 height 243
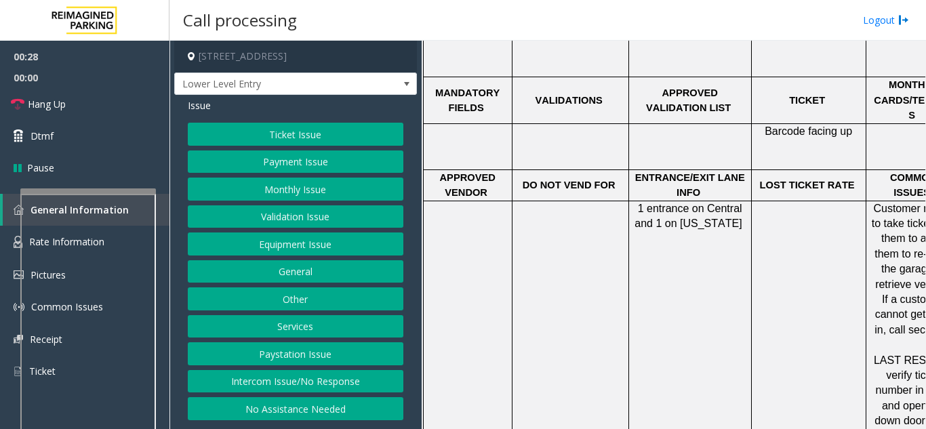
click at [295, 298] on button "Other" at bounding box center [295, 298] width 215 height 23
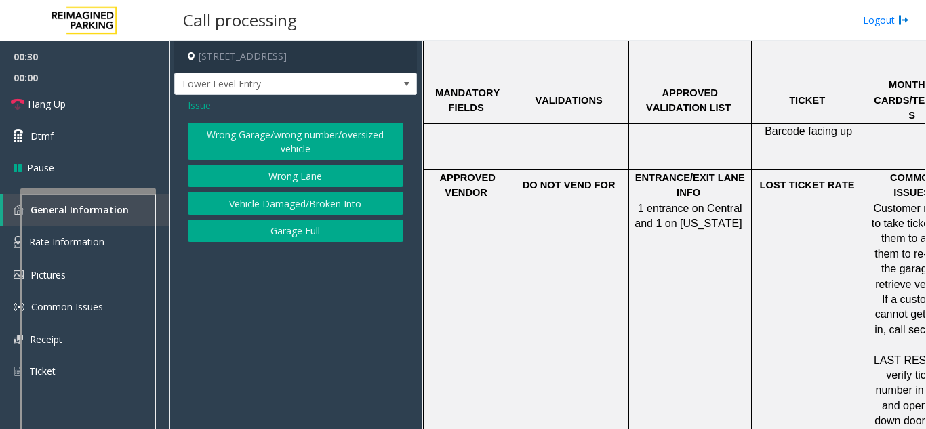
click at [270, 175] on button "Wrong Lane" at bounding box center [295, 176] width 215 height 23
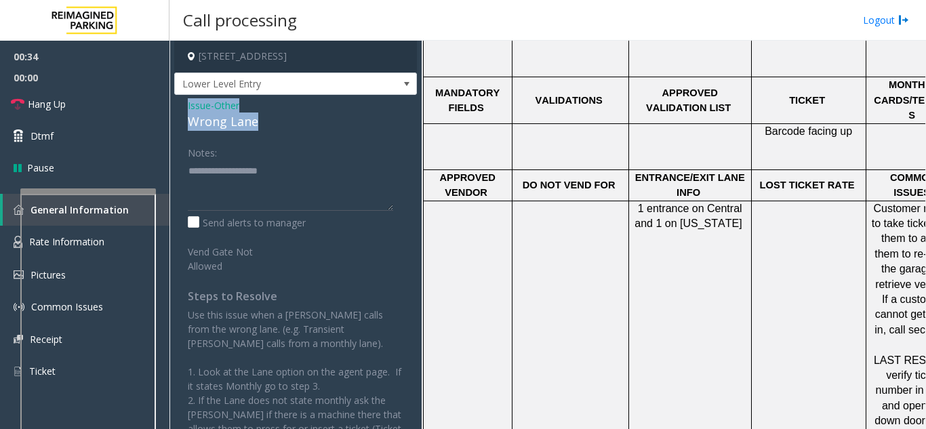
drag, startPoint x: 273, startPoint y: 122, endPoint x: 175, endPoint y: 108, distance: 98.6
click at [175, 108] on div "Issue - Other Wrong Lane Notes: Send alerts to manager Vend Gate Not Allowed St…" at bounding box center [295, 336] width 243 height 482
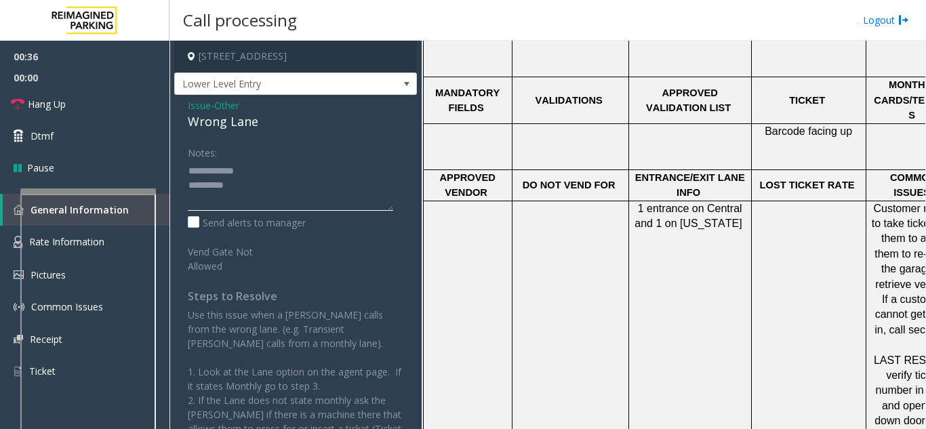
click at [262, 180] on textarea at bounding box center [290, 185] width 205 height 51
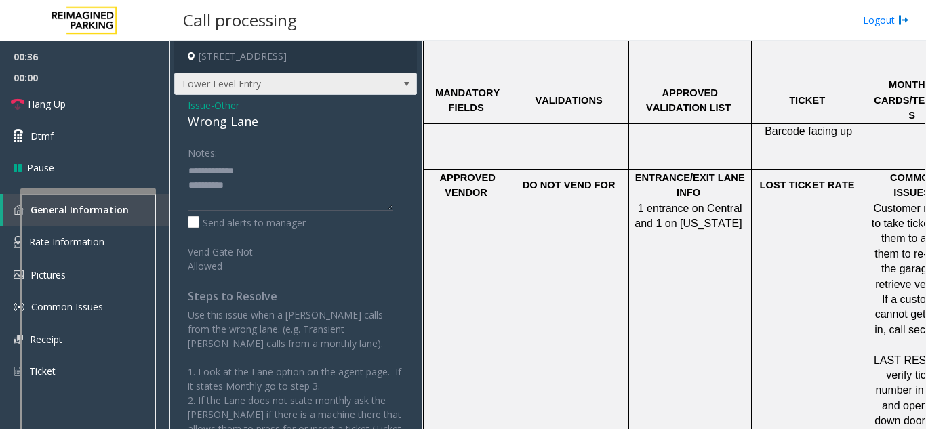
click at [283, 84] on span "Lower Level Entry" at bounding box center [271, 84] width 193 height 22
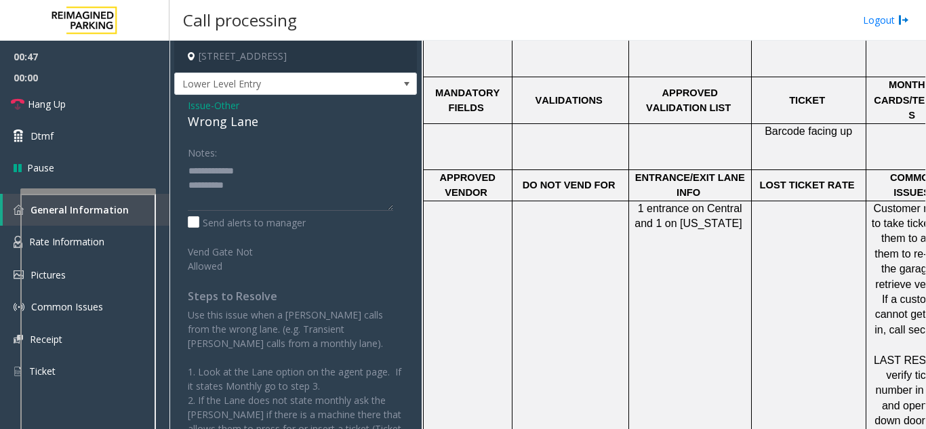
click at [484, 201] on td at bounding box center [467, 322] width 89 height 243
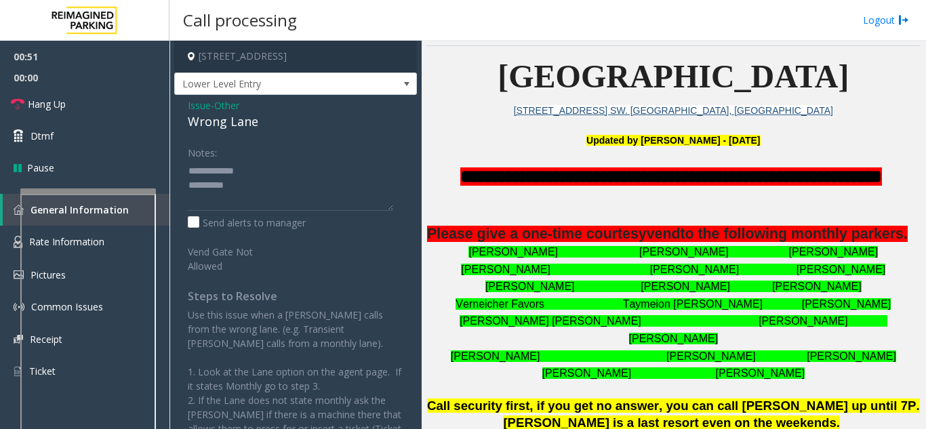
scroll to position [271, 0]
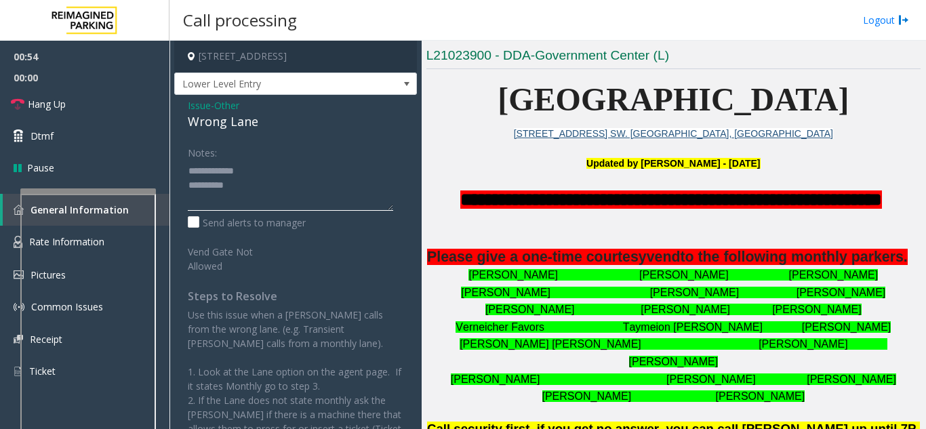
click at [268, 197] on textarea at bounding box center [290, 185] width 205 height 51
type textarea "**********"
click at [119, 106] on link "Hang Up" at bounding box center [84, 104] width 169 height 32
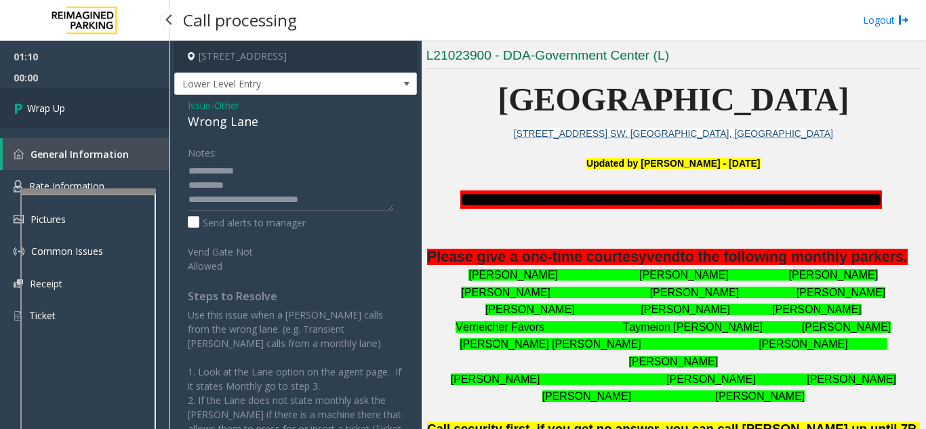
click at [119, 107] on link "Wrap Up" at bounding box center [84, 108] width 169 height 40
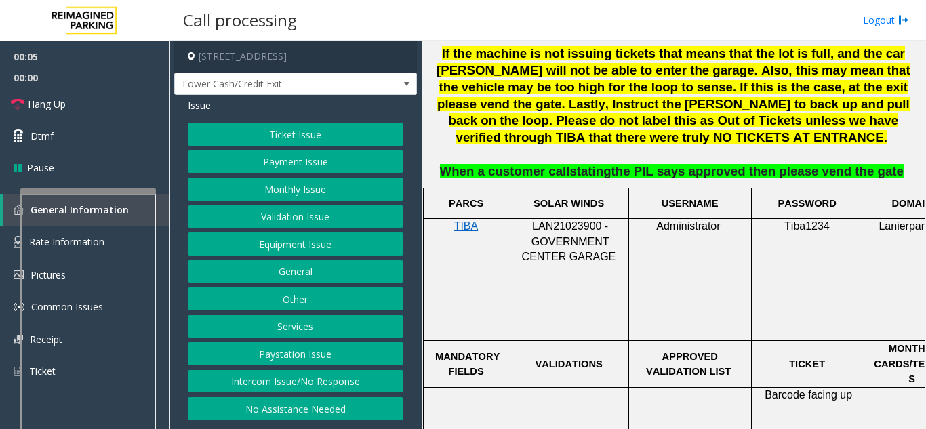
scroll to position [813, 0]
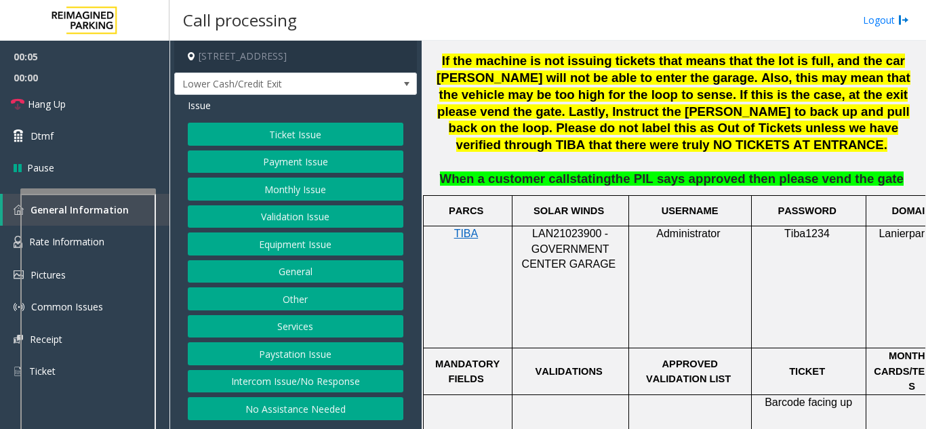
click at [569, 228] on span "LAN21023900 - GOVERNMENT CENTER GARAGE" at bounding box center [569, 249] width 94 height 42
copy span "LAN21023900"
drag, startPoint x: 303, startPoint y: 386, endPoint x: 299, endPoint y: 363, distance: 23.4
click at [303, 386] on button "Intercom Issue/No Response" at bounding box center [295, 381] width 215 height 23
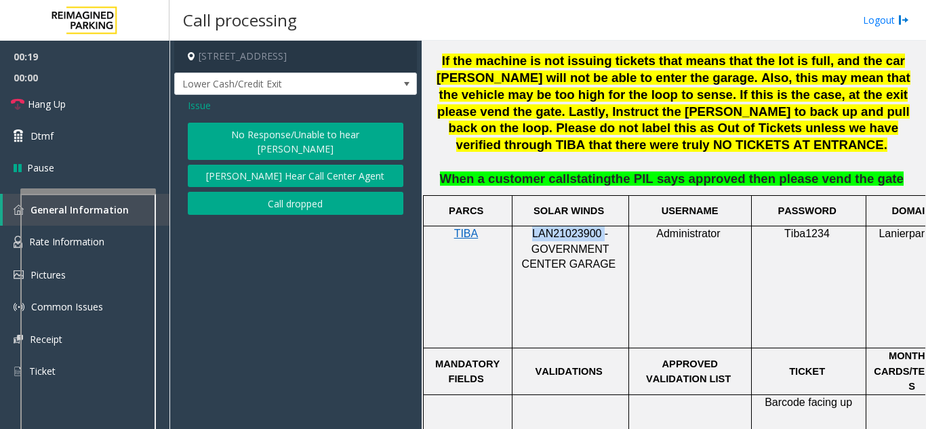
click at [247, 137] on button "No Response/Unable to hear [PERSON_NAME]" at bounding box center [295, 141] width 215 height 37
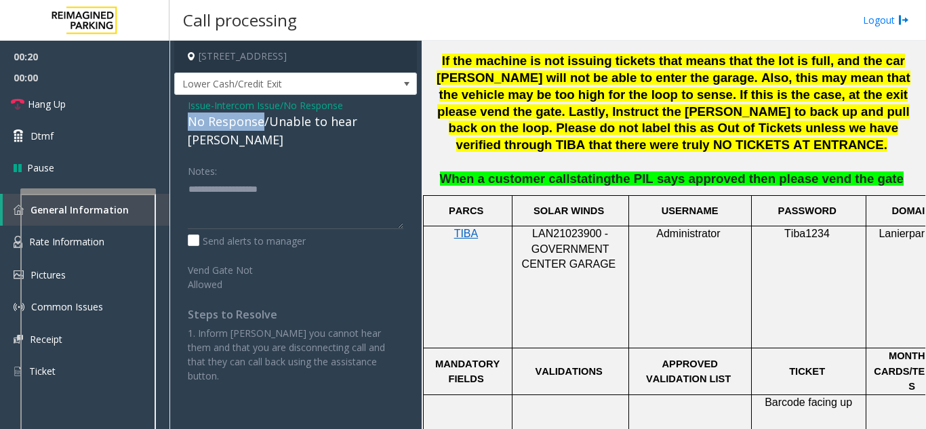
drag, startPoint x: 262, startPoint y: 121, endPoint x: 183, endPoint y: 120, distance: 78.6
click at [183, 120] on div "Issue - Intercom Issue/No Response No Response/Unable to hear [PERSON_NAME] Not…" at bounding box center [295, 246] width 243 height 302
click at [254, 178] on textarea at bounding box center [295, 203] width 215 height 51
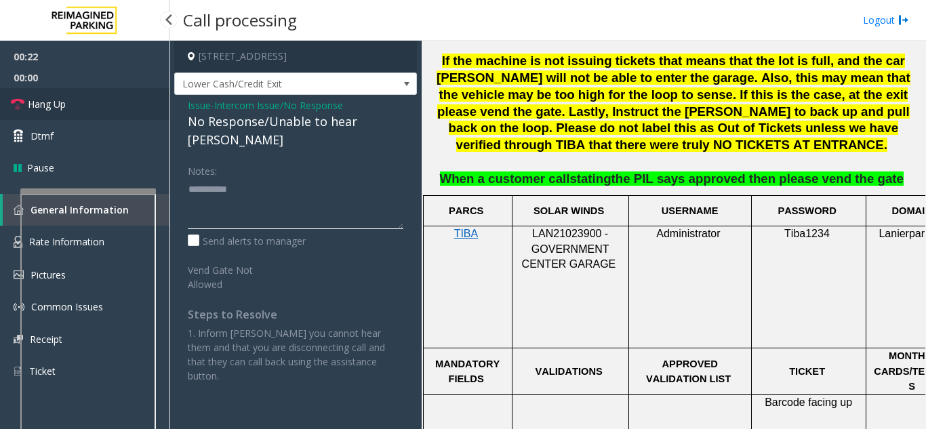
type textarea "**********"
click at [91, 108] on link "Hang Up" at bounding box center [84, 104] width 169 height 32
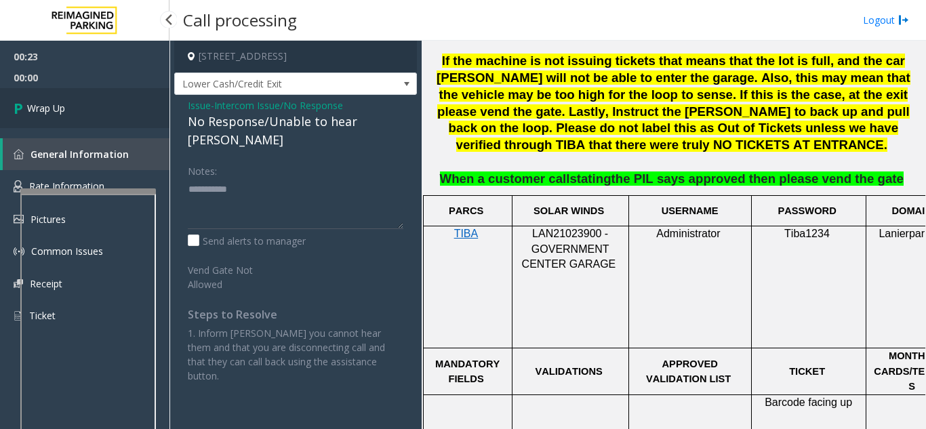
click at [87, 109] on link "Wrap Up" at bounding box center [84, 108] width 169 height 40
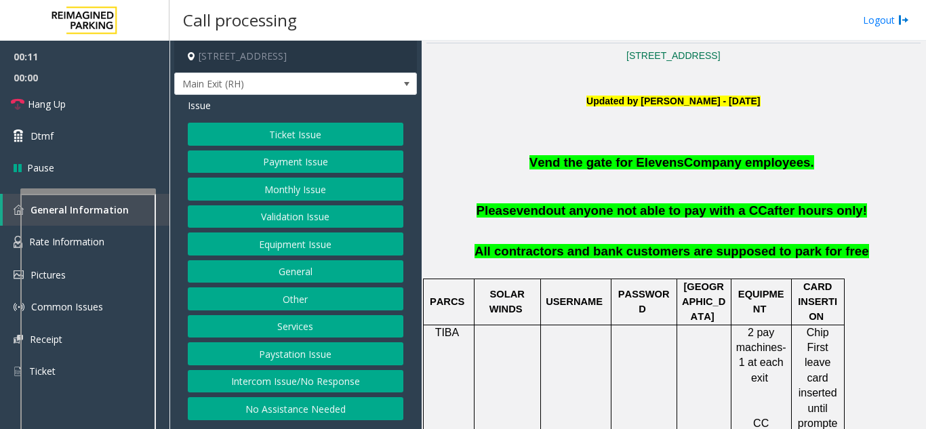
scroll to position [291, 0]
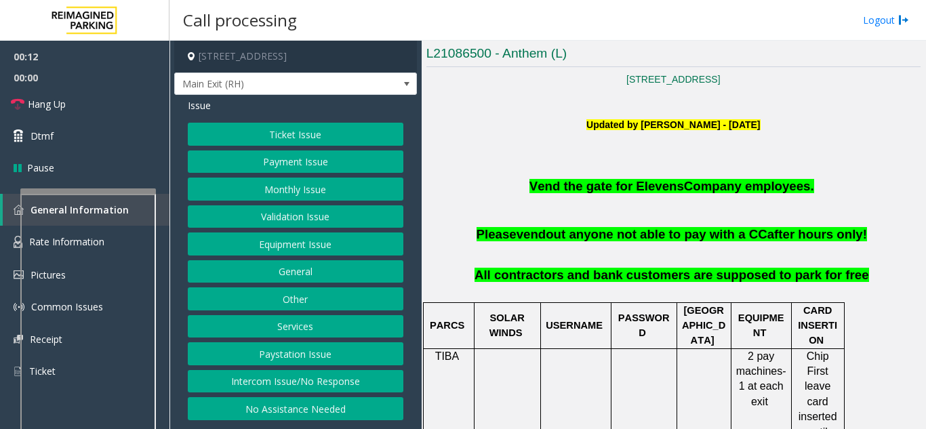
click at [299, 201] on button "Monthly Issue" at bounding box center [295, 189] width 215 height 23
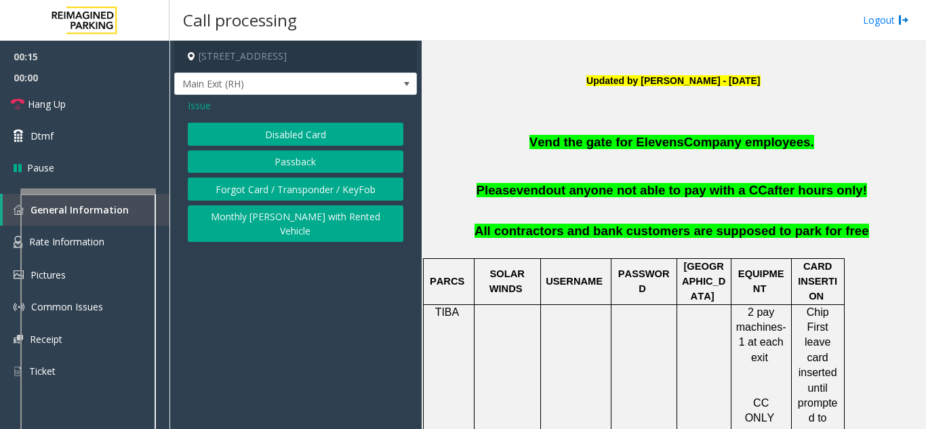
scroll to position [427, 0]
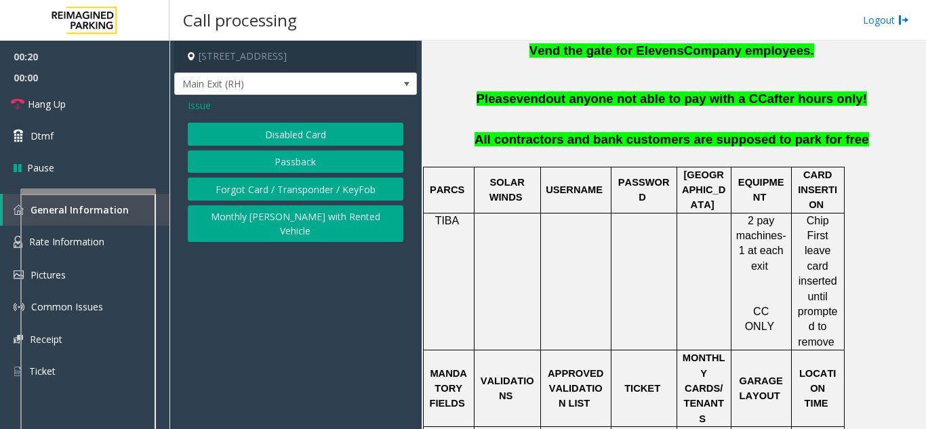
click at [273, 146] on button "Disabled Card" at bounding box center [295, 134] width 215 height 23
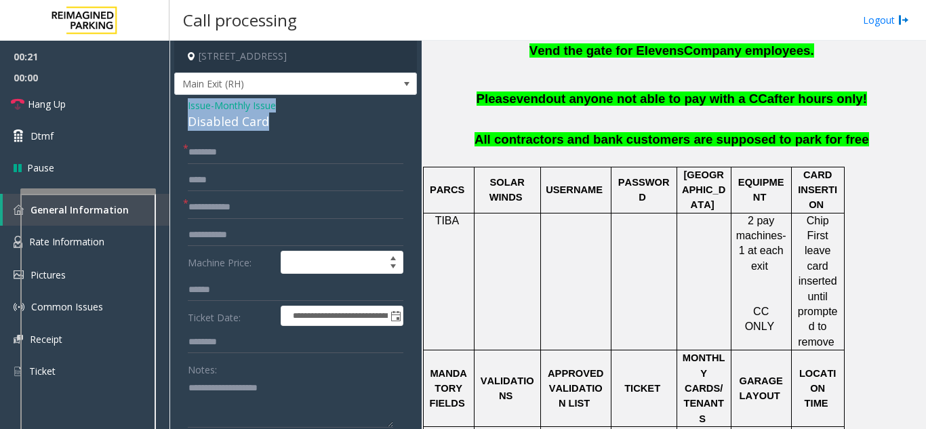
drag, startPoint x: 301, startPoint y: 135, endPoint x: 184, endPoint y: 120, distance: 118.2
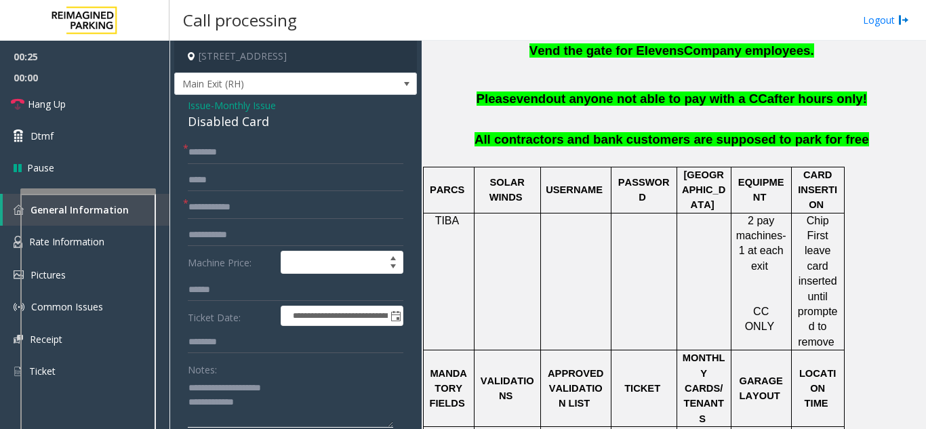
type textarea "**********"
click at [203, 112] on span "Issue" at bounding box center [199, 105] width 23 height 14
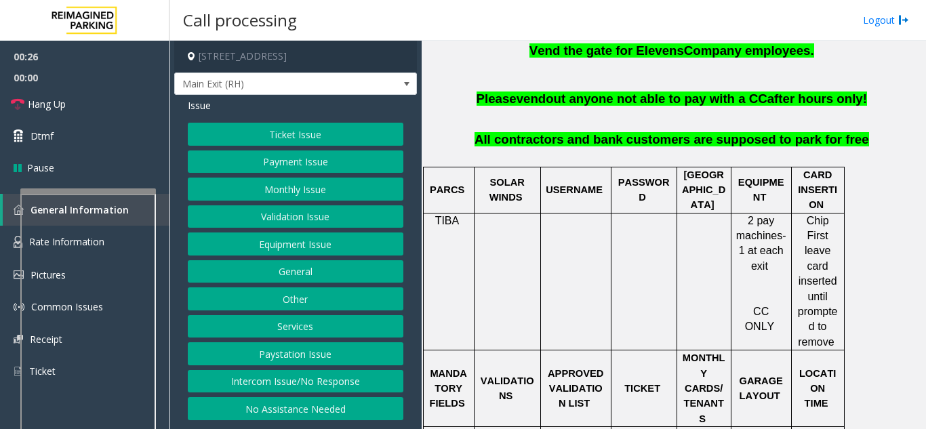
click at [268, 201] on button "Monthly Issue" at bounding box center [295, 189] width 215 height 23
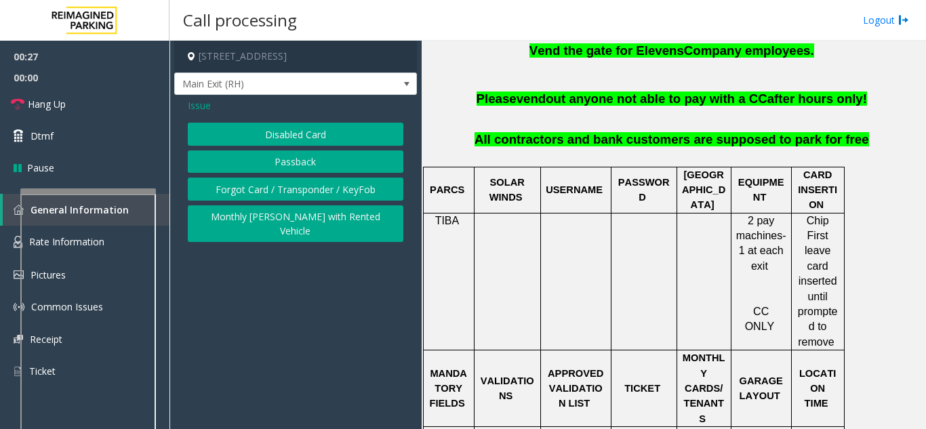
click at [255, 201] on button "Forgot Card / Transponder / KeyFob" at bounding box center [295, 189] width 215 height 23
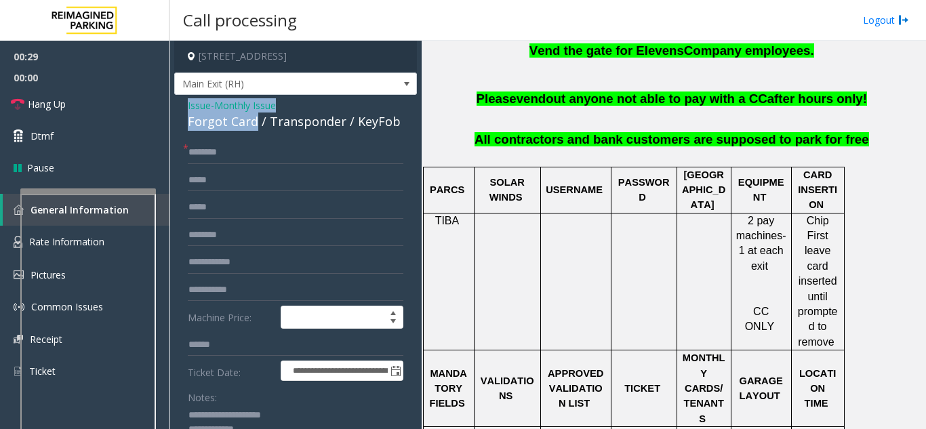
drag, startPoint x: 253, startPoint y: 136, endPoint x: 184, endPoint y: 119, distance: 71.2
copy div "Issue - Monthly Issue Forgot Card"
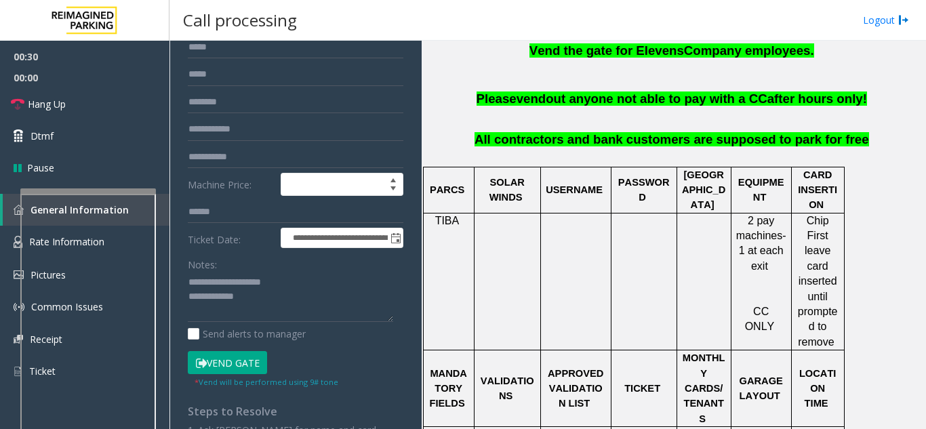
scroll to position [136, 0]
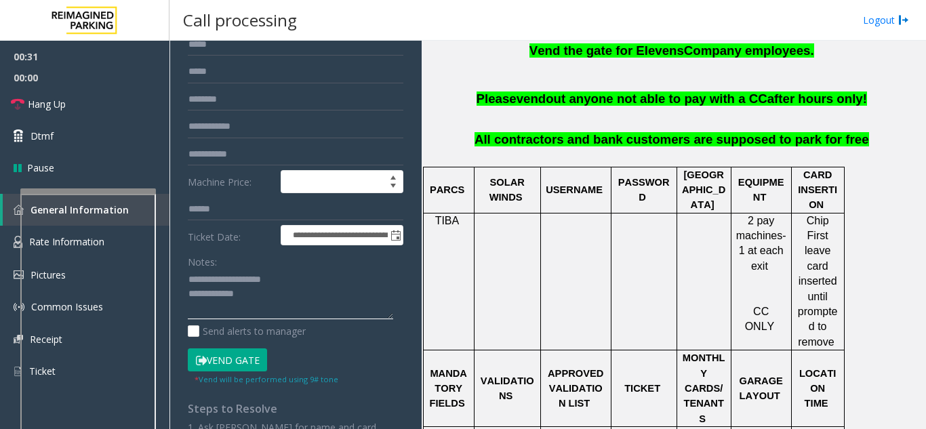
paste textarea
drag, startPoint x: 255, startPoint y: 312, endPoint x: 184, endPoint y: 282, distance: 77.1
click at [181, 288] on div "**********" at bounding box center [296, 319] width 236 height 628
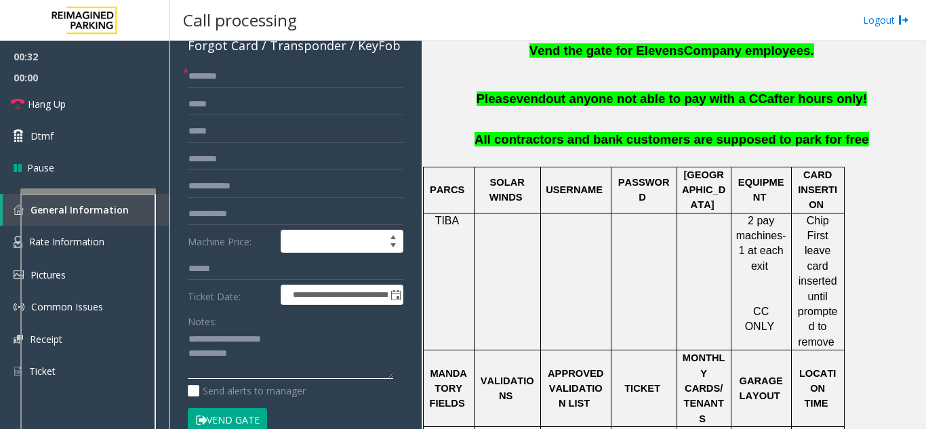
scroll to position [0, 0]
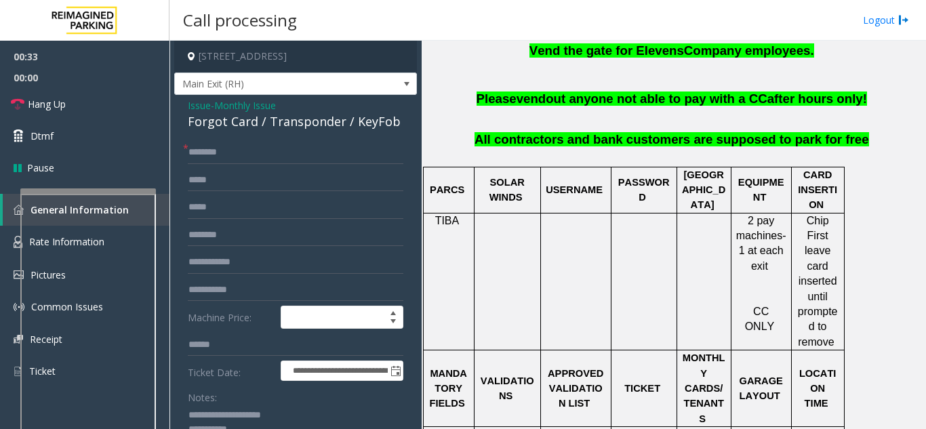
type textarea "**********"
click at [209, 161] on input "text" at bounding box center [295, 152] width 215 height 23
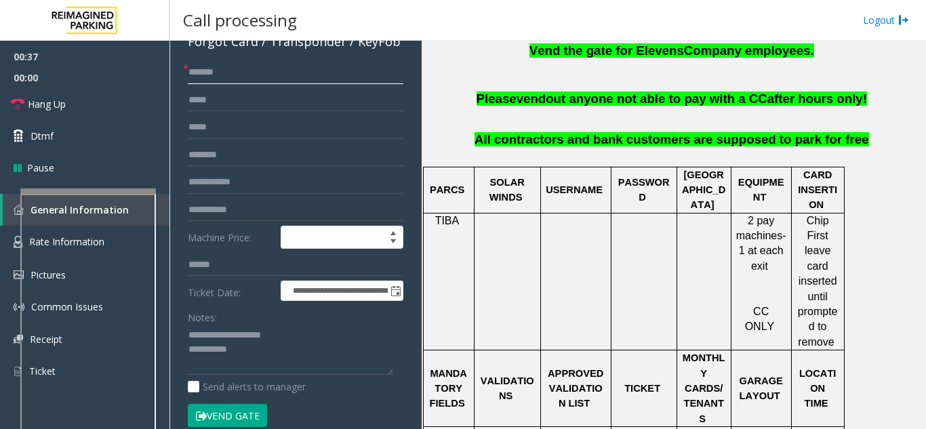
scroll to position [203, 0]
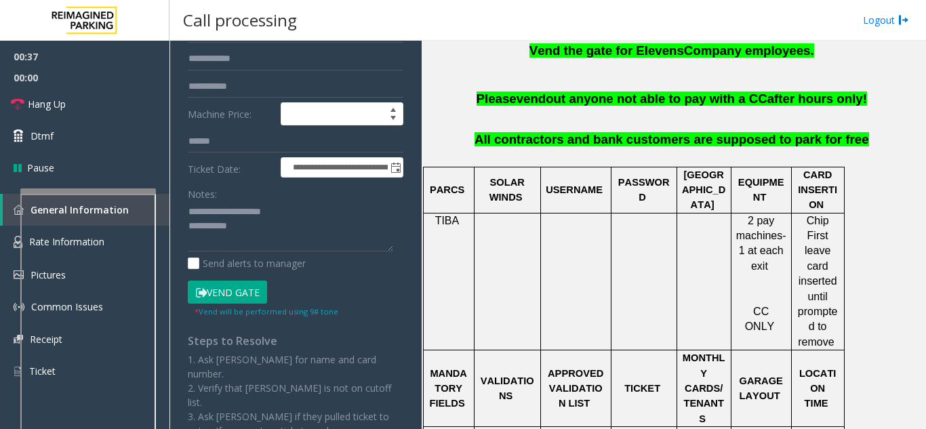
type input "******"
click at [227, 304] on button "Vend Gate" at bounding box center [227, 292] width 79 height 23
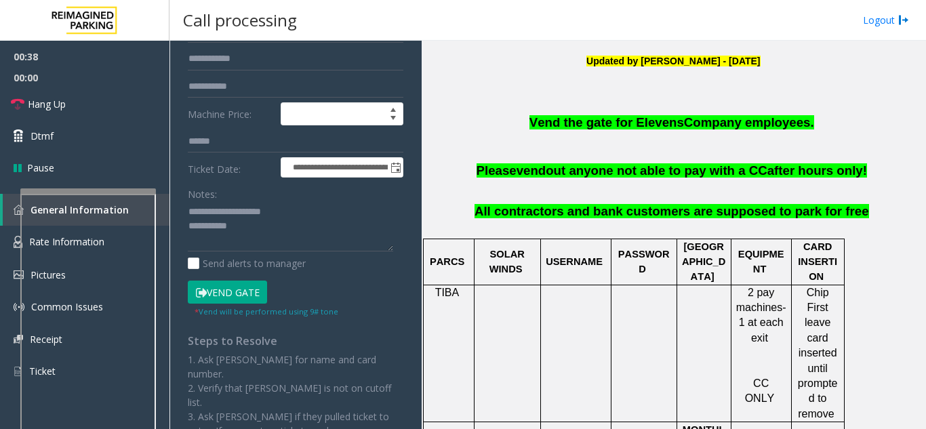
scroll to position [291, 0]
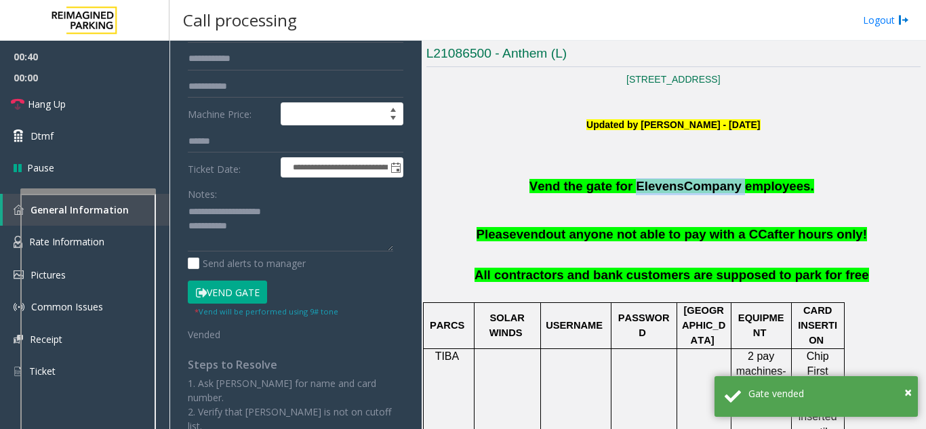
drag, startPoint x: 637, startPoint y: 187, endPoint x: 728, endPoint y: 187, distance: 91.5
click at [728, 187] on span "Vend the gate for Elevens Company employees." at bounding box center [671, 186] width 285 height 14
copy span "Elevens Company"
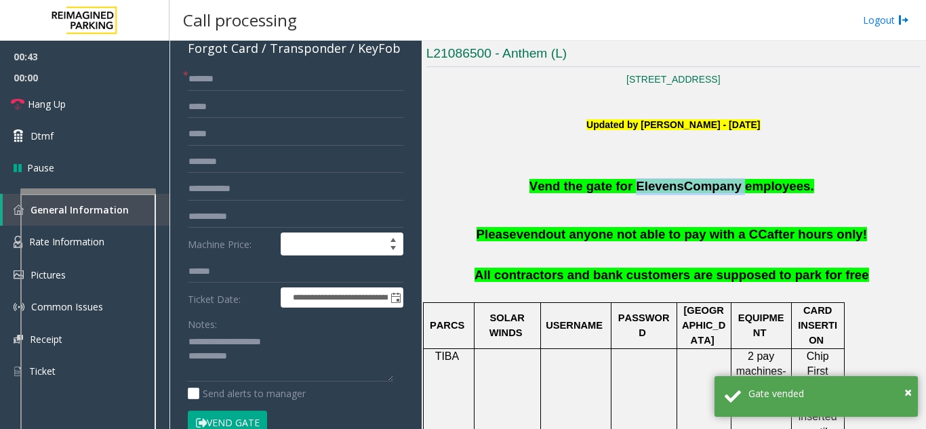
scroll to position [68, 0]
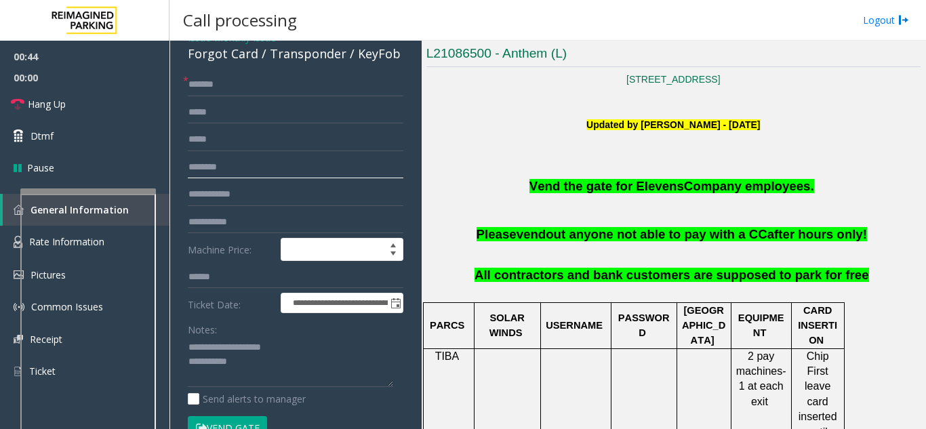
click at [213, 179] on input "text" at bounding box center [295, 167] width 215 height 23
paste input "**********"
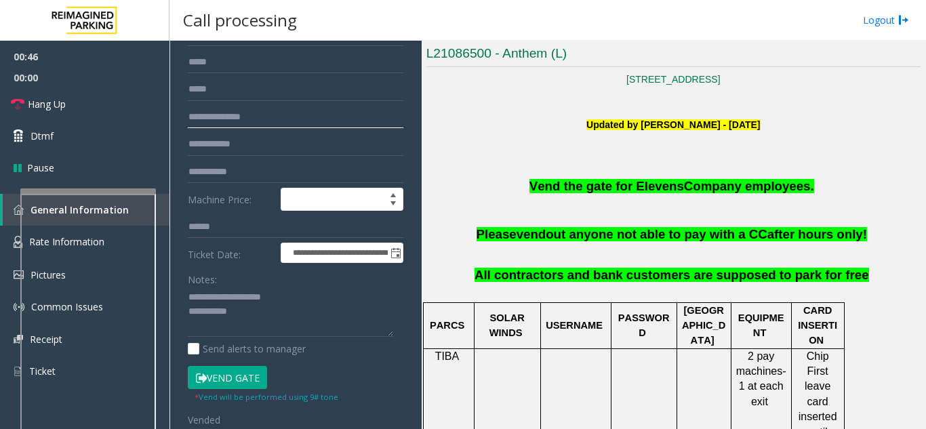
scroll to position [203, 0]
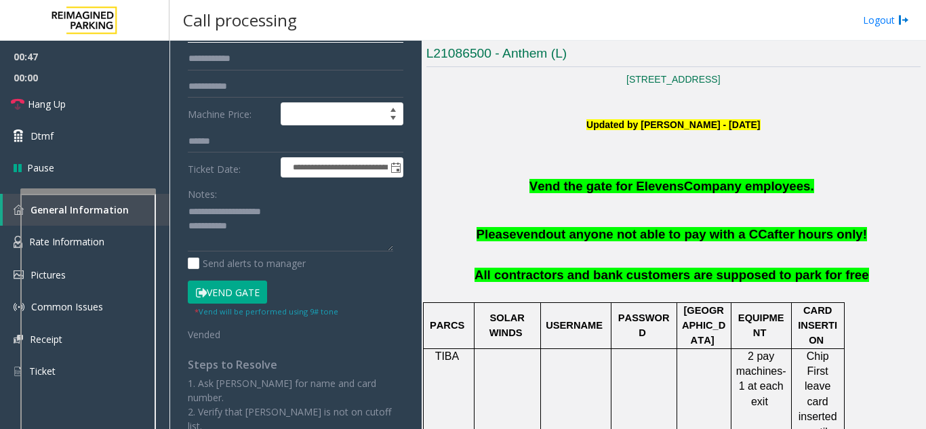
type input "**********"
click at [297, 250] on textarea at bounding box center [290, 226] width 205 height 51
click at [114, 97] on link "Hang Up" at bounding box center [84, 104] width 169 height 32
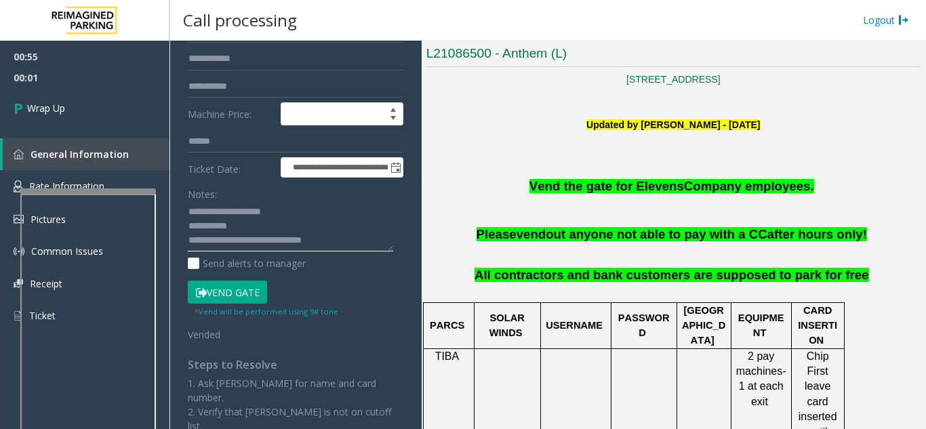
click at [346, 247] on textarea at bounding box center [290, 226] width 205 height 51
type textarea "**********"
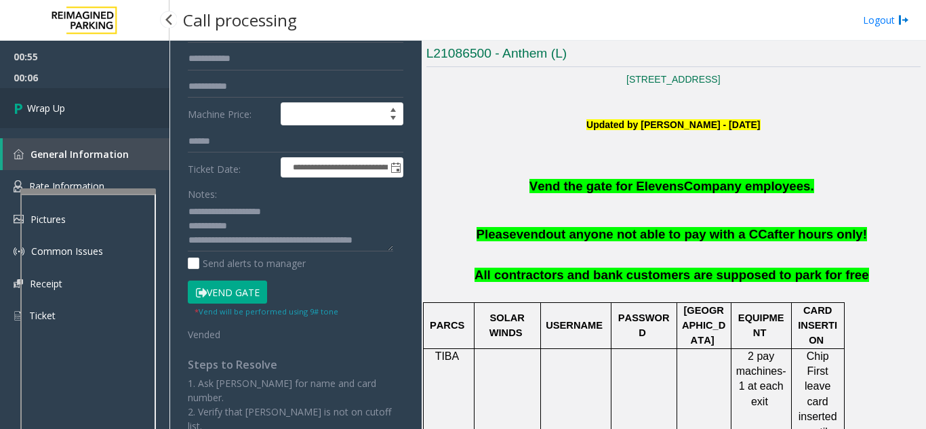
click at [62, 103] on span "Wrap Up" at bounding box center [46, 108] width 38 height 14
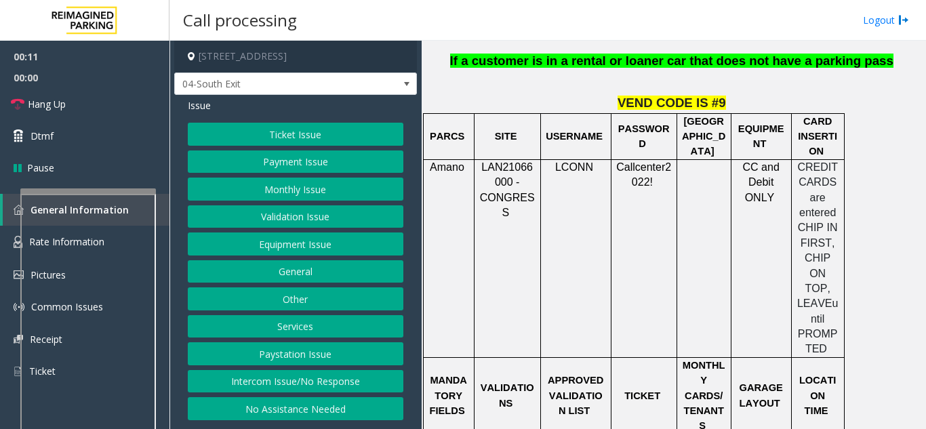
scroll to position [1084, 0]
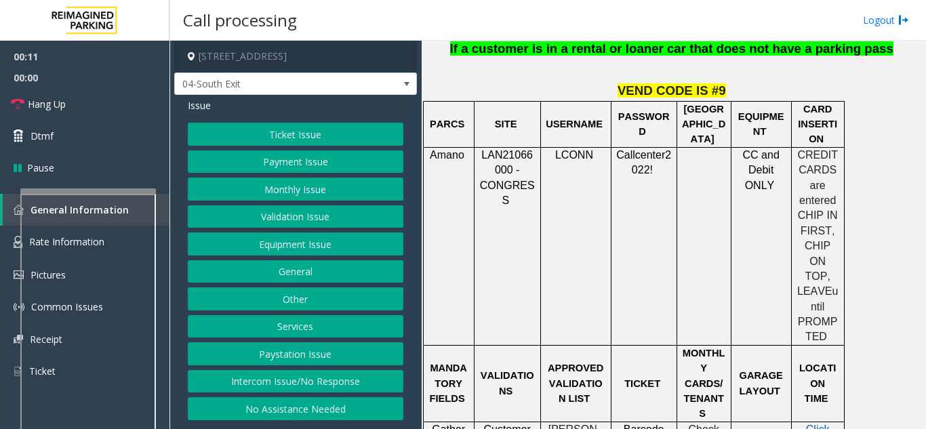
click at [287, 161] on button "Payment Issue" at bounding box center [295, 161] width 215 height 23
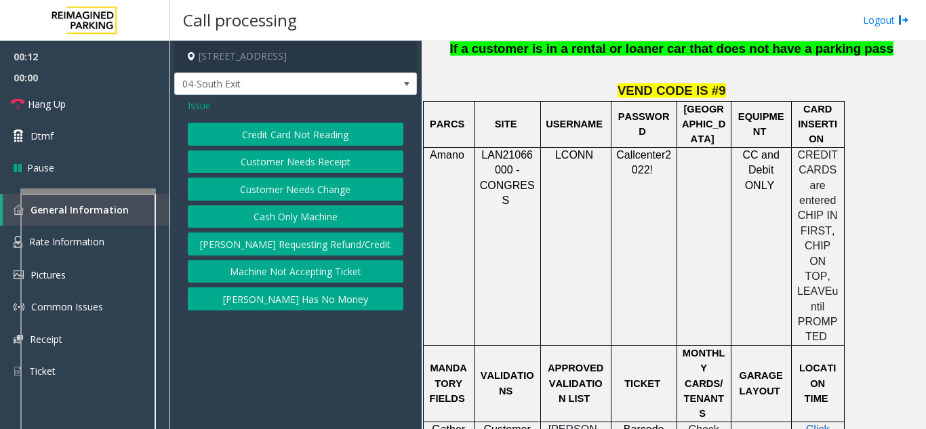
click at [298, 129] on button "Credit Card Not Reading" at bounding box center [295, 134] width 215 height 23
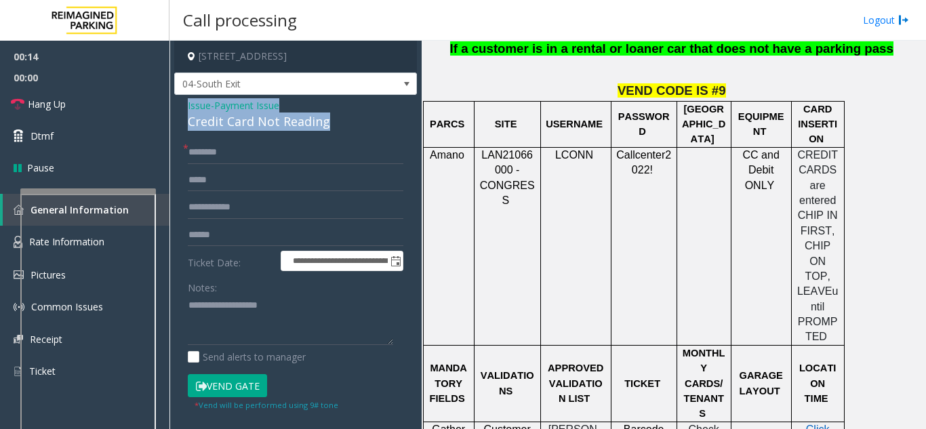
drag, startPoint x: 323, startPoint y: 124, endPoint x: 201, endPoint y: 110, distance: 123.5
click at [180, 106] on div "**********" at bounding box center [295, 334] width 243 height 478
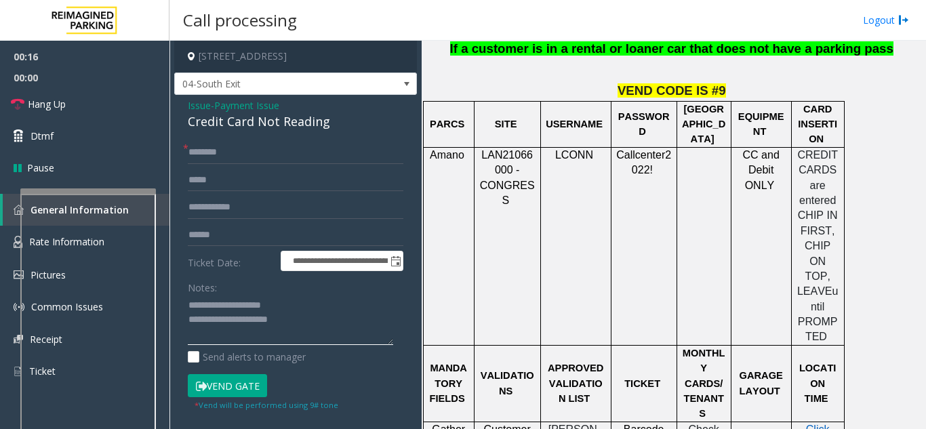
click at [312, 325] on textarea at bounding box center [290, 320] width 205 height 51
type textarea "**********"
click at [244, 150] on input "text" at bounding box center [295, 152] width 215 height 23
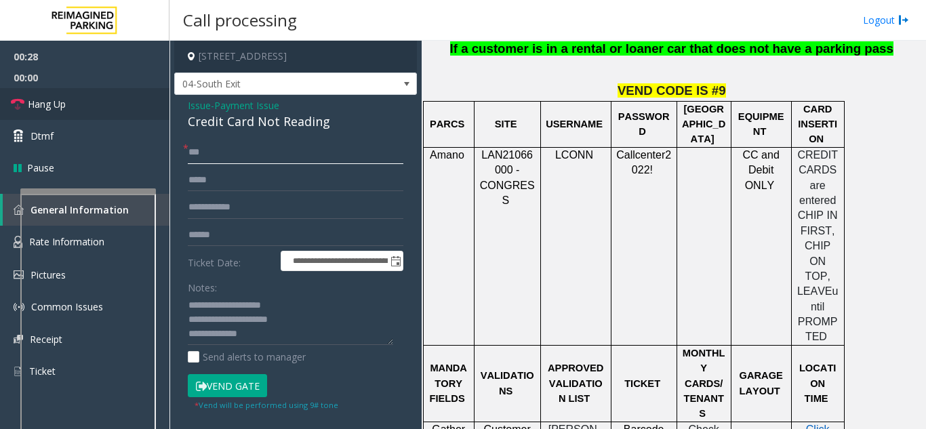
type input "**"
click at [249, 333] on textarea at bounding box center [290, 320] width 205 height 51
paste textarea "**********"
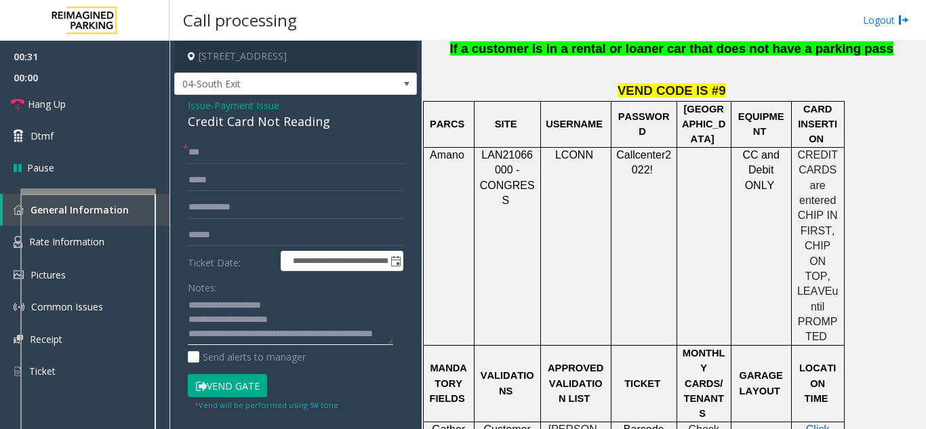
scroll to position [25, 0]
type textarea "**********"
click at [79, 113] on link "Hang Up" at bounding box center [84, 104] width 169 height 32
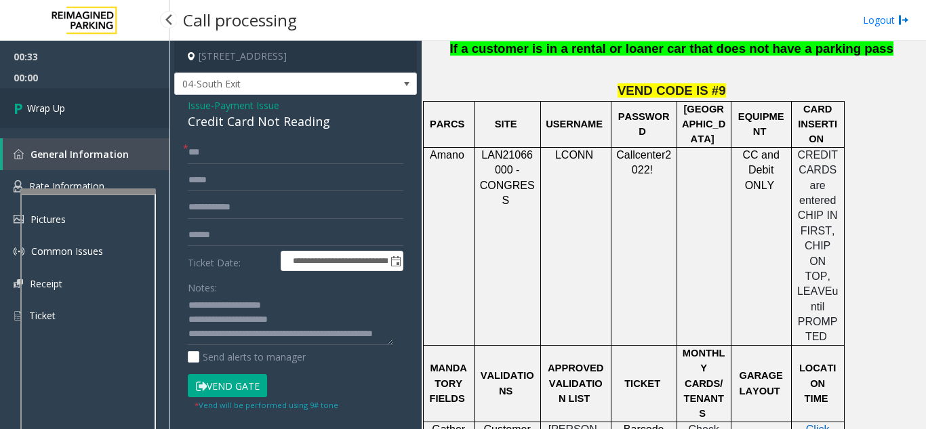
click at [79, 112] on link "Wrap Up" at bounding box center [84, 108] width 169 height 40
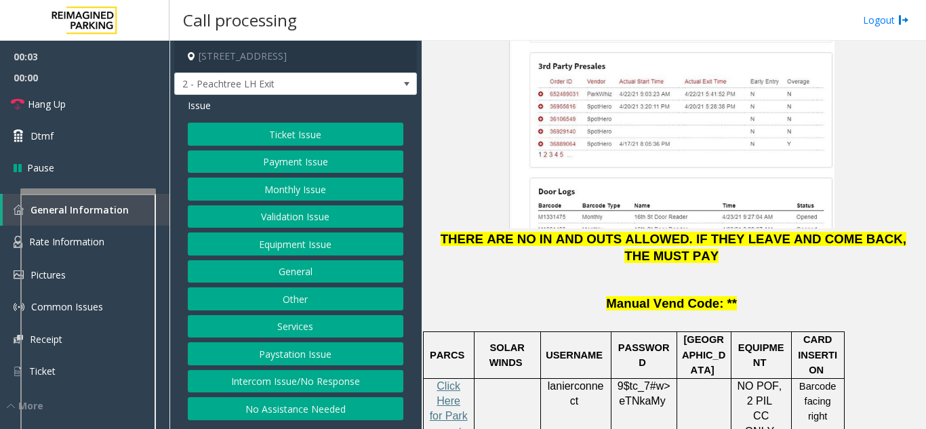
scroll to position [1897, 0]
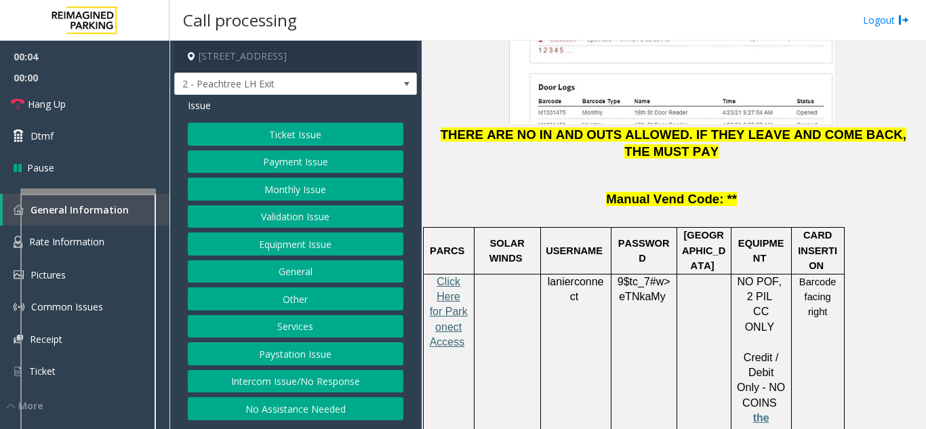
click at [456, 276] on span "Click Here for Parkonect Access" at bounding box center [449, 312] width 38 height 72
click at [568, 276] on span "lanierconnect" at bounding box center [575, 289] width 56 height 27
click at [564, 276] on span "lanierconnect" at bounding box center [575, 289] width 56 height 27
copy p "lanierconnect"
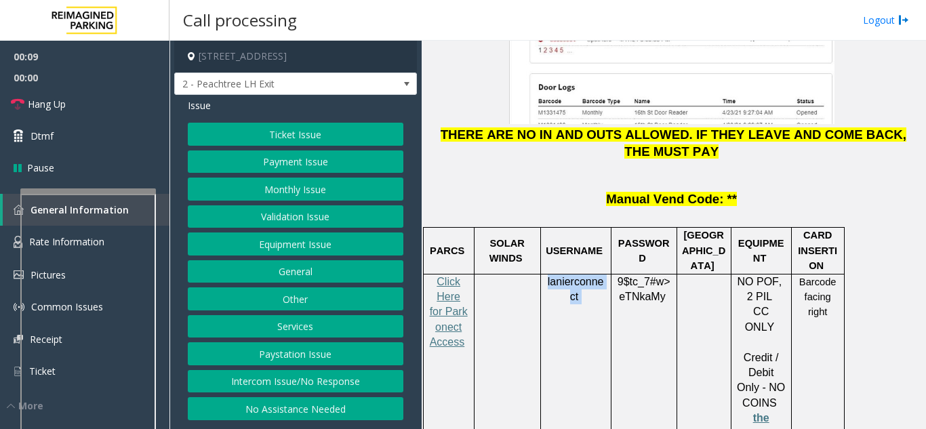
click at [314, 221] on button "Validation Issue" at bounding box center [295, 216] width 215 height 23
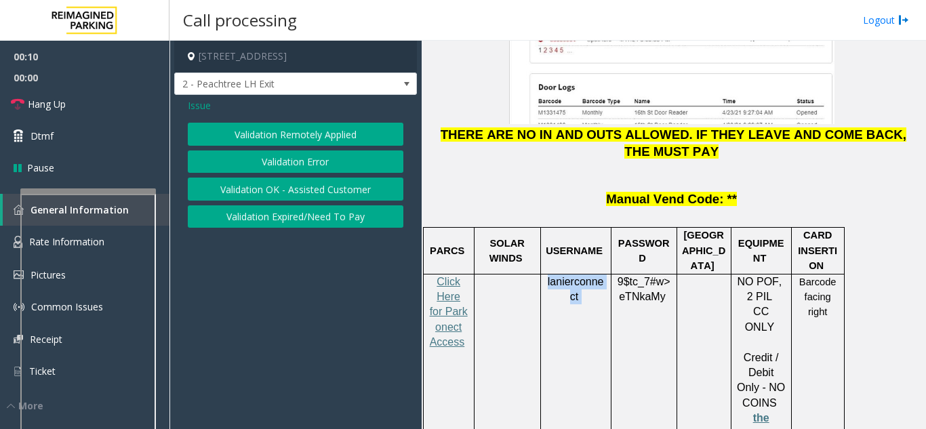
click at [289, 160] on button "Validation Error" at bounding box center [295, 161] width 215 height 23
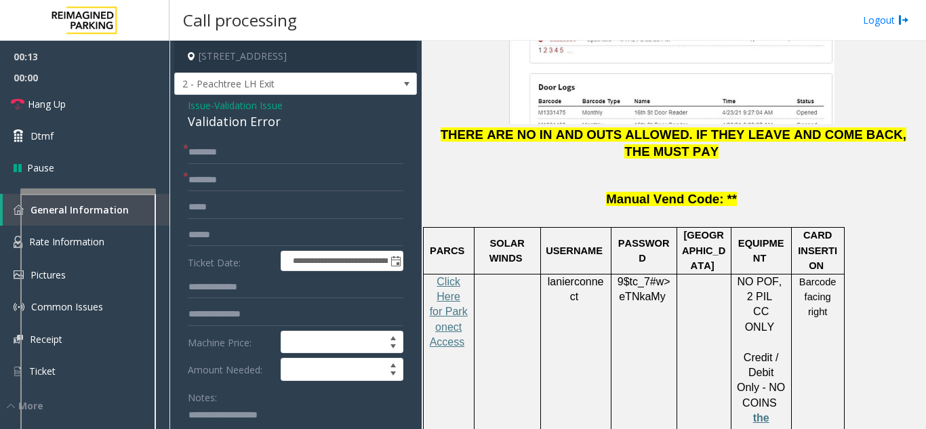
click at [637, 291] on span "eTNkaMy" at bounding box center [642, 297] width 46 height 12
copy p "9$tc_7#w> eTNkaMy"
click at [310, 131] on div "Validation Error" at bounding box center [295, 121] width 215 height 18
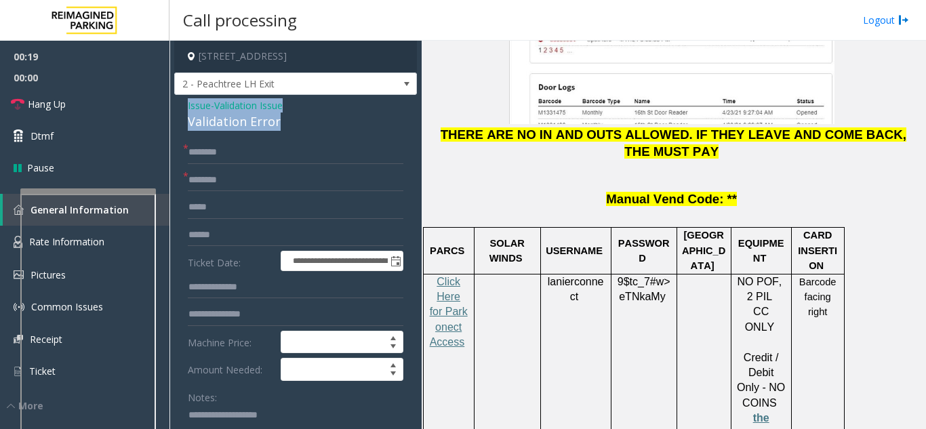
drag, startPoint x: 254, startPoint y: 129, endPoint x: 176, endPoint y: 120, distance: 78.4
copy div "Issue - Validation Issue Validation Error"
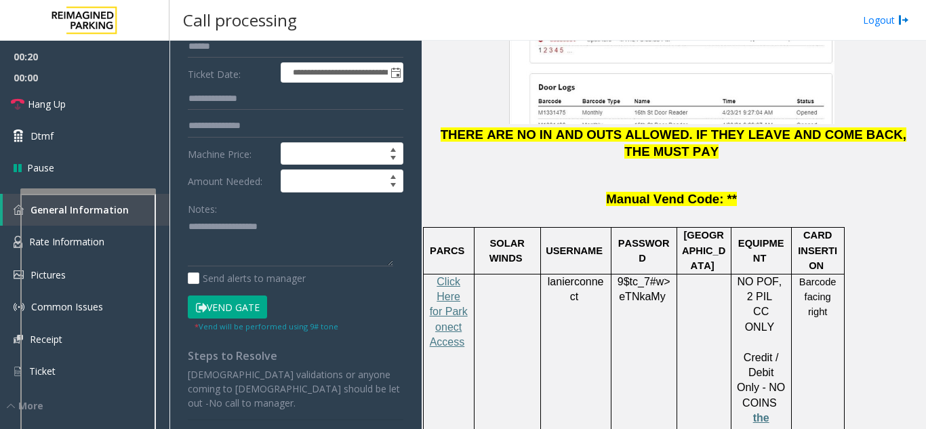
scroll to position [203, 0]
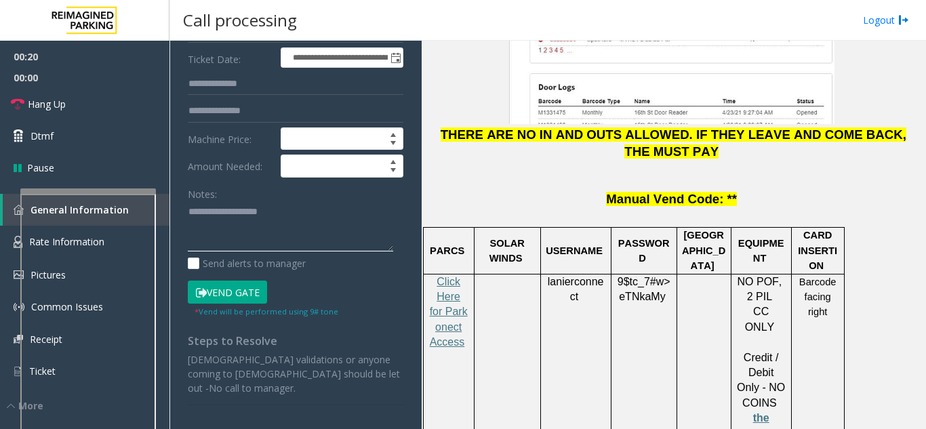
click at [229, 226] on textarea at bounding box center [290, 226] width 205 height 51
paste textarea "**********"
type textarea "**********"
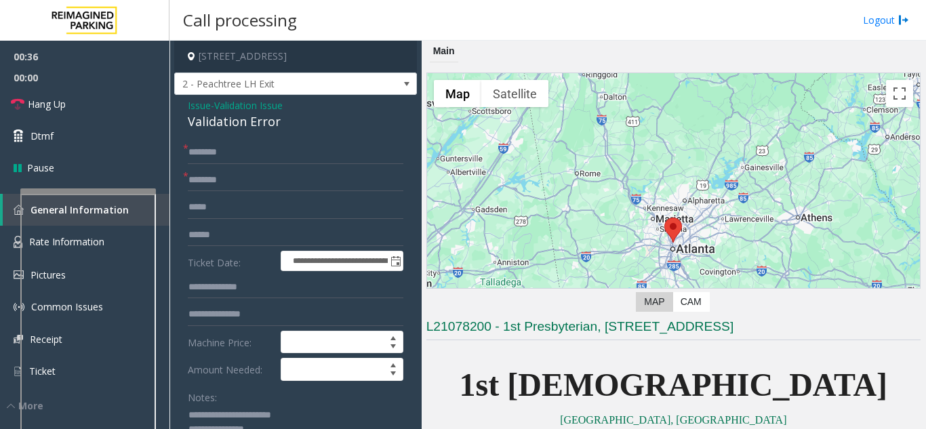
scroll to position [68, 0]
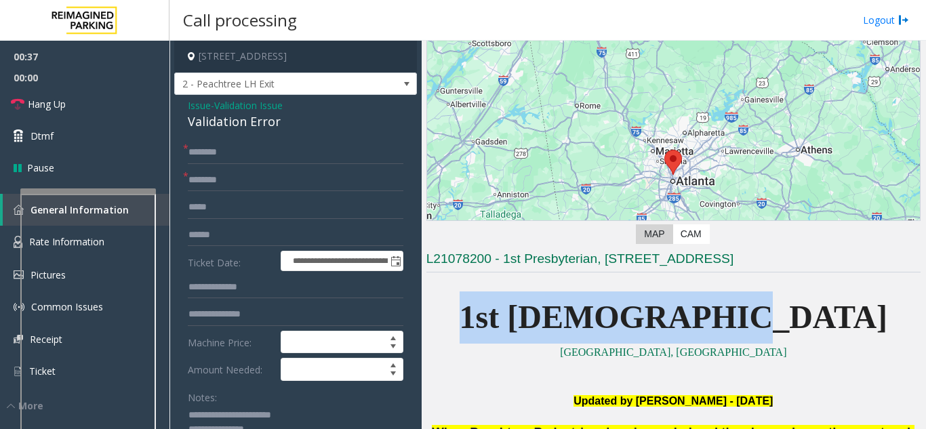
drag, startPoint x: 552, startPoint y: 316, endPoint x: 789, endPoint y: 321, distance: 236.5
click at [789, 321] on p "1st Presbyterian" at bounding box center [673, 317] width 494 height 52
copy span "1st Presbyterian"
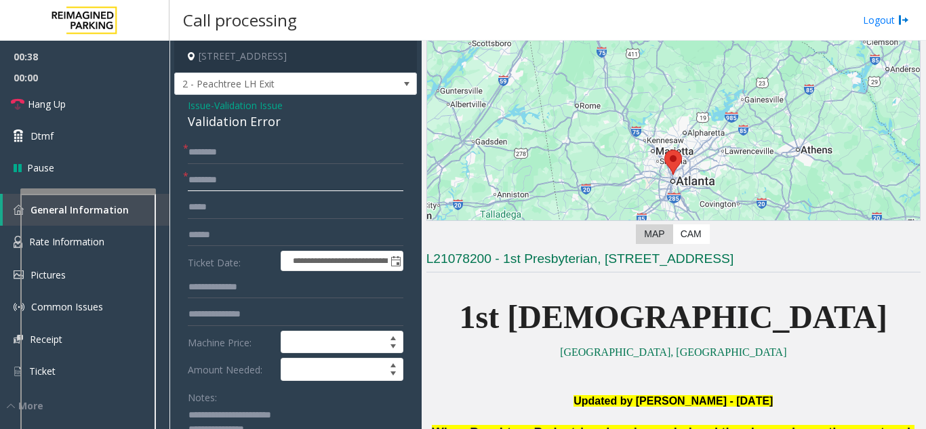
click at [228, 192] on input "text" at bounding box center [295, 180] width 215 height 23
paste input "**********"
type input "**********"
click at [213, 163] on input "text" at bounding box center [295, 152] width 215 height 23
type input "*******"
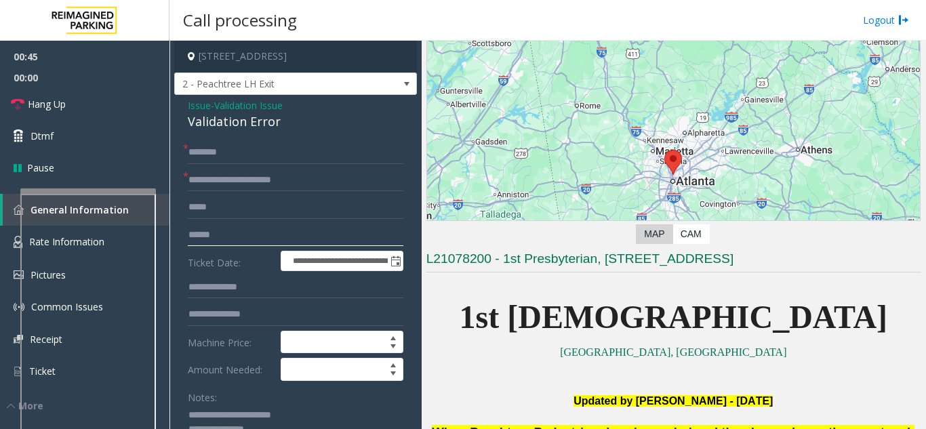
click at [246, 247] on input "text" at bounding box center [295, 235] width 215 height 23
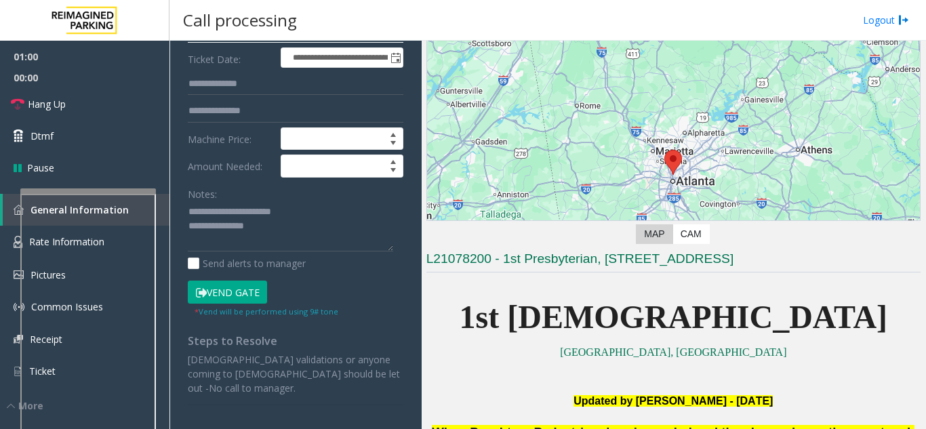
scroll to position [0, 0]
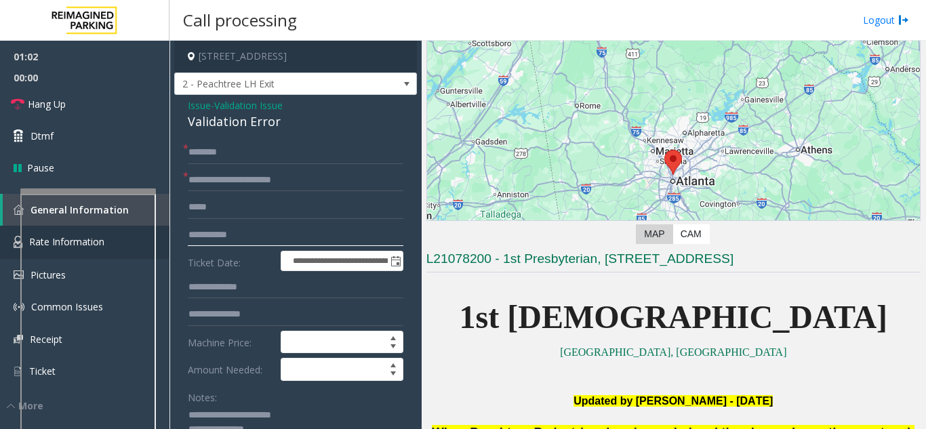
type input "**********"
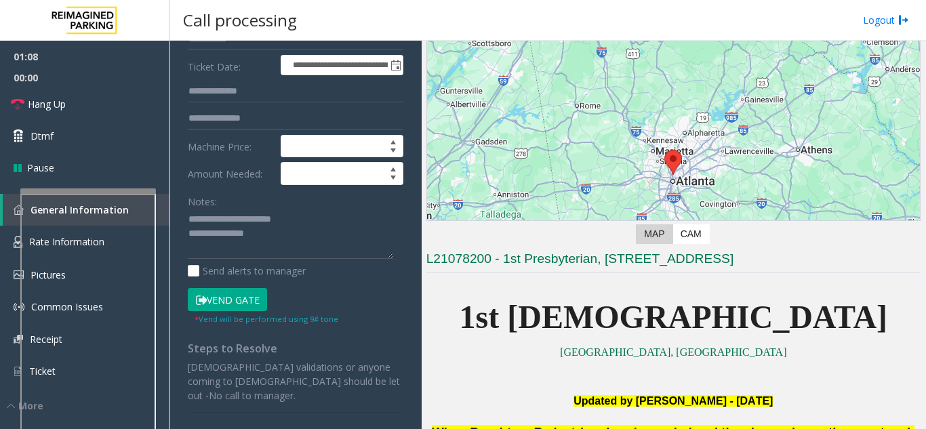
scroll to position [203, 0]
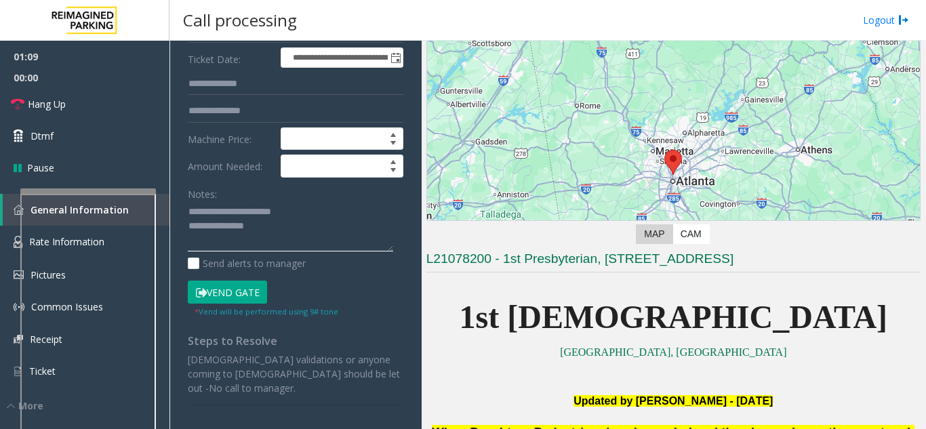
click at [270, 252] on textarea at bounding box center [290, 226] width 205 height 51
click at [120, 89] on link "Hang Up" at bounding box center [84, 104] width 169 height 32
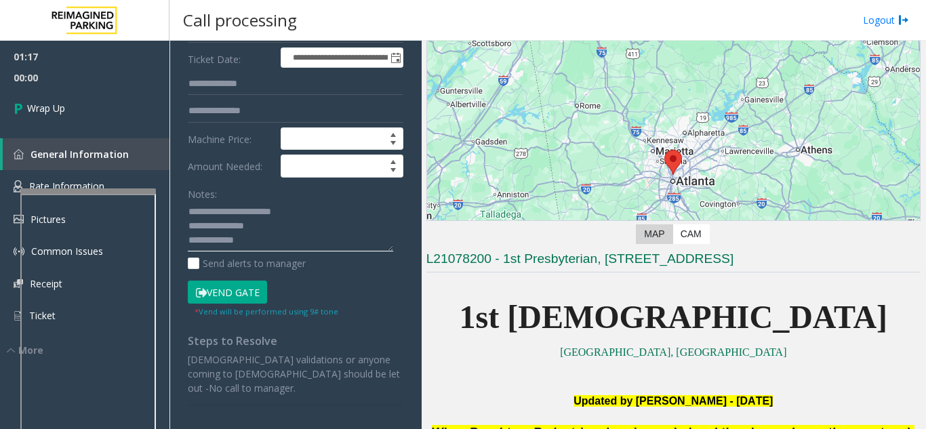
click at [267, 251] on textarea at bounding box center [290, 226] width 205 height 51
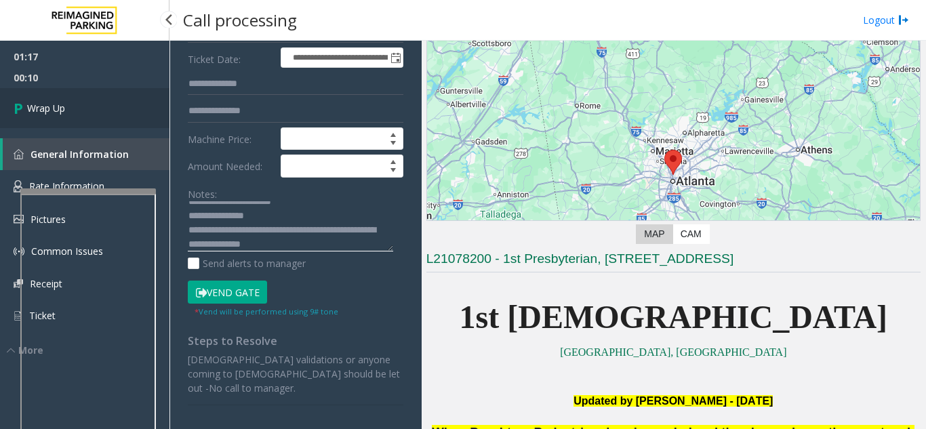
type textarea "**********"
click at [76, 95] on link "Wrap Up" at bounding box center [84, 108] width 169 height 40
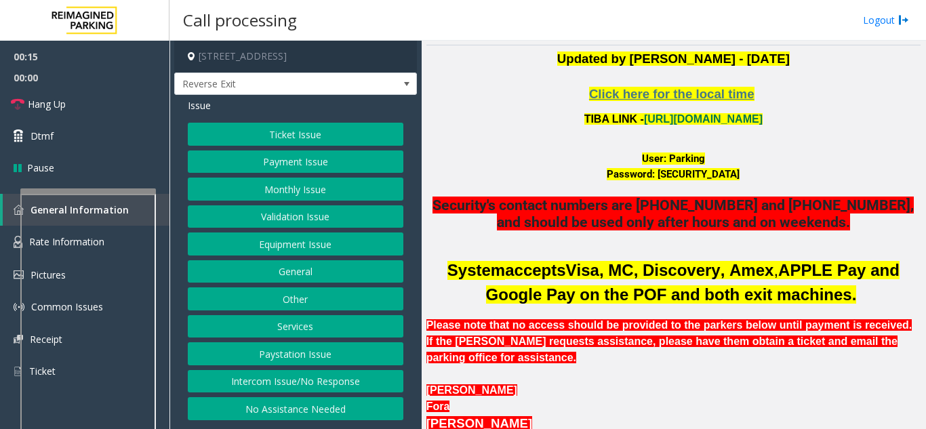
scroll to position [271, 0]
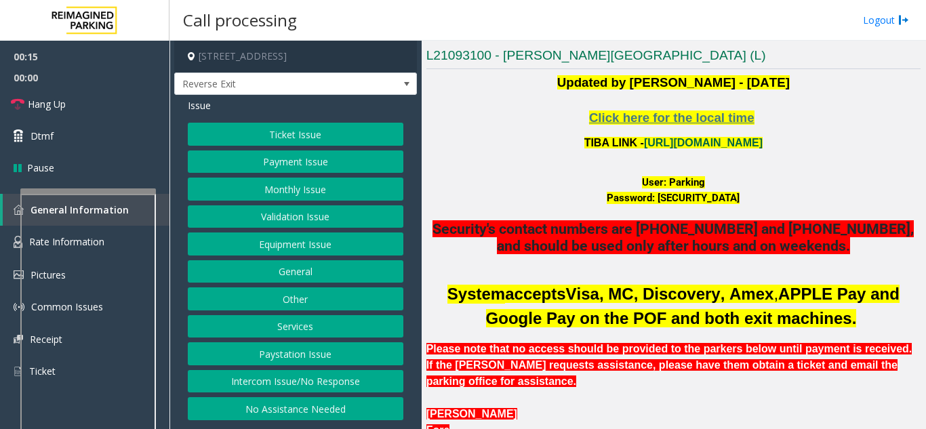
click at [647, 143] on link "https://wellsfargoctr-web.sp.tibaparking.net/" at bounding box center [703, 143] width 119 height 12
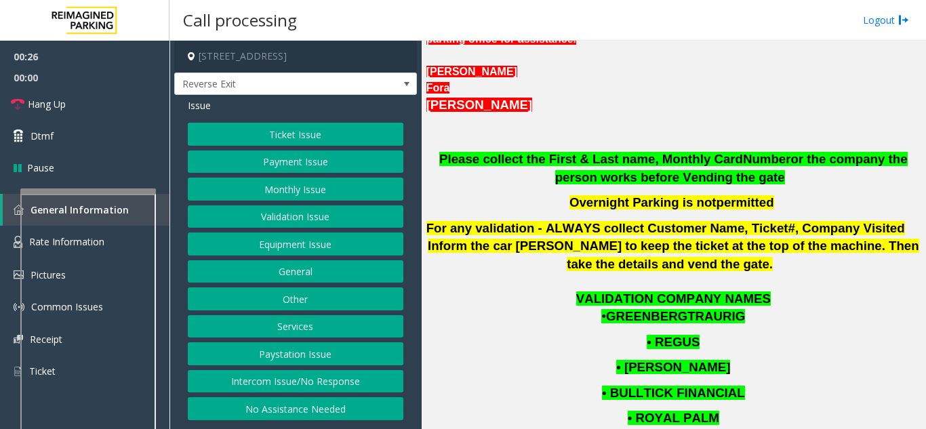
scroll to position [610, 0]
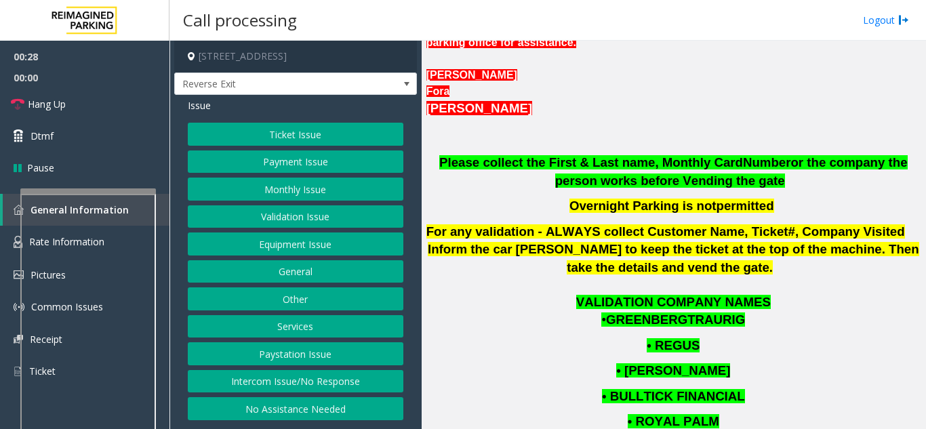
click at [301, 136] on button "Ticket Issue" at bounding box center [295, 134] width 215 height 23
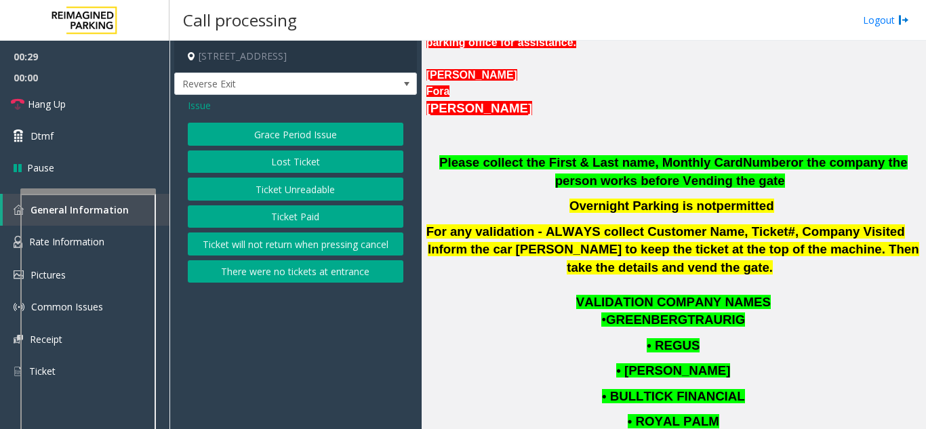
click at [282, 167] on button "Lost Ticket" at bounding box center [295, 161] width 215 height 23
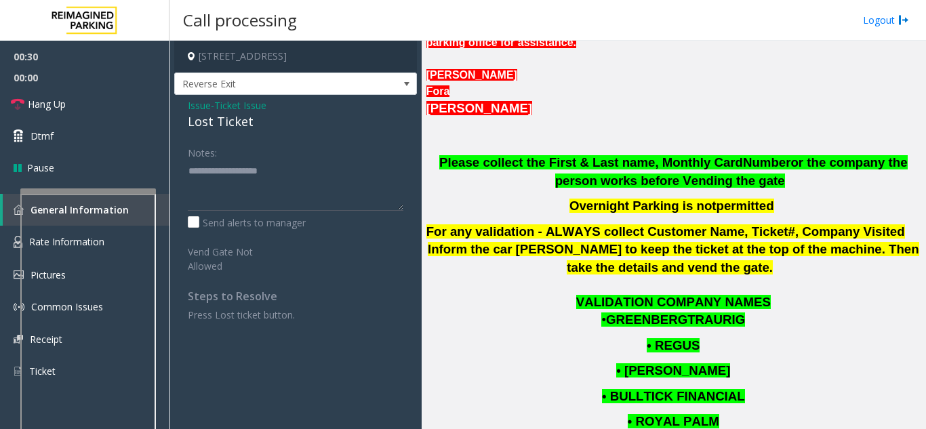
click at [205, 104] on span "Issue" at bounding box center [199, 105] width 23 height 14
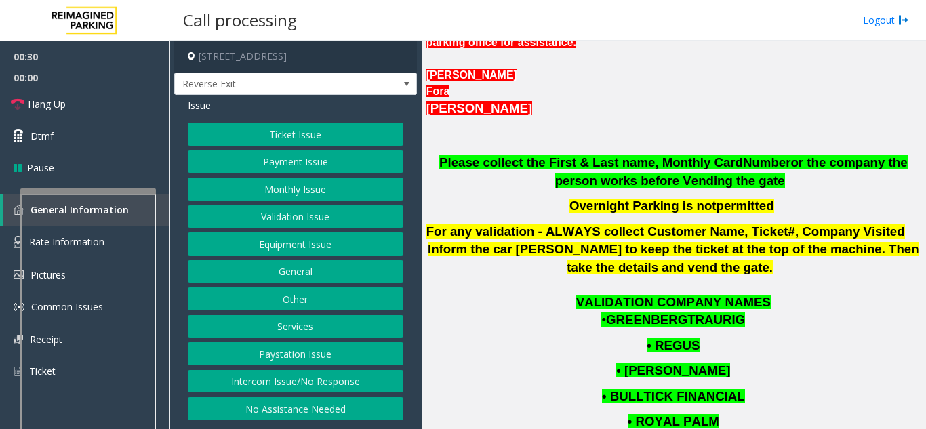
click at [263, 136] on button "Ticket Issue" at bounding box center [295, 134] width 215 height 23
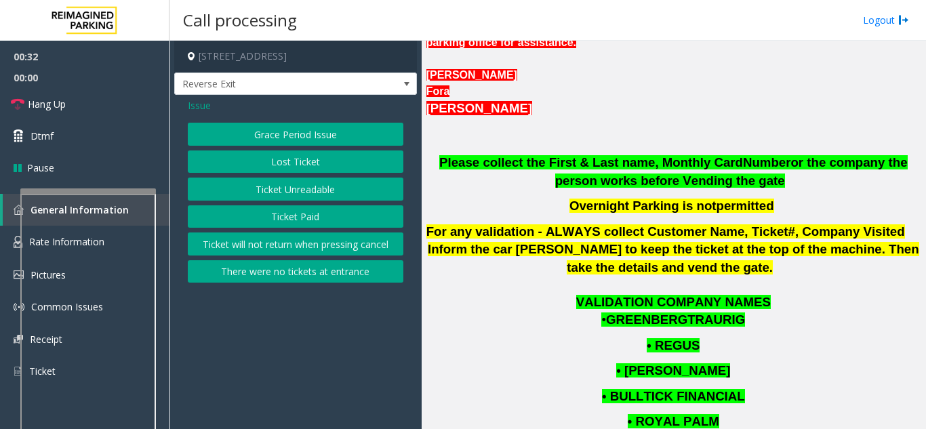
click at [275, 217] on button "Ticket Paid" at bounding box center [295, 216] width 215 height 23
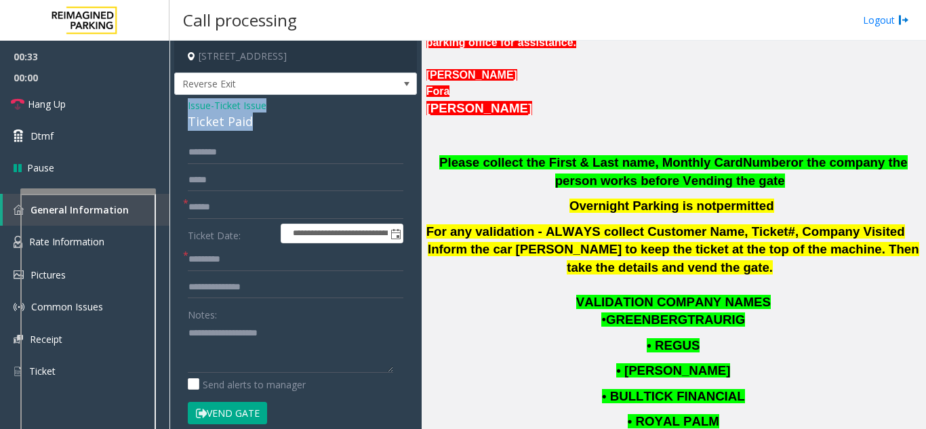
drag, startPoint x: 274, startPoint y: 121, endPoint x: 180, endPoint y: 105, distance: 94.9
click at [180, 105] on div "**********" at bounding box center [295, 419] width 243 height 648
click at [269, 359] on textarea at bounding box center [290, 347] width 205 height 51
type textarea "**********"
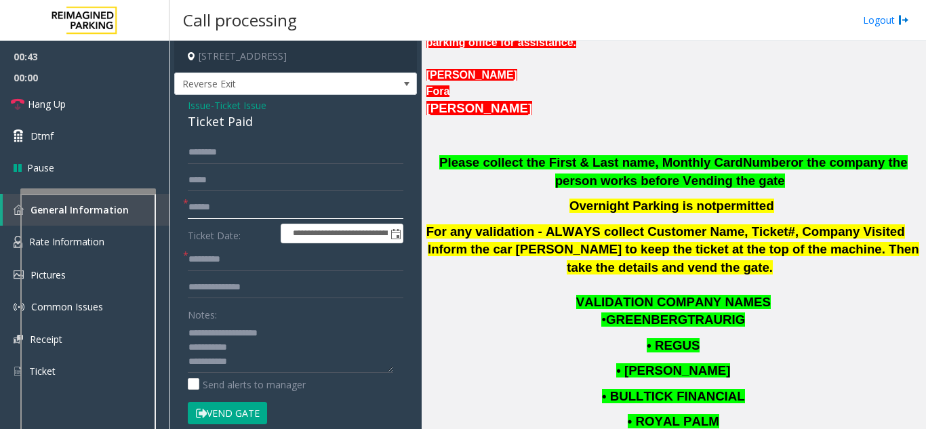
click at [218, 207] on input "text" at bounding box center [295, 207] width 215 height 23
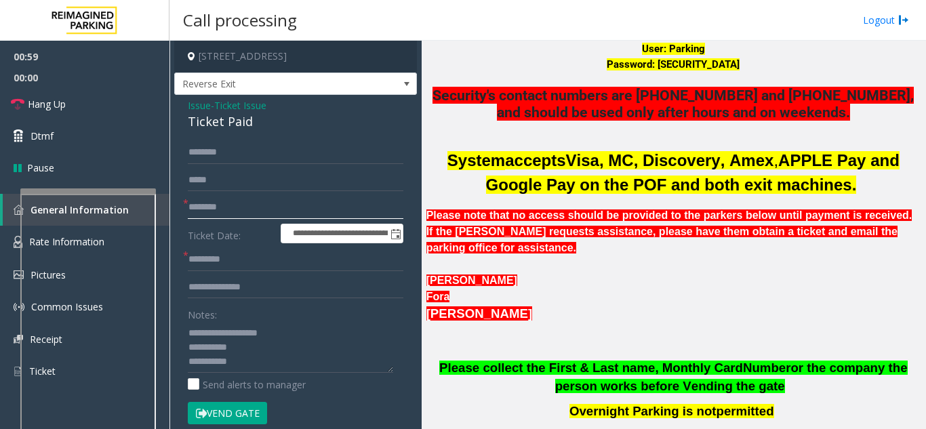
scroll to position [407, 0]
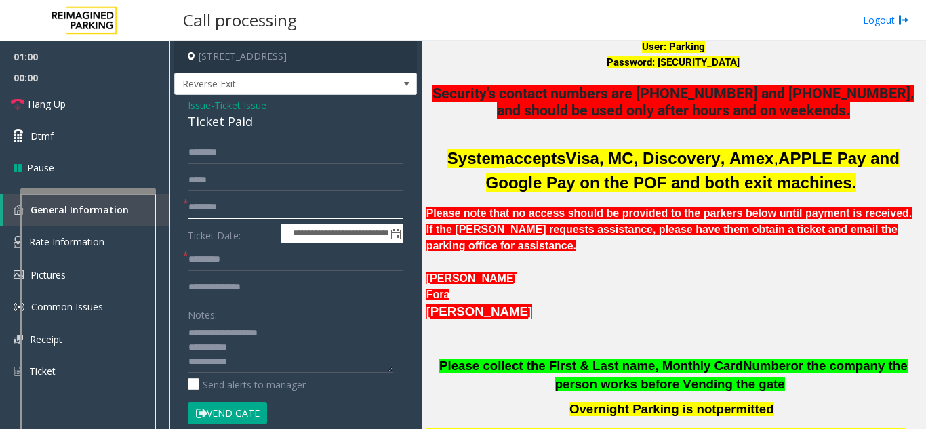
type input "********"
click at [231, 259] on input "text" at bounding box center [295, 259] width 215 height 23
type input "*"
type input "********"
click at [223, 283] on input "text" at bounding box center [295, 287] width 215 height 23
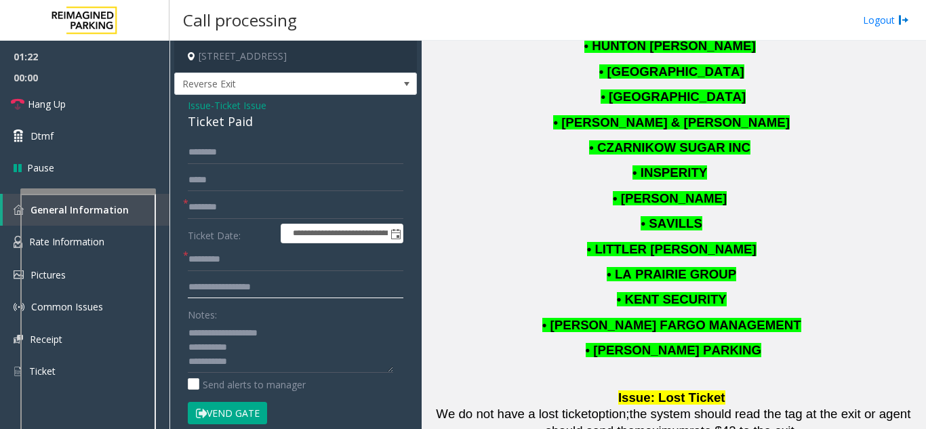
scroll to position [1084, 0]
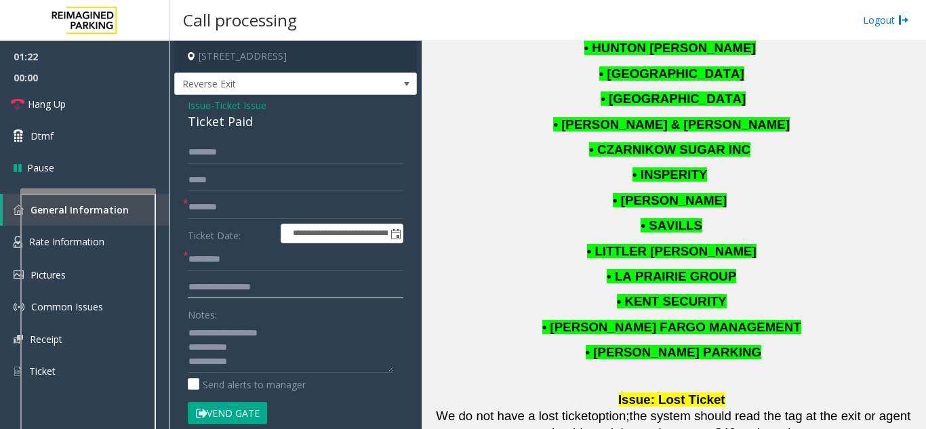
type input "**********"
click at [553, 129] on p "• CUSHMAN & WAKEFIELD" at bounding box center [673, 125] width 494 height 18
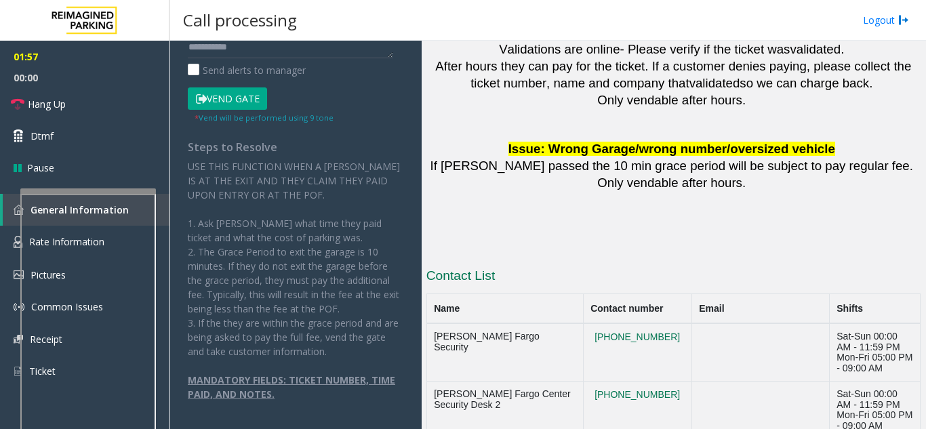
scroll to position [2101, 0]
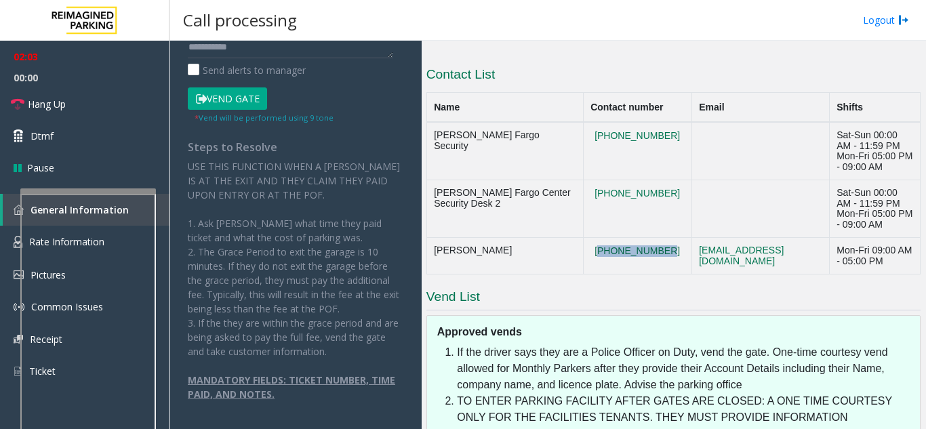
drag, startPoint x: 615, startPoint y: 253, endPoint x: 566, endPoint y: 238, distance: 51.0
click at [583, 238] on td "786-716-3941" at bounding box center [637, 256] width 108 height 37
copy button "786-716-3941"
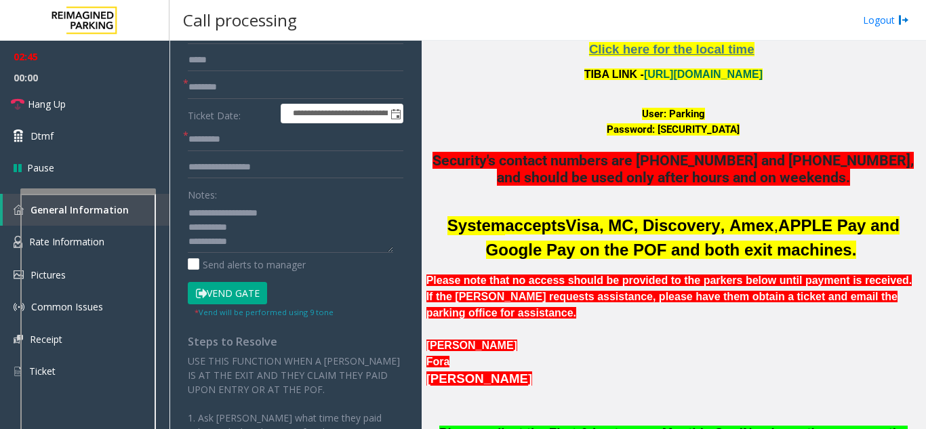
scroll to position [136, 0]
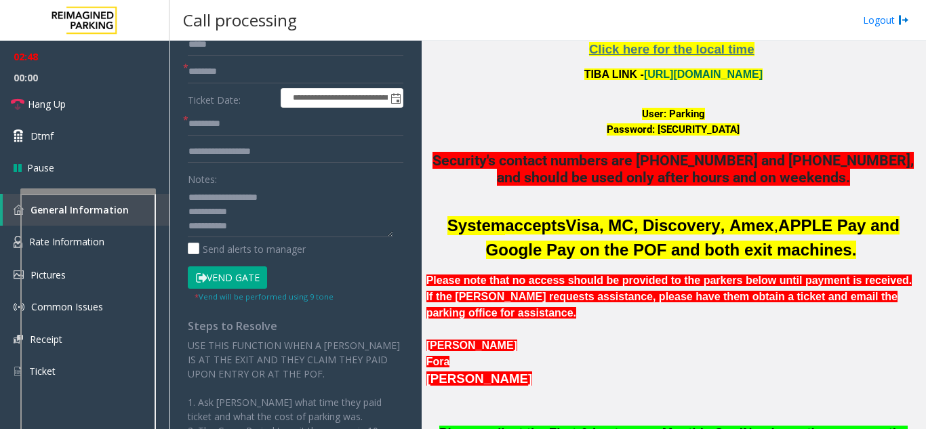
click at [231, 281] on button "Vend Gate" at bounding box center [227, 277] width 79 height 23
click at [251, 225] on textarea at bounding box center [290, 211] width 205 height 51
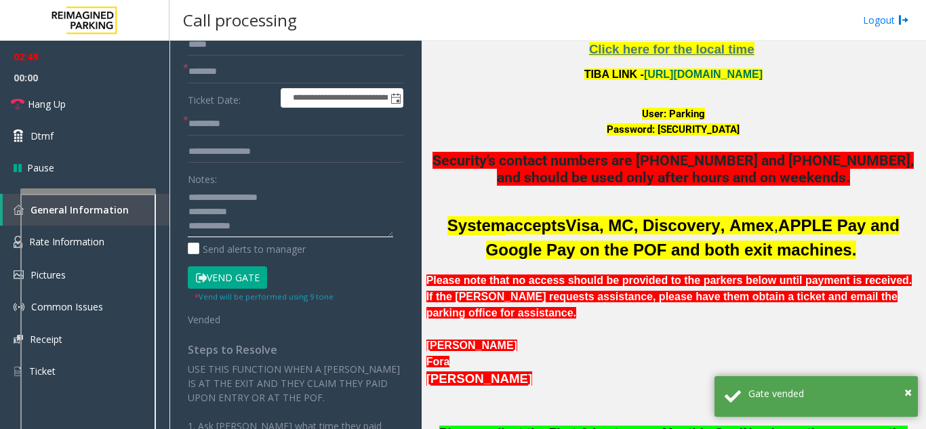
scroll to position [10, 0]
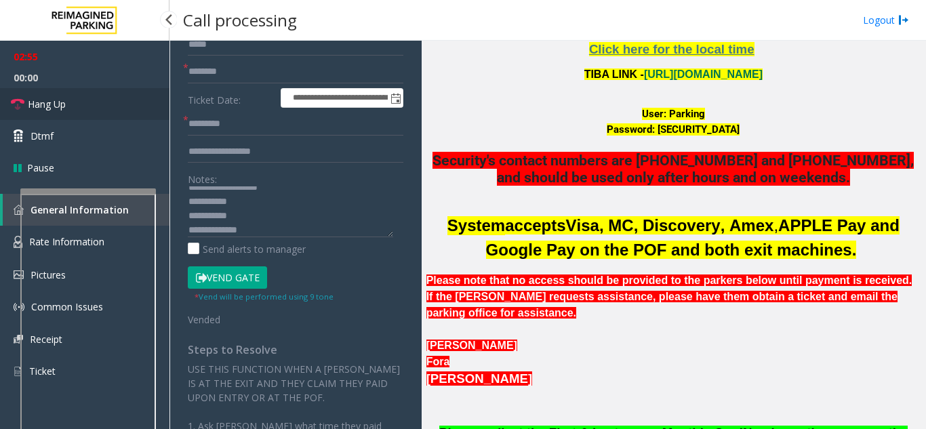
click at [149, 104] on link "Hang Up" at bounding box center [84, 104] width 169 height 32
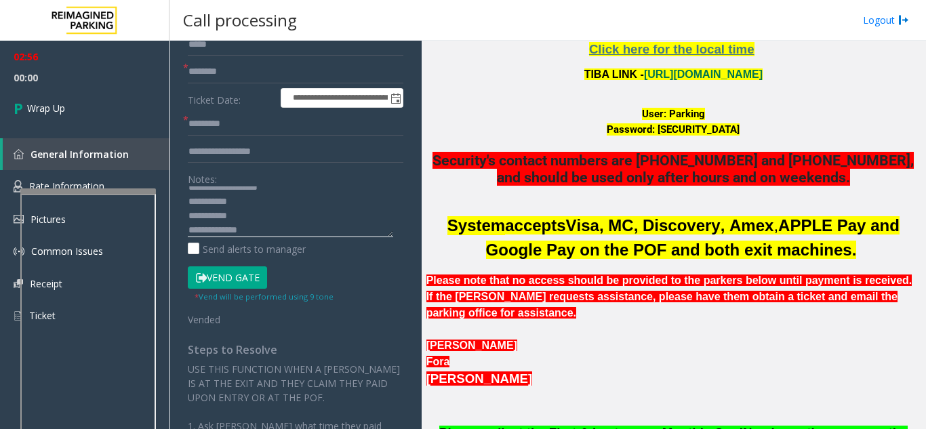
click at [246, 228] on textarea at bounding box center [290, 211] width 205 height 51
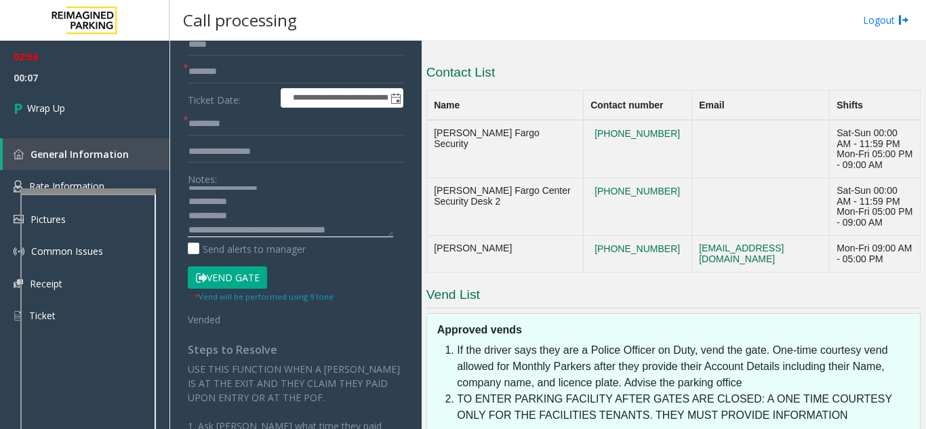
scroll to position [2169, 0]
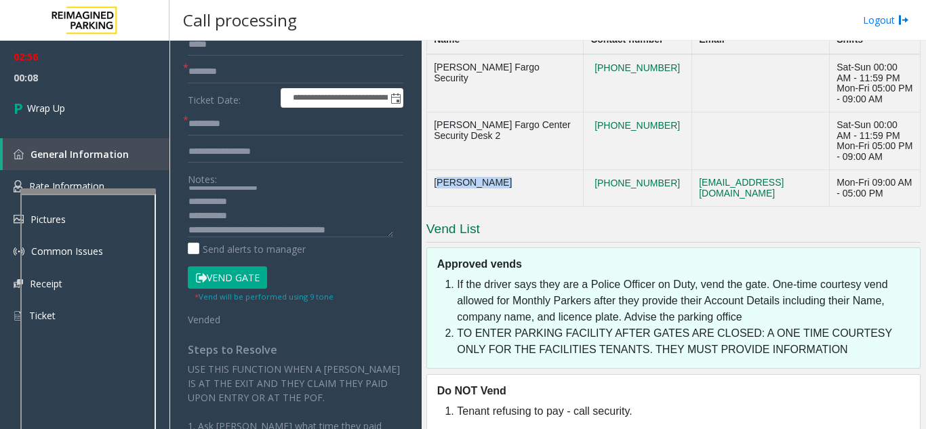
drag, startPoint x: 513, startPoint y: 165, endPoint x: 431, endPoint y: 166, distance: 82.0
click at [431, 170] on td "Sirey Forten" at bounding box center [504, 188] width 157 height 37
click at [371, 228] on textarea at bounding box center [290, 211] width 205 height 51
paste textarea "**********"
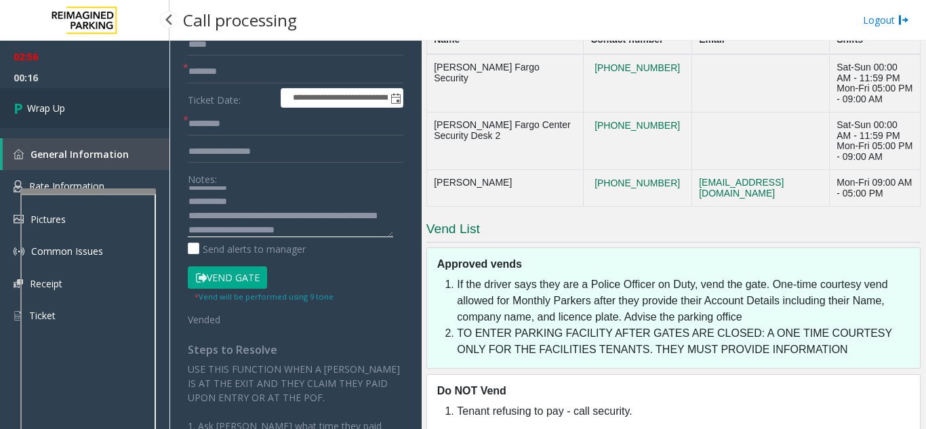
type textarea "**********"
click at [83, 105] on link "Wrap Up" at bounding box center [84, 108] width 169 height 40
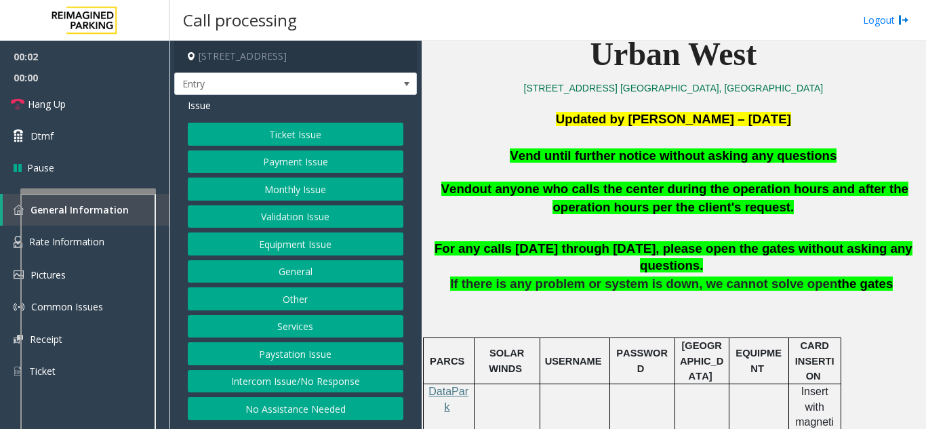
scroll to position [339, 0]
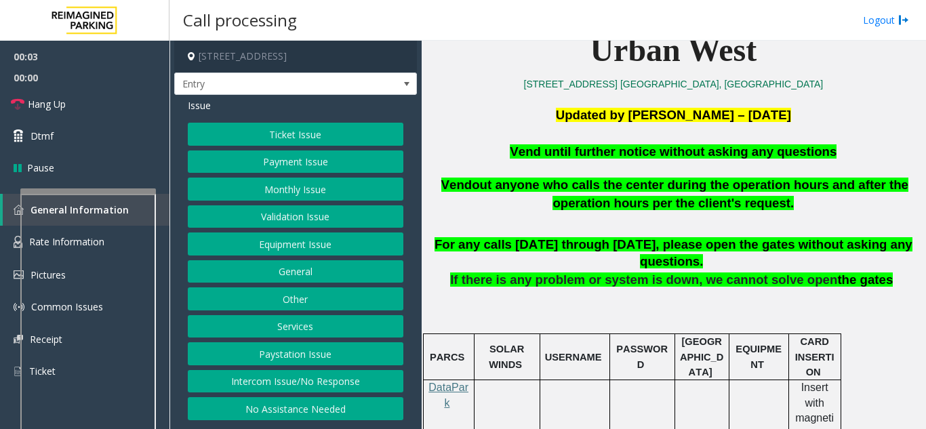
click at [323, 249] on button "Equipment Issue" at bounding box center [295, 243] width 215 height 23
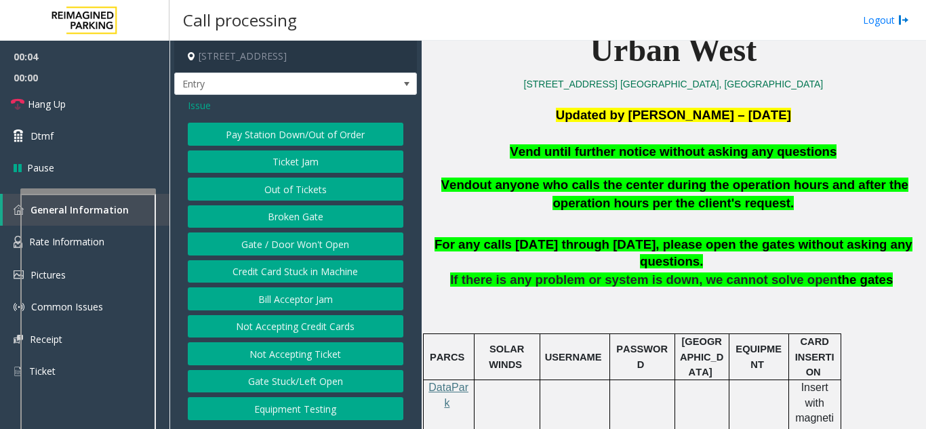
click at [323, 249] on button "Gate / Door Won't Open" at bounding box center [295, 243] width 215 height 23
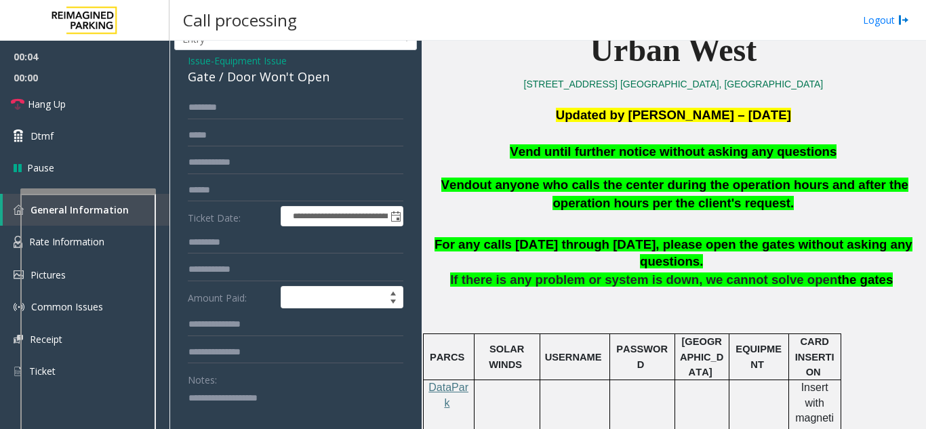
scroll to position [136, 0]
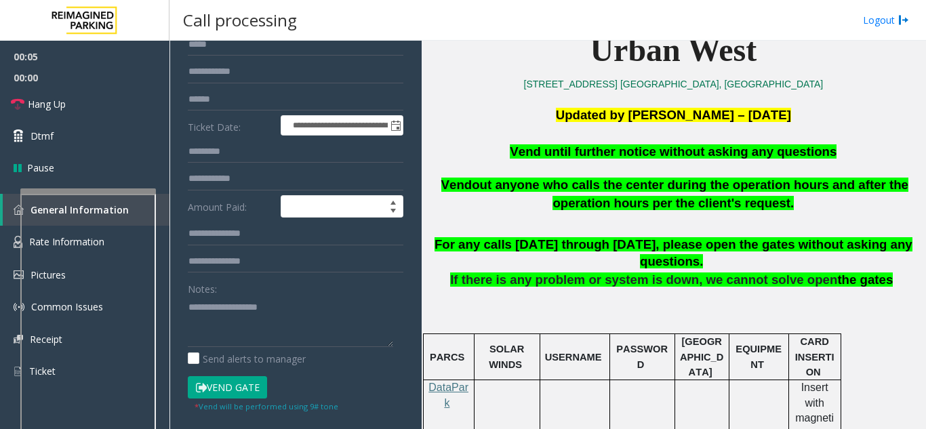
click at [226, 394] on button "Vend Gate" at bounding box center [227, 387] width 79 height 23
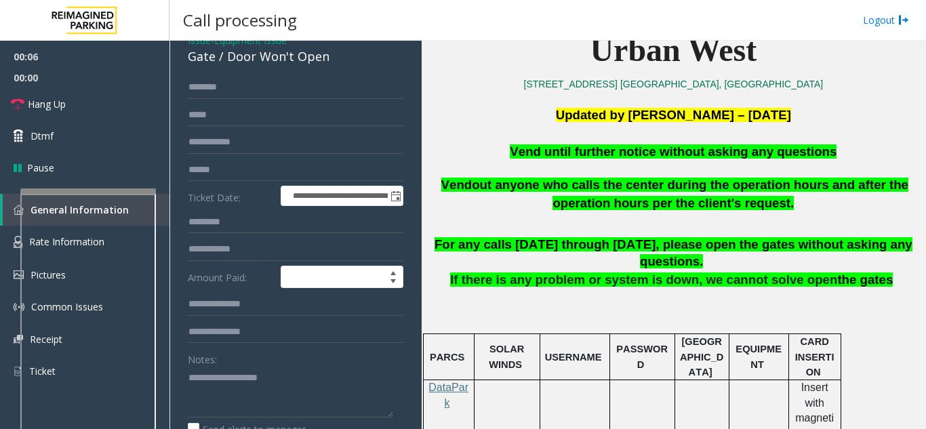
scroll to position [0, 0]
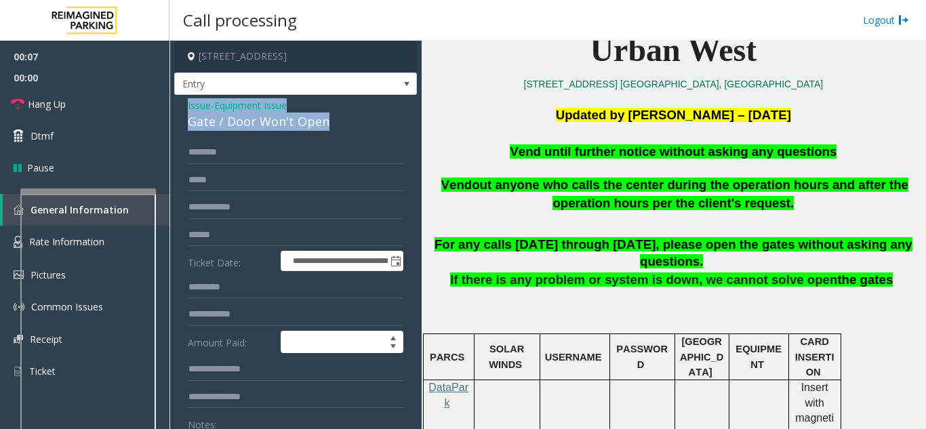
drag, startPoint x: 326, startPoint y: 125, endPoint x: 181, endPoint y: 103, distance: 146.6
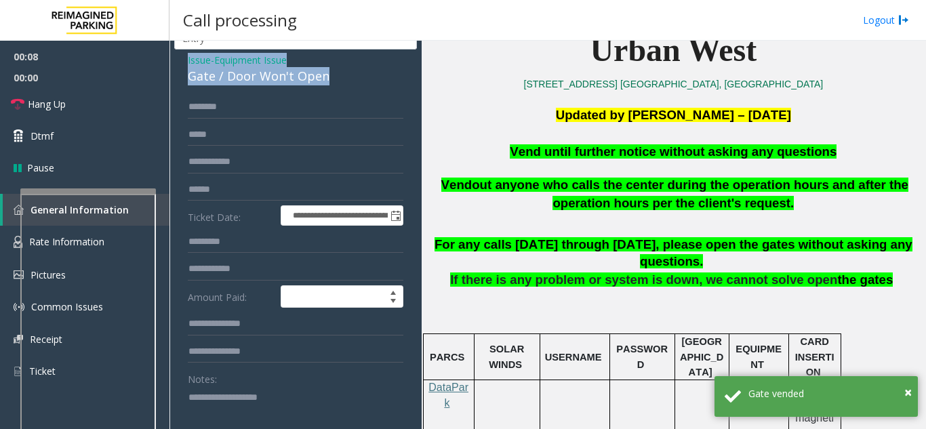
scroll to position [68, 0]
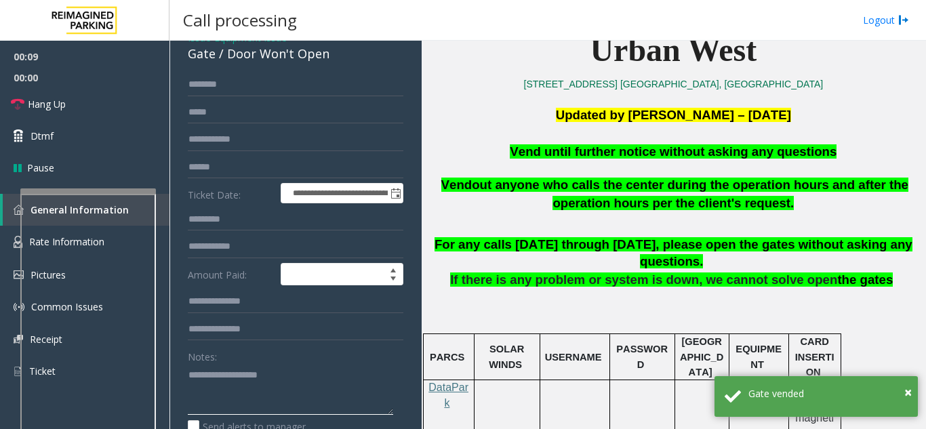
click at [198, 379] on textarea at bounding box center [290, 389] width 205 height 51
paste textarea "**********"
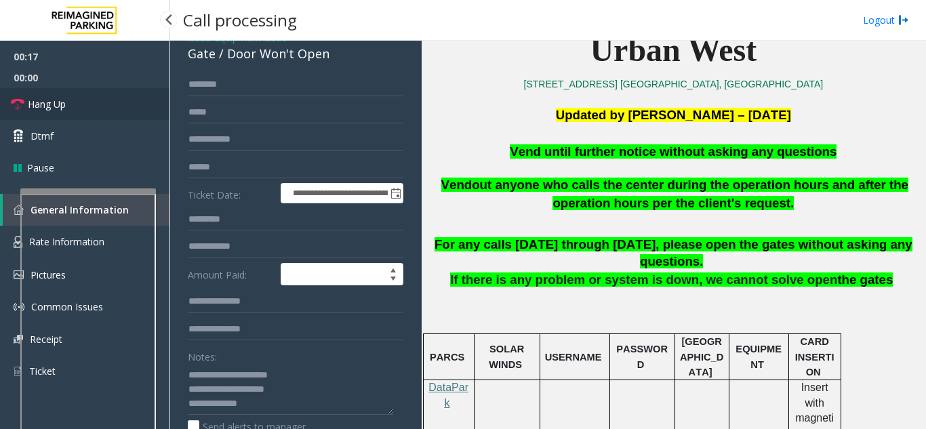
click at [129, 106] on link "Hang Up" at bounding box center [84, 104] width 169 height 32
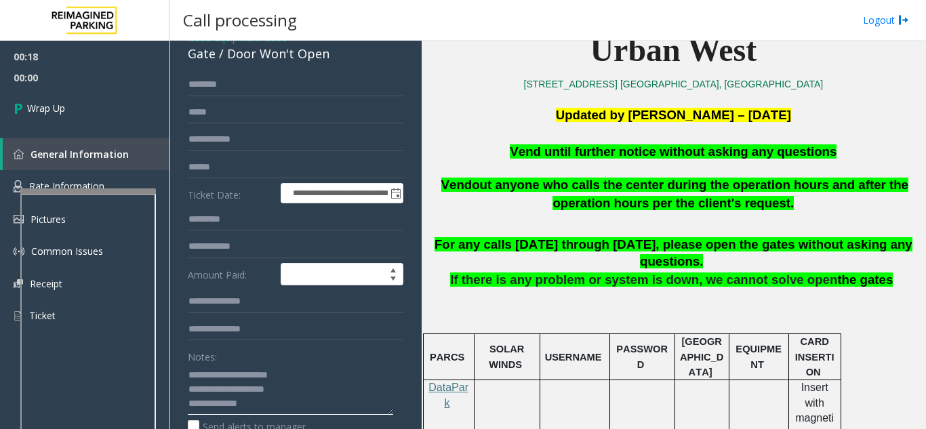
click at [264, 405] on textarea at bounding box center [290, 389] width 205 height 51
paste textarea "**********"
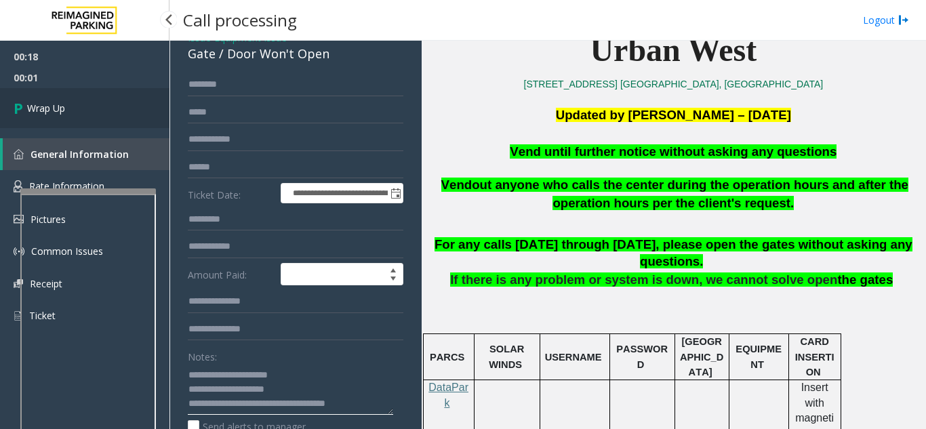
type textarea "**********"
click at [71, 106] on link "Wrap Up" at bounding box center [84, 108] width 169 height 40
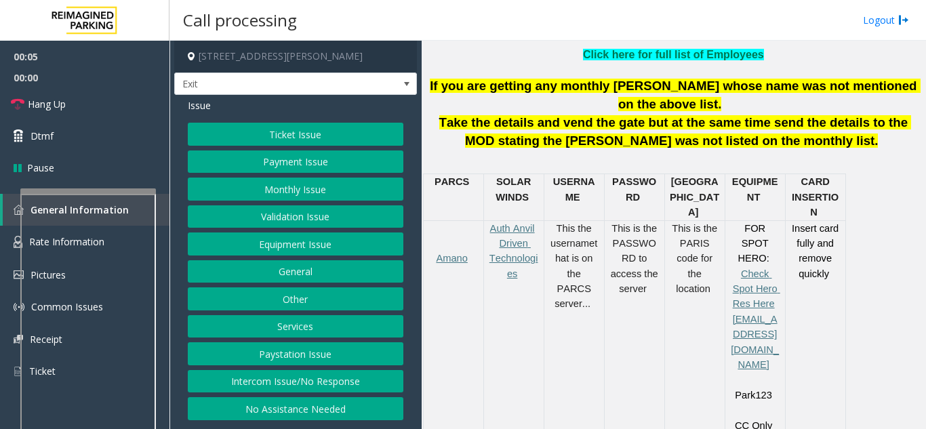
scroll to position [474, 0]
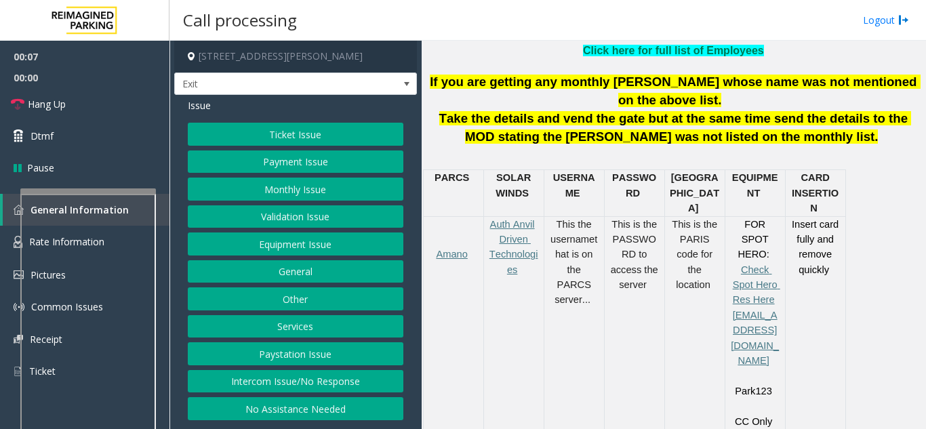
click at [245, 136] on button "Ticket Issue" at bounding box center [295, 134] width 215 height 23
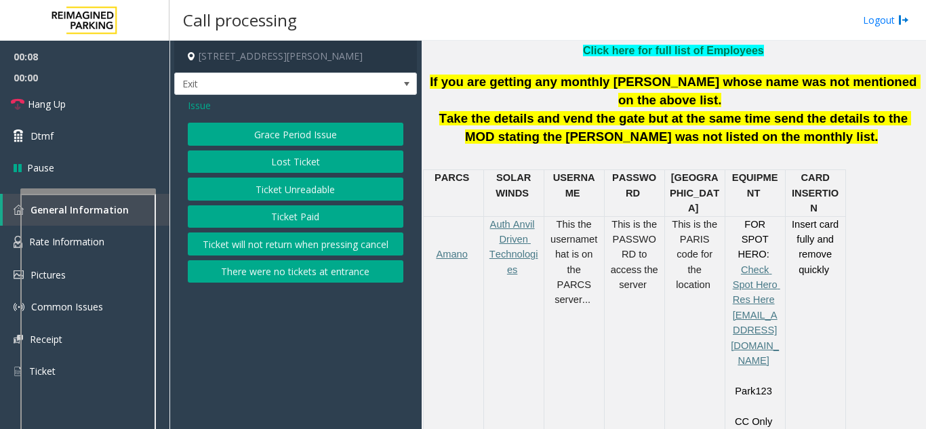
click at [257, 270] on button "There were no tickets at entrance" at bounding box center [295, 271] width 215 height 23
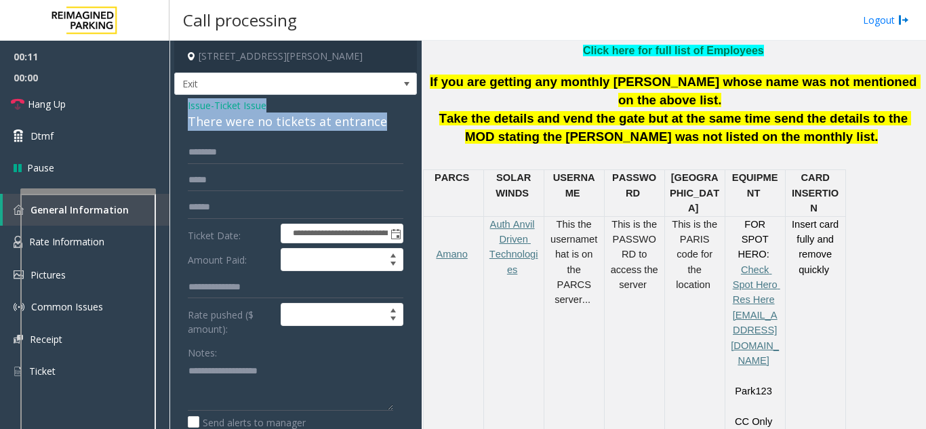
drag, startPoint x: 385, startPoint y: 119, endPoint x: 175, endPoint y: 109, distance: 210.3
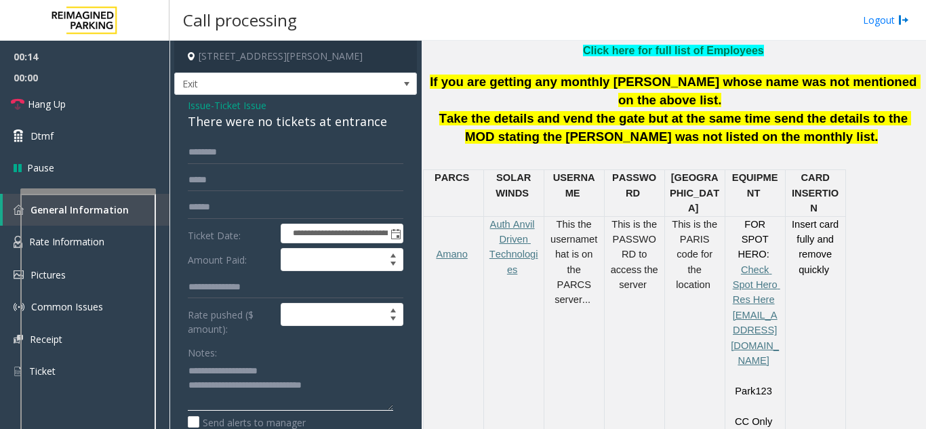
click at [339, 387] on textarea at bounding box center [290, 385] width 205 height 51
type textarea "**********"
click at [234, 154] on input "text" at bounding box center [295, 152] width 215 height 23
type input "***"
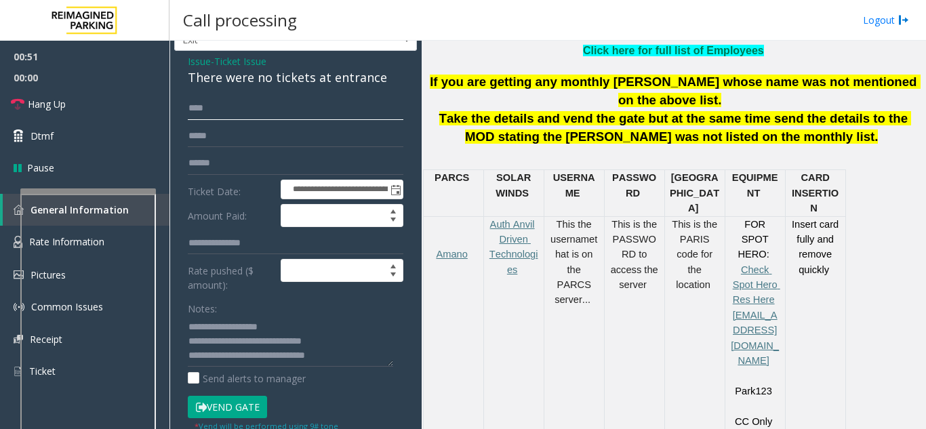
scroll to position [68, 0]
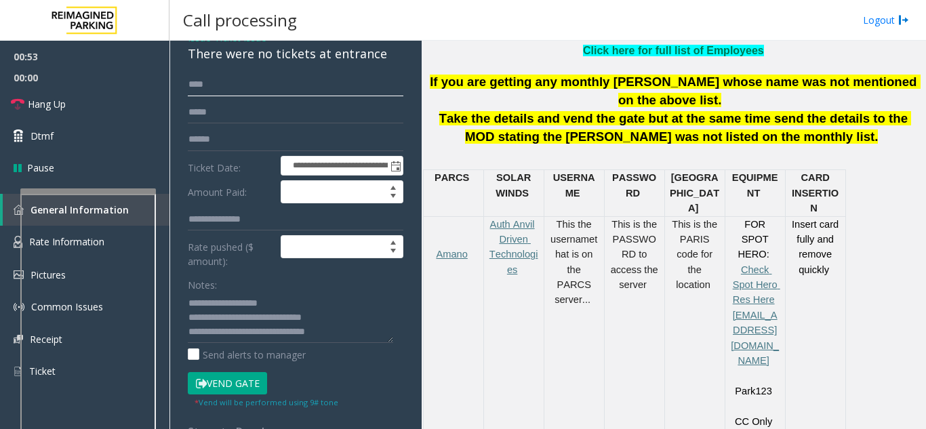
drag, startPoint x: 209, startPoint y: 87, endPoint x: 184, endPoint y: 81, distance: 26.5
click at [184, 81] on div "**********" at bounding box center [296, 400] width 236 height 655
type input "*"
type input "****"
click at [217, 390] on button "Vend Gate" at bounding box center [227, 383] width 79 height 23
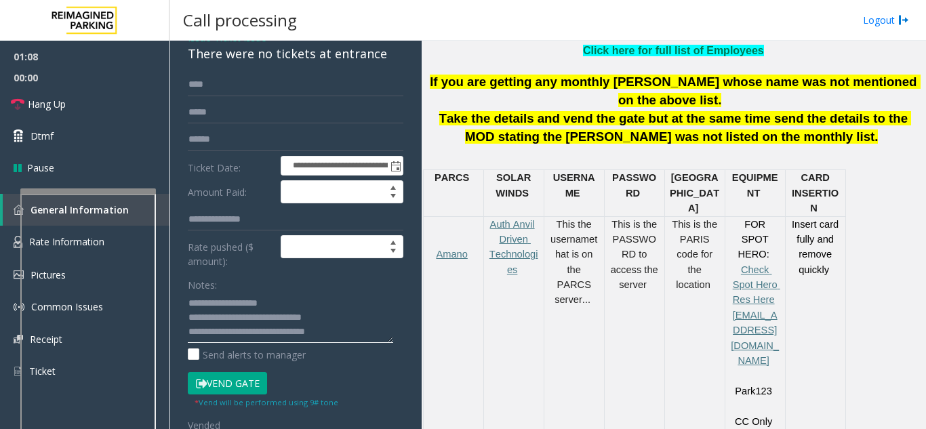
drag, startPoint x: 362, startPoint y: 334, endPoint x: 345, endPoint y: 330, distance: 18.1
click at [345, 330] on textarea at bounding box center [290, 317] width 205 height 51
drag, startPoint x: 359, startPoint y: 327, endPoint x: 172, endPoint y: 283, distance: 192.1
click at [172, 283] on app-call-processing-form "**********" at bounding box center [295, 235] width 252 height 388
click at [278, 312] on textarea at bounding box center [290, 317] width 205 height 51
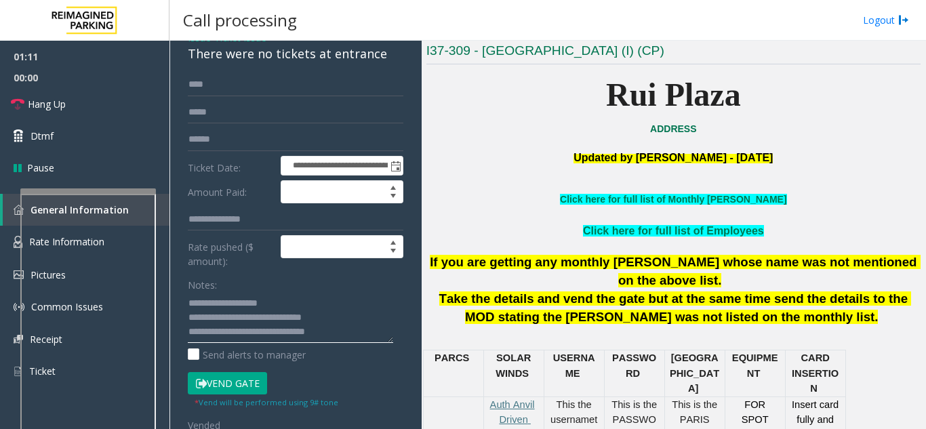
scroll to position [271, 0]
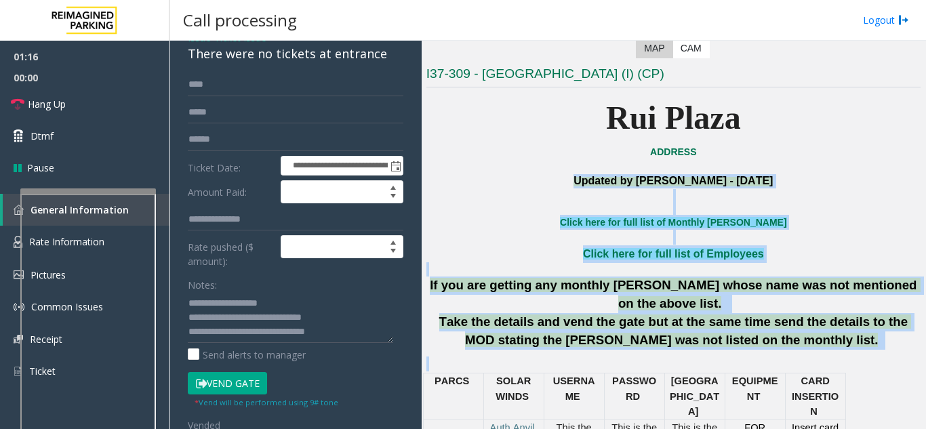
drag, startPoint x: 555, startPoint y: 176, endPoint x: 816, endPoint y: 333, distance: 305.1
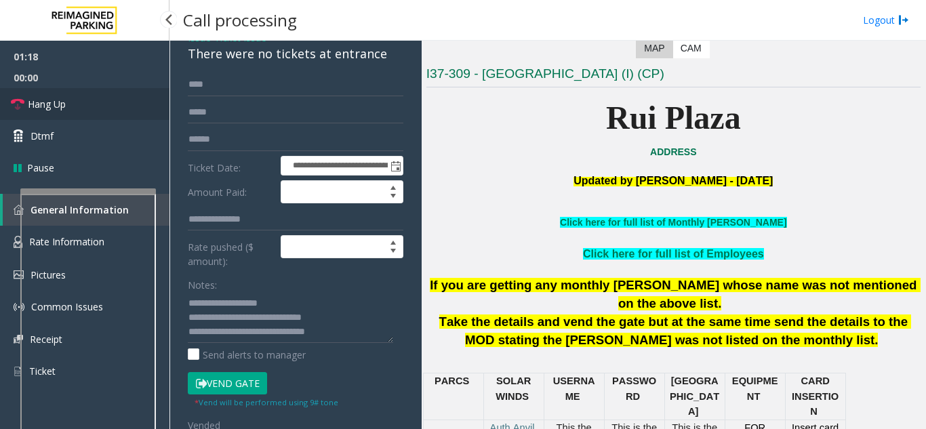
click at [85, 96] on link "Hang Up" at bounding box center [84, 104] width 169 height 32
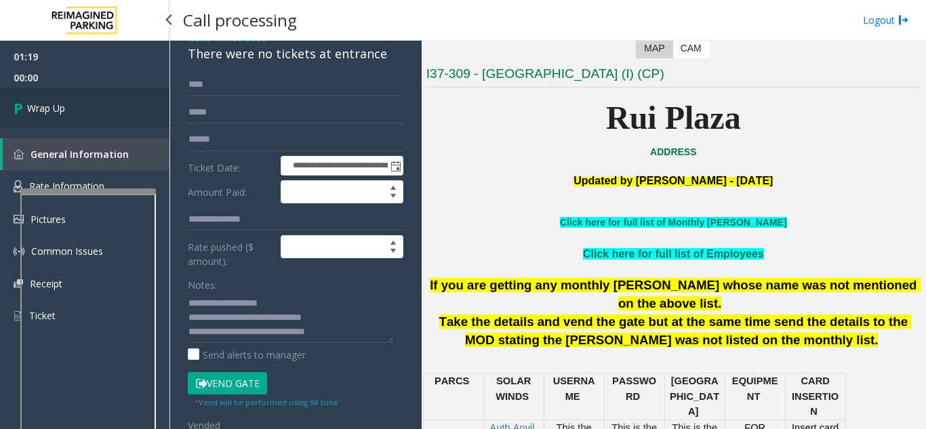
click at [84, 101] on link "Wrap Up" at bounding box center [84, 108] width 169 height 40
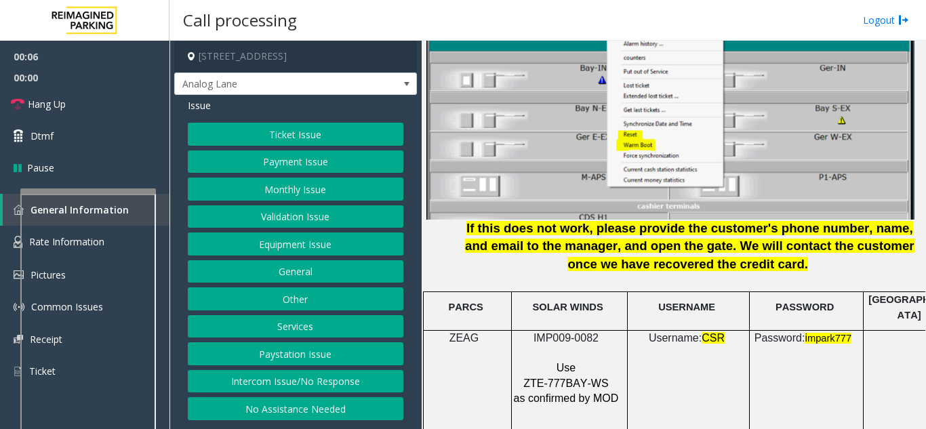
scroll to position [1829, 0]
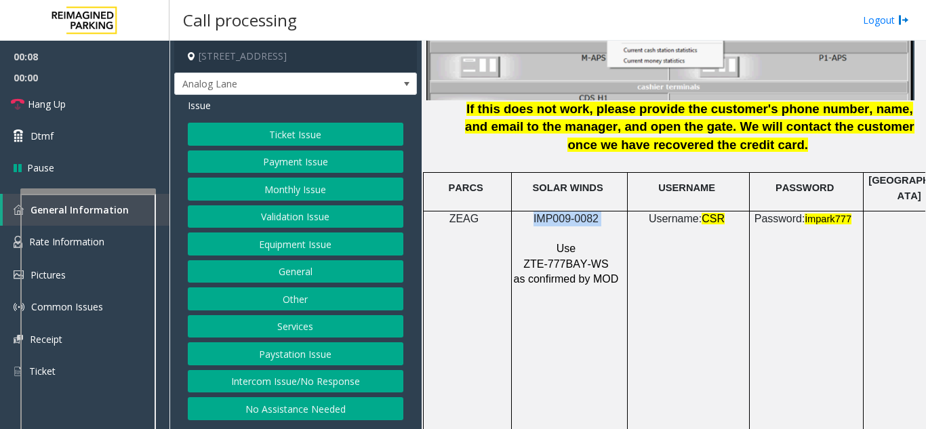
drag, startPoint x: 604, startPoint y: 205, endPoint x: 526, endPoint y: 215, distance: 78.5
click at [533, 211] on p "IMP009-0082" at bounding box center [567, 218] width 109 height 15
click at [303, 418] on button "No Assistance Needed" at bounding box center [295, 408] width 215 height 23
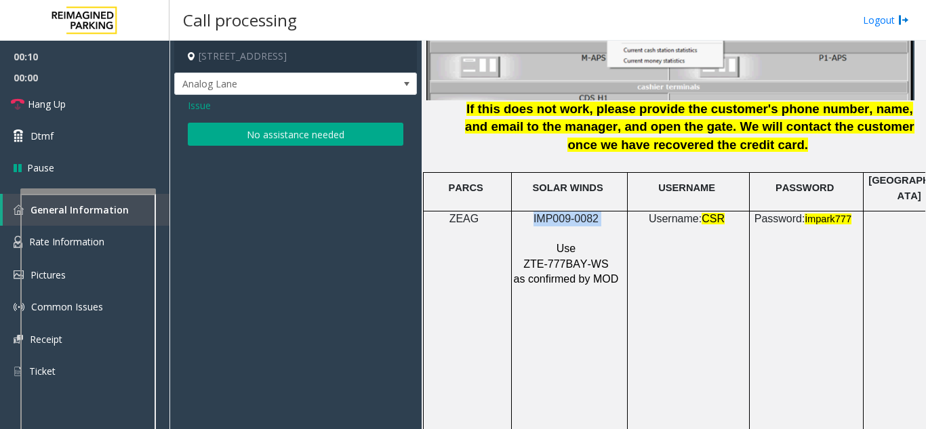
click at [261, 131] on button "No assistance needed" at bounding box center [295, 134] width 215 height 23
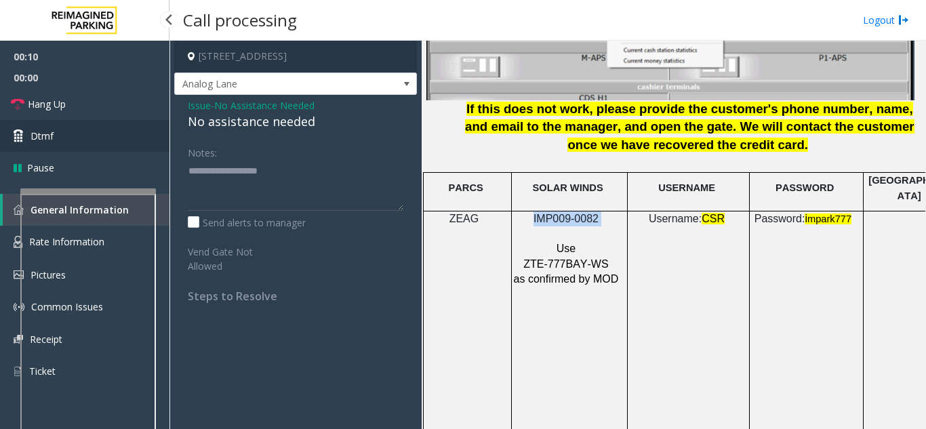
click at [142, 125] on link "Dtmf" at bounding box center [84, 136] width 169 height 32
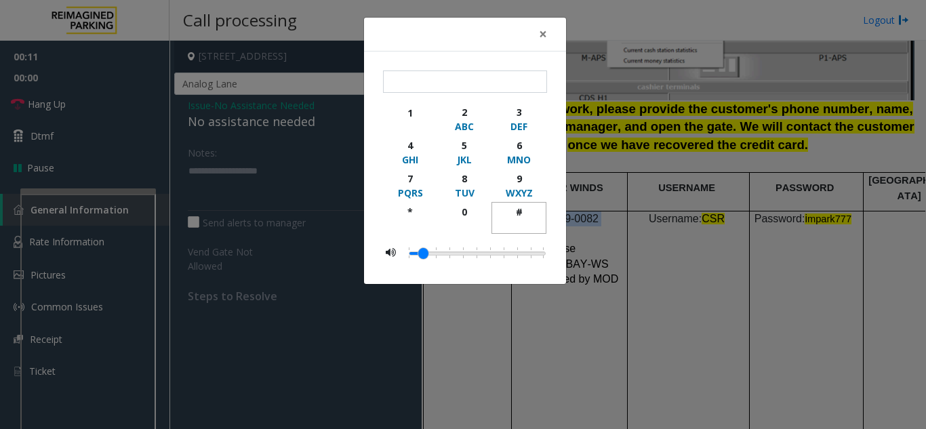
click at [519, 203] on button "#" at bounding box center [518, 218] width 55 height 32
type input "**"
click at [533, 44] on button "×" at bounding box center [542, 34] width 27 height 33
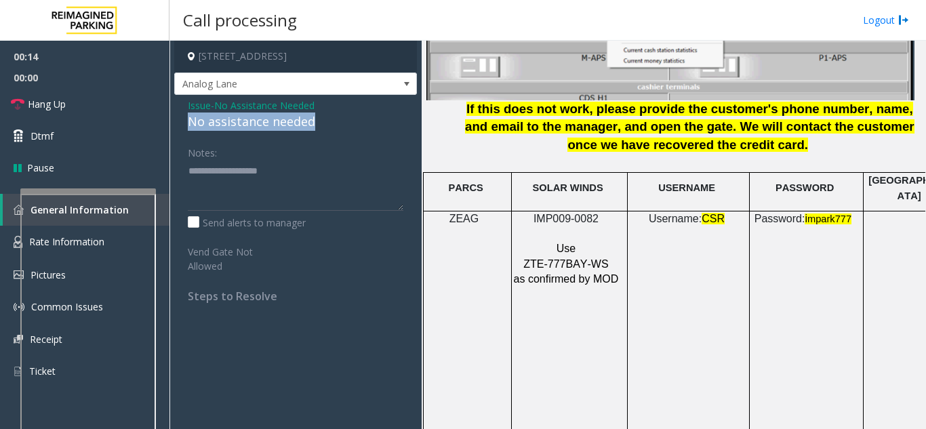
drag, startPoint x: 344, startPoint y: 126, endPoint x: 177, endPoint y: 121, distance: 166.7
click at [177, 121] on div "Issue - No Assistance Needed No assistance needed Notes: Send alerts to manager…" at bounding box center [295, 206] width 243 height 222
click at [312, 178] on textarea at bounding box center [295, 185] width 215 height 51
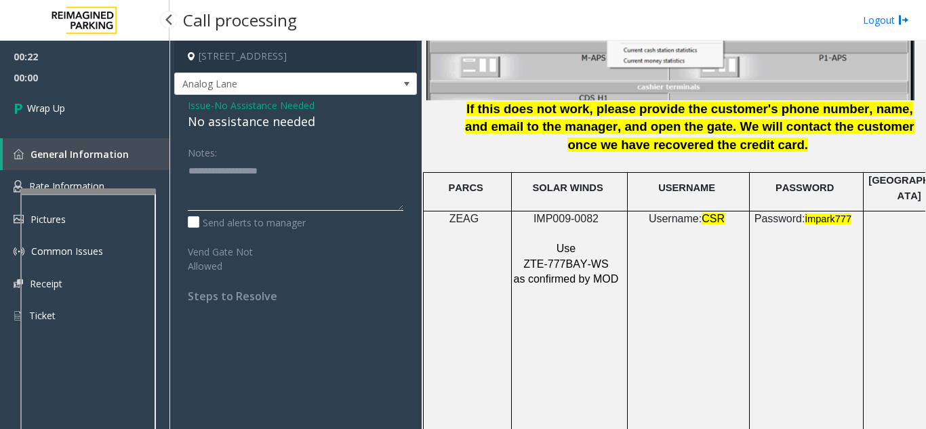
type textarea "**********"
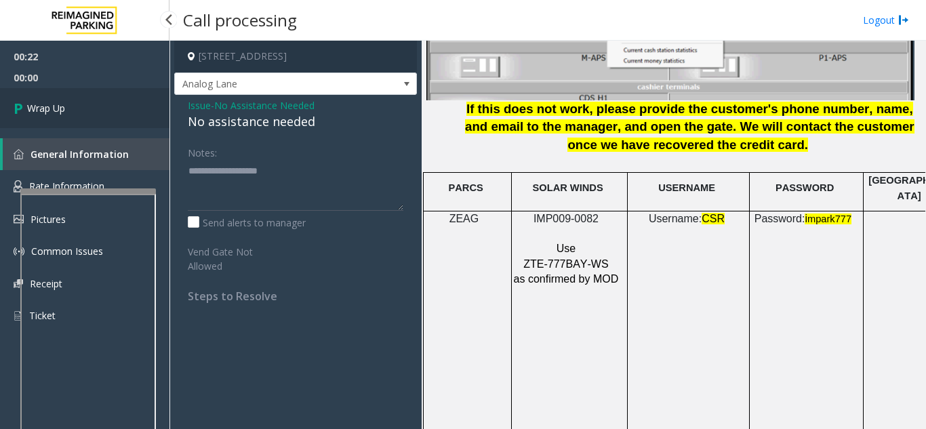
click at [98, 119] on link "Wrap Up" at bounding box center [84, 108] width 169 height 40
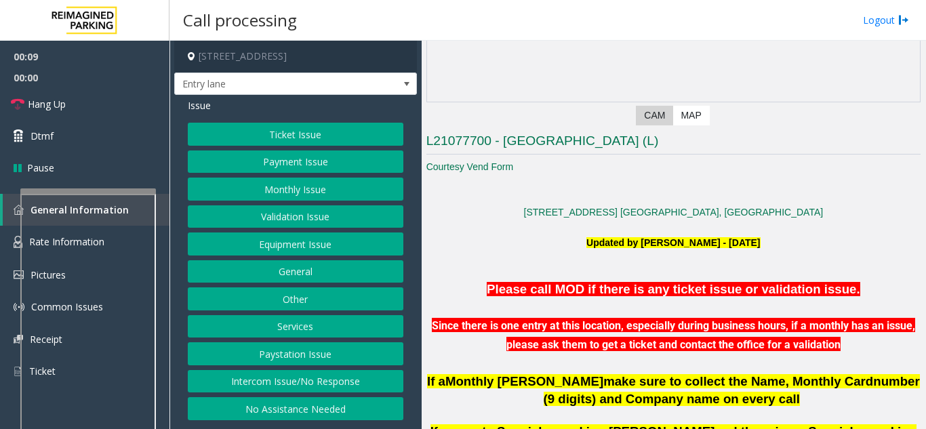
scroll to position [271, 0]
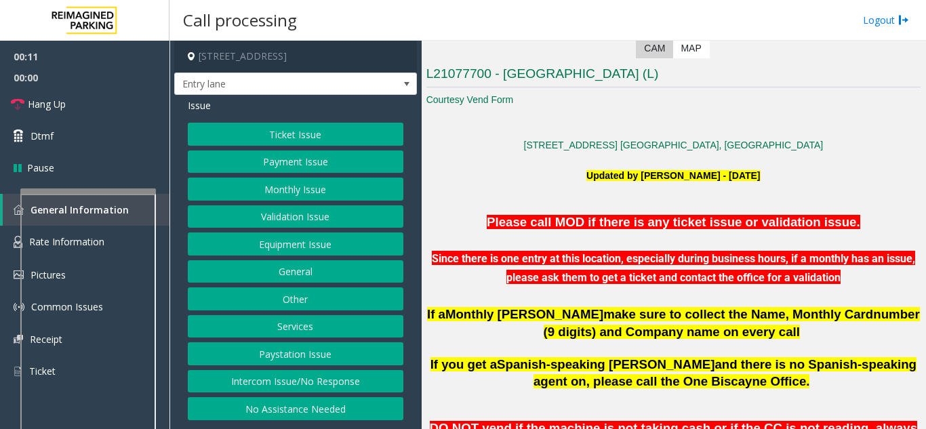
drag, startPoint x: 475, startPoint y: 209, endPoint x: 787, endPoint y: 316, distance: 329.8
click at [785, 323] on p "If a Monthly Parker make sure to collect the Name, Monthly Card number ( 9 digi…" at bounding box center [673, 324] width 494 height 36
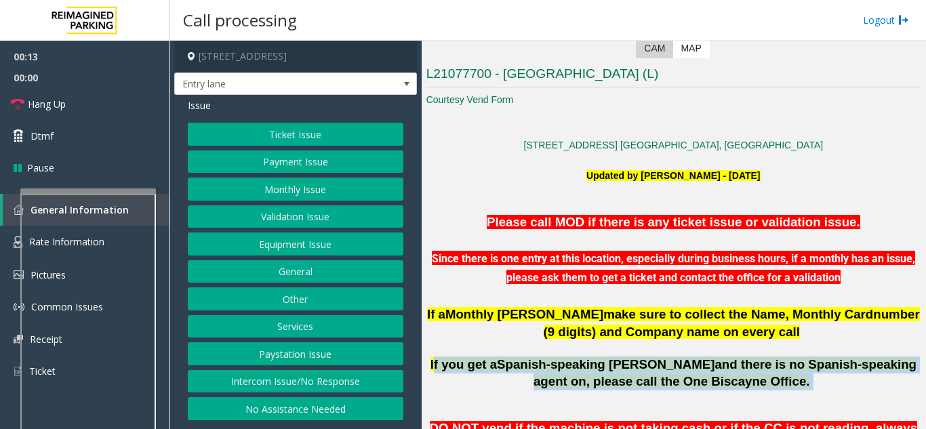
drag, startPoint x: 436, startPoint y: 361, endPoint x: 761, endPoint y: 388, distance: 326.3
click at [761, 388] on p "If you get a Spanish-speaking parker and there is no Spanish-speaking agent on,…" at bounding box center [673, 373] width 494 height 34
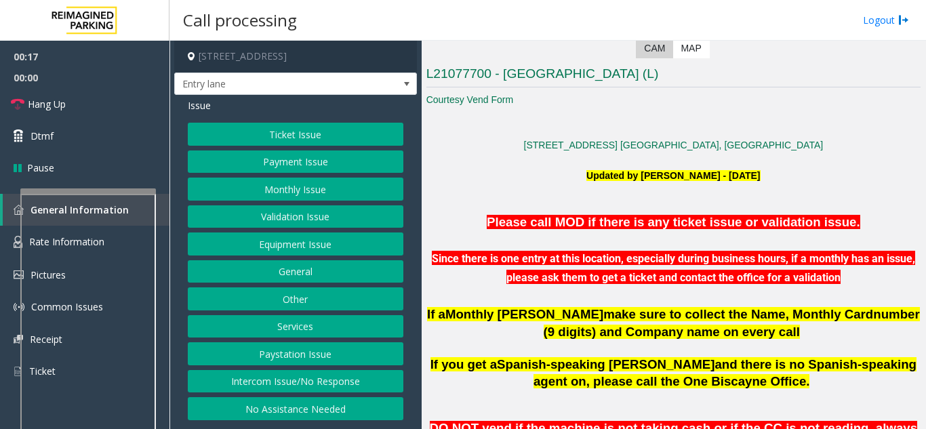
click at [296, 378] on button "Intercom Issue/No Response" at bounding box center [295, 381] width 215 height 23
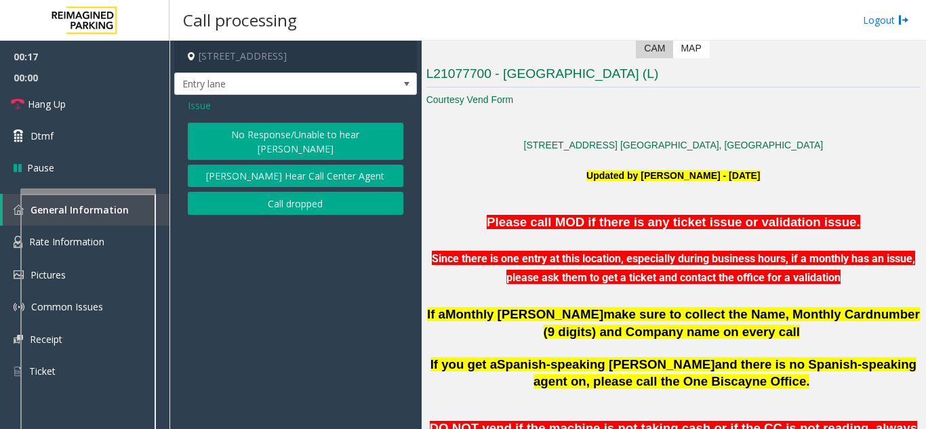
click at [256, 127] on button "No Response/Unable to hear [PERSON_NAME]" at bounding box center [295, 141] width 215 height 37
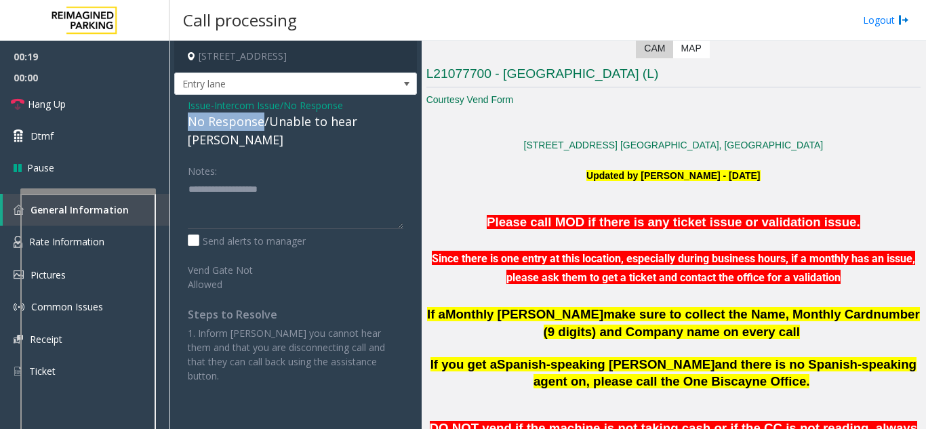
drag, startPoint x: 261, startPoint y: 123, endPoint x: 182, endPoint y: 123, distance: 79.3
click at [182, 123] on div "Issue - Intercom Issue/No Response No Response/Unable to hear [PERSON_NAME] Not…" at bounding box center [295, 246] width 243 height 302
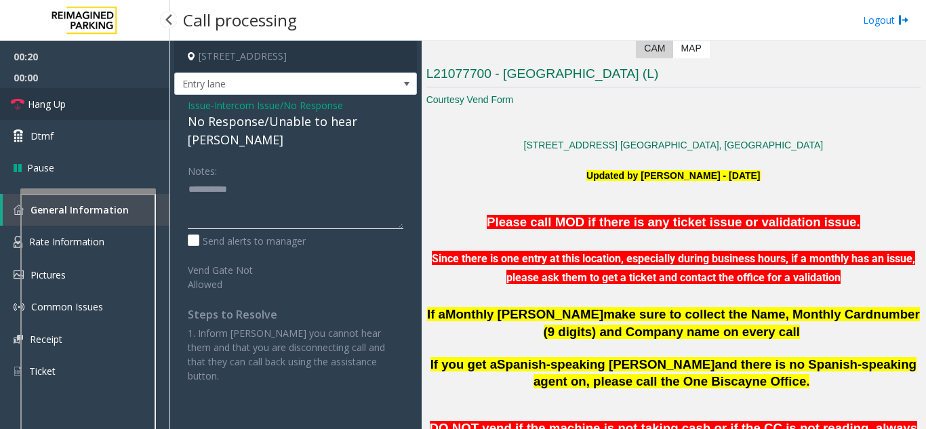
type textarea "**********"
click at [88, 111] on link "Hang Up" at bounding box center [84, 104] width 169 height 32
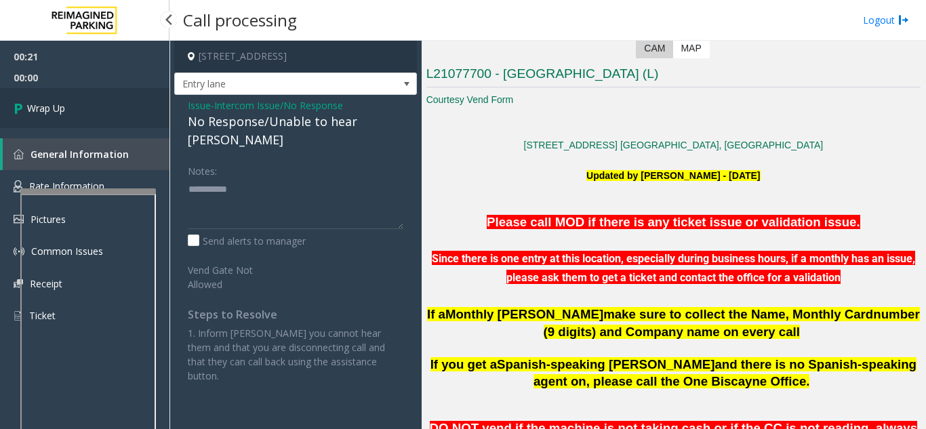
click at [88, 111] on link "Wrap Up" at bounding box center [84, 108] width 169 height 40
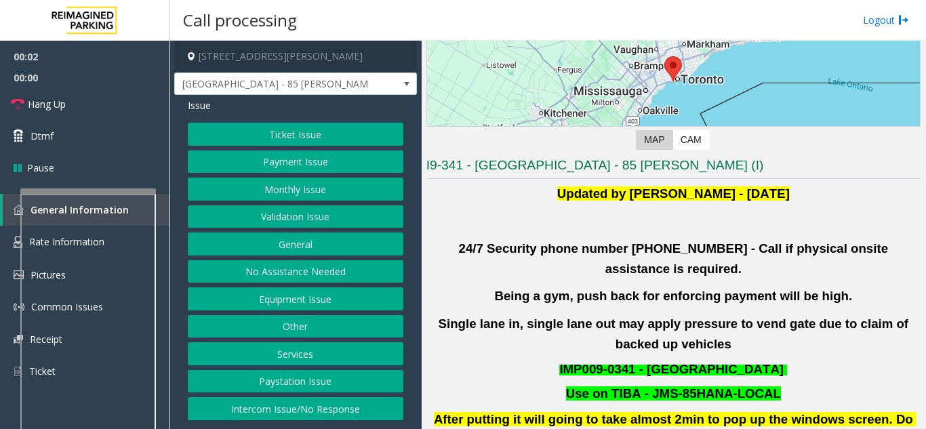
scroll to position [203, 0]
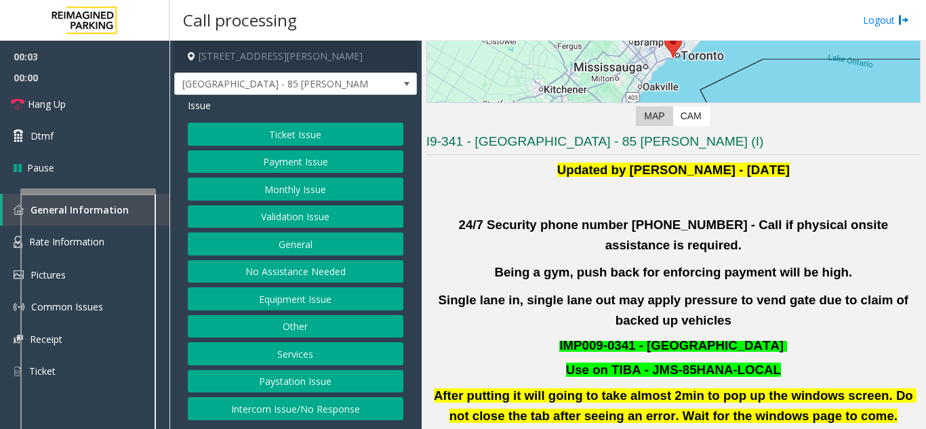
click at [293, 217] on button "Validation Issue" at bounding box center [295, 216] width 215 height 23
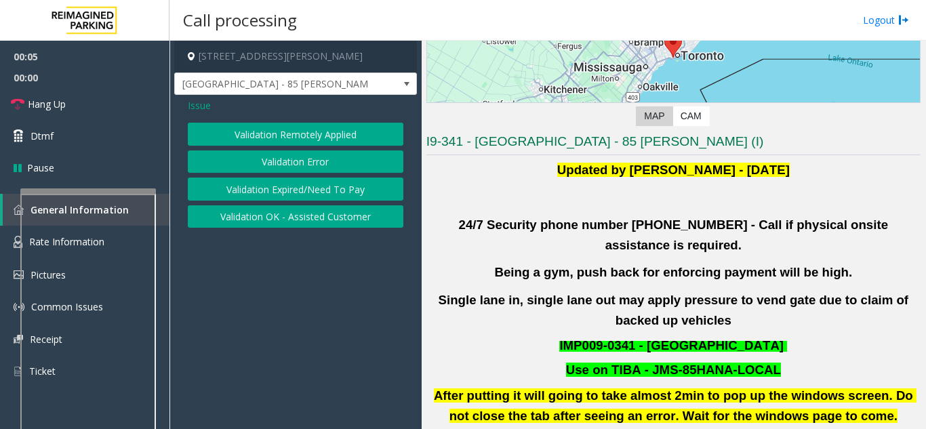
click at [293, 165] on button "Validation Error" at bounding box center [295, 161] width 215 height 23
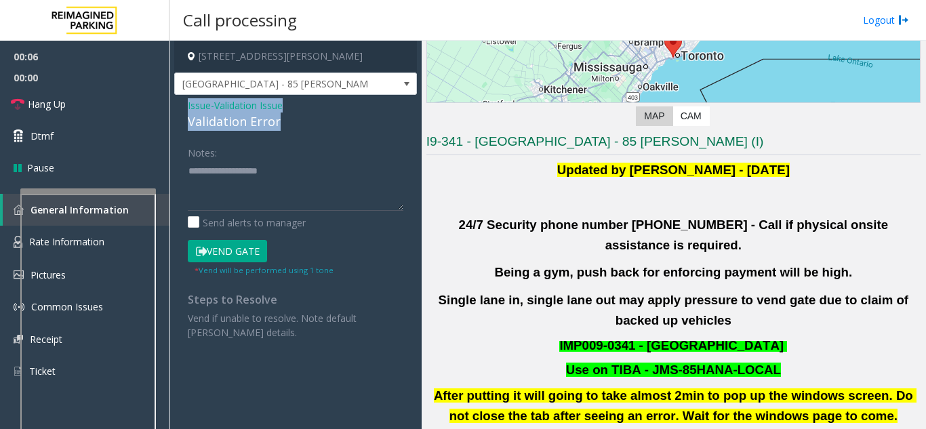
drag, startPoint x: 291, startPoint y: 122, endPoint x: 205, endPoint y: 105, distance: 87.7
click at [184, 105] on div "Issue - Validation Issue Validation Error Notes: Send alerts to manager Vend Ga…" at bounding box center [295, 224] width 243 height 258
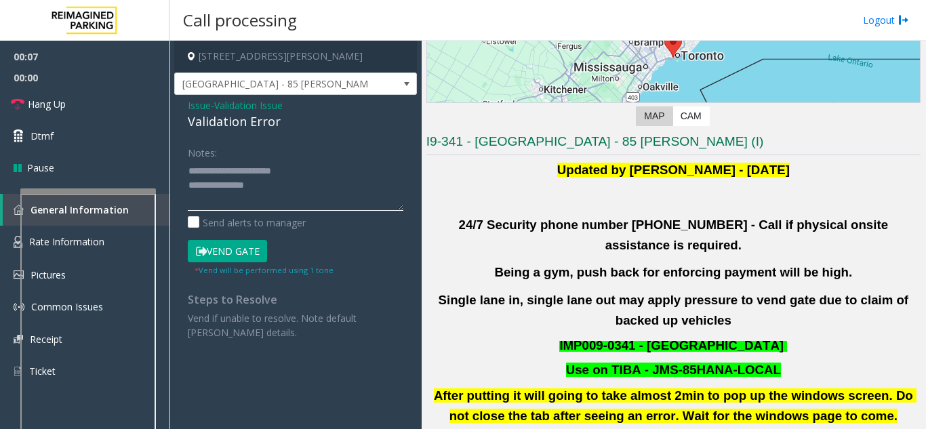
click at [260, 183] on textarea at bounding box center [295, 185] width 215 height 51
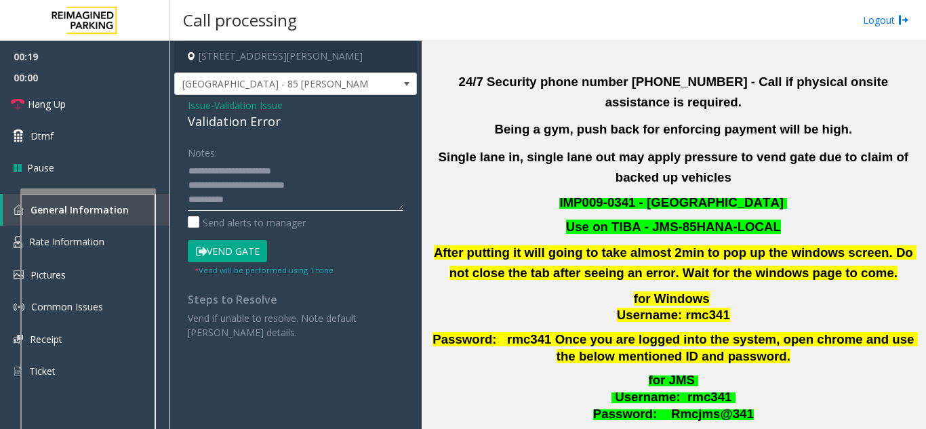
scroll to position [542, 0]
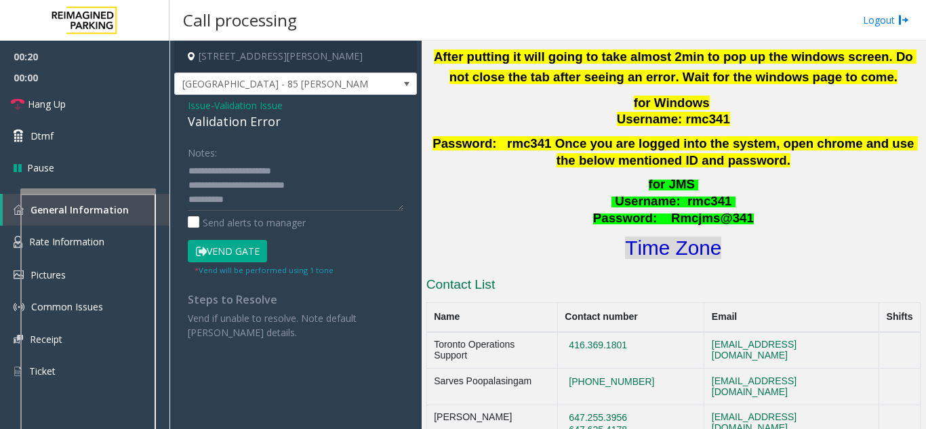
click at [669, 236] on font "Time Zone" at bounding box center [673, 247] width 96 height 22
click at [237, 205] on textarea at bounding box center [295, 185] width 215 height 51
drag, startPoint x: 266, startPoint y: 183, endPoint x: 310, endPoint y: 201, distance: 47.4
click at [309, 201] on textarea at bounding box center [295, 185] width 215 height 51
click at [330, 183] on textarea at bounding box center [295, 185] width 215 height 51
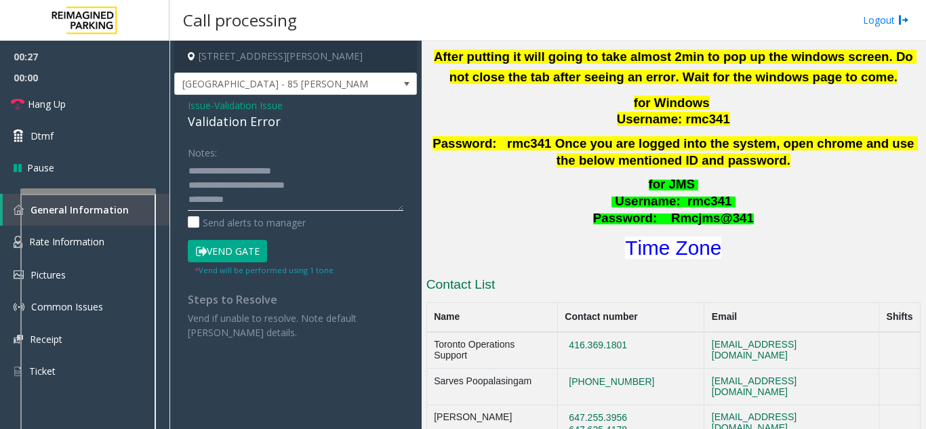
click at [228, 195] on textarea at bounding box center [295, 185] width 215 height 51
drag, startPoint x: 320, startPoint y: 186, endPoint x: 184, endPoint y: 162, distance: 137.7
click at [184, 162] on div "Notes: Send alerts to manager Vend Gate * Vend will be performed using 1 tone S…" at bounding box center [296, 240] width 236 height 199
click at [252, 198] on textarea at bounding box center [295, 185] width 215 height 51
click at [232, 194] on textarea at bounding box center [295, 185] width 215 height 51
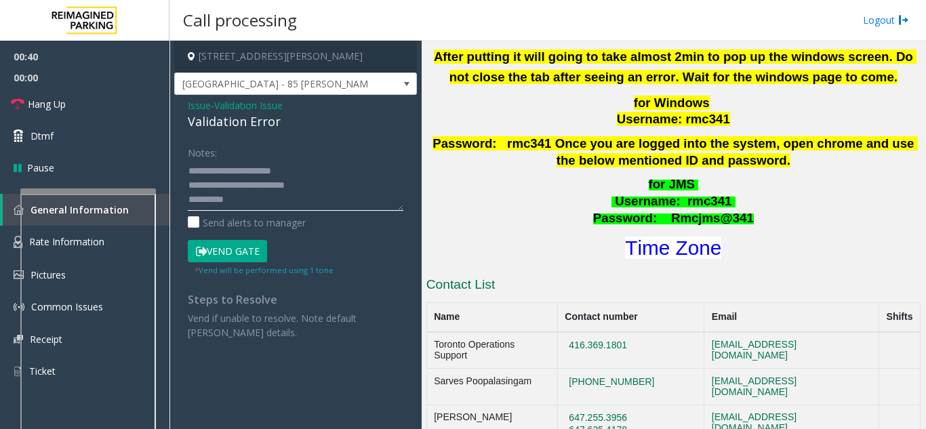
click at [249, 196] on textarea at bounding box center [295, 185] width 215 height 51
click at [282, 207] on textarea at bounding box center [295, 185] width 215 height 51
click at [232, 255] on button "Vend Gate" at bounding box center [227, 251] width 79 height 23
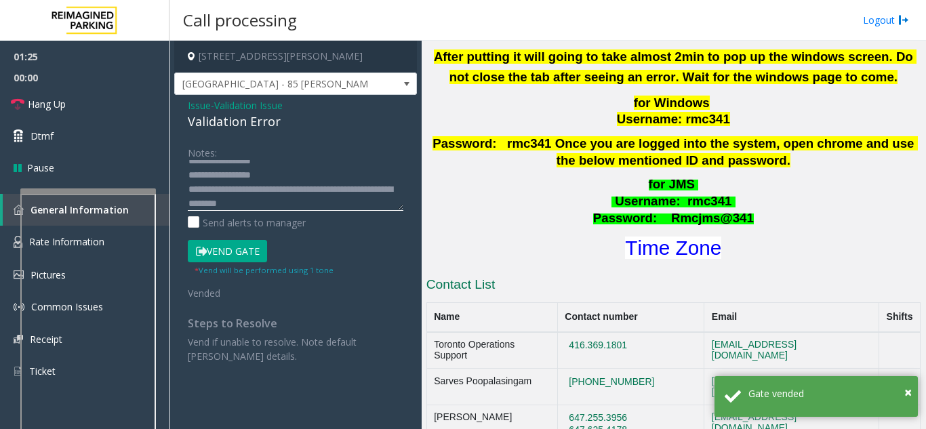
click at [306, 205] on textarea at bounding box center [295, 185] width 215 height 51
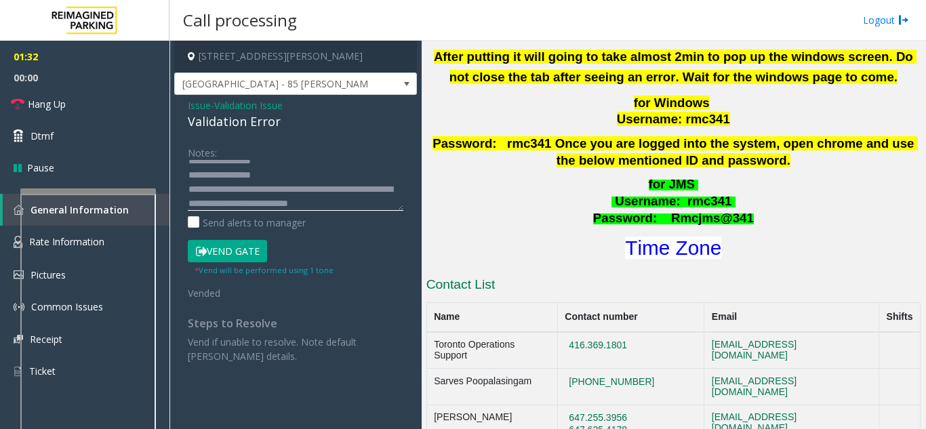
scroll to position [53, 0]
type textarea "**********"
drag, startPoint x: 217, startPoint y: 211, endPoint x: 201, endPoint y: 204, distance: 17.6
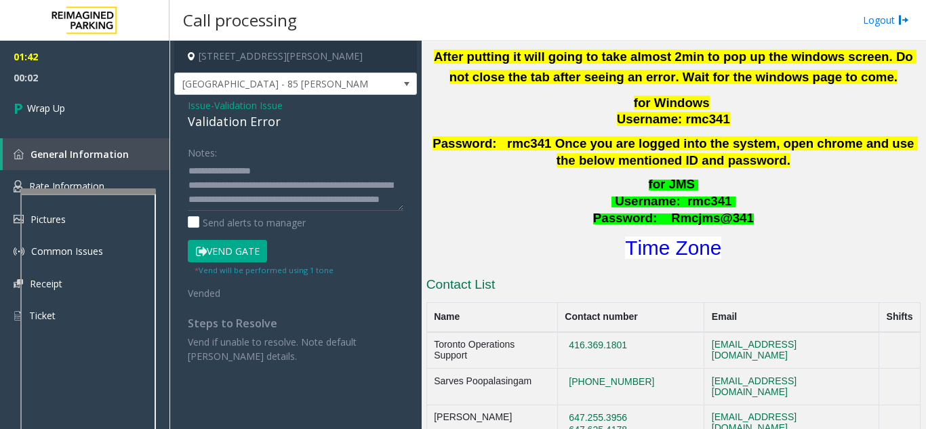
drag, startPoint x: 201, startPoint y: 204, endPoint x: 188, endPoint y: 196, distance: 14.9
click at [186, 194] on div "Notes: Send alerts to manager Vend Gate * Vend will be performed using 1 tone V…" at bounding box center [296, 252] width 236 height 222
click at [222, 203] on textarea at bounding box center [295, 185] width 215 height 51
click at [97, 117] on link "Wrap Up" at bounding box center [84, 108] width 169 height 40
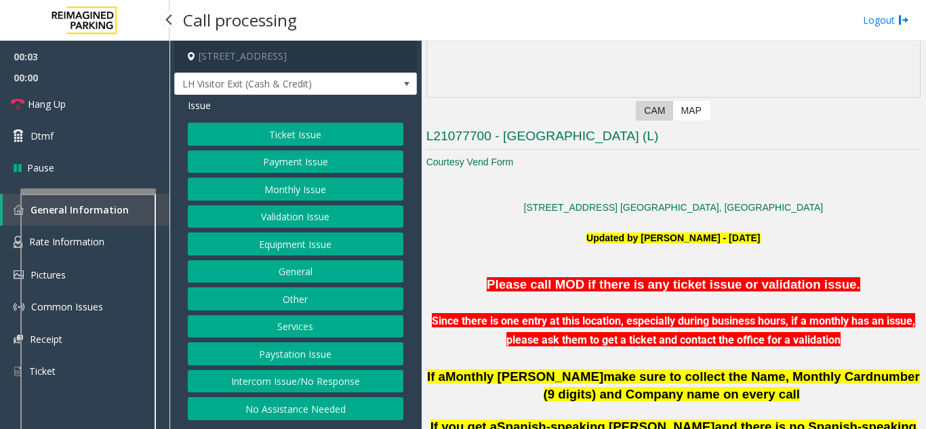
scroll to position [271, 0]
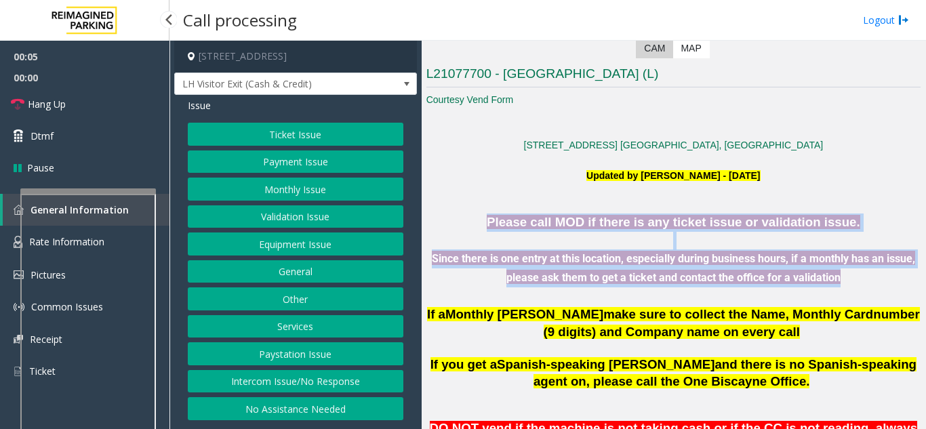
drag, startPoint x: 507, startPoint y: 223, endPoint x: 858, endPoint y: 285, distance: 356.3
click at [858, 285] on div "Please call MOD if there is any ticket issue or validation issue. Since there i…" at bounding box center [673, 277] width 494 height 128
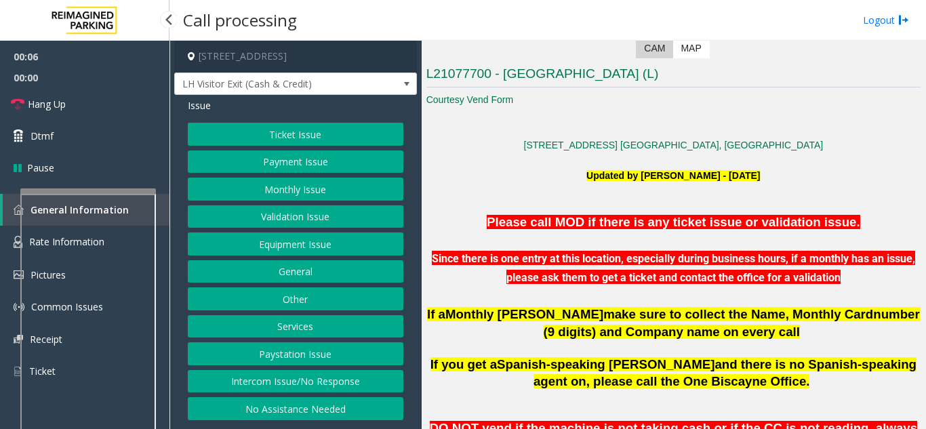
click at [854, 298] on p at bounding box center [673, 296] width 494 height 18
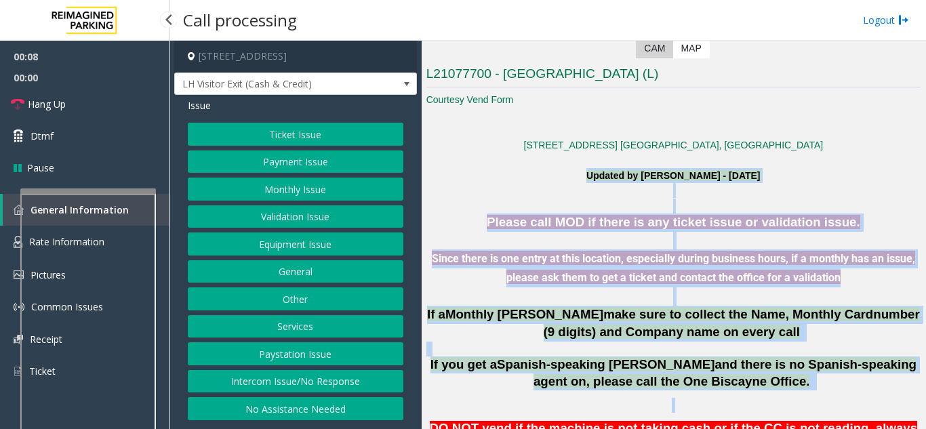
drag, startPoint x: 780, startPoint y: 398, endPoint x: 524, endPoint y: 179, distance: 336.8
click at [524, 179] on p "Updated by Jeetendra - 15th July 2025" at bounding box center [673, 175] width 494 height 15
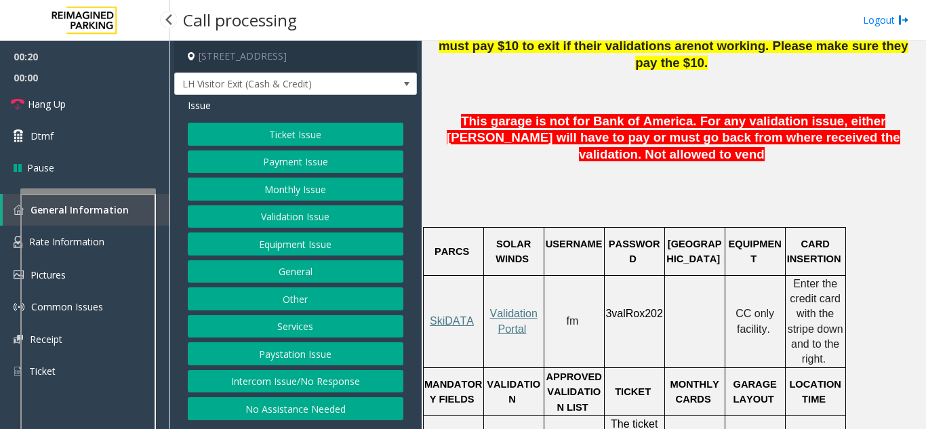
scroll to position [813, 0]
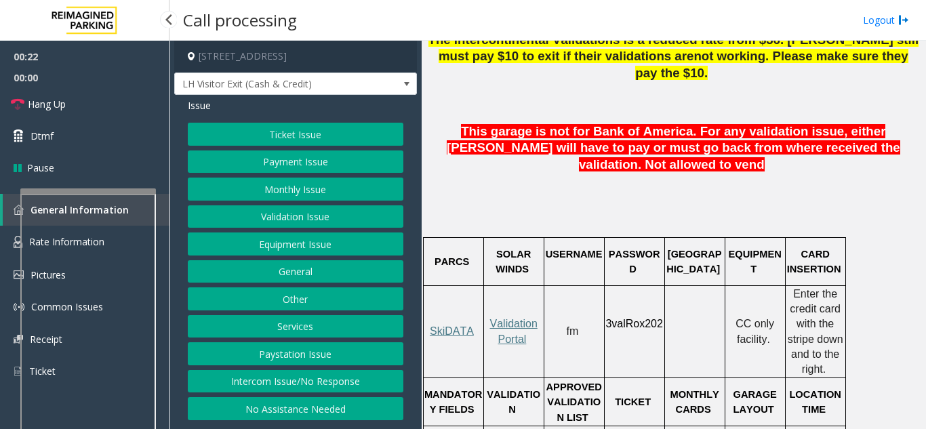
click at [282, 133] on button "Ticket Issue" at bounding box center [295, 134] width 215 height 23
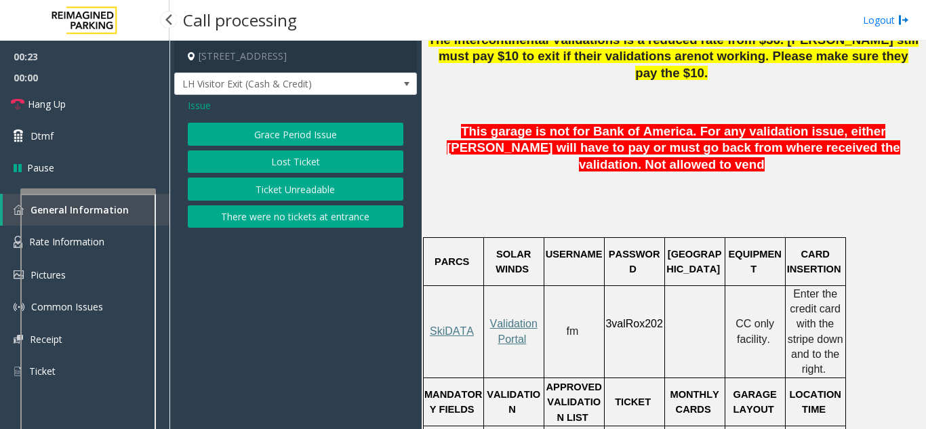
click at [284, 190] on button "Ticket Unreadable" at bounding box center [295, 189] width 215 height 23
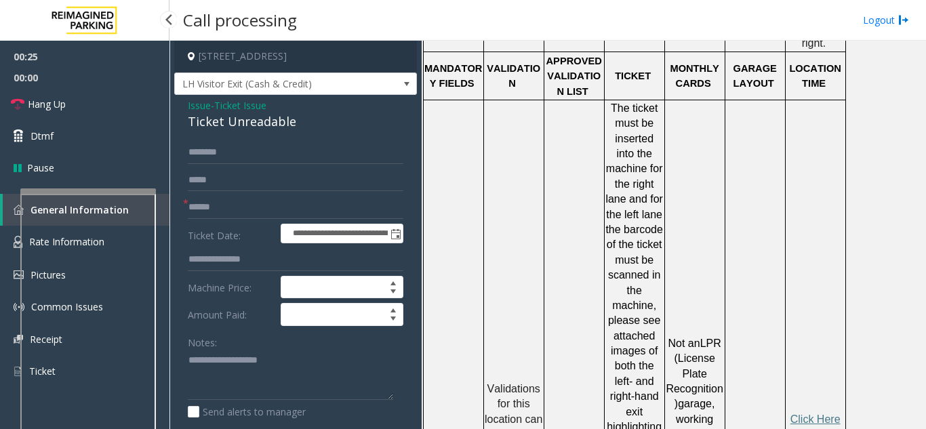
scroll to position [1152, 0]
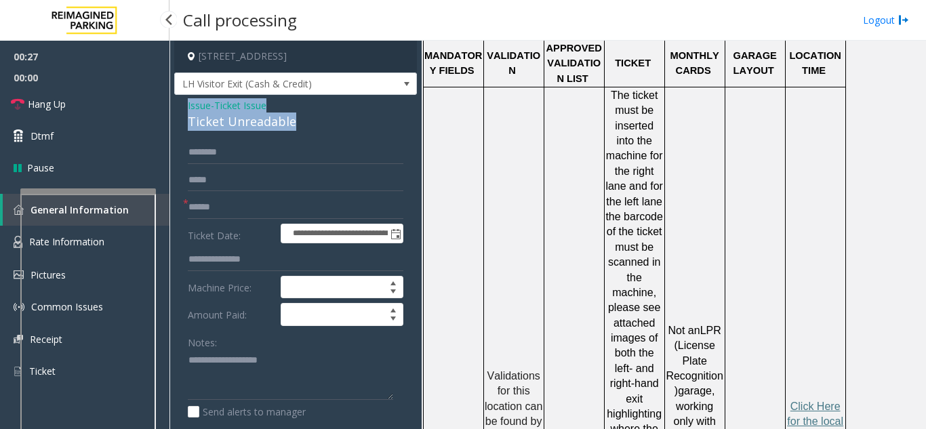
drag, startPoint x: 312, startPoint y: 121, endPoint x: 182, endPoint y: 109, distance: 130.0
click at [182, 109] on div "**********" at bounding box center [295, 404] width 243 height 619
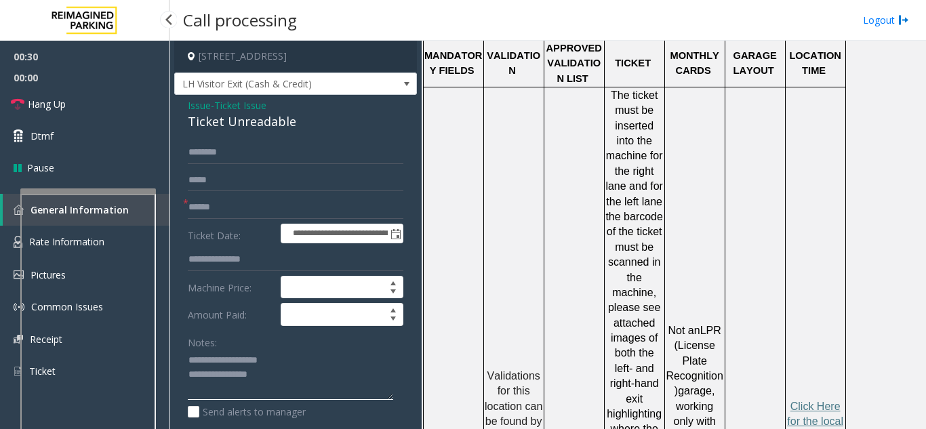
type textarea "**********"
click at [203, 205] on input "text" at bounding box center [295, 207] width 215 height 23
type input "**"
click at [142, 102] on link "Hang Up" at bounding box center [84, 104] width 169 height 32
click at [297, 381] on textarea at bounding box center [290, 375] width 205 height 51
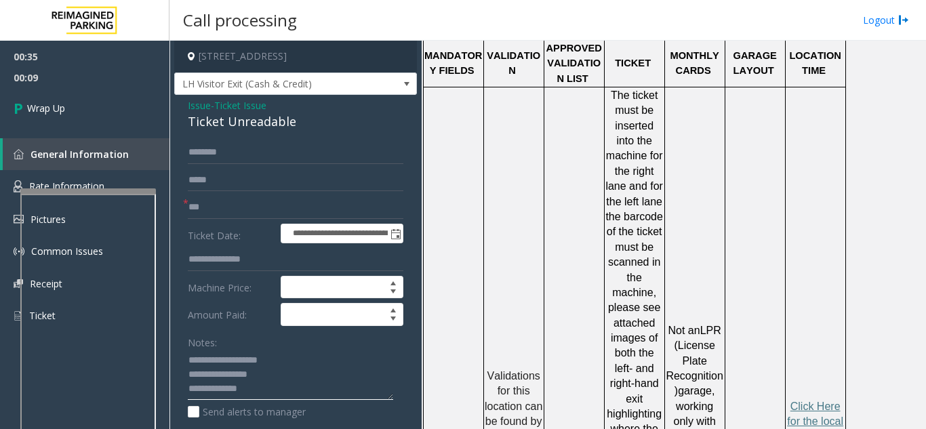
click at [257, 396] on textarea at bounding box center [290, 375] width 205 height 51
paste textarea "**********"
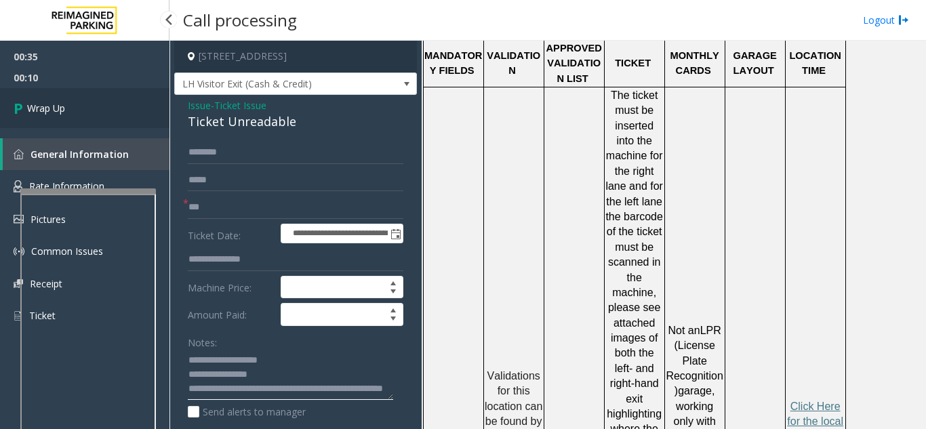
type textarea "**********"
click at [33, 104] on span "Wrap Up" at bounding box center [46, 108] width 38 height 14
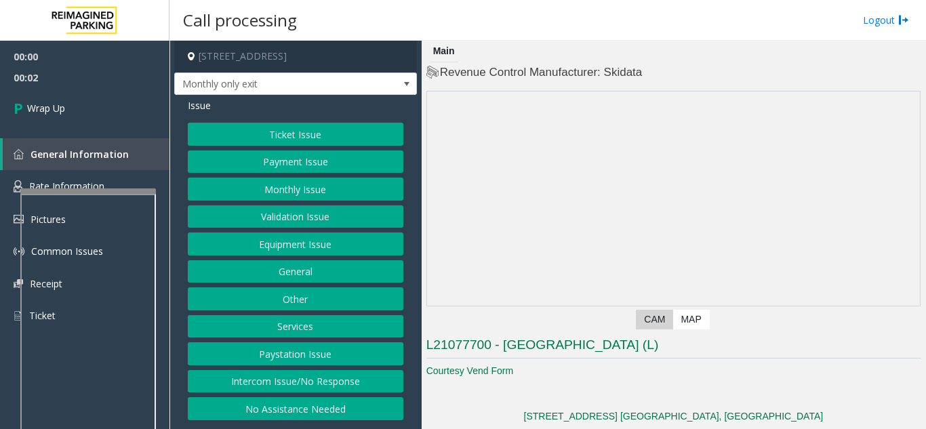
click at [278, 386] on button "Intercom Issue/No Response" at bounding box center [295, 381] width 215 height 23
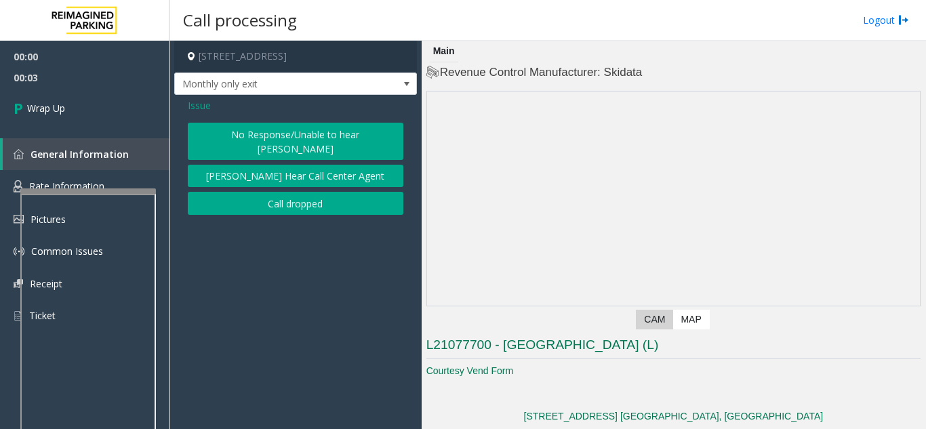
click at [287, 192] on button "Call dropped" at bounding box center [295, 203] width 215 height 23
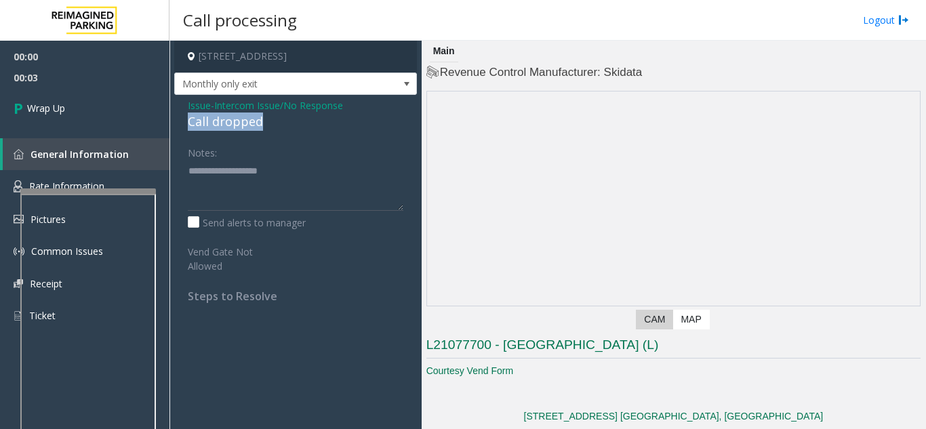
drag, startPoint x: 265, startPoint y: 119, endPoint x: 181, endPoint y: 118, distance: 84.0
click at [181, 118] on div "Issue - Intercom Issue/No Response Call dropped Notes: Send alerts to manager V…" at bounding box center [295, 206] width 243 height 222
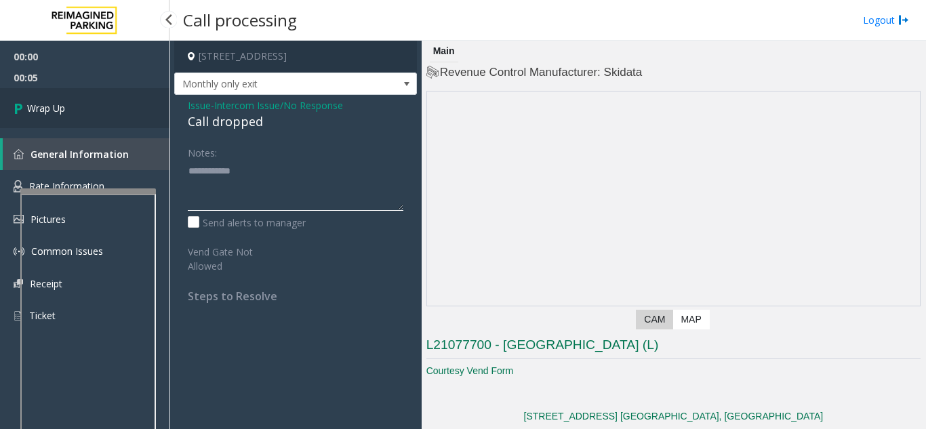
type textarea "**********"
click at [57, 111] on span "Wrap Up" at bounding box center [46, 108] width 38 height 14
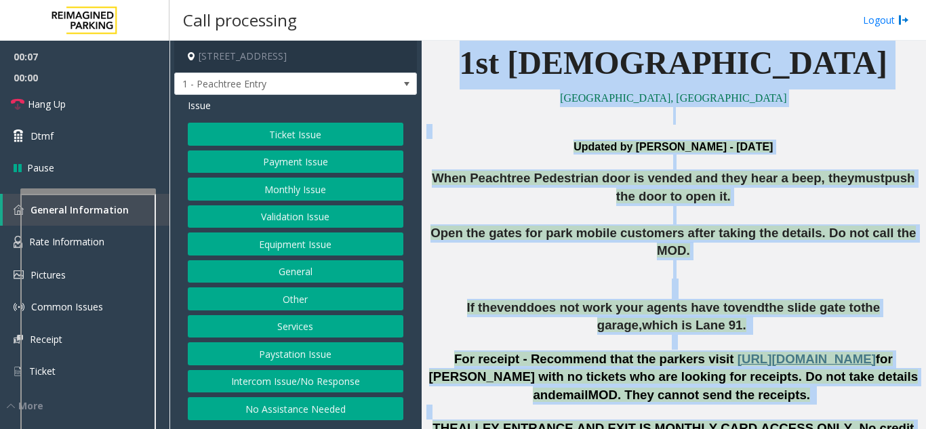
scroll to position [334, 0]
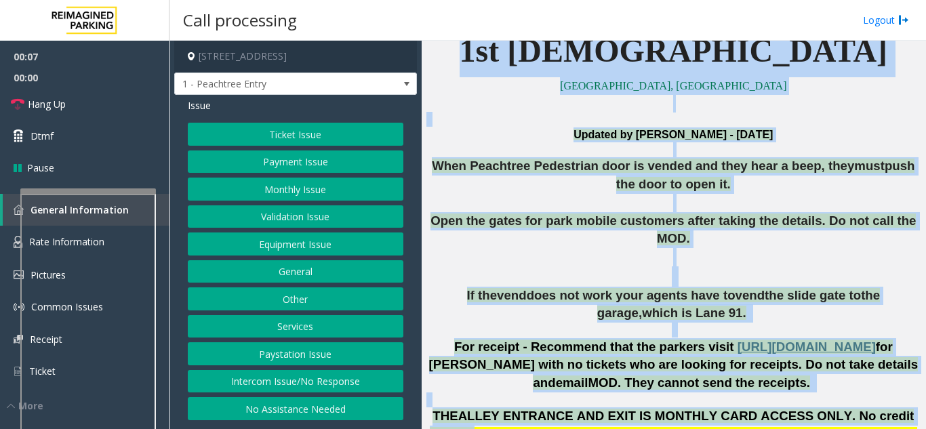
drag, startPoint x: 546, startPoint y: 245, endPoint x: 852, endPoint y: 344, distance: 321.2
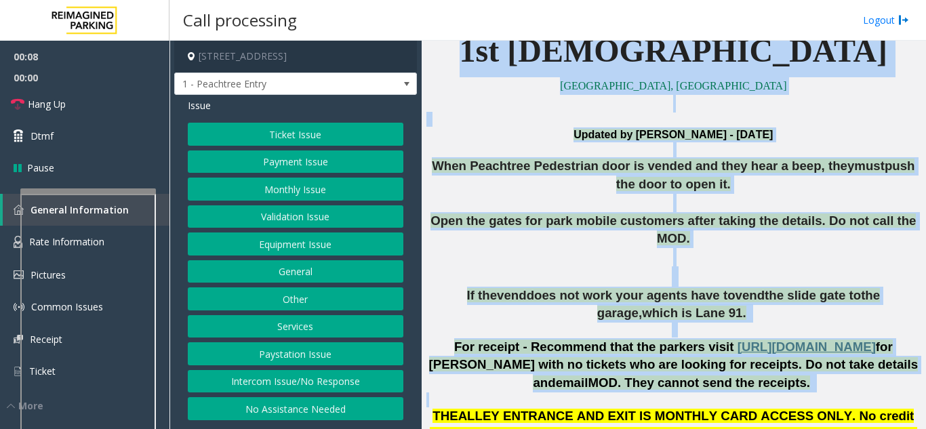
click at [810, 375] on span "MOD. They cannot send the receipts." at bounding box center [698, 382] width 222 height 14
drag, startPoint x: 749, startPoint y: 362, endPoint x: 510, endPoint y: 48, distance: 394.5
click at [518, 65] on p "1st Presbyterian" at bounding box center [673, 51] width 494 height 52
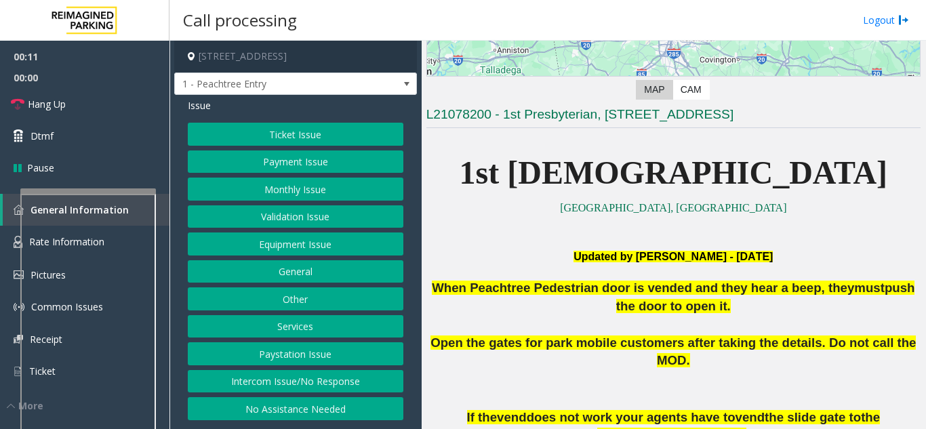
scroll to position [199, 0]
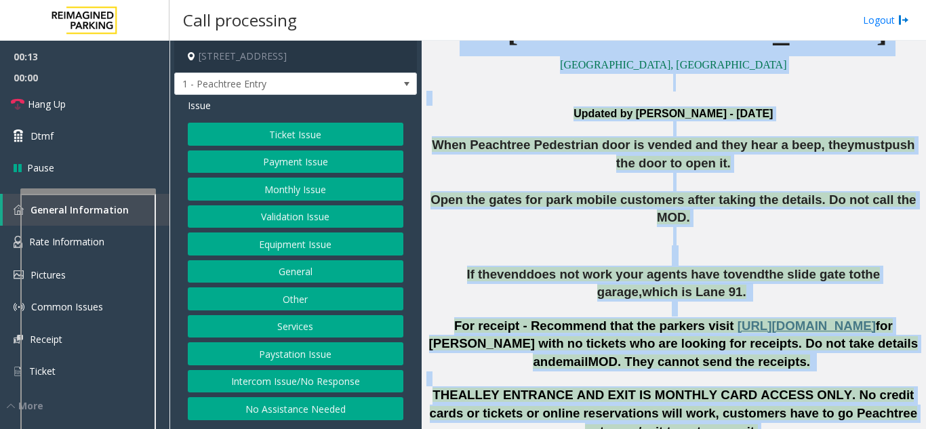
drag, startPoint x: 556, startPoint y: 200, endPoint x: 851, endPoint y: 409, distance: 361.1
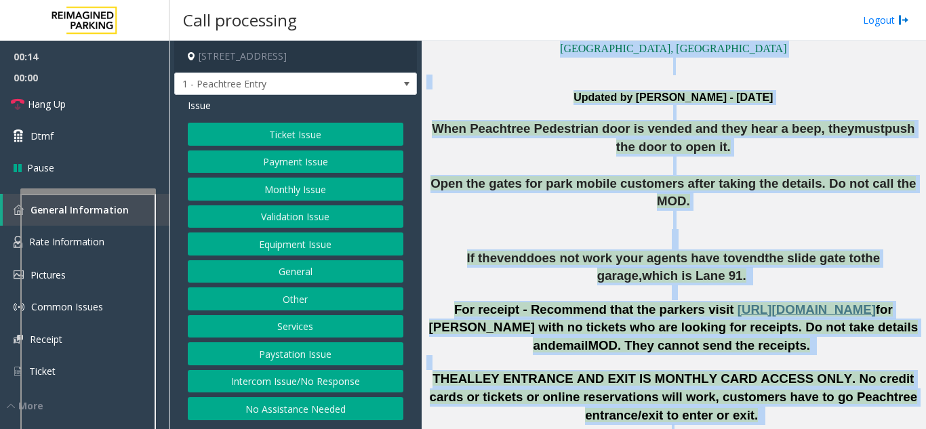
click at [802, 379] on span "ALLEY ENTRANCE AND EXIT IS MONTHLY CARD ACCESS ONLY. No credit cards or tickets…" at bounding box center [674, 396] width 488 height 50
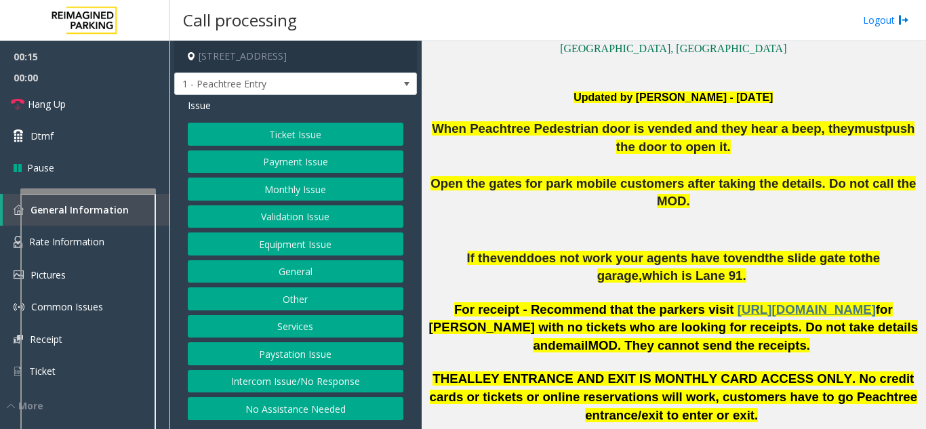
click at [316, 379] on button "Intercom Issue/No Response" at bounding box center [295, 381] width 215 height 23
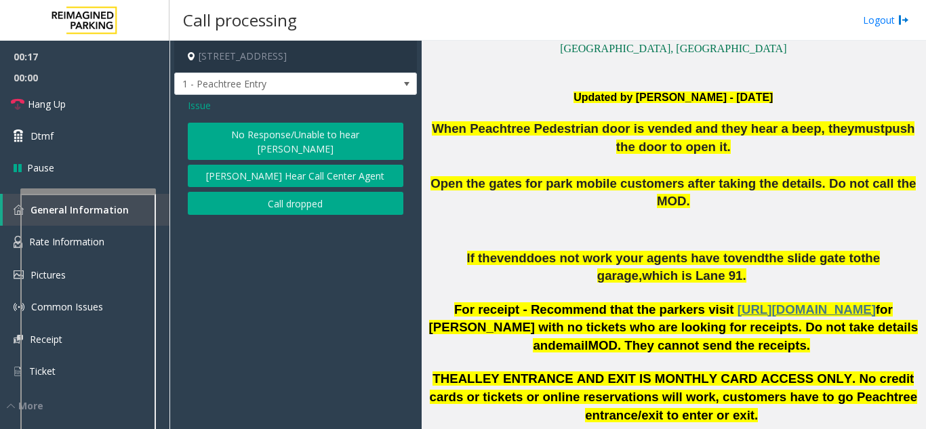
click at [259, 133] on button "No Response/Unable to hear [PERSON_NAME]" at bounding box center [295, 141] width 215 height 37
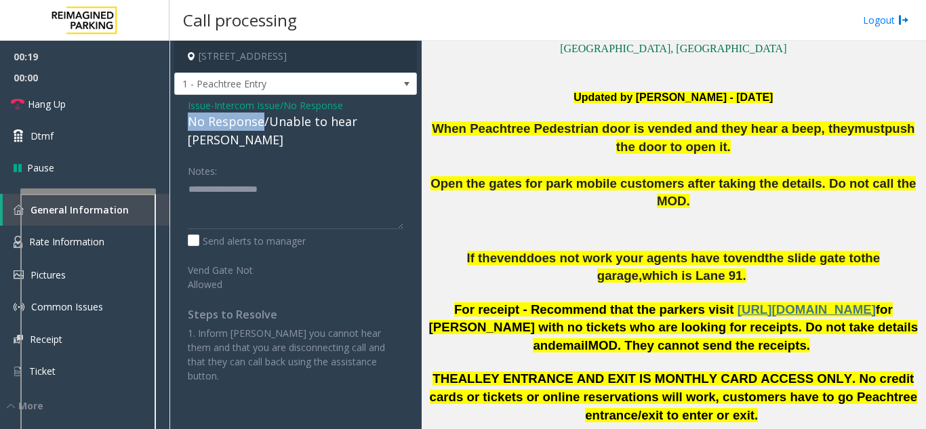
drag, startPoint x: 262, startPoint y: 123, endPoint x: 186, endPoint y: 117, distance: 76.8
click at [186, 117] on div "Issue - Intercom Issue/No Response No Response/Unable to hear [PERSON_NAME] Not…" at bounding box center [295, 246] width 243 height 302
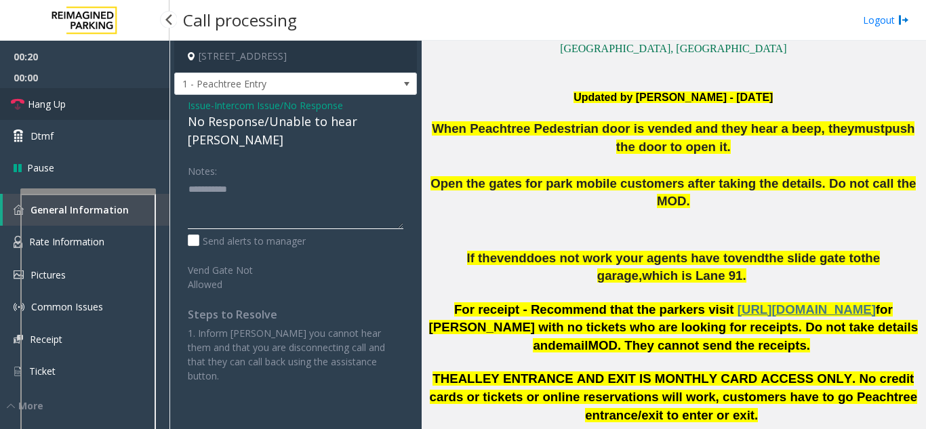
type textarea "**********"
click at [104, 95] on link "Hang Up" at bounding box center [84, 104] width 169 height 32
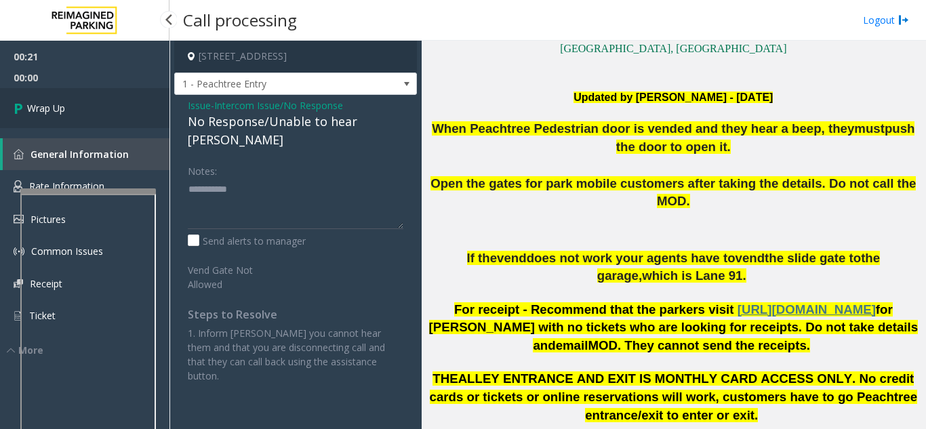
click at [98, 102] on link "Wrap Up" at bounding box center [84, 108] width 169 height 40
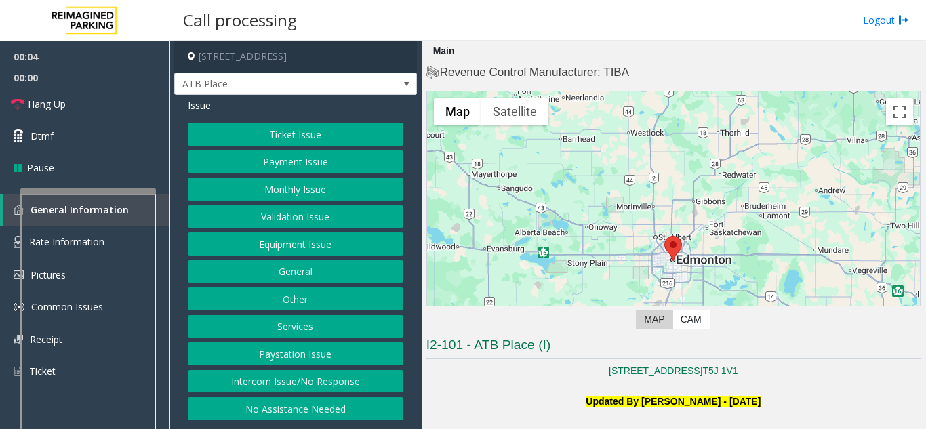
click at [510, 358] on h3 "I2-101 - ATB Place (I)" at bounding box center [673, 347] width 494 height 22
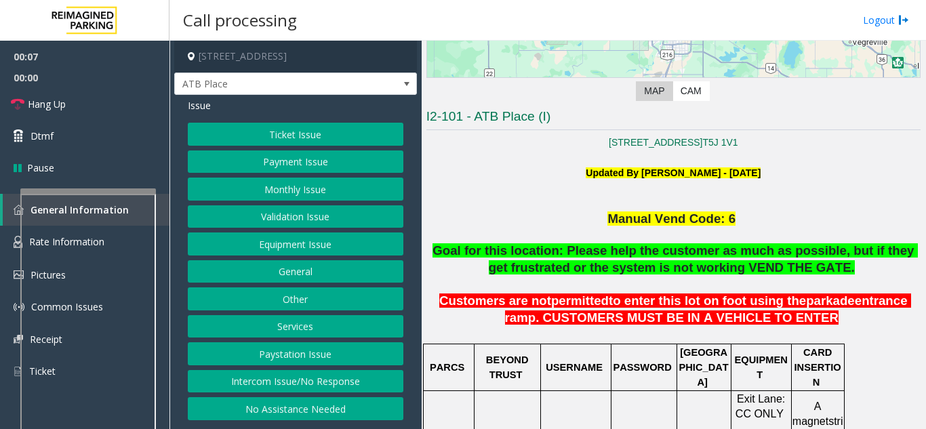
scroll to position [271, 0]
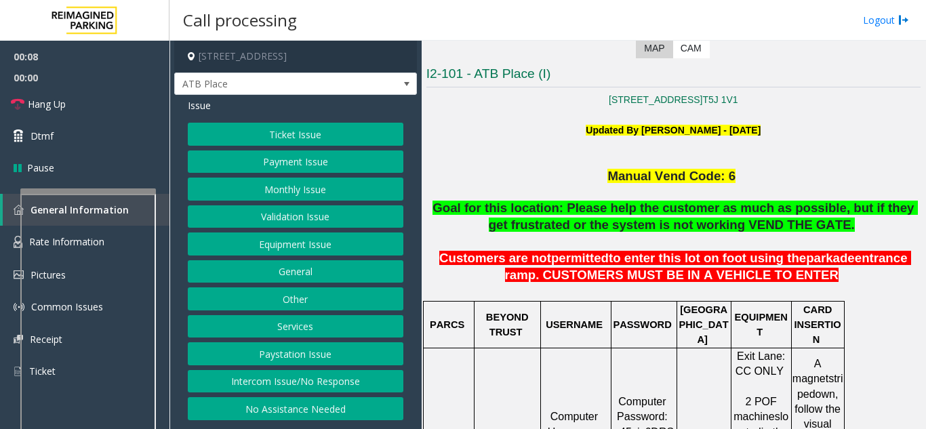
click at [307, 136] on button "Ticket Issue" at bounding box center [295, 134] width 215 height 23
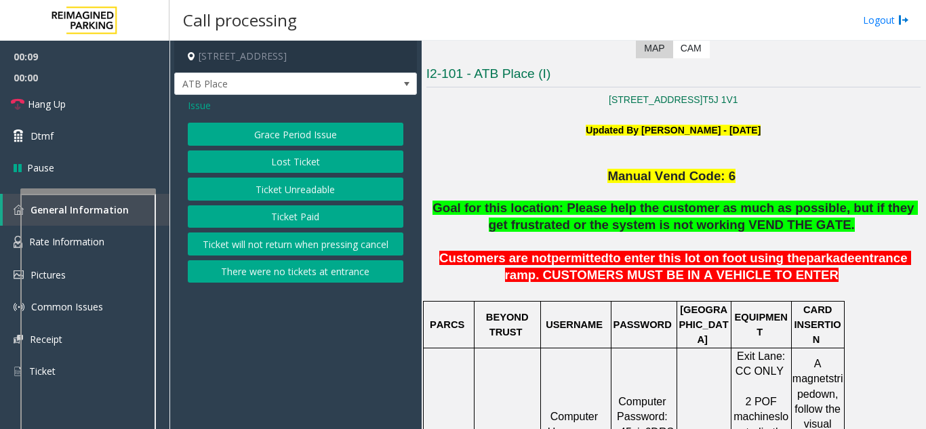
click at [289, 188] on button "Ticket Unreadable" at bounding box center [295, 189] width 215 height 23
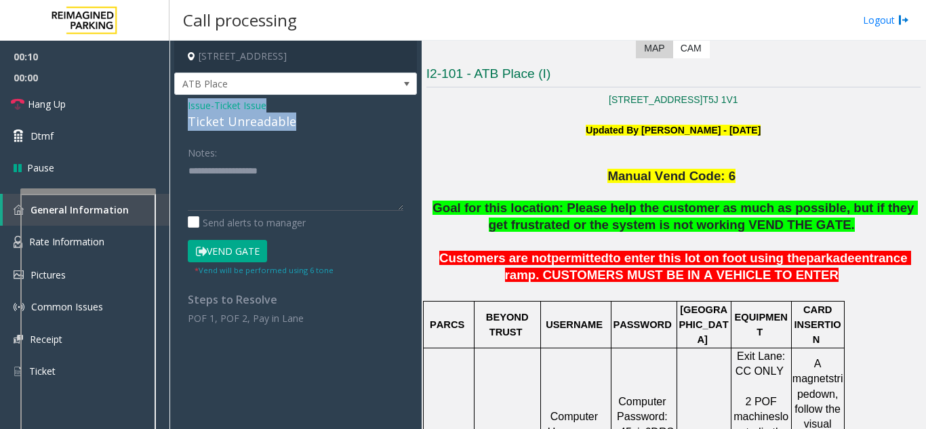
drag, startPoint x: 310, startPoint y: 119, endPoint x: 183, endPoint y: 106, distance: 127.4
click at [183, 106] on div "Issue - Ticket Issue Ticket Unreadable Notes: Send alerts to manager Vend Gate …" at bounding box center [295, 217] width 243 height 244
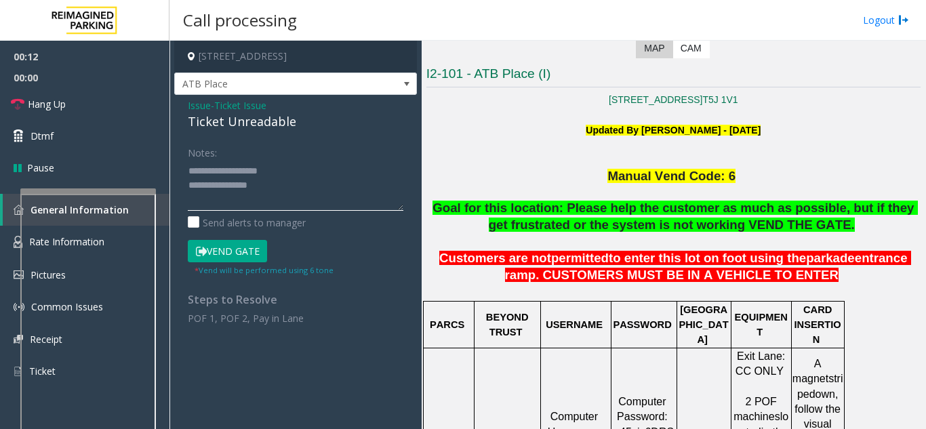
click at [283, 190] on textarea at bounding box center [295, 185] width 215 height 51
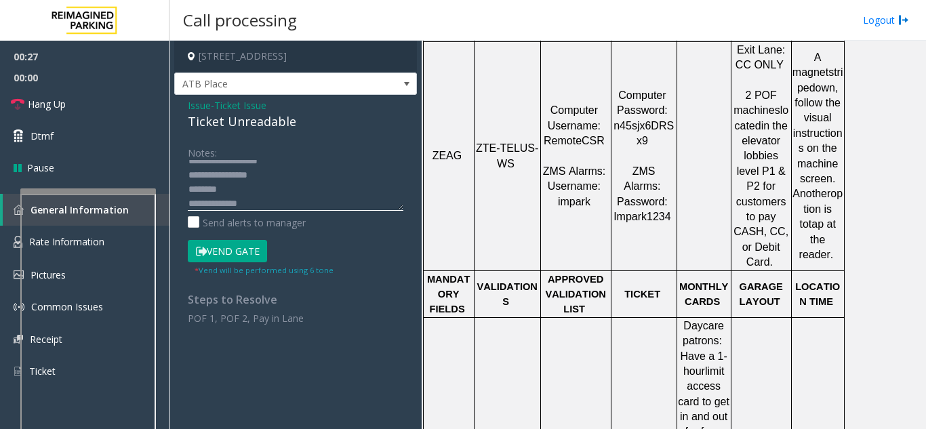
scroll to position [610, 0]
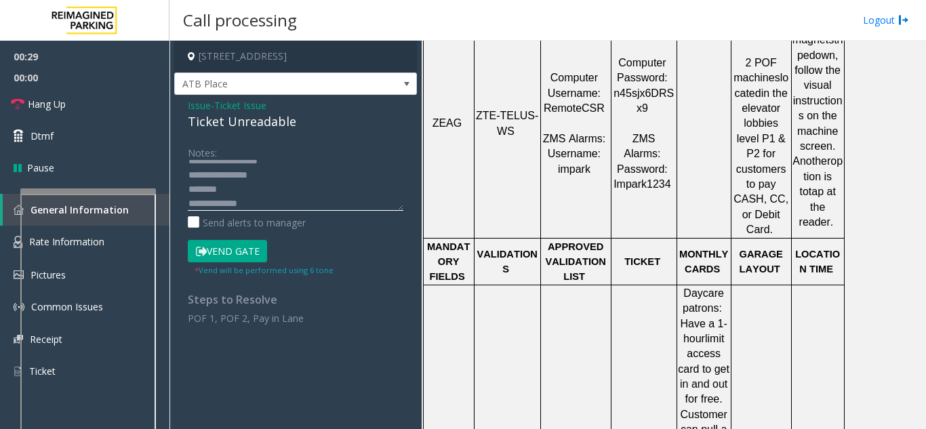
click at [232, 187] on textarea at bounding box center [295, 185] width 215 height 51
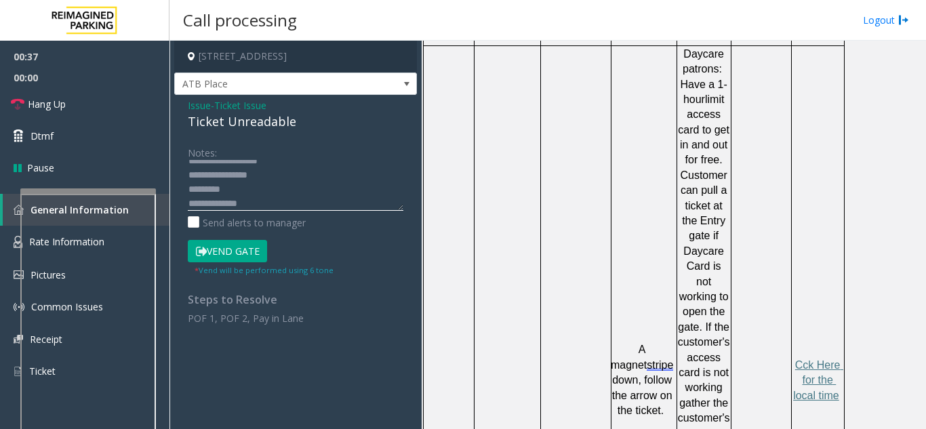
scroll to position [881, 0]
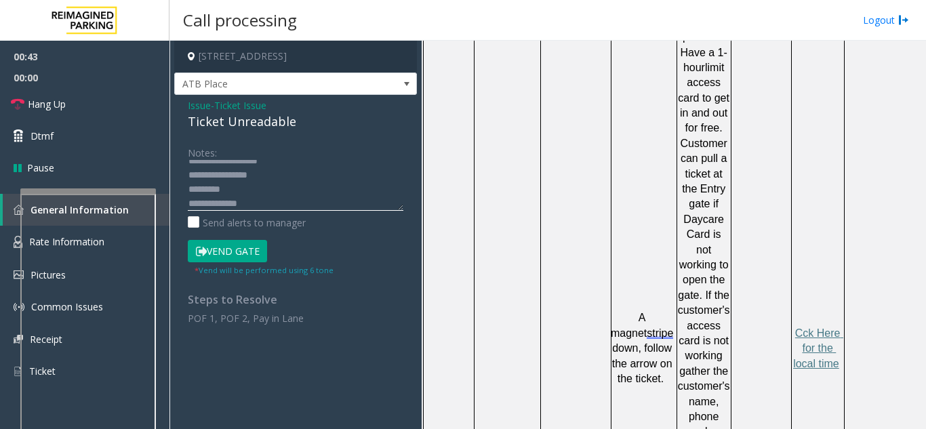
click at [268, 201] on textarea at bounding box center [295, 185] width 215 height 51
click at [279, 205] on textarea at bounding box center [295, 185] width 215 height 51
paste textarea "**********"
click at [235, 196] on textarea at bounding box center [295, 185] width 215 height 51
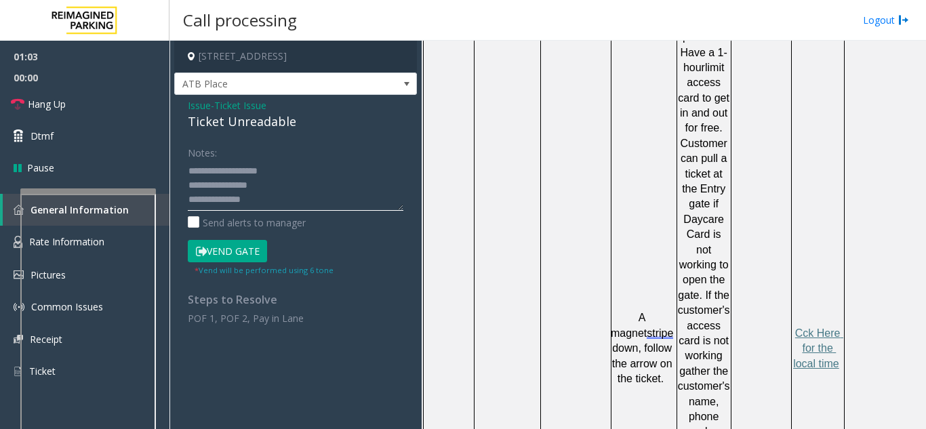
type textarea "**********"
click at [230, 251] on button "Vend Gate" at bounding box center [227, 251] width 79 height 23
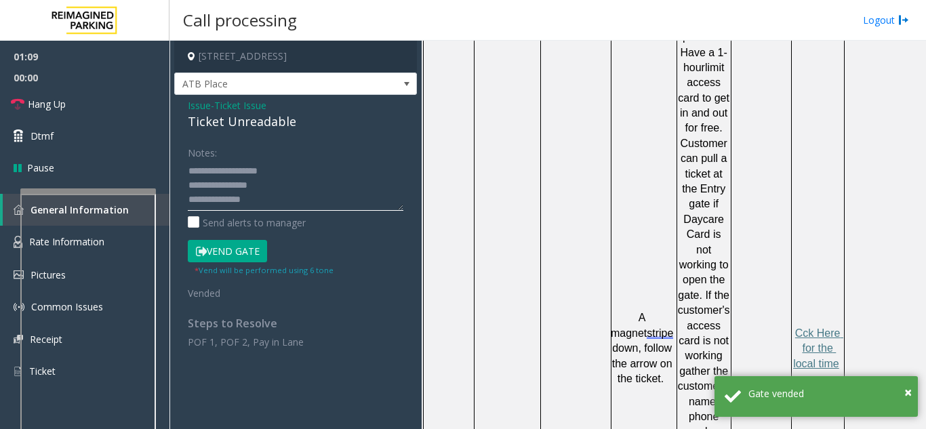
drag, startPoint x: 315, startPoint y: 188, endPoint x: 182, endPoint y: 166, distance: 134.6
click at [182, 166] on div "Notes: Send alerts to manager Vend Gate * Vend will be performed using 6 tone V…" at bounding box center [296, 245] width 236 height 208
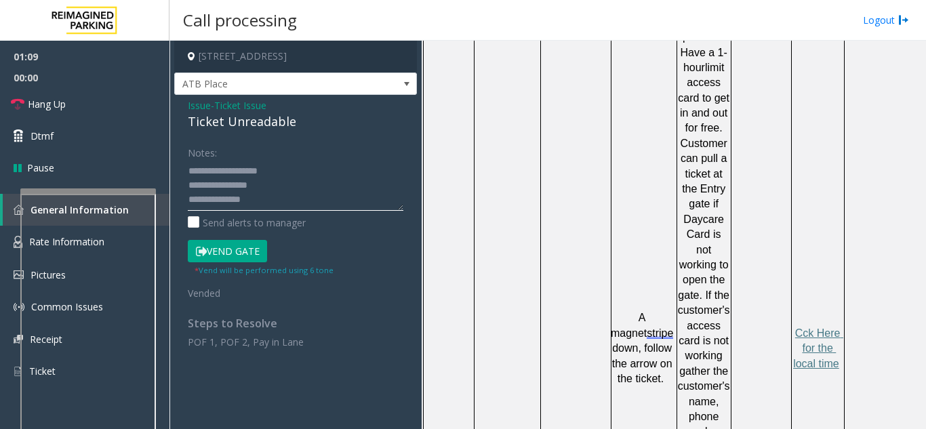
click at [294, 184] on textarea at bounding box center [295, 185] width 215 height 51
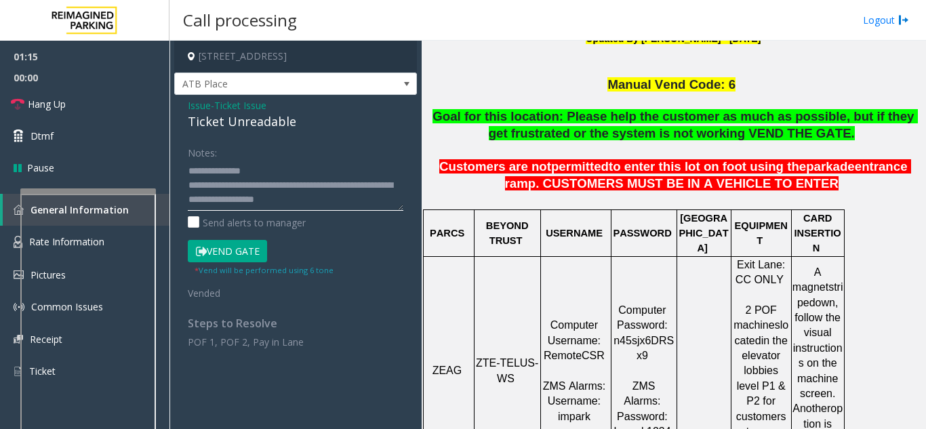
scroll to position [339, 0]
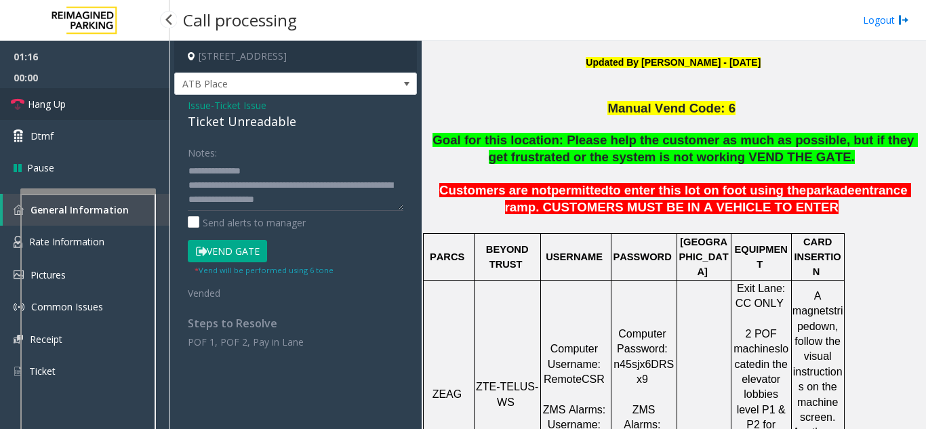
click at [106, 89] on link "Hang Up" at bounding box center [84, 104] width 169 height 32
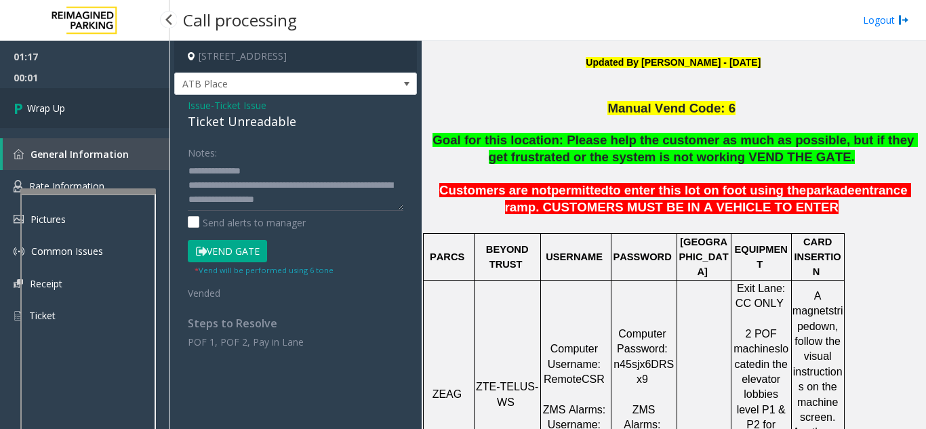
click at [106, 89] on link "Wrap Up" at bounding box center [84, 108] width 169 height 40
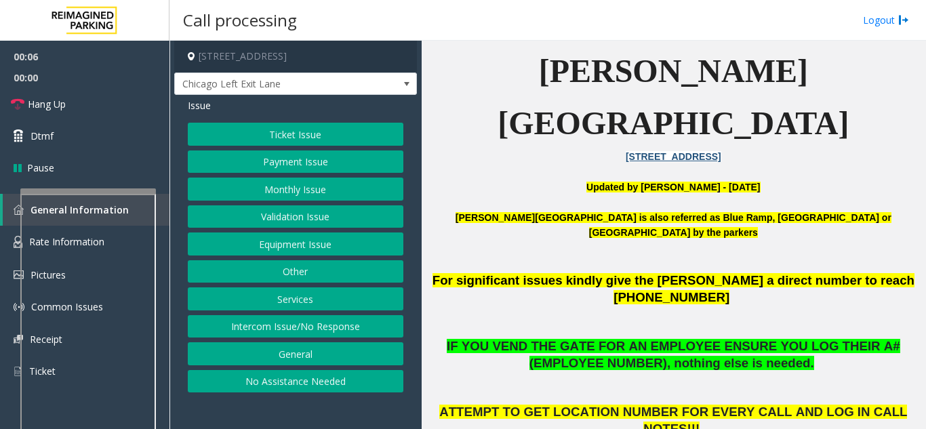
scroll to position [339, 0]
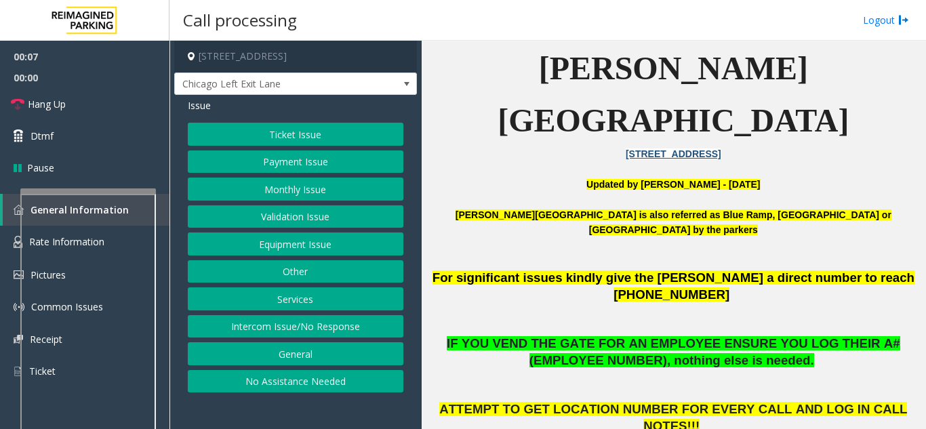
click at [282, 132] on button "Ticket Issue" at bounding box center [295, 134] width 215 height 23
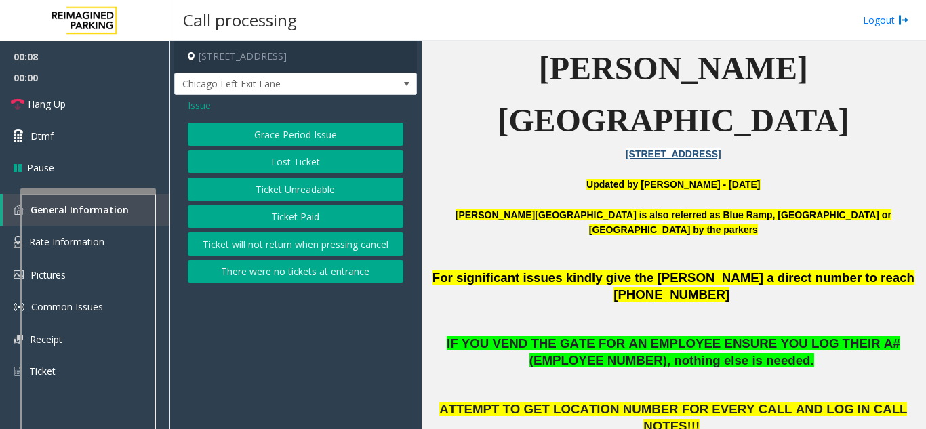
click at [276, 219] on button "Ticket Paid" at bounding box center [295, 216] width 215 height 23
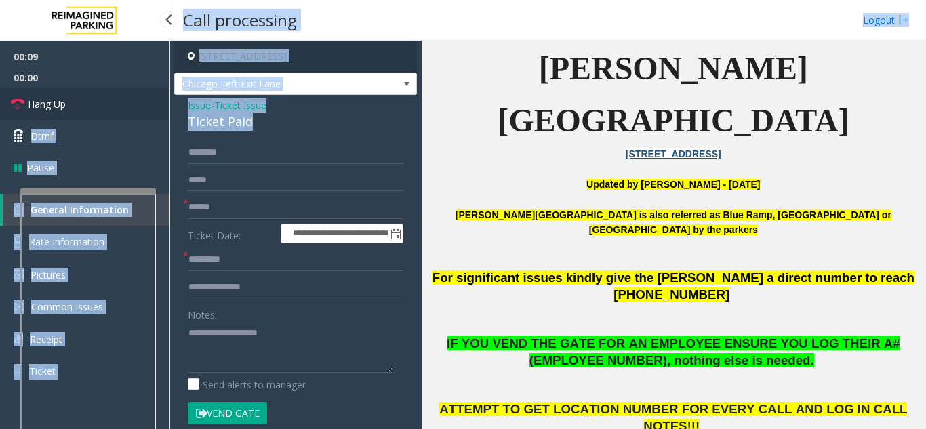
drag, startPoint x: 228, startPoint y: 117, endPoint x: 167, endPoint y: 109, distance: 60.8
click at [167, 109] on app-root "**********" at bounding box center [463, 214] width 926 height 429
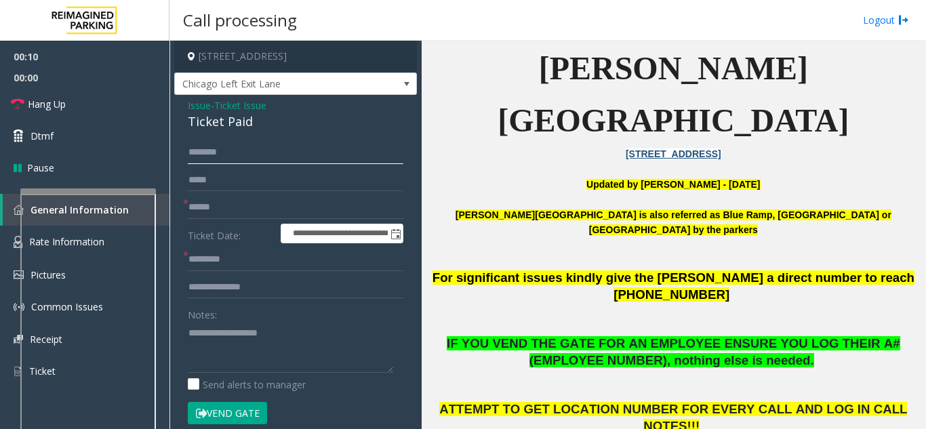
click at [251, 150] on input "text" at bounding box center [295, 152] width 215 height 23
drag, startPoint x: 260, startPoint y: 119, endPoint x: 181, endPoint y: 103, distance: 80.9
click at [180, 104] on div "**********" at bounding box center [295, 419] width 243 height 648
click at [253, 347] on textarea at bounding box center [290, 347] width 205 height 51
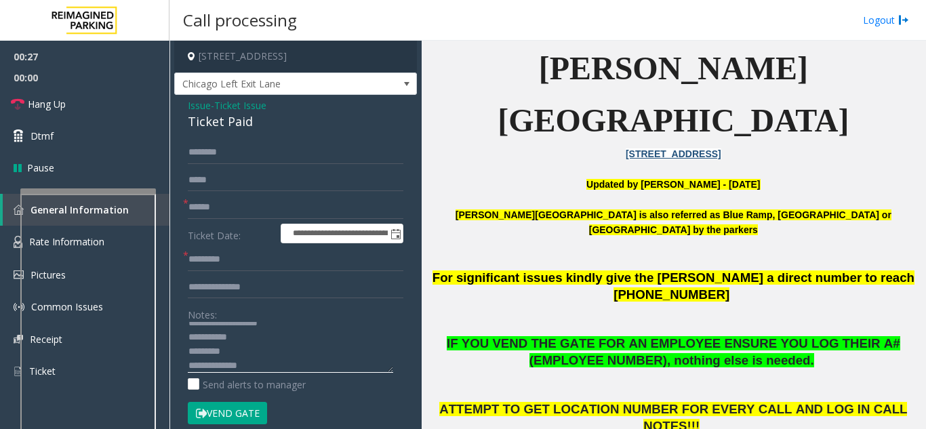
click at [234, 348] on textarea at bounding box center [290, 347] width 205 height 51
type textarea "**********"
click at [237, 418] on button "Vend Gate" at bounding box center [227, 413] width 79 height 23
click at [206, 208] on input "text" at bounding box center [295, 207] width 215 height 23
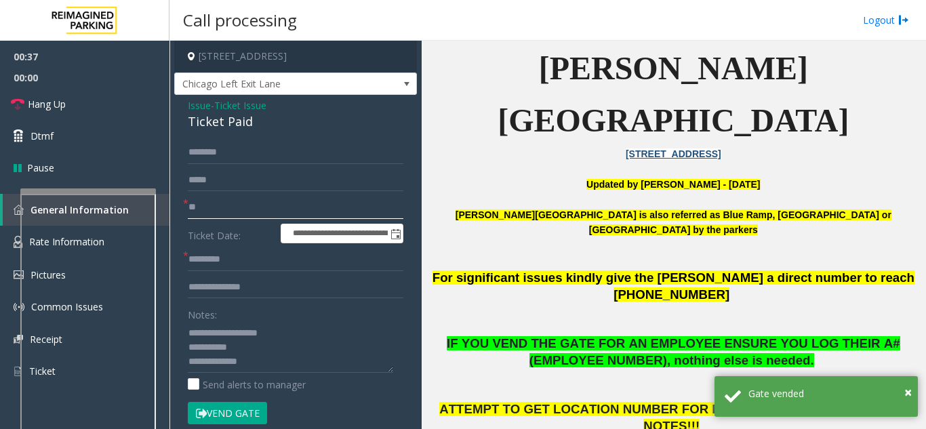
type input "**"
click at [207, 258] on input "text" at bounding box center [295, 259] width 215 height 23
type input "**"
click at [268, 365] on textarea at bounding box center [290, 347] width 205 height 51
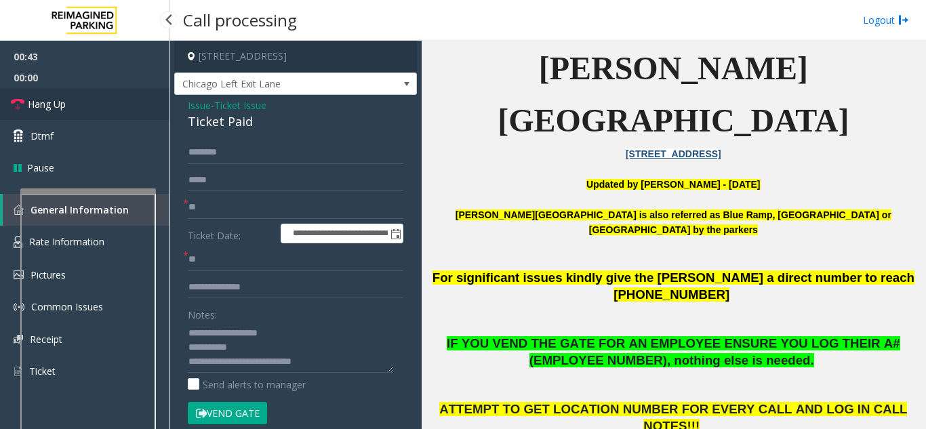
click at [117, 112] on link "Hang Up" at bounding box center [84, 104] width 169 height 32
click at [342, 364] on textarea at bounding box center [290, 347] width 205 height 51
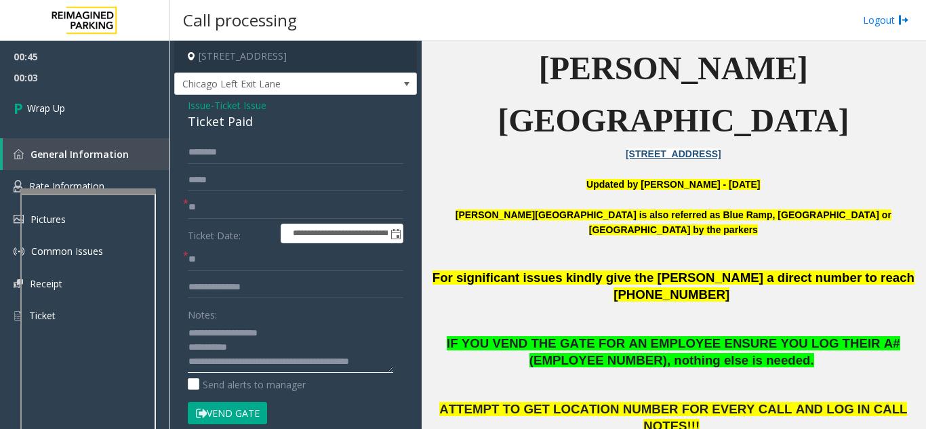
scroll to position [10, 0]
drag, startPoint x: 266, startPoint y: 352, endPoint x: 308, endPoint y: 352, distance: 41.3
click at [308, 352] on textarea at bounding box center [290, 347] width 205 height 51
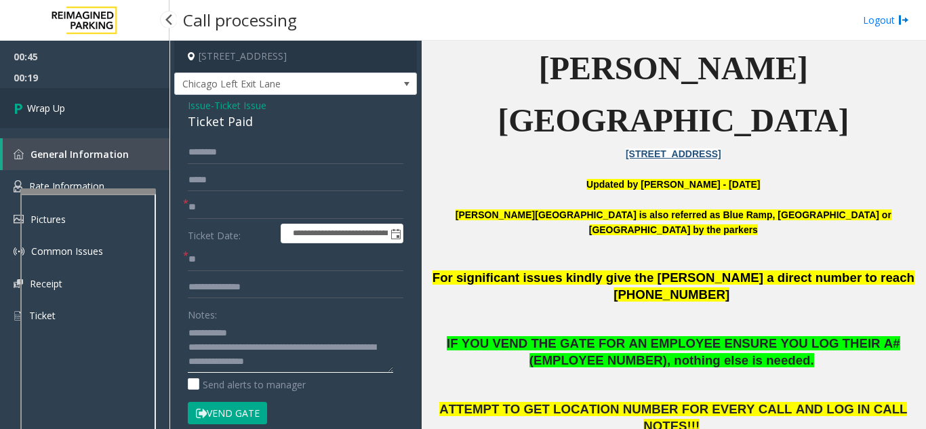
type textarea "**********"
click at [63, 100] on link "Wrap Up" at bounding box center [84, 108] width 169 height 40
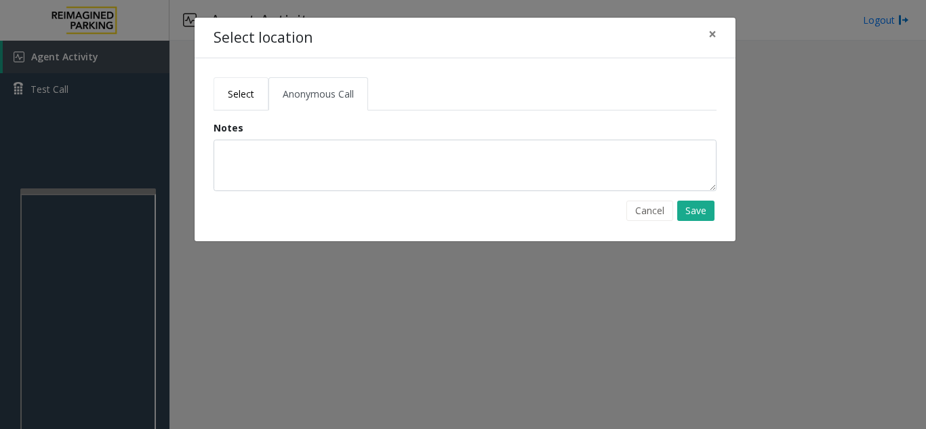
click at [235, 96] on span "Select" at bounding box center [241, 93] width 26 height 13
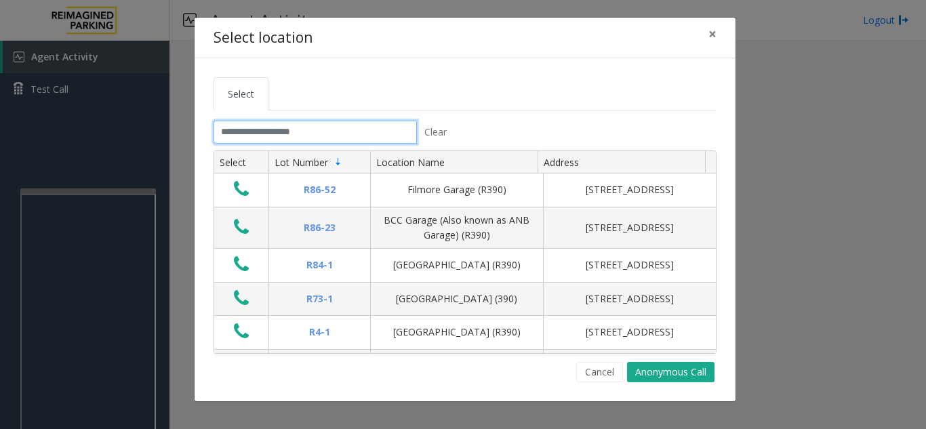
click at [251, 134] on input "text" at bounding box center [314, 132] width 203 height 23
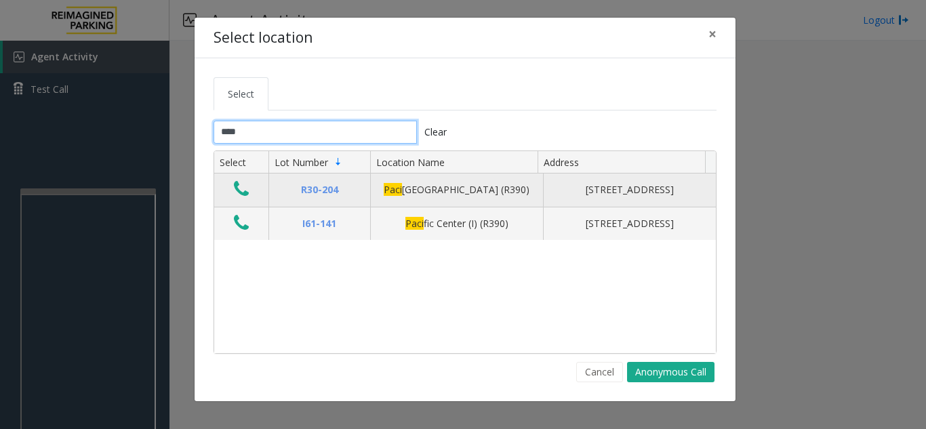
type input "****"
click at [237, 199] on icon "Data table" at bounding box center [241, 189] width 15 height 19
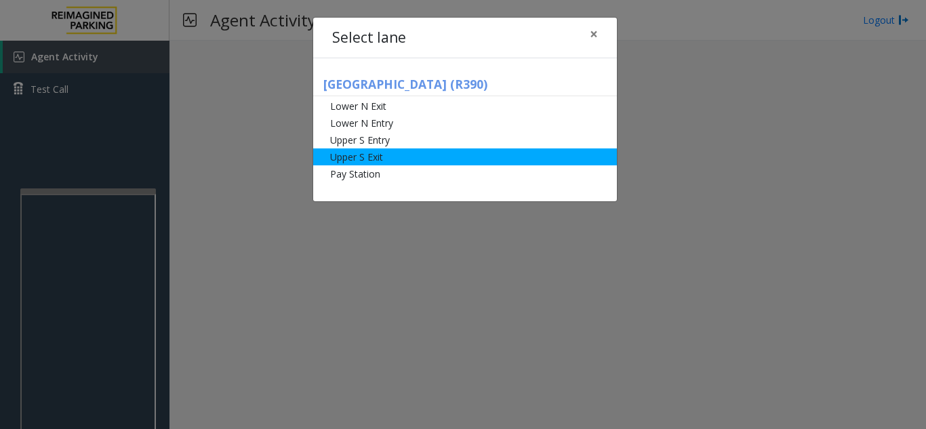
click at [351, 156] on li "Upper S Exit" at bounding box center [465, 156] width 304 height 17
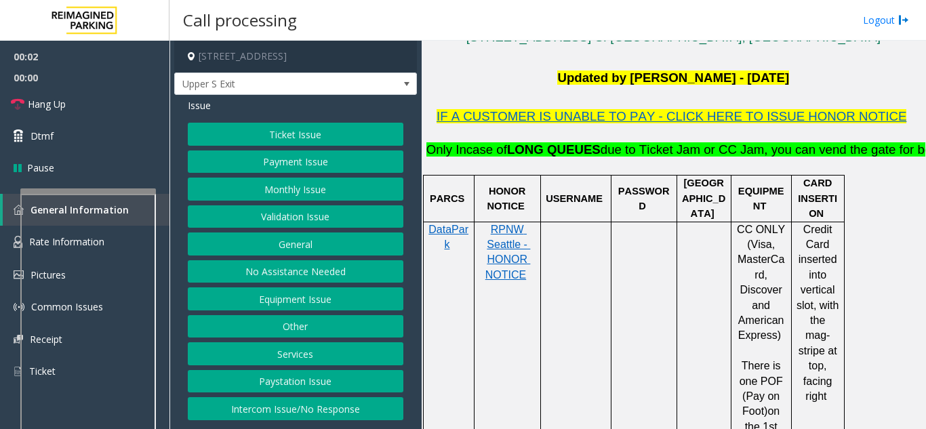
scroll to position [339, 0]
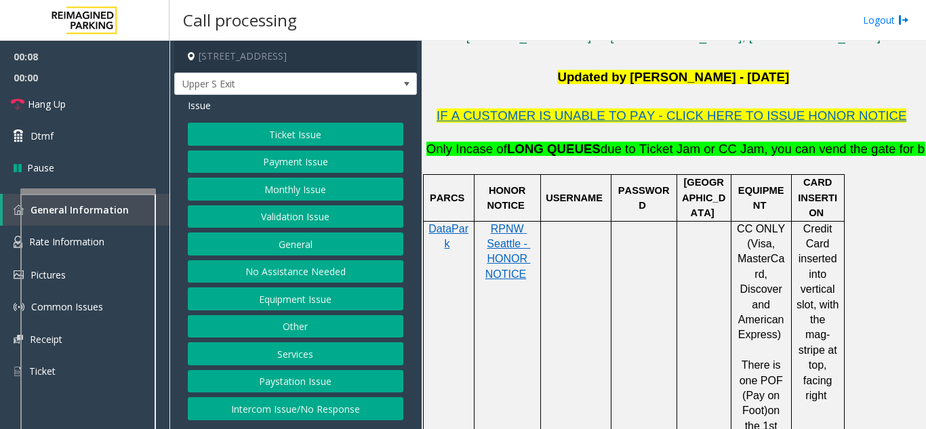
click at [293, 161] on button "Payment Issue" at bounding box center [295, 161] width 215 height 23
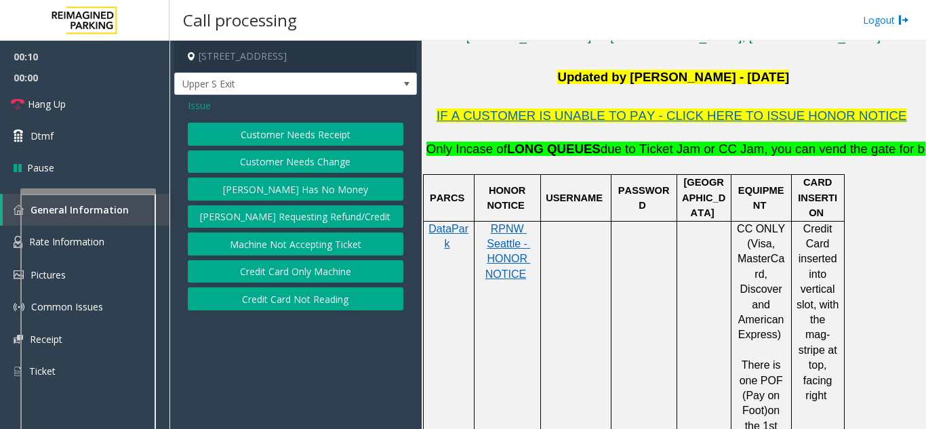
click at [200, 108] on span "Issue" at bounding box center [199, 105] width 23 height 14
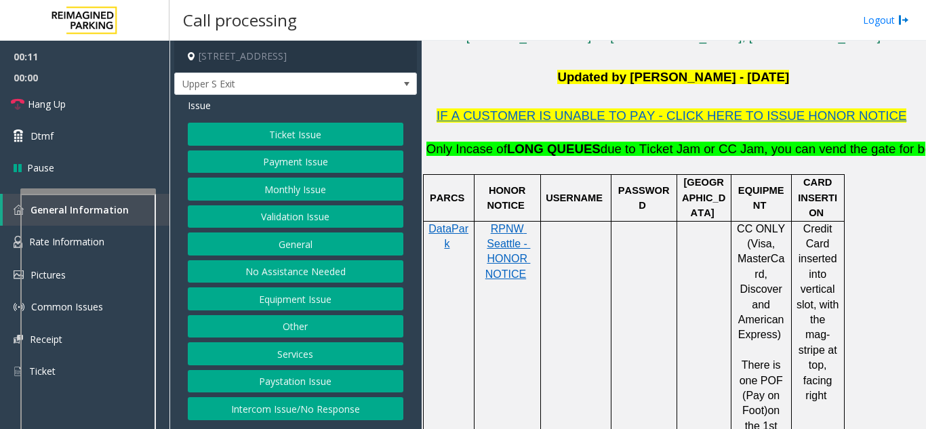
click at [294, 299] on button "Equipment Issue" at bounding box center [295, 298] width 215 height 23
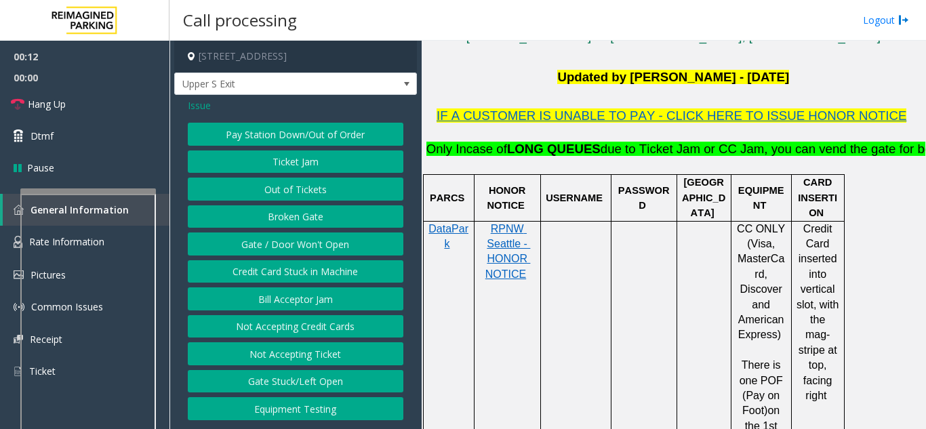
click at [296, 165] on button "Ticket Jam" at bounding box center [295, 161] width 215 height 23
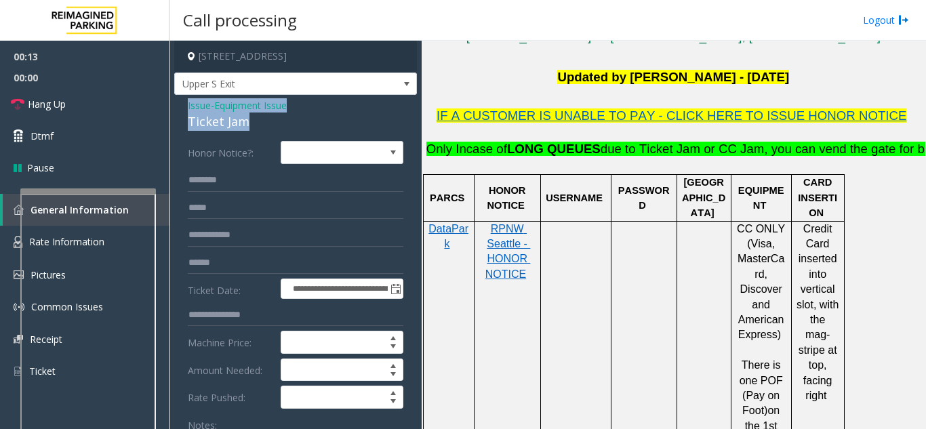
drag, startPoint x: 245, startPoint y: 117, endPoint x: 178, endPoint y: 106, distance: 67.4
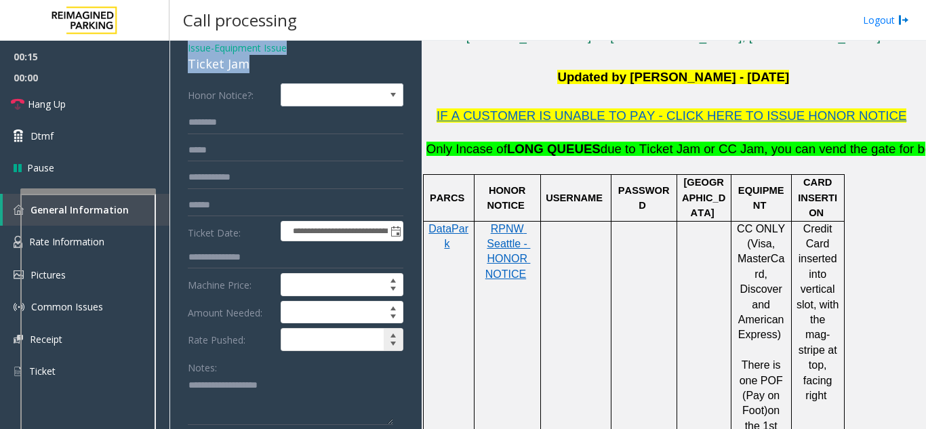
scroll to position [136, 0]
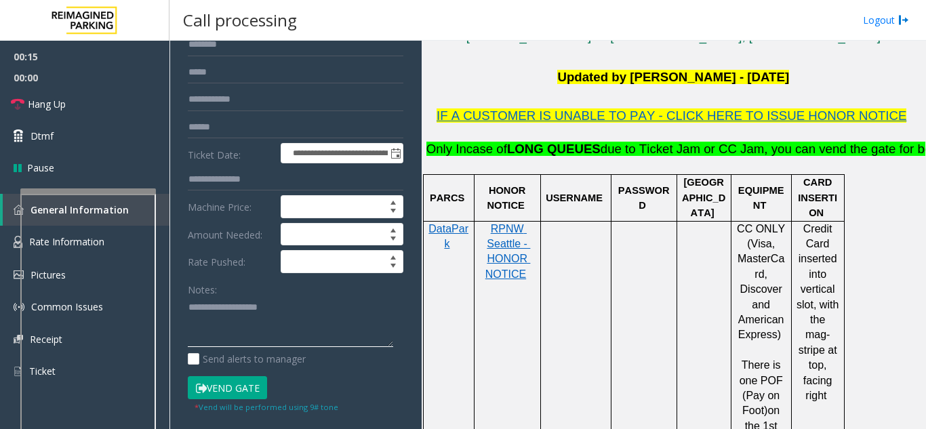
click at [249, 306] on textarea at bounding box center [290, 322] width 205 height 51
paste textarea "**********"
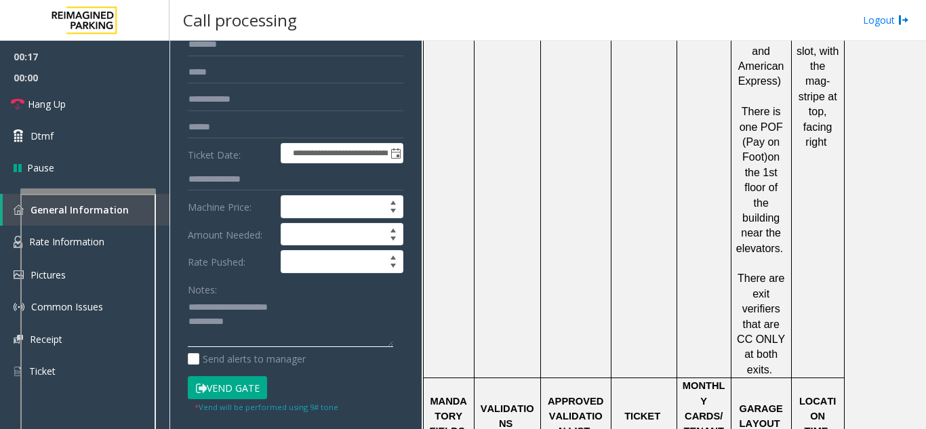
scroll to position [745, 0]
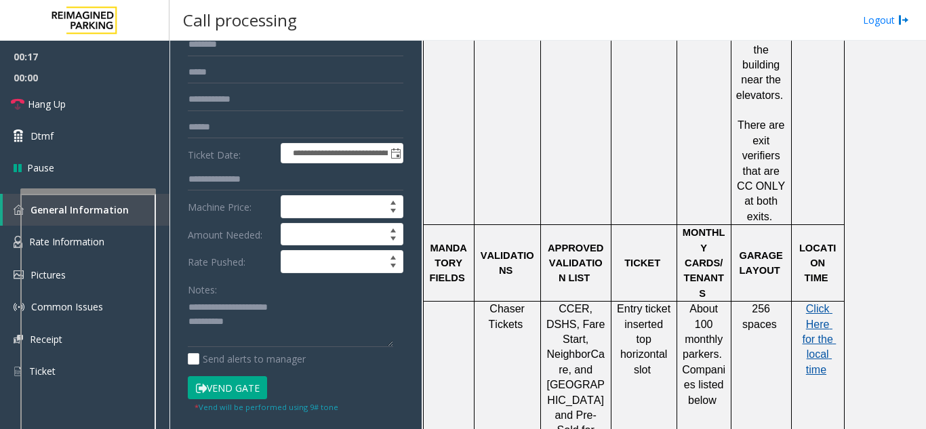
click at [820, 303] on span "Click Here for the local time" at bounding box center [819, 339] width 34 height 72
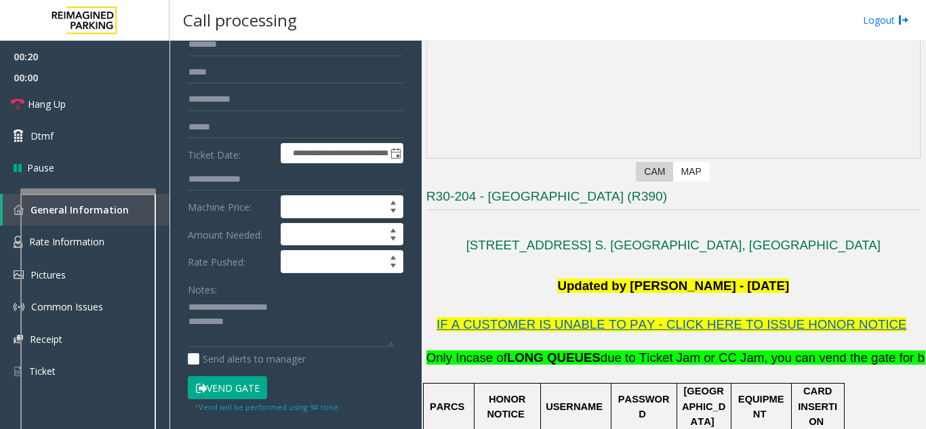
scroll to position [136, 0]
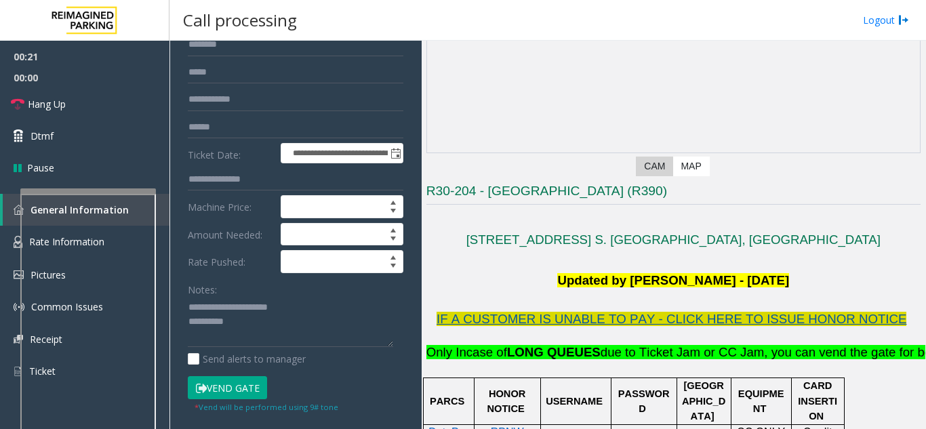
click at [636, 322] on span "IF A CUSTOMER IS UNABLE TO PAY - CLICK HERE TO ISSUE HONOR NOTICE" at bounding box center [671, 319] width 470 height 14
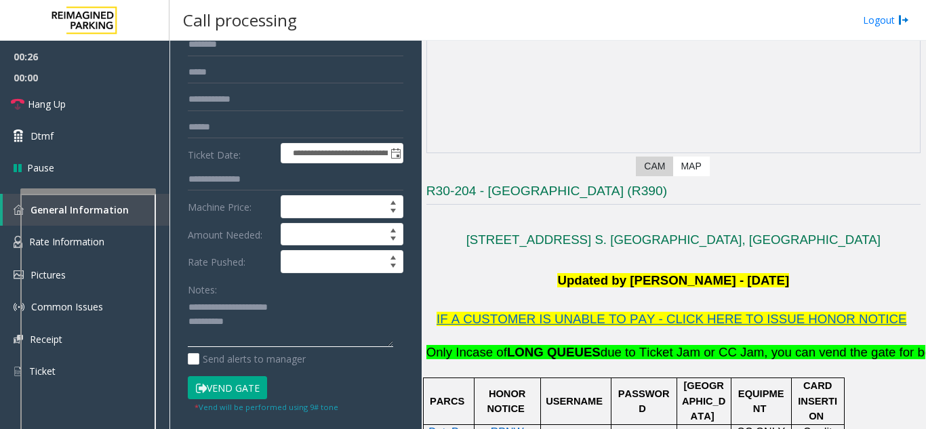
click at [272, 318] on textarea at bounding box center [290, 322] width 205 height 51
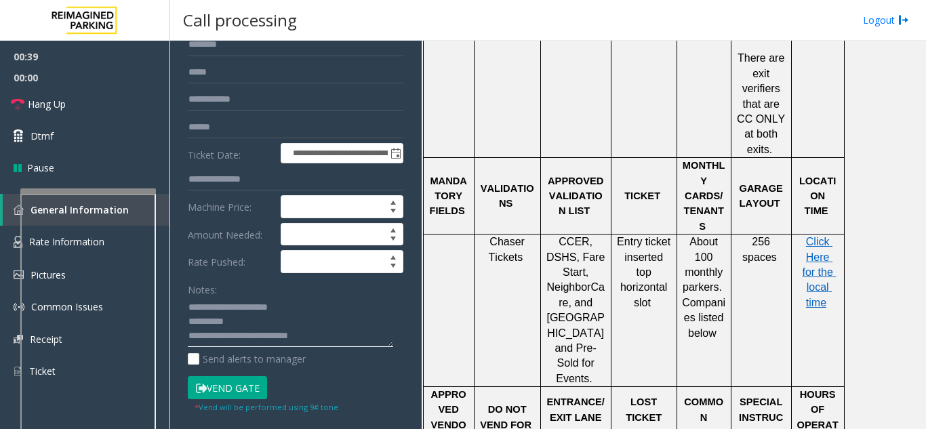
scroll to position [813, 0]
drag, startPoint x: 549, startPoint y: 241, endPoint x: 583, endPoint y: 253, distance: 35.8
click at [583, 296] on span ", and [GEOGRAPHIC_DATA] and Pre-Sold for Events." at bounding box center [576, 339] width 60 height 87
click at [327, 339] on textarea at bounding box center [290, 322] width 205 height 51
paste textarea "**********"
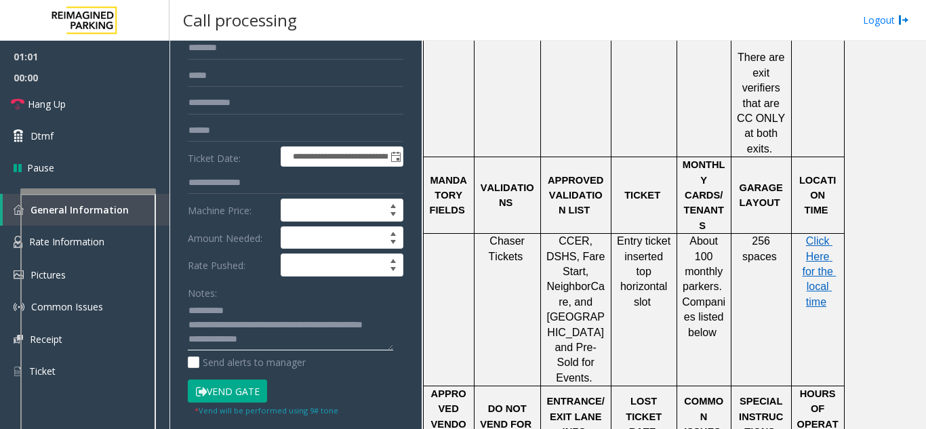
scroll to position [136, 0]
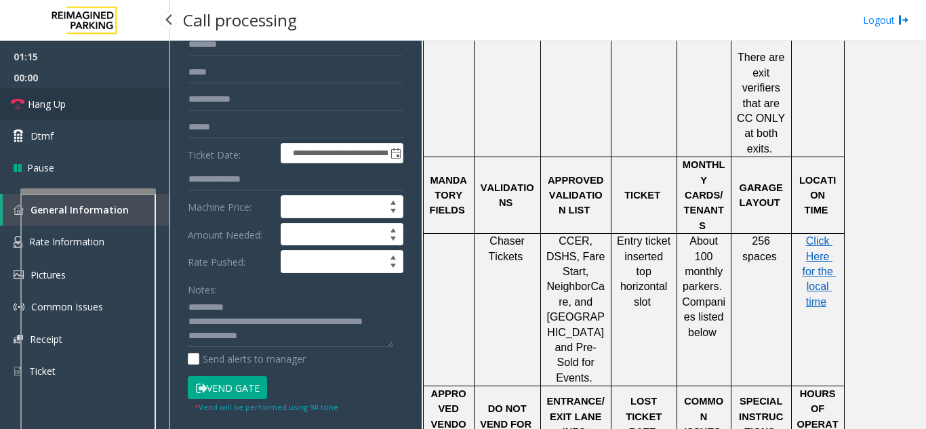
drag, startPoint x: 80, startPoint y: 104, endPoint x: 64, endPoint y: 110, distance: 17.4
click at [80, 104] on link "Hang Up" at bounding box center [84, 104] width 169 height 32
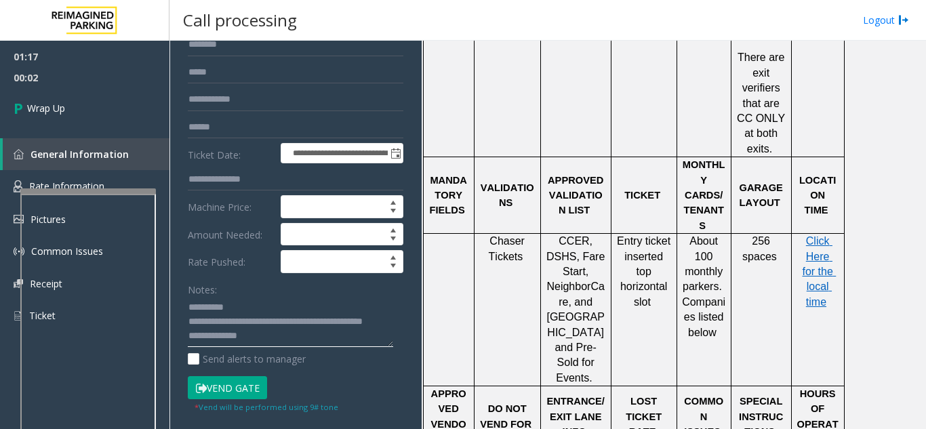
click at [272, 340] on textarea at bounding box center [290, 322] width 205 height 51
paste textarea "**********"
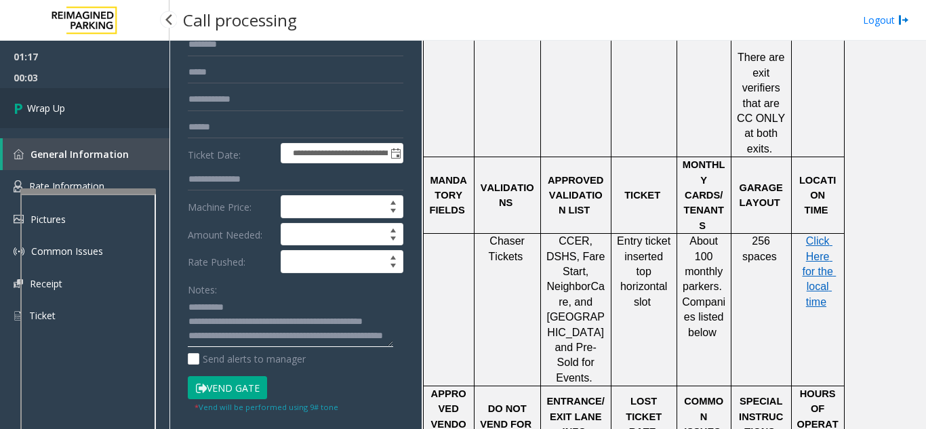
type textarea "**********"
click at [53, 100] on link "Wrap Up" at bounding box center [84, 108] width 169 height 40
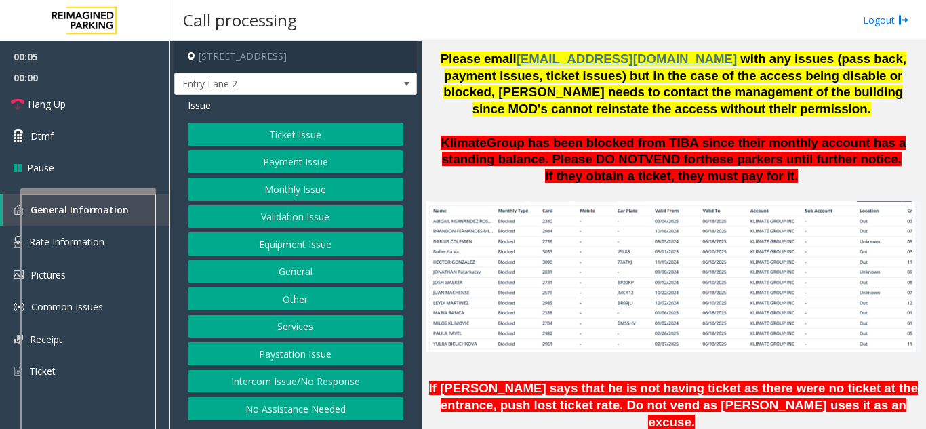
scroll to position [949, 0]
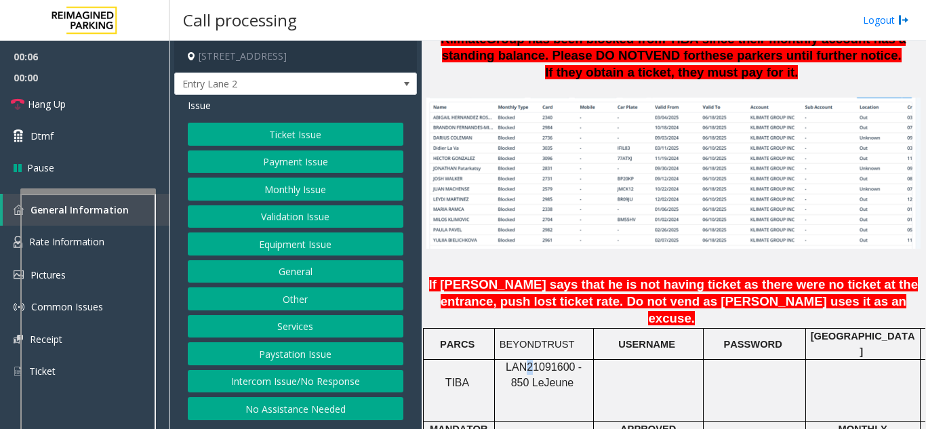
click at [519, 360] on p "LAN21091600 - 850 Le Jeune" at bounding box center [543, 375] width 89 height 30
click at [515, 361] on span "LAN21091600 - 850 Le" at bounding box center [543, 374] width 76 height 26
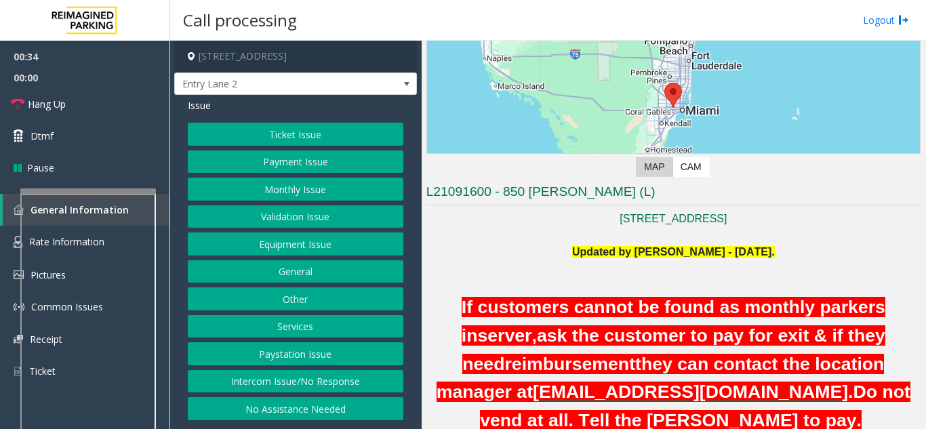
scroll to position [136, 0]
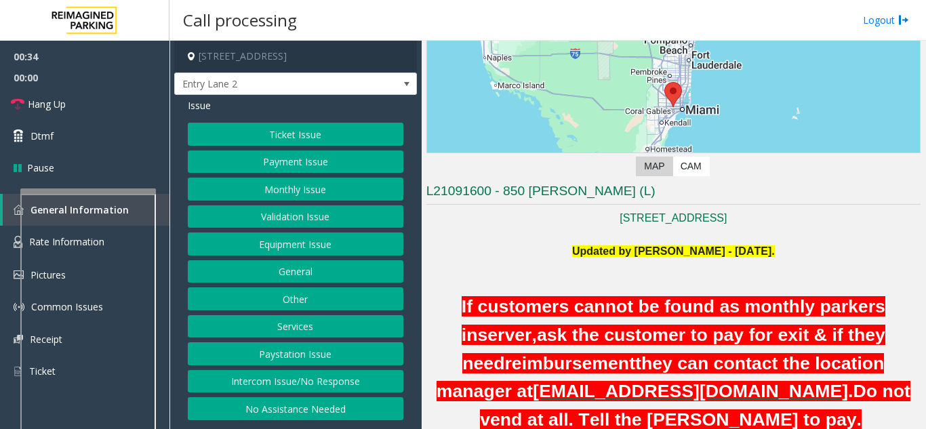
click at [522, 241] on p at bounding box center [673, 236] width 494 height 18
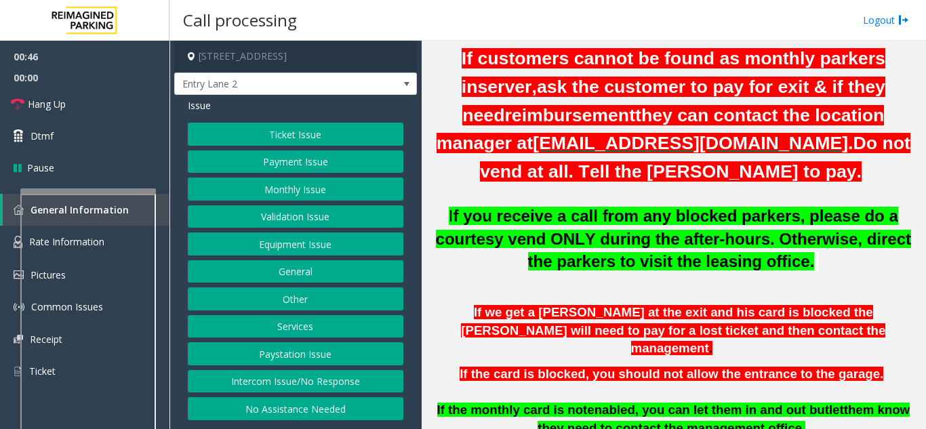
scroll to position [407, 0]
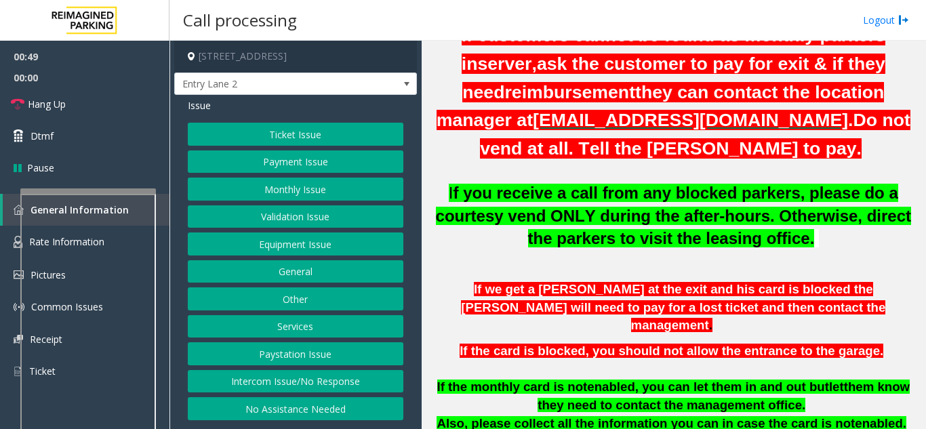
click at [278, 244] on button "Equipment Issue" at bounding box center [295, 243] width 215 height 23
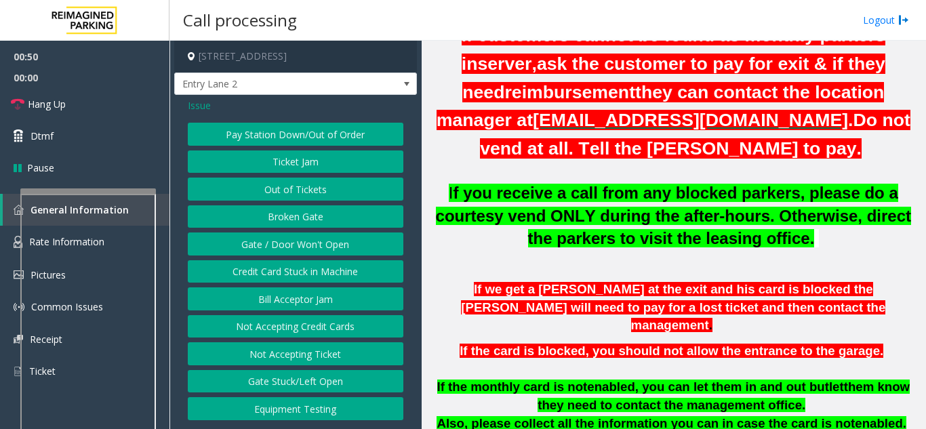
click at [277, 241] on button "Gate / Door Won't Open" at bounding box center [295, 243] width 215 height 23
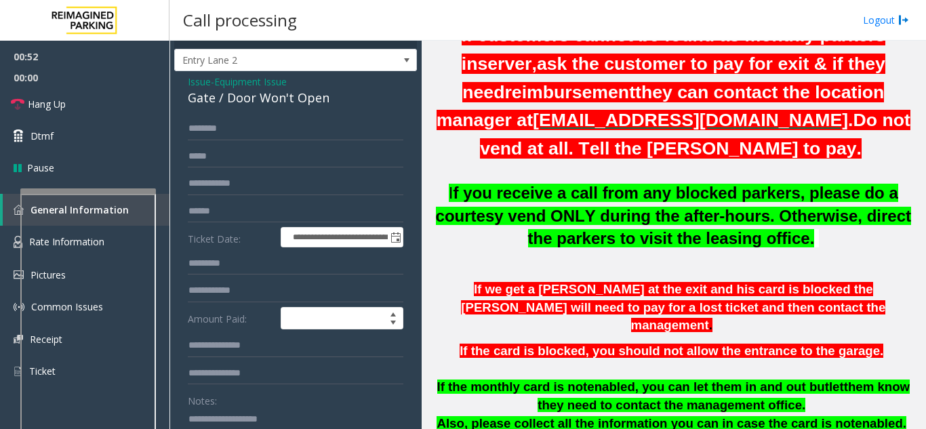
scroll to position [0, 0]
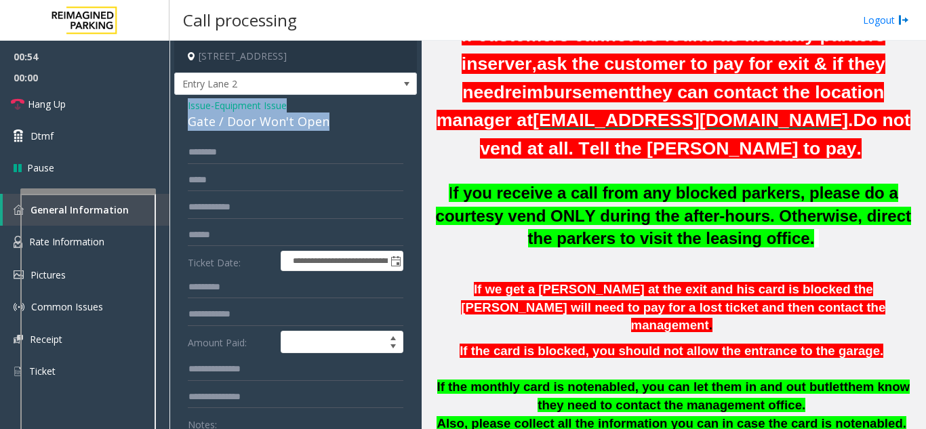
drag, startPoint x: 324, startPoint y: 119, endPoint x: 180, endPoint y: 102, distance: 144.6
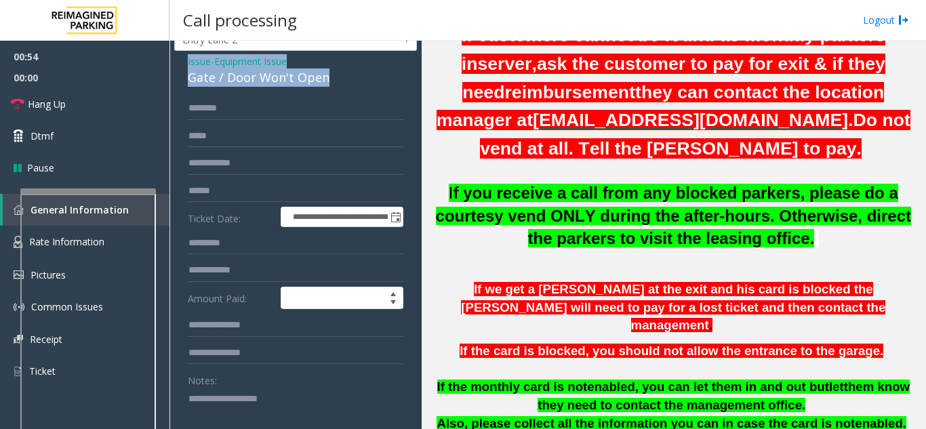
scroll to position [68, 0]
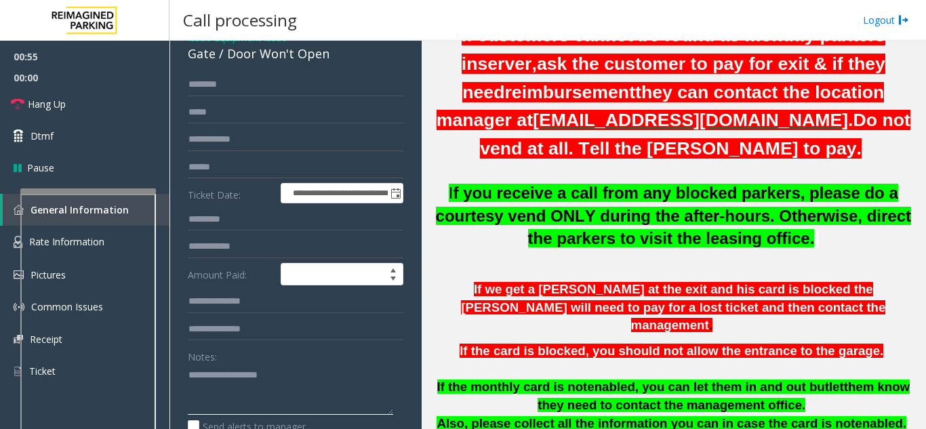
click at [222, 382] on textarea at bounding box center [290, 389] width 205 height 51
paste textarea "**********"
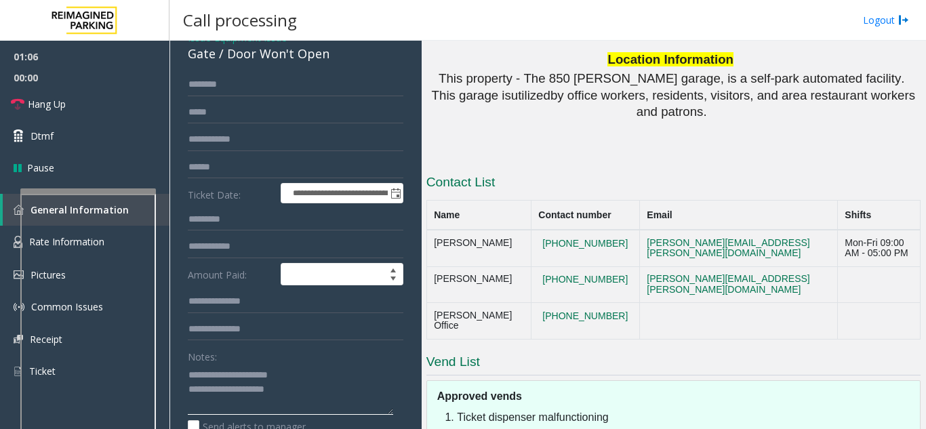
scroll to position [1707, 0]
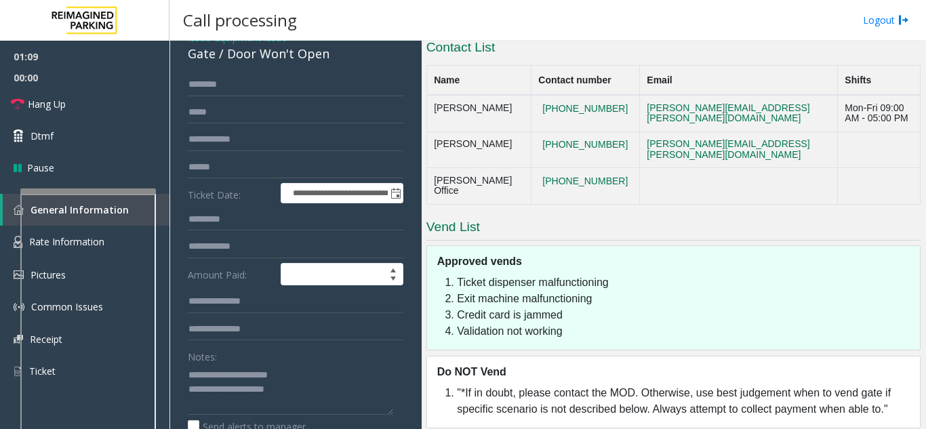
drag, startPoint x: 575, startPoint y: 96, endPoint x: 512, endPoint y: 73, distance: 66.9
click at [513, 95] on tr "Lisandra Alfonso 786-447-3289 lisandra.alfonso@reimaginedparking.com Mon-Fri 09…" at bounding box center [672, 113] width 493 height 37
drag, startPoint x: 520, startPoint y: 81, endPoint x: 567, endPoint y: 94, distance: 49.3
click at [567, 95] on td "786-447-3289" at bounding box center [585, 113] width 108 height 37
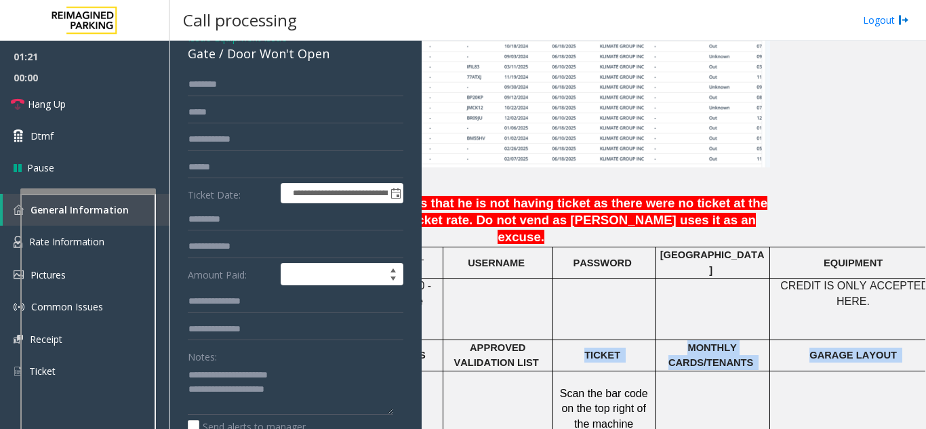
scroll to position [1030, 273]
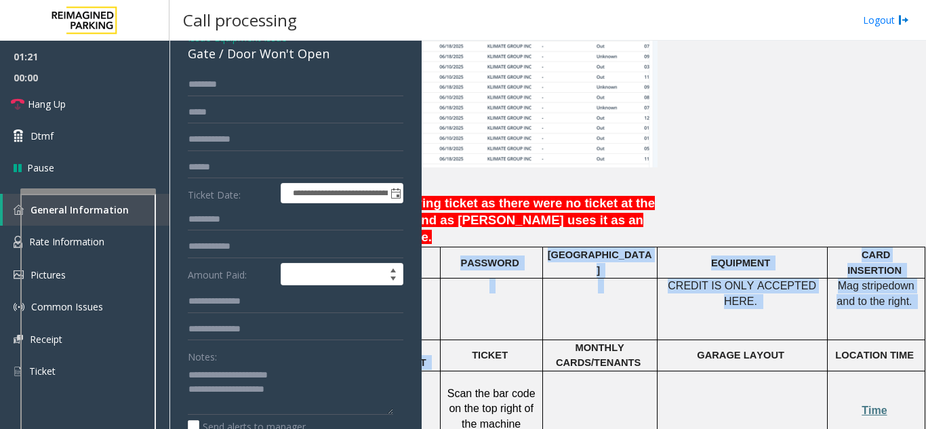
drag, startPoint x: 925, startPoint y: 317, endPoint x: 925, endPoint y: 325, distance: 8.1
click at [925, 325] on app-call-processing "**********" at bounding box center [547, 235] width 755 height 388
click at [785, 371] on p at bounding box center [742, 386] width 160 height 30
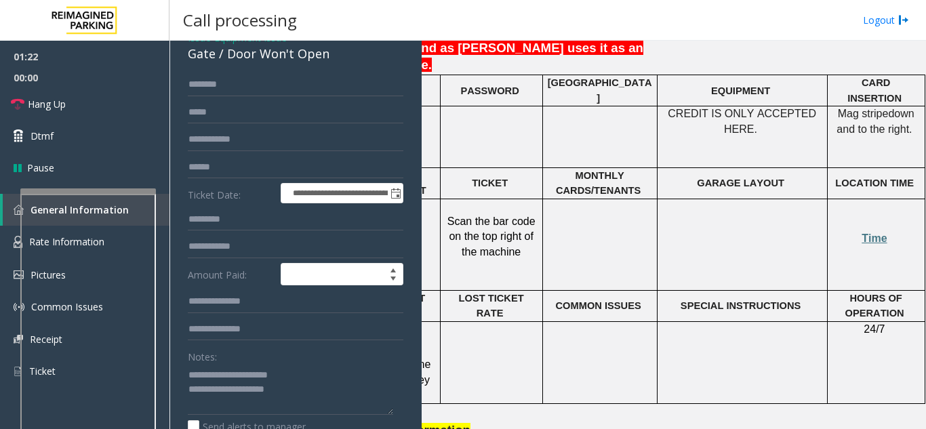
scroll to position [1233, 273]
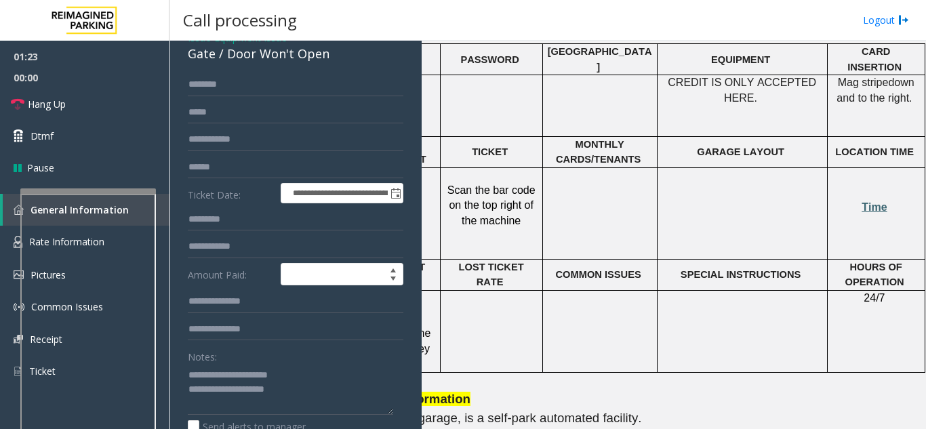
click at [868, 201] on span "Time" at bounding box center [873, 207] width 25 height 12
click at [318, 392] on textarea at bounding box center [290, 389] width 205 height 51
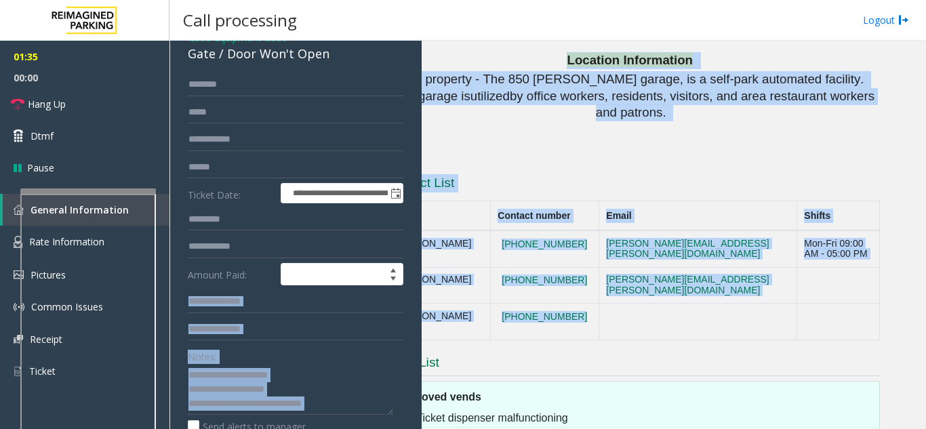
scroll to position [1572, 0]
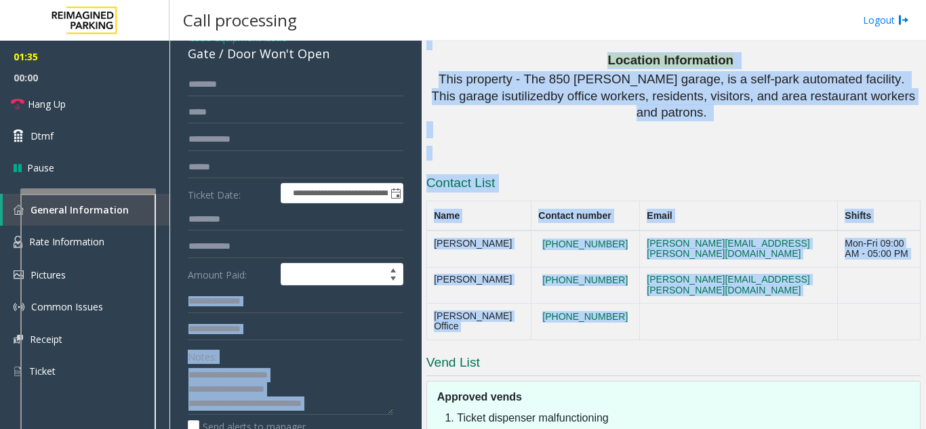
drag, startPoint x: 519, startPoint y: 293, endPoint x: 395, endPoint y: 285, distance: 124.2
click at [395, 285] on div "**********" at bounding box center [546, 235] width 755 height 388
drag, startPoint x: 513, startPoint y: 263, endPoint x: 598, endPoint y: 270, distance: 85.0
click at [514, 267] on tr "Alexandra Meneses 786-558-6066 alexandra.meneses@reimaginedparking.com" at bounding box center [672, 285] width 493 height 37
click at [581, 275] on td "786-558-6066" at bounding box center [585, 285] width 108 height 37
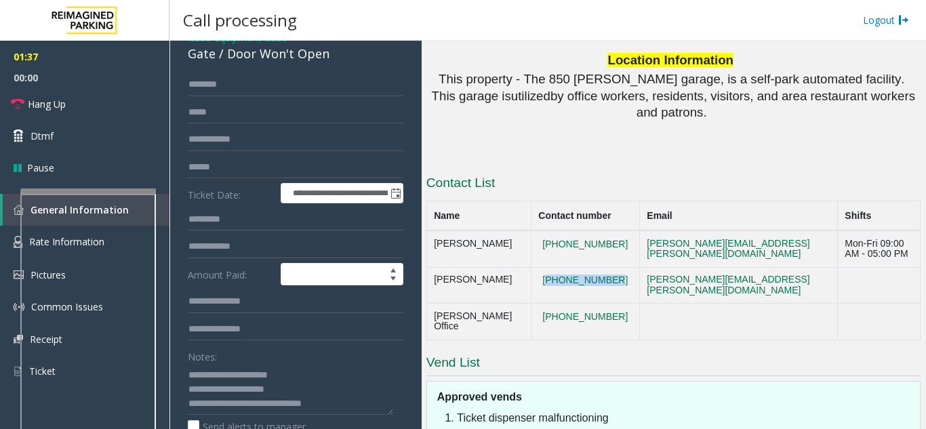
drag, startPoint x: 579, startPoint y: 272, endPoint x: 517, endPoint y: 259, distance: 63.5
click at [531, 267] on td "786-558-6066" at bounding box center [585, 285] width 108 height 37
click at [344, 405] on textarea at bounding box center [290, 389] width 205 height 51
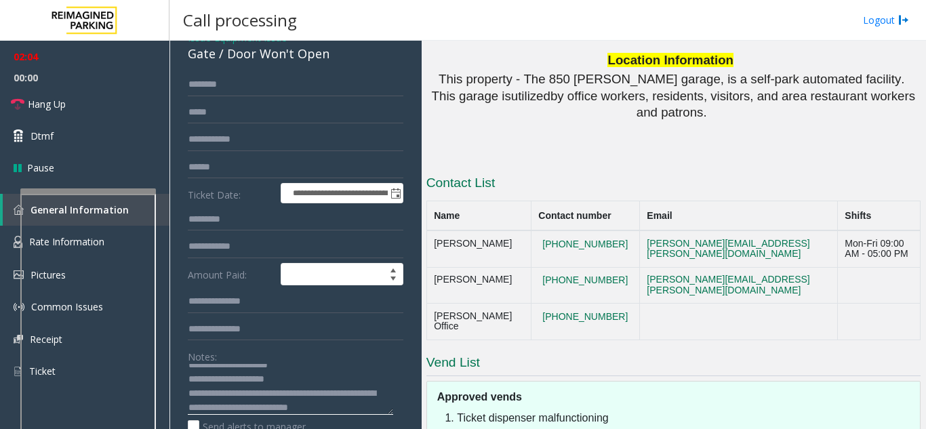
click at [365, 405] on textarea at bounding box center [290, 389] width 205 height 51
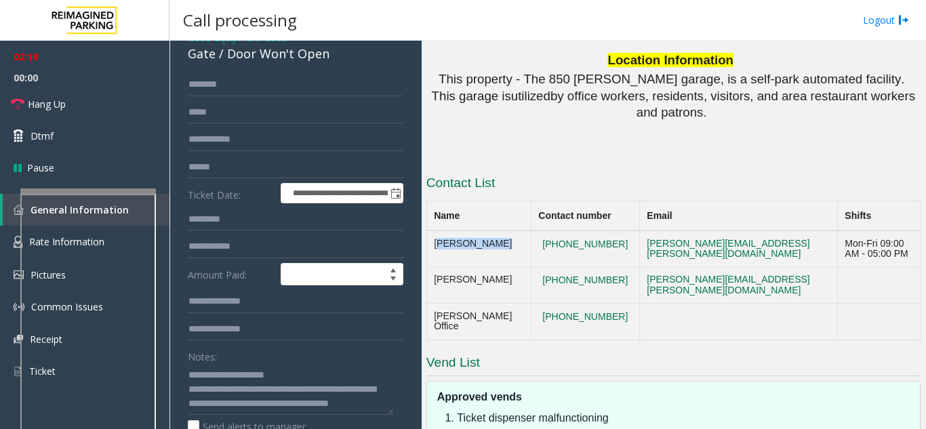
drag, startPoint x: 472, startPoint y: 217, endPoint x: 428, endPoint y: 217, distance: 44.0
click at [428, 230] on tr "Lisandra Alfonso 786-447-3289 lisandra.alfonso@reimaginedparking.com Mon-Fri 09…" at bounding box center [672, 248] width 493 height 37
click at [261, 408] on textarea at bounding box center [290, 389] width 205 height 51
paste textarea "**********"
drag, startPoint x: 497, startPoint y: 263, endPoint x: 427, endPoint y: 253, distance: 70.4
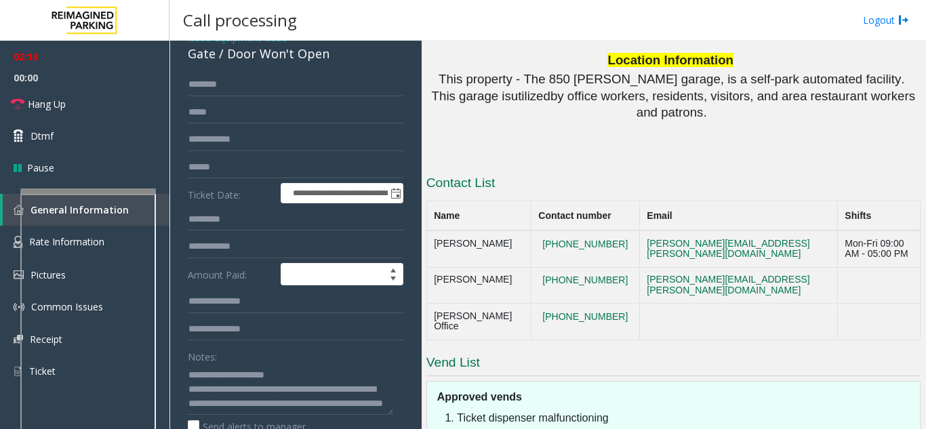
click at [427, 267] on td "Alexandra Meneses" at bounding box center [478, 285] width 104 height 37
click at [320, 402] on textarea at bounding box center [290, 389] width 205 height 51
click at [314, 407] on textarea at bounding box center [290, 389] width 205 height 51
paste textarea "**********"
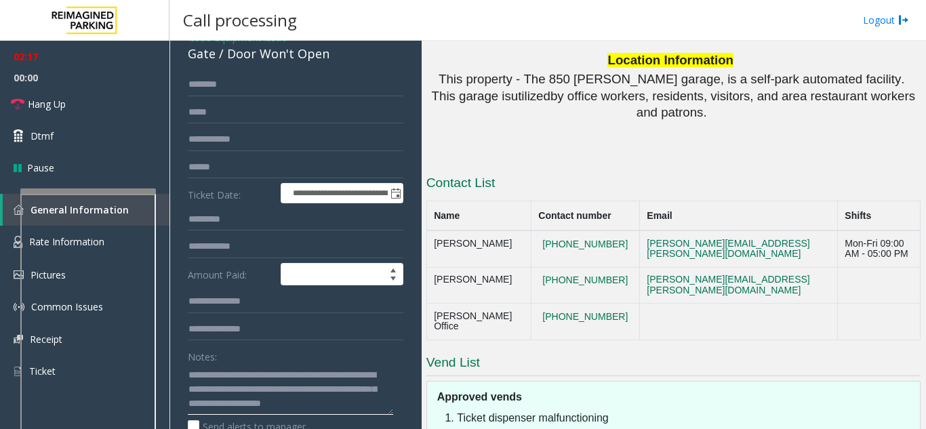
scroll to position [39, 0]
drag, startPoint x: 544, startPoint y: 299, endPoint x: 522, endPoint y: 289, distance: 24.8
click at [538, 311] on button "(305) 569-0011" at bounding box center [585, 317] width 94 height 12
drag, startPoint x: 522, startPoint y: 283, endPoint x: 576, endPoint y: 312, distance: 61.9
click at [576, 312] on td "(305) 569-0011" at bounding box center [585, 322] width 108 height 37
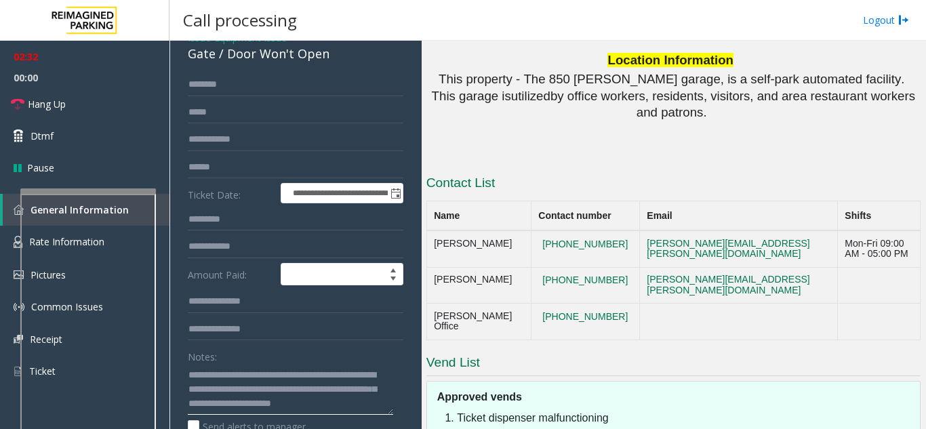
click at [263, 405] on textarea at bounding box center [290, 389] width 205 height 51
drag, startPoint x: 481, startPoint y: 292, endPoint x: 432, endPoint y: 290, distance: 48.8
click at [432, 304] on td "LeJeune Office" at bounding box center [478, 322] width 104 height 37
click at [249, 402] on textarea at bounding box center [290, 389] width 205 height 51
paste textarea "**********"
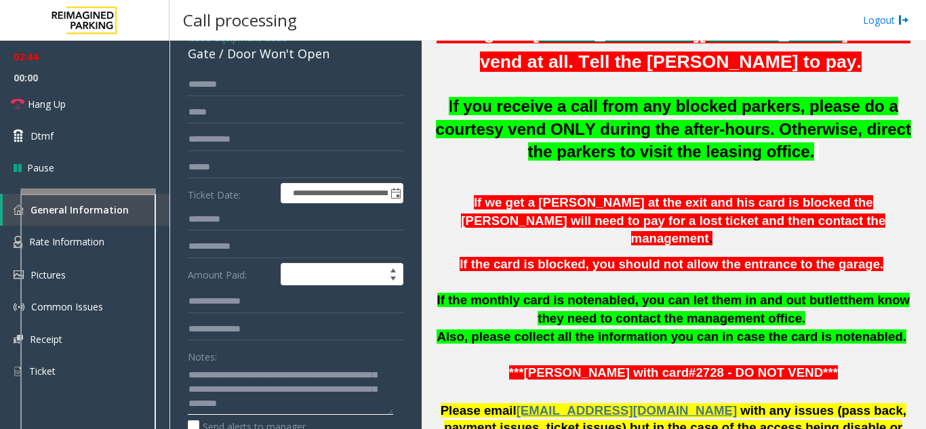
scroll to position [488, 0]
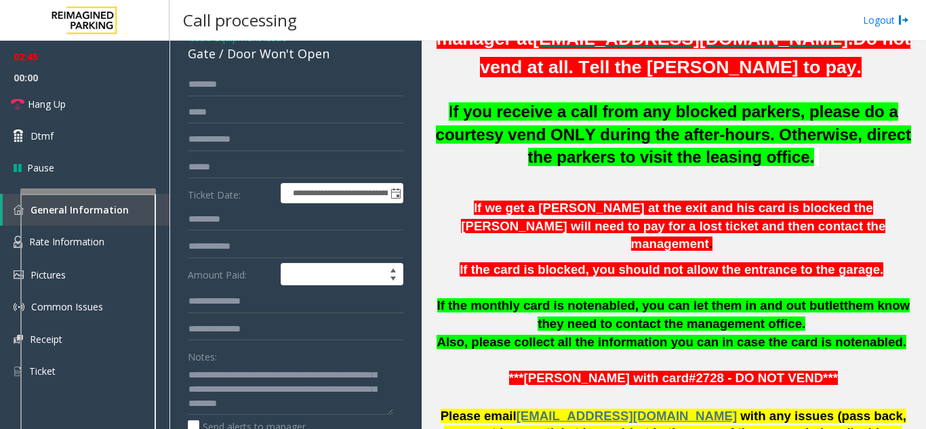
click at [576, 178] on p at bounding box center [673, 176] width 494 height 15
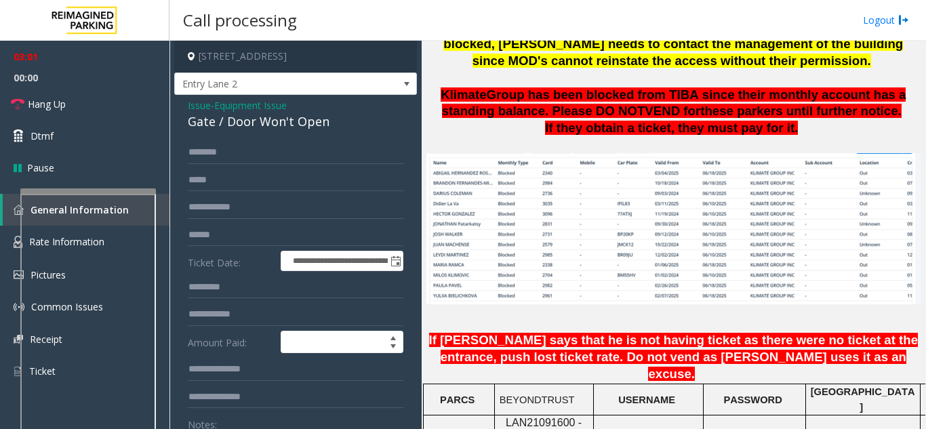
scroll to position [894, 0]
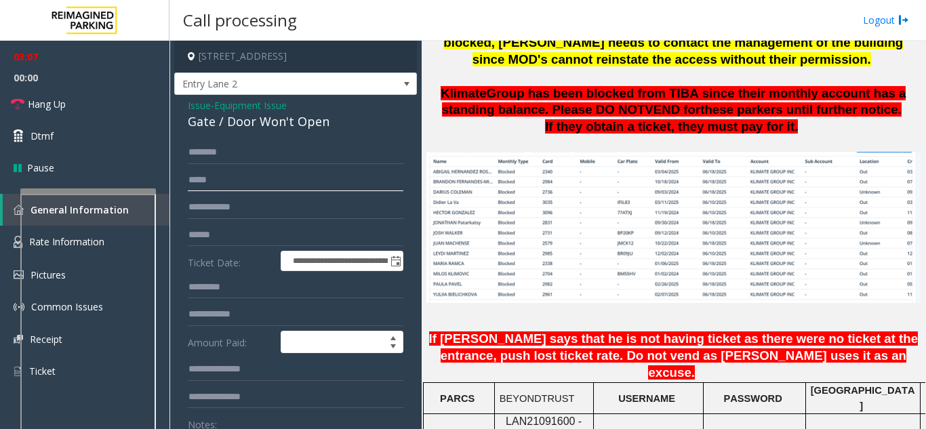
click at [213, 184] on input "text" at bounding box center [295, 180] width 215 height 23
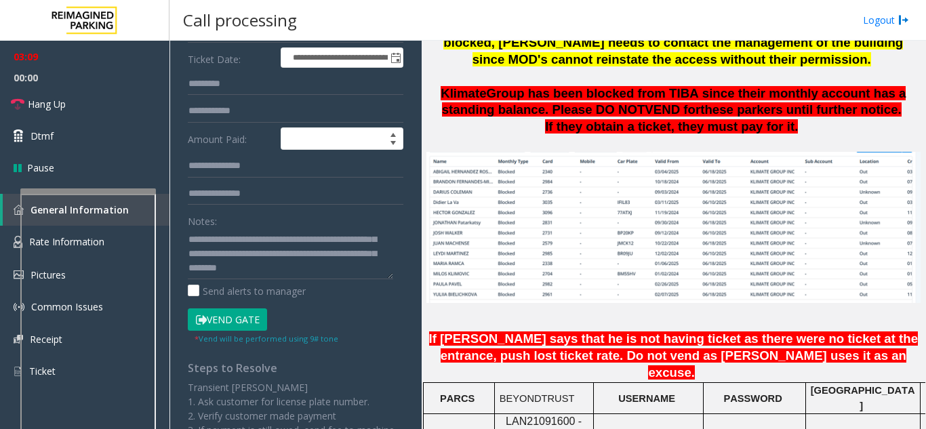
scroll to position [57, 0]
click at [262, 267] on textarea at bounding box center [290, 253] width 205 height 51
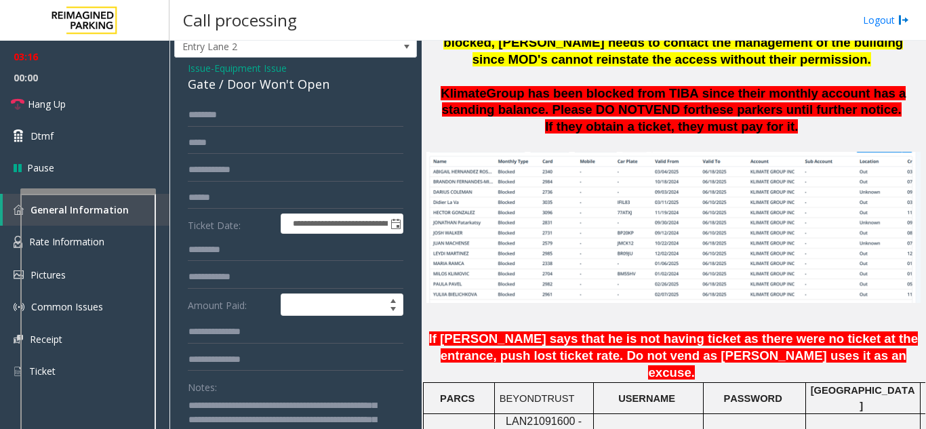
scroll to position [0, 0]
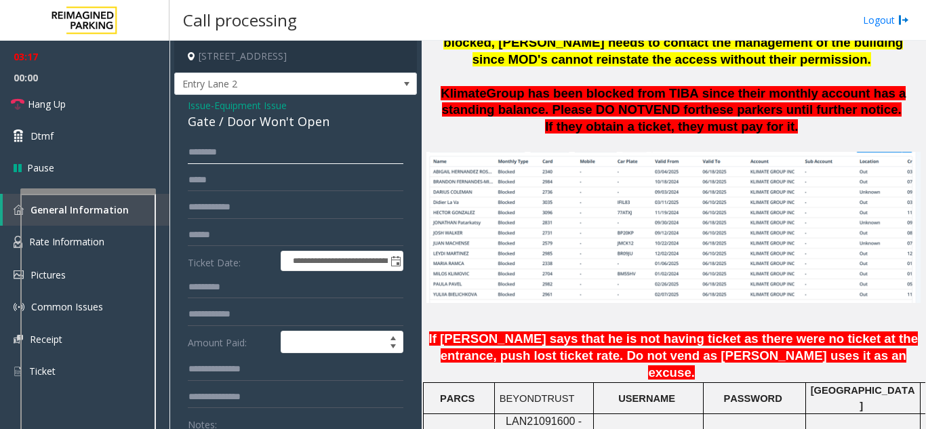
click at [228, 161] on input "text" at bounding box center [295, 152] width 215 height 23
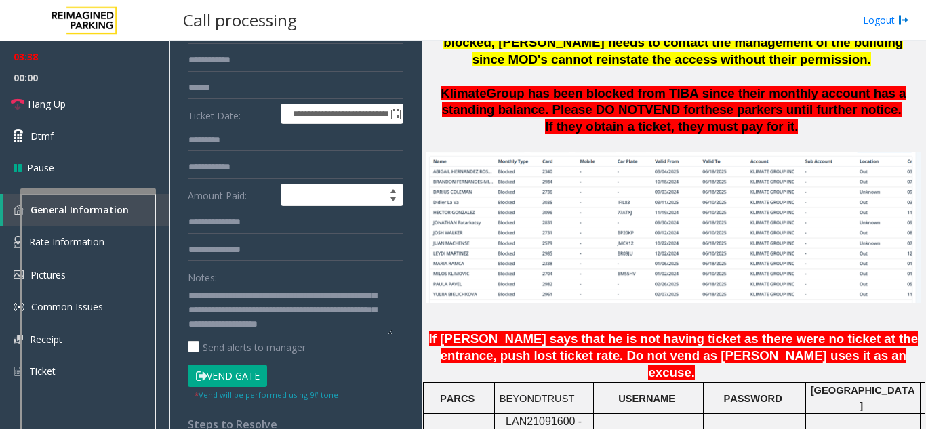
scroll to position [203, 0]
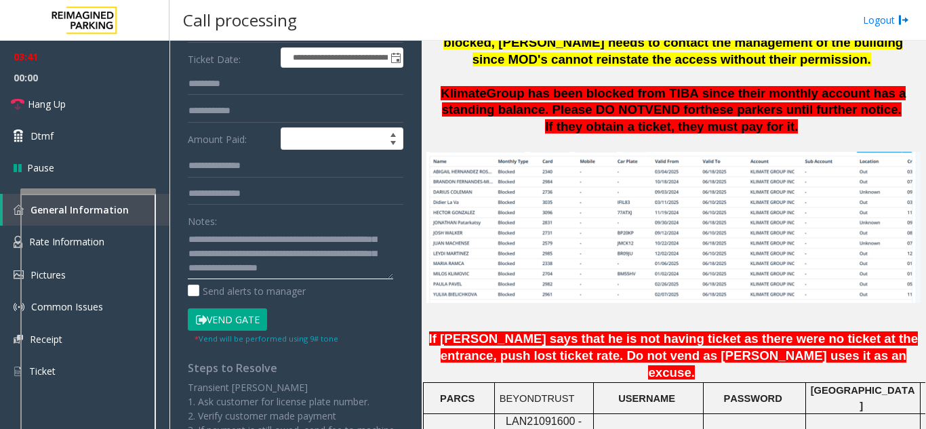
drag, startPoint x: 234, startPoint y: 268, endPoint x: 293, endPoint y: 268, distance: 58.9
click at [293, 268] on textarea at bounding box center [290, 253] width 205 height 51
click at [96, 110] on link "Hang Up" at bounding box center [84, 104] width 169 height 32
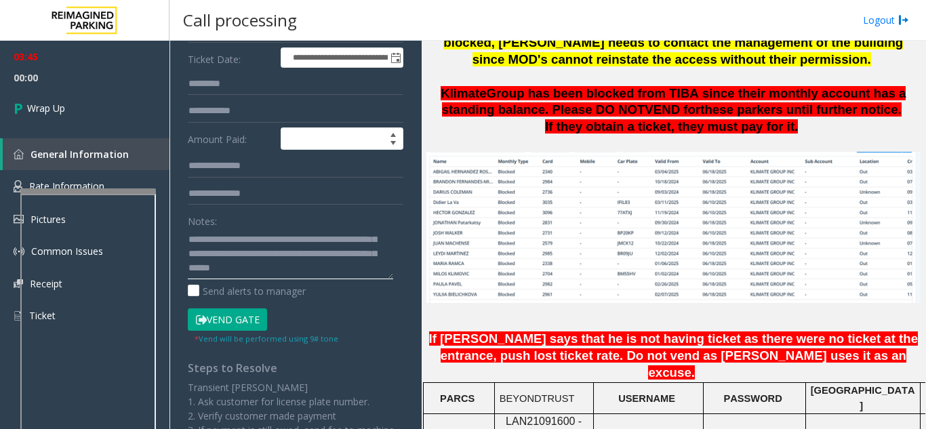
click at [241, 268] on textarea at bounding box center [290, 253] width 205 height 51
drag, startPoint x: 241, startPoint y: 260, endPoint x: 348, endPoint y: 266, distance: 106.5
click at [348, 266] on textarea at bounding box center [290, 253] width 205 height 51
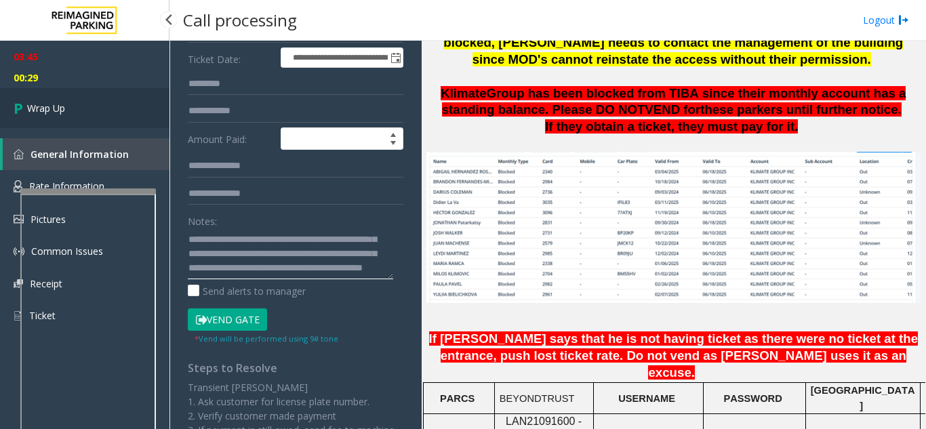
type textarea "**********"
click at [72, 104] on link "Wrap Up" at bounding box center [84, 108] width 169 height 40
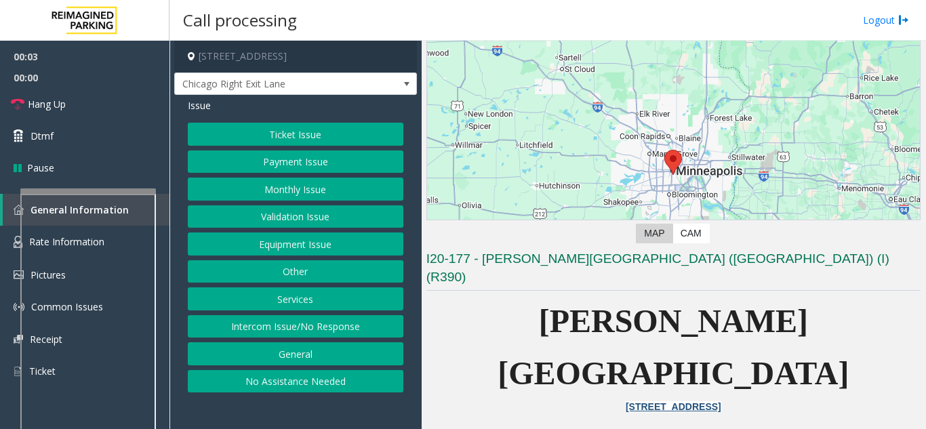
scroll to position [203, 0]
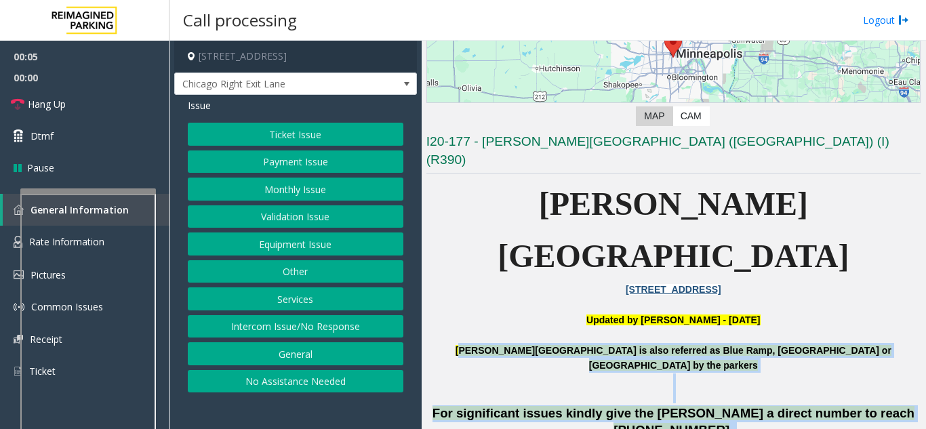
drag, startPoint x: 452, startPoint y: 277, endPoint x: 868, endPoint y: 341, distance: 420.9
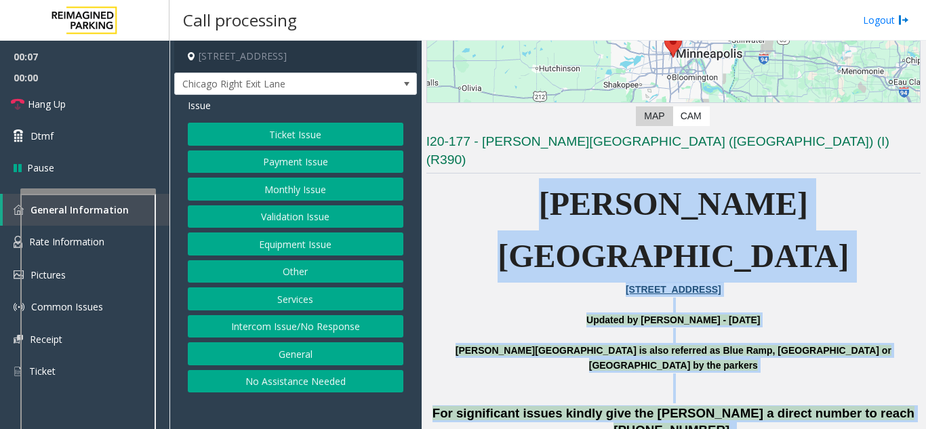
drag, startPoint x: 764, startPoint y: 405, endPoint x: 524, endPoint y: 191, distance: 321.5
click at [524, 191] on p "[PERSON_NAME][GEOGRAPHIC_DATA]" at bounding box center [673, 230] width 494 height 104
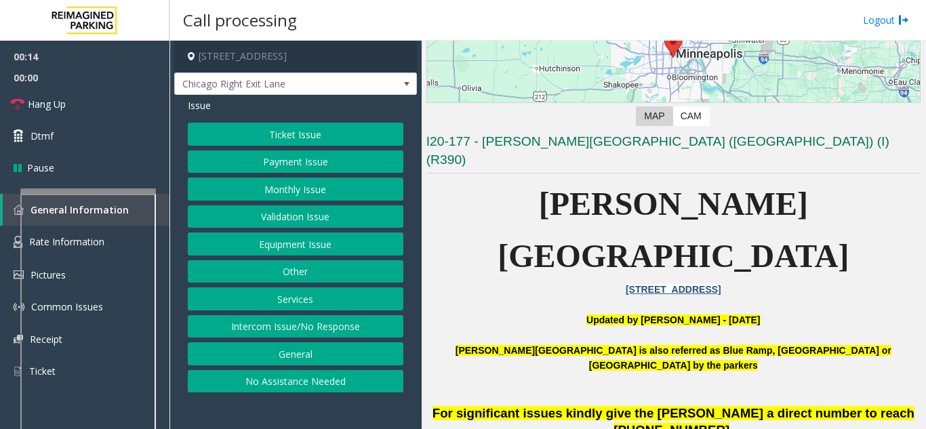
click at [310, 239] on button "Equipment Issue" at bounding box center [295, 243] width 215 height 23
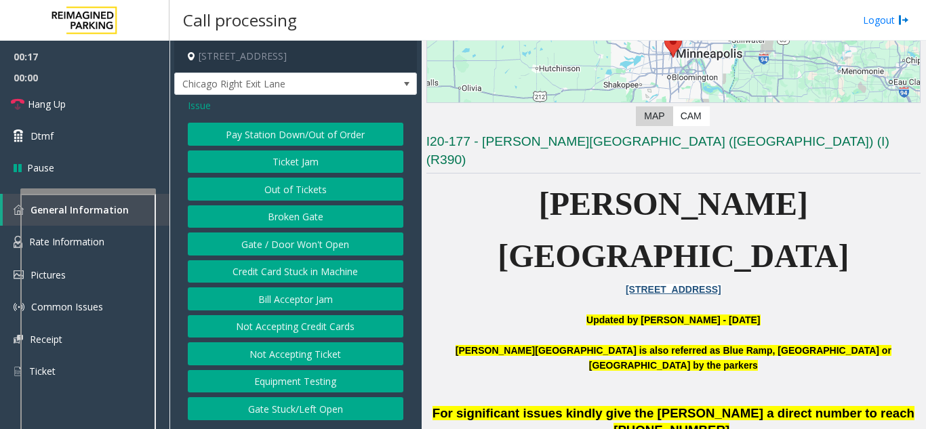
click at [310, 239] on button "Gate / Door Won't Open" at bounding box center [295, 243] width 215 height 23
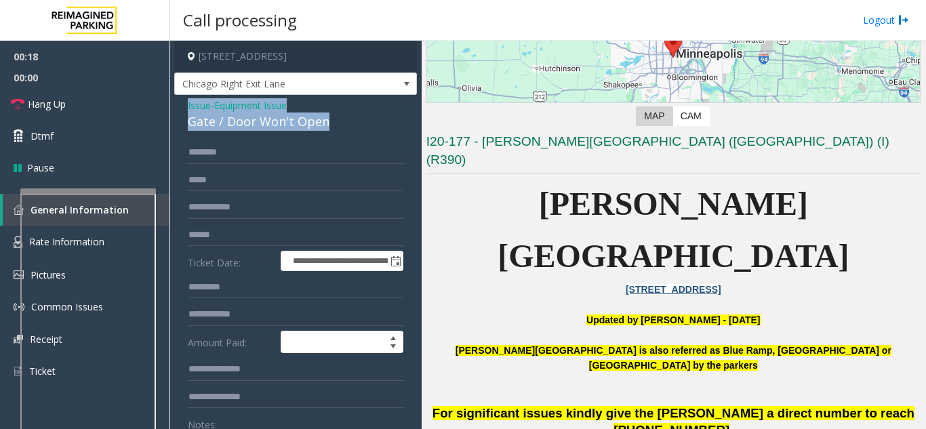
drag, startPoint x: 337, startPoint y: 126, endPoint x: 178, endPoint y: 111, distance: 159.9
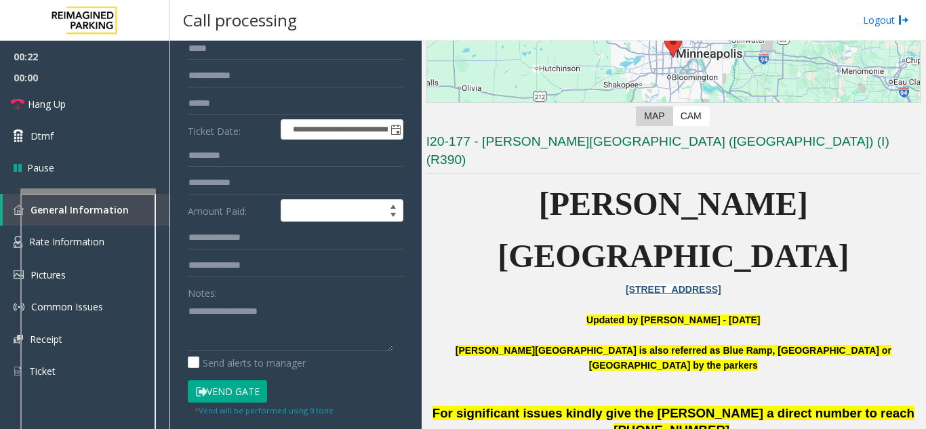
scroll to position [136, 0]
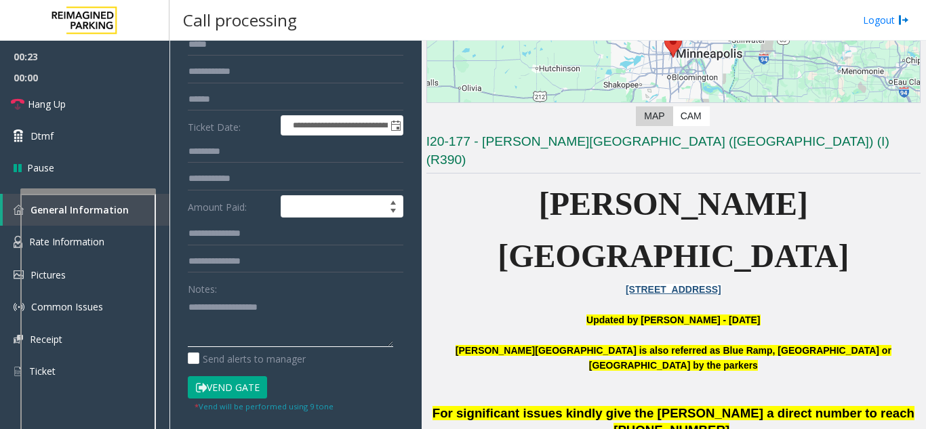
click at [214, 333] on textarea at bounding box center [290, 321] width 205 height 51
paste textarea "**********"
click at [313, 323] on textarea at bounding box center [290, 321] width 205 height 51
click at [240, 390] on button "Vend Gate" at bounding box center [227, 387] width 79 height 23
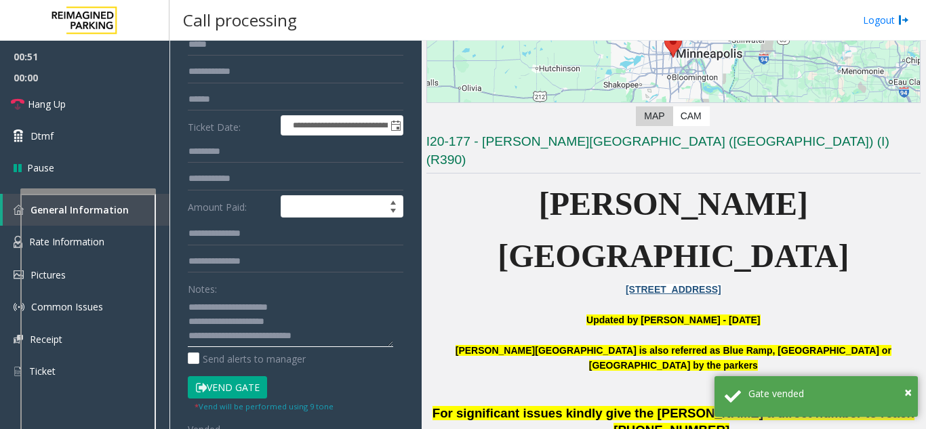
click at [323, 340] on textarea at bounding box center [290, 321] width 205 height 51
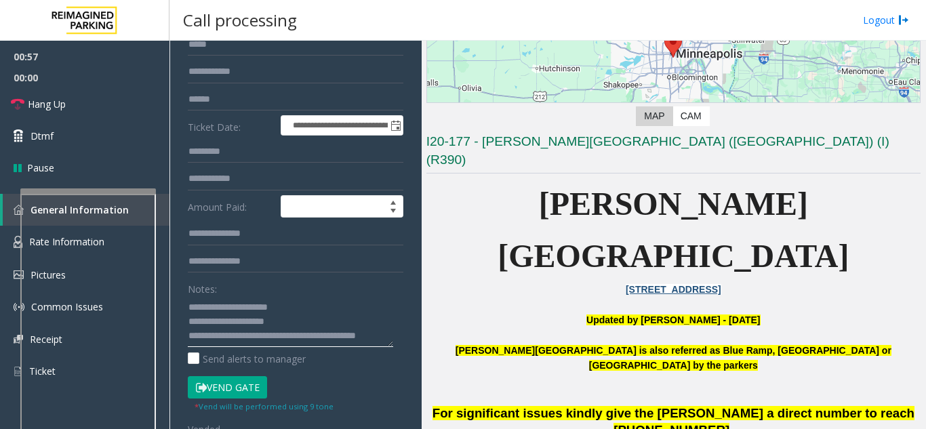
scroll to position [10, 0]
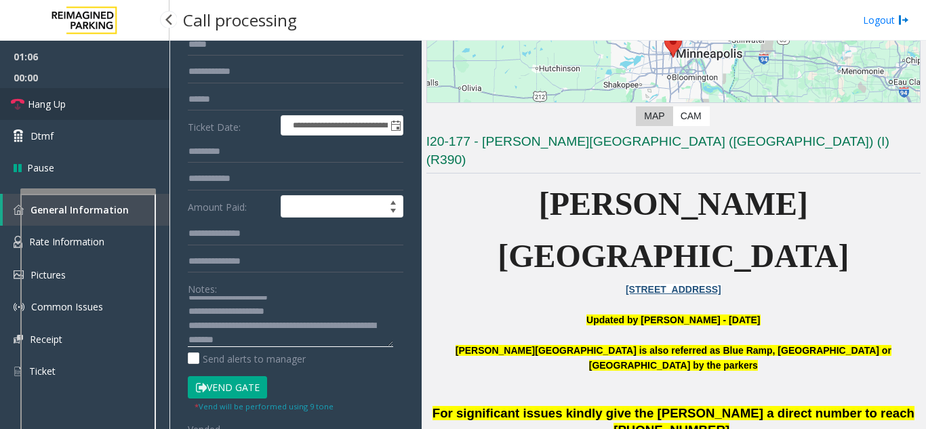
type textarea "**********"
click at [75, 107] on link "Hang Up" at bounding box center [84, 104] width 169 height 32
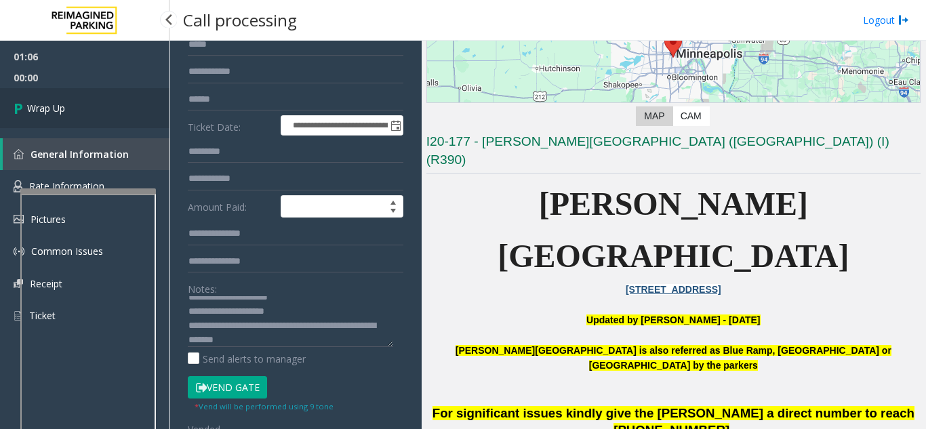
click at [75, 112] on link "Wrap Up" at bounding box center [84, 108] width 169 height 40
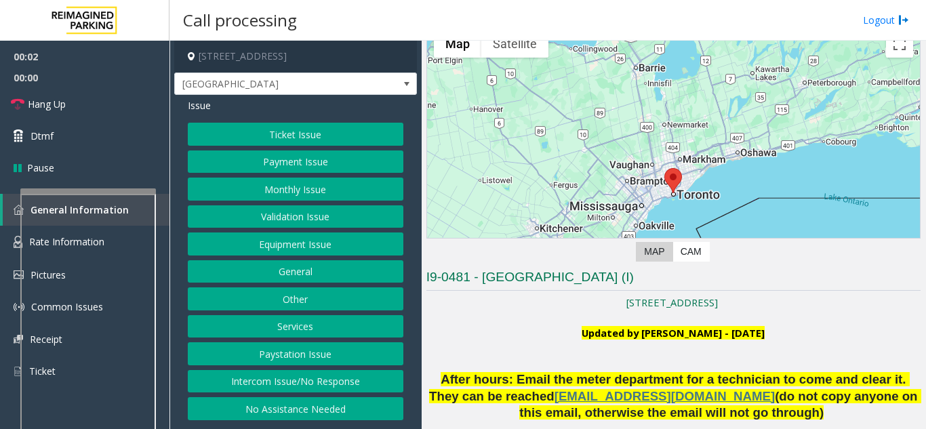
scroll to position [136, 0]
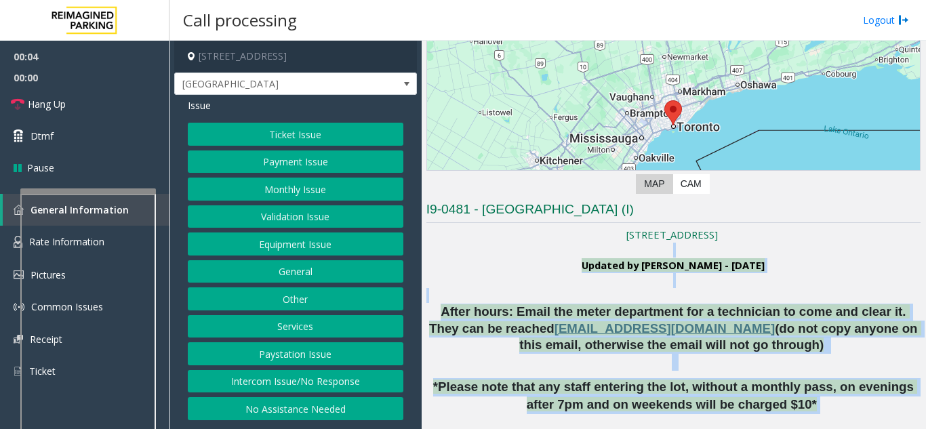
drag, startPoint x: 535, startPoint y: 255, endPoint x: 834, endPoint y: 397, distance: 330.7
click at [806, 356] on p "After hours: Email the meter department for a technician to come and clear it. …" at bounding box center [673, 337] width 494 height 67
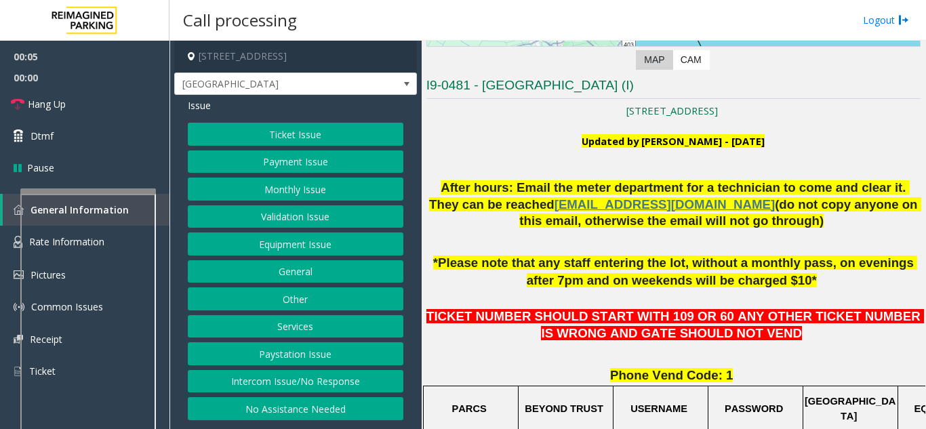
scroll to position [271, 0]
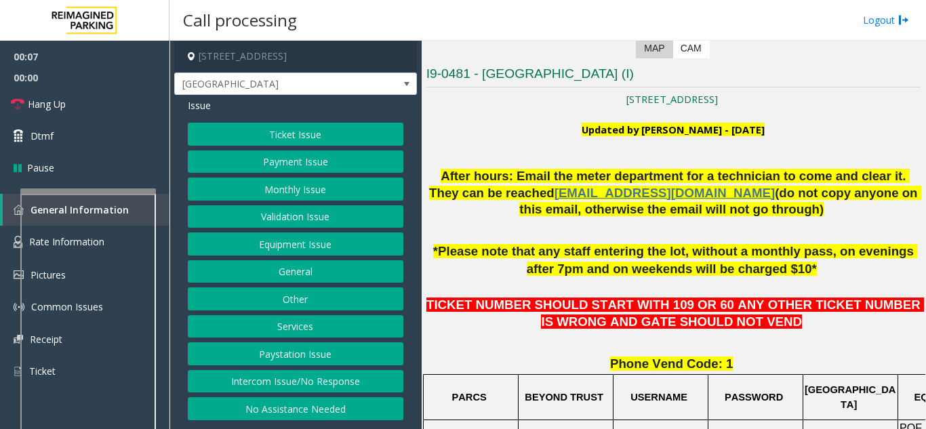
click at [244, 138] on button "Ticket Issue" at bounding box center [295, 134] width 215 height 23
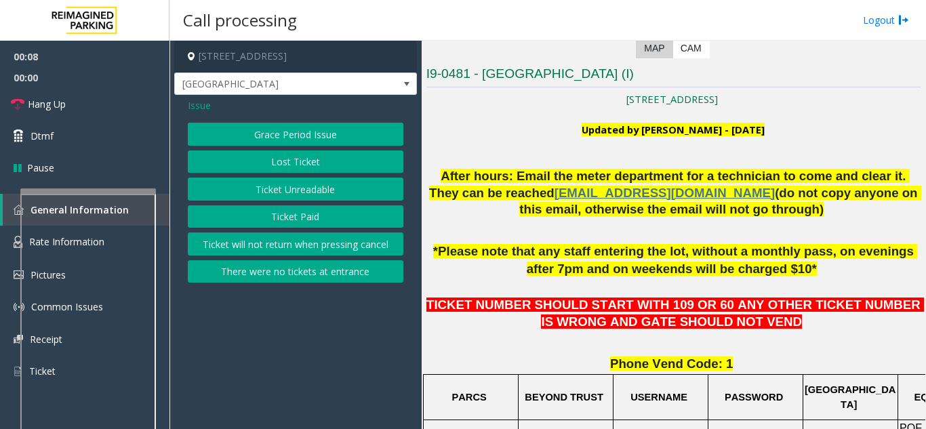
click at [268, 213] on button "Ticket Paid" at bounding box center [295, 216] width 215 height 23
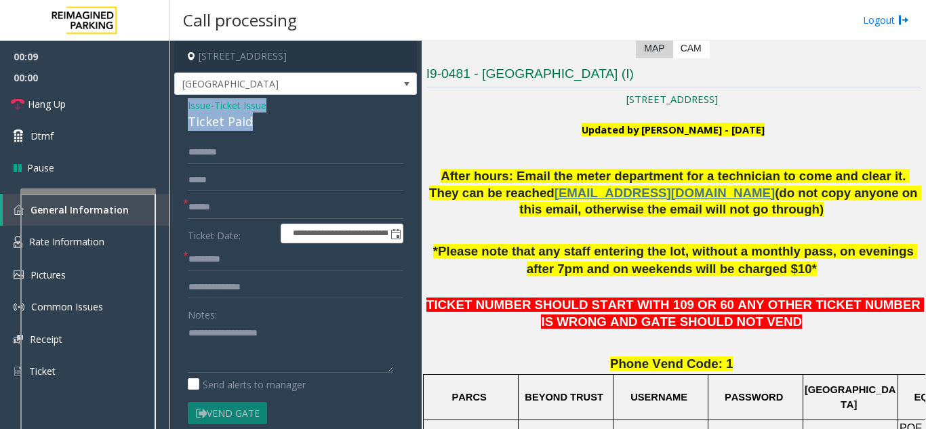
drag, startPoint x: 245, startPoint y: 120, endPoint x: 182, endPoint y: 106, distance: 63.8
click at [179, 105] on div "**********" at bounding box center [295, 426] width 243 height 662
click at [256, 354] on textarea at bounding box center [290, 347] width 205 height 51
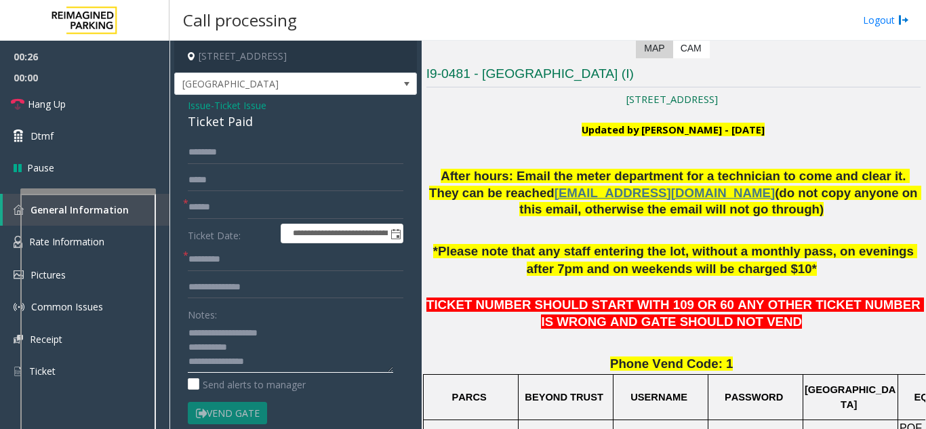
scroll to position [10, 0]
click at [262, 354] on textarea at bounding box center [290, 347] width 205 height 51
type textarea "**********"
click at [216, 201] on input "text" at bounding box center [295, 207] width 215 height 23
type input "**"
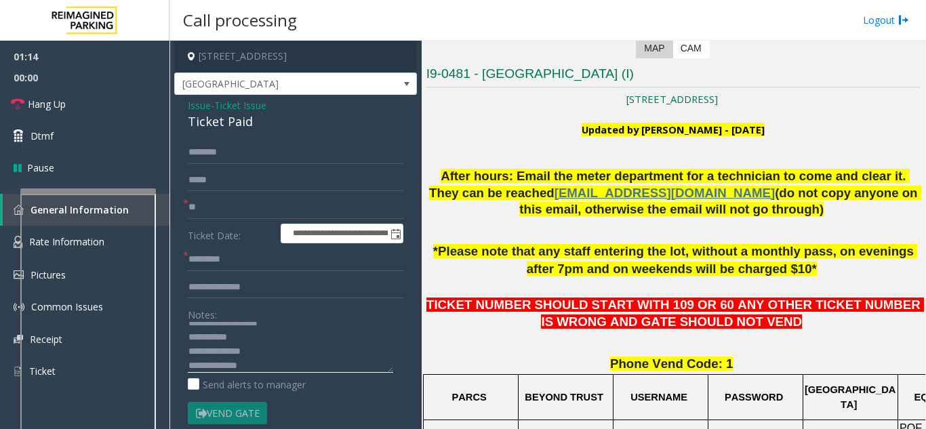
click at [268, 344] on textarea at bounding box center [290, 347] width 205 height 51
type textarea "**********"
click at [213, 291] on input "text" at bounding box center [295, 287] width 215 height 23
click at [188, 285] on input "****" at bounding box center [295, 287] width 215 height 23
type input "********"
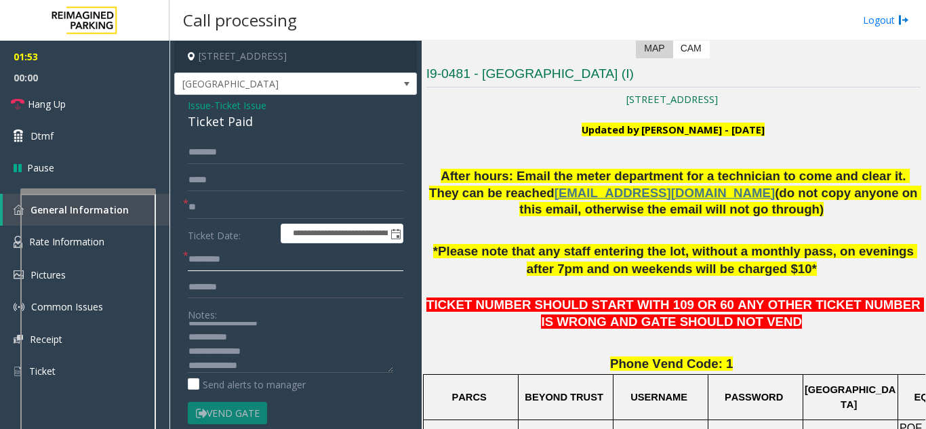
click at [211, 258] on input "text" at bounding box center [295, 259] width 215 height 23
type input "**"
click at [253, 363] on textarea at bounding box center [290, 347] width 205 height 51
drag, startPoint x: 283, startPoint y: 333, endPoint x: 184, endPoint y: 359, distance: 102.2
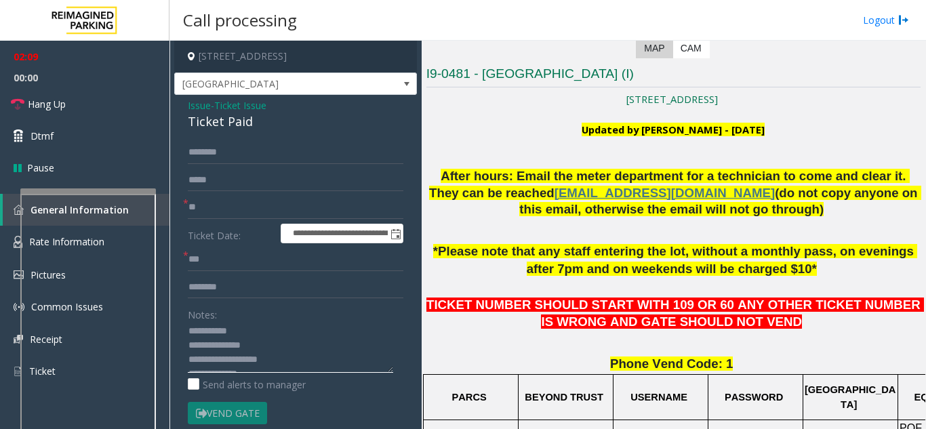
type textarea "**********"
click at [207, 159] on input "text" at bounding box center [295, 152] width 215 height 23
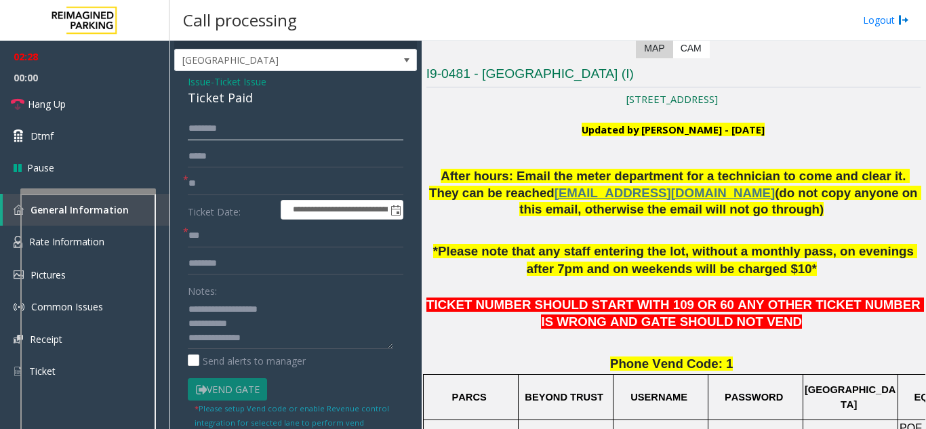
scroll to position [0, 0]
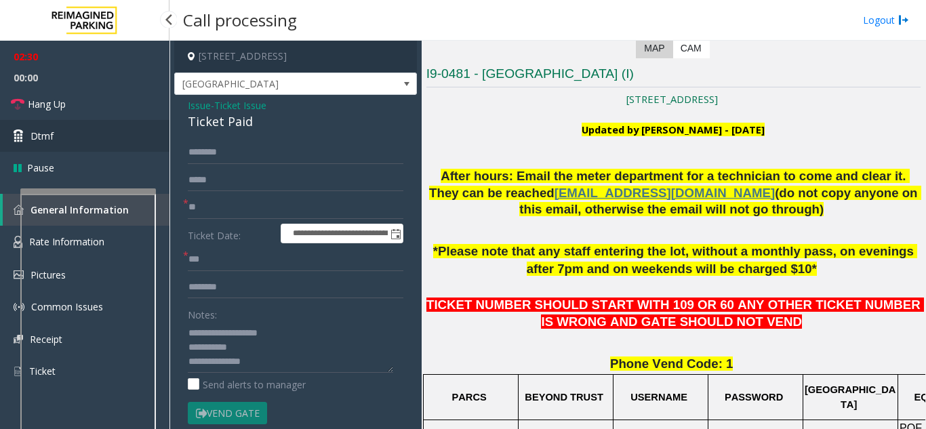
click at [106, 129] on link "Dtmf" at bounding box center [84, 136] width 169 height 32
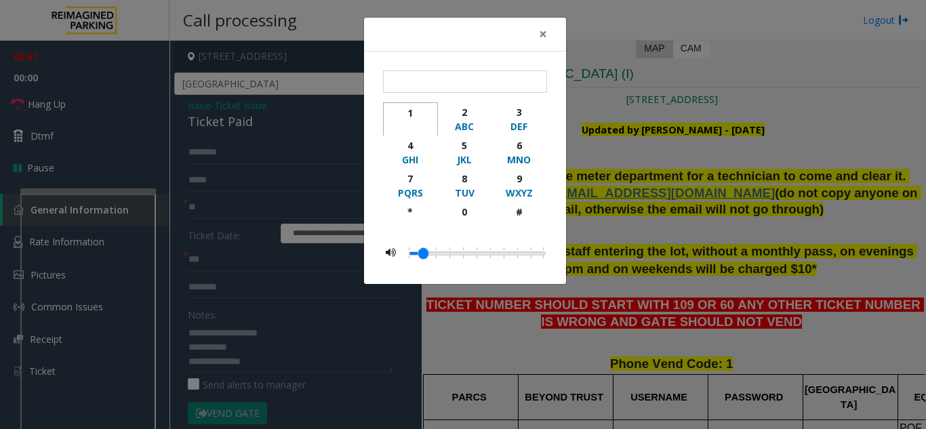
click at [413, 116] on div "1" at bounding box center [410, 113] width 37 height 14
type input "*"
click at [543, 41] on span "×" at bounding box center [543, 33] width 8 height 19
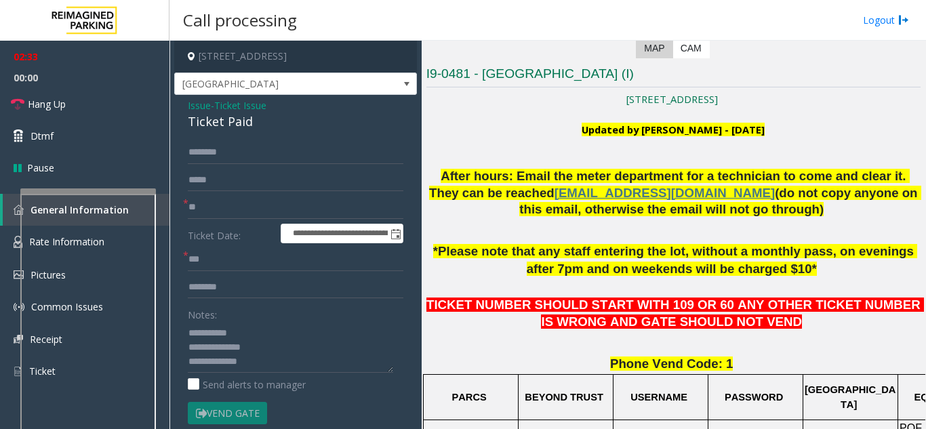
scroll to position [28, 0]
click at [258, 346] on textarea at bounding box center [290, 347] width 205 height 51
click at [110, 102] on link "Hang Up" at bounding box center [84, 104] width 169 height 32
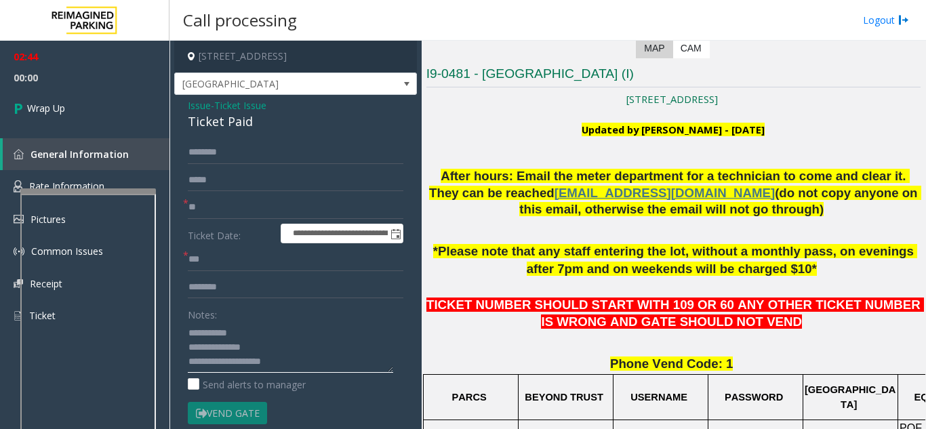
click at [293, 356] on textarea at bounding box center [290, 347] width 205 height 51
click at [297, 350] on textarea at bounding box center [290, 347] width 205 height 51
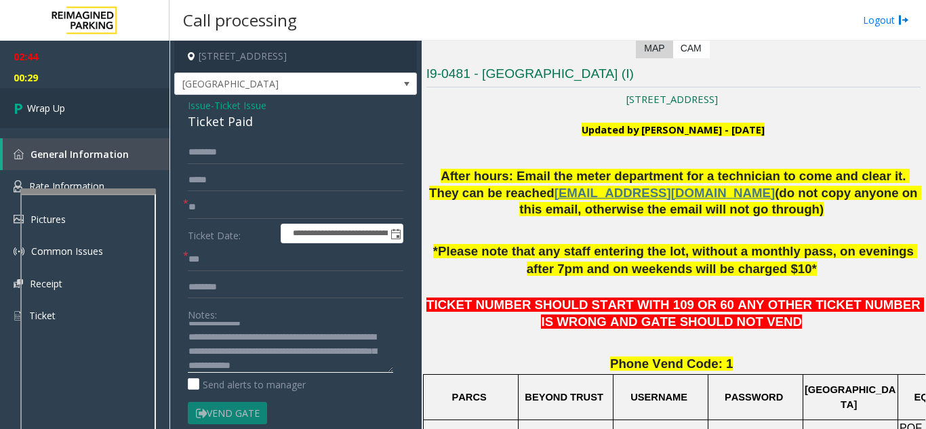
type textarea "**********"
click at [131, 109] on link "Wrap Up" at bounding box center [84, 108] width 169 height 40
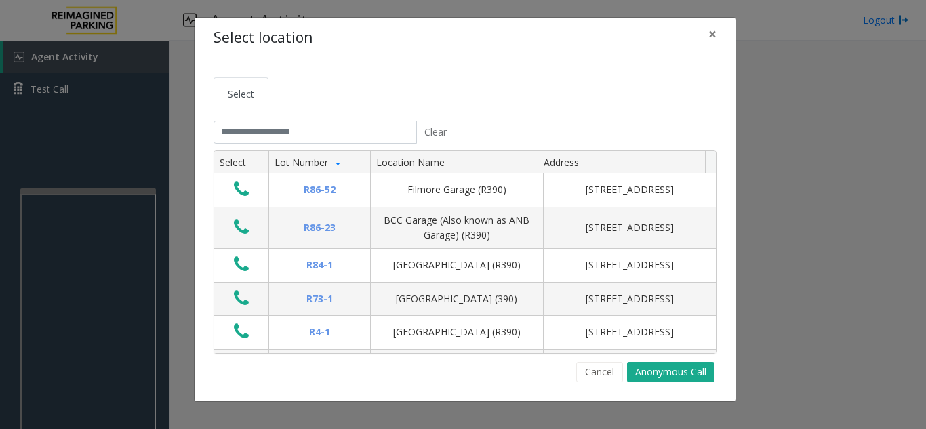
click at [621, 82] on ul "Select" at bounding box center [464, 93] width 503 height 33
click at [709, 35] on span "×" at bounding box center [712, 33] width 8 height 19
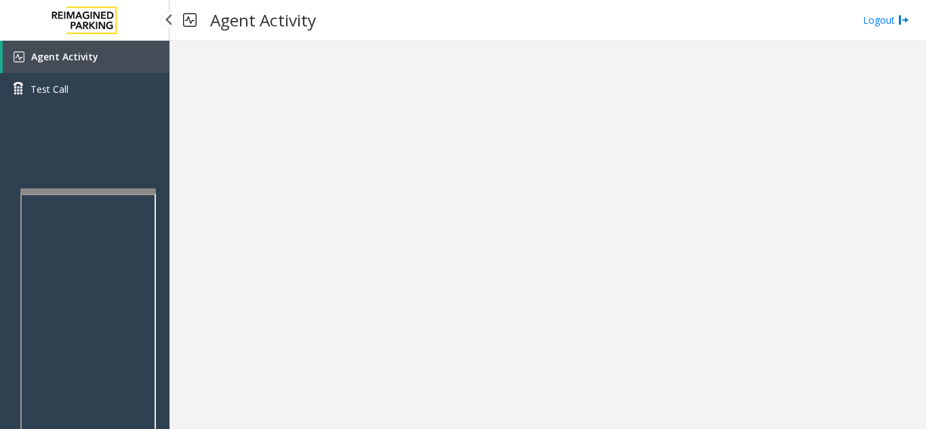
click at [77, 62] on span "Agent Activity" at bounding box center [64, 56] width 67 height 13
